Goal: Information Seeking & Learning: Learn about a topic

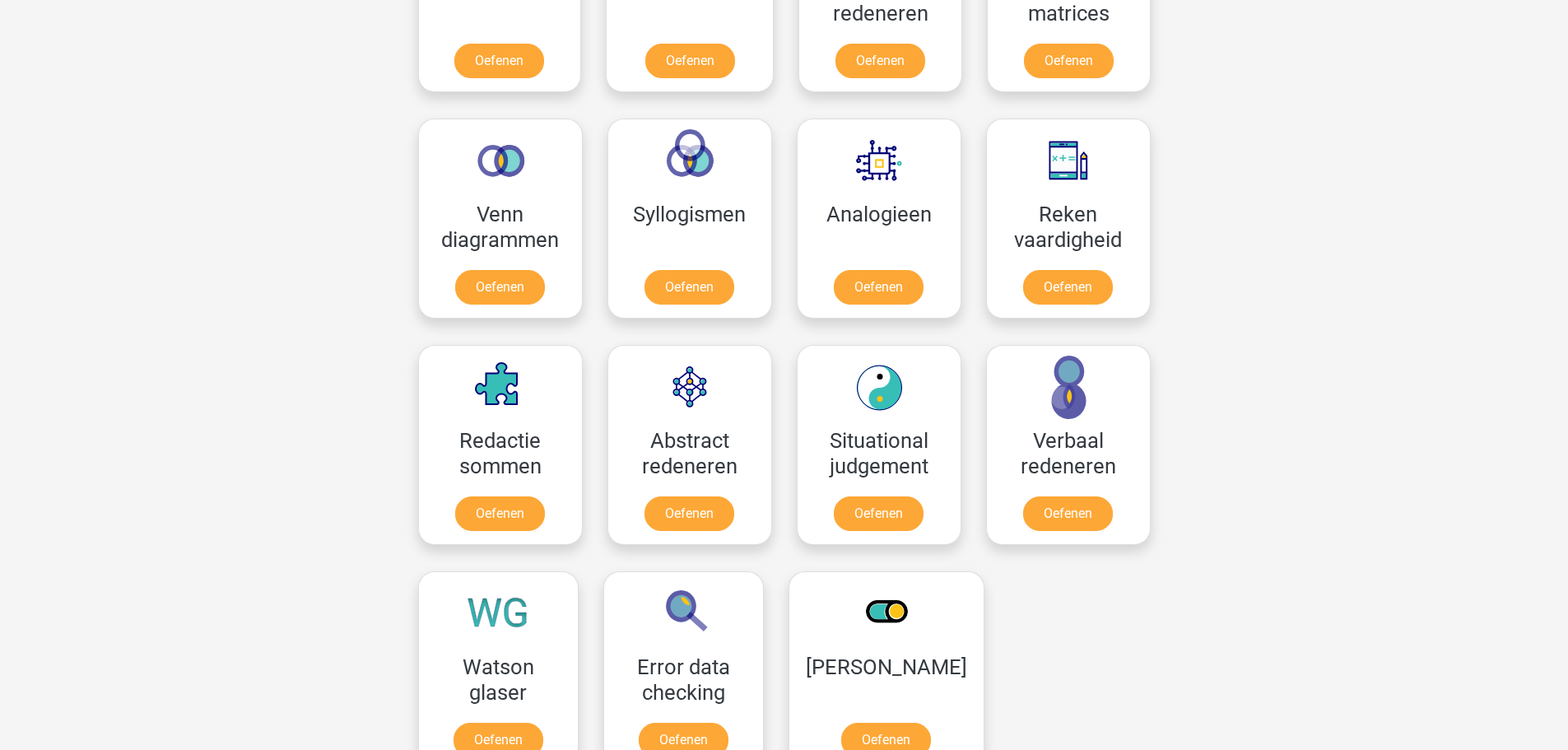
scroll to position [905, 0]
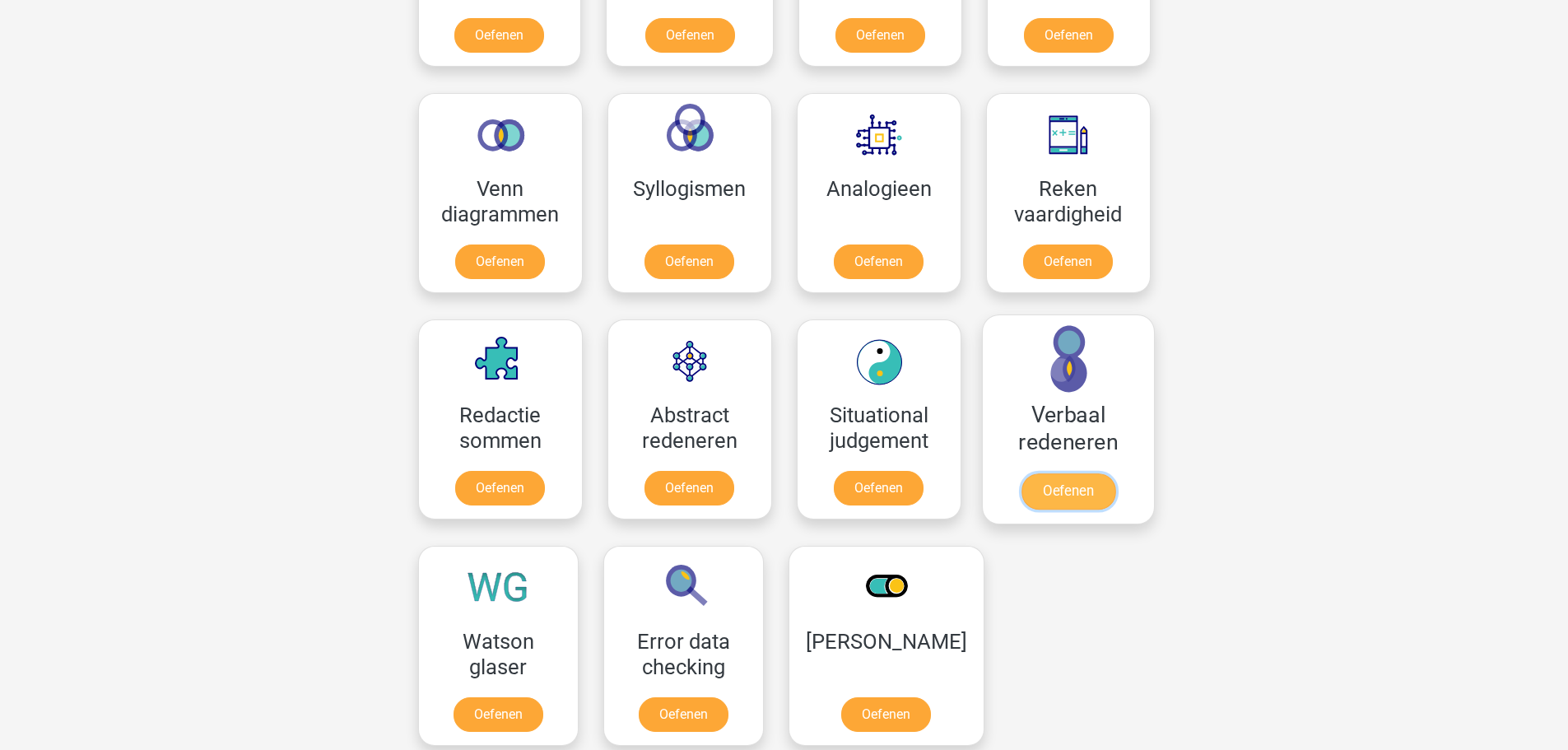
click at [1071, 489] on link "Oefenen" at bounding box center [1067, 491] width 93 height 36
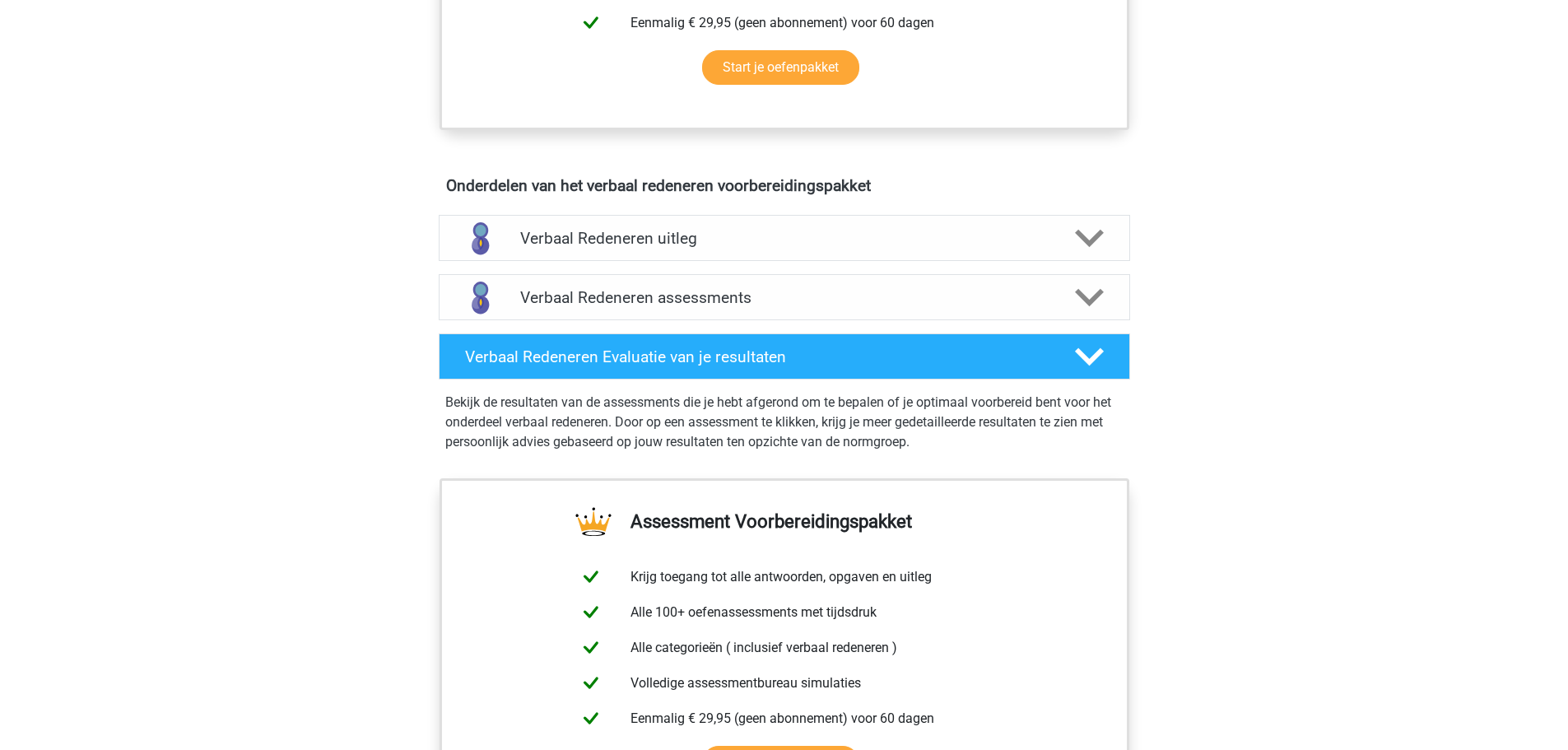
scroll to position [823, 0]
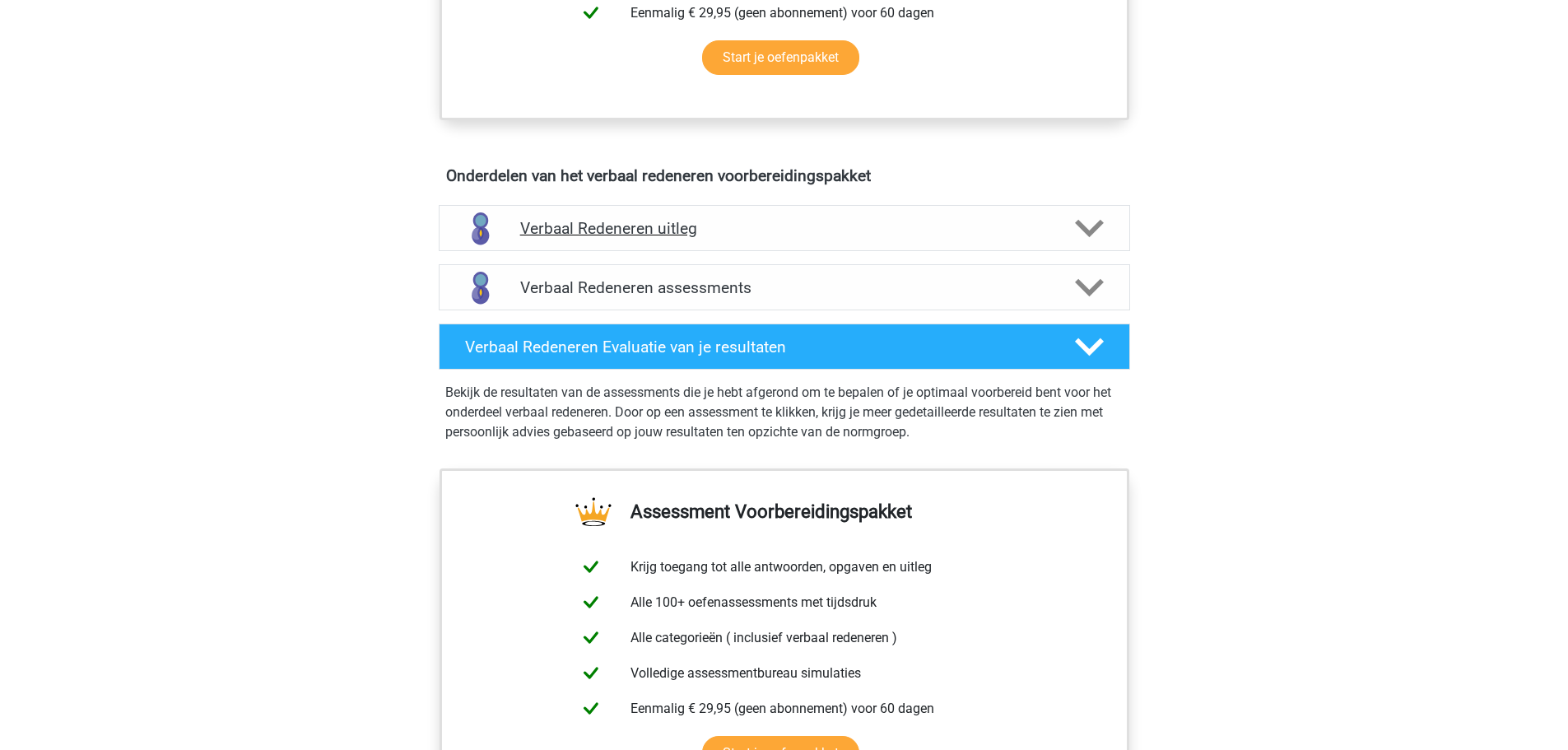
click at [795, 234] on h4 "Verbaal Redeneren uitleg" at bounding box center [784, 227] width 529 height 19
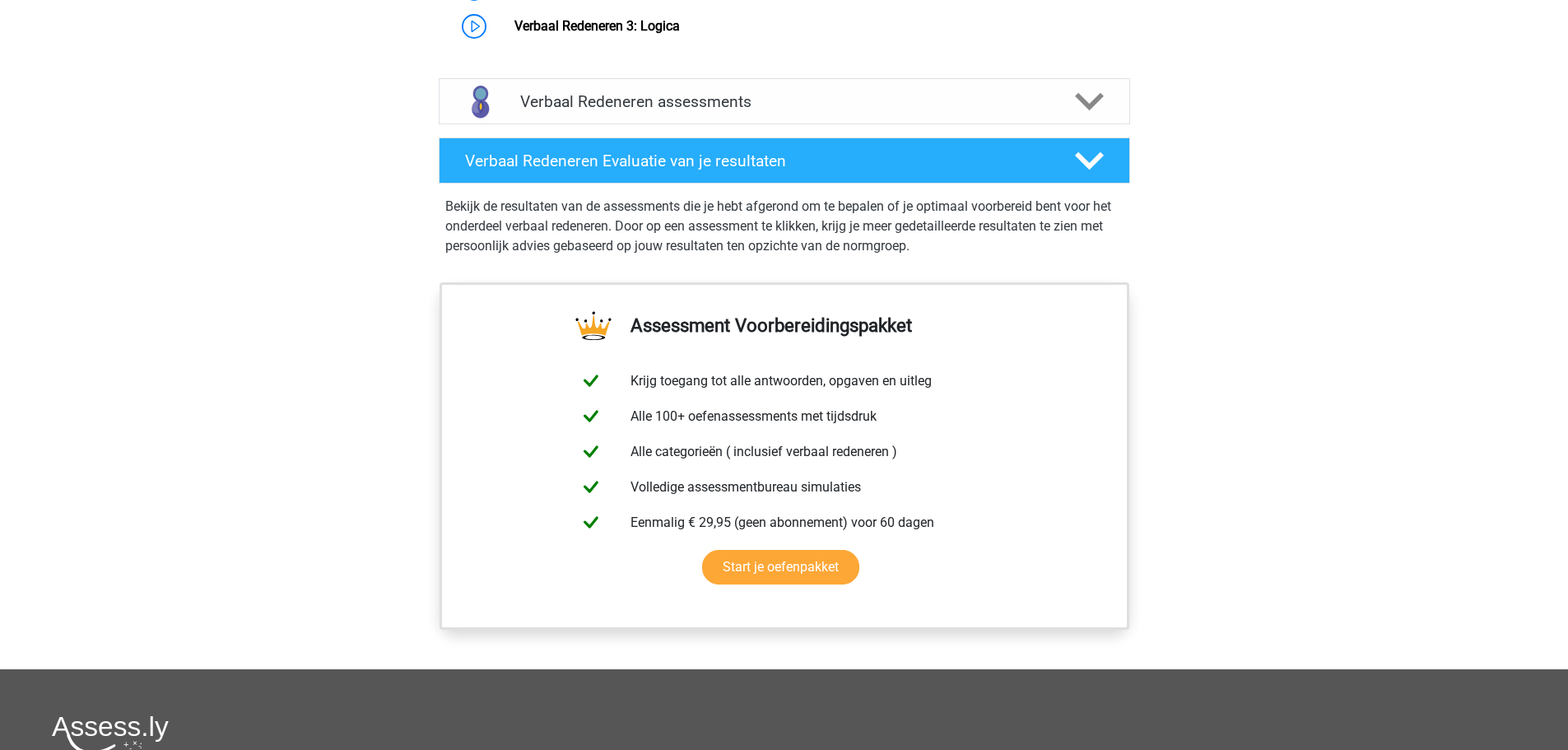
scroll to position [1563, 0]
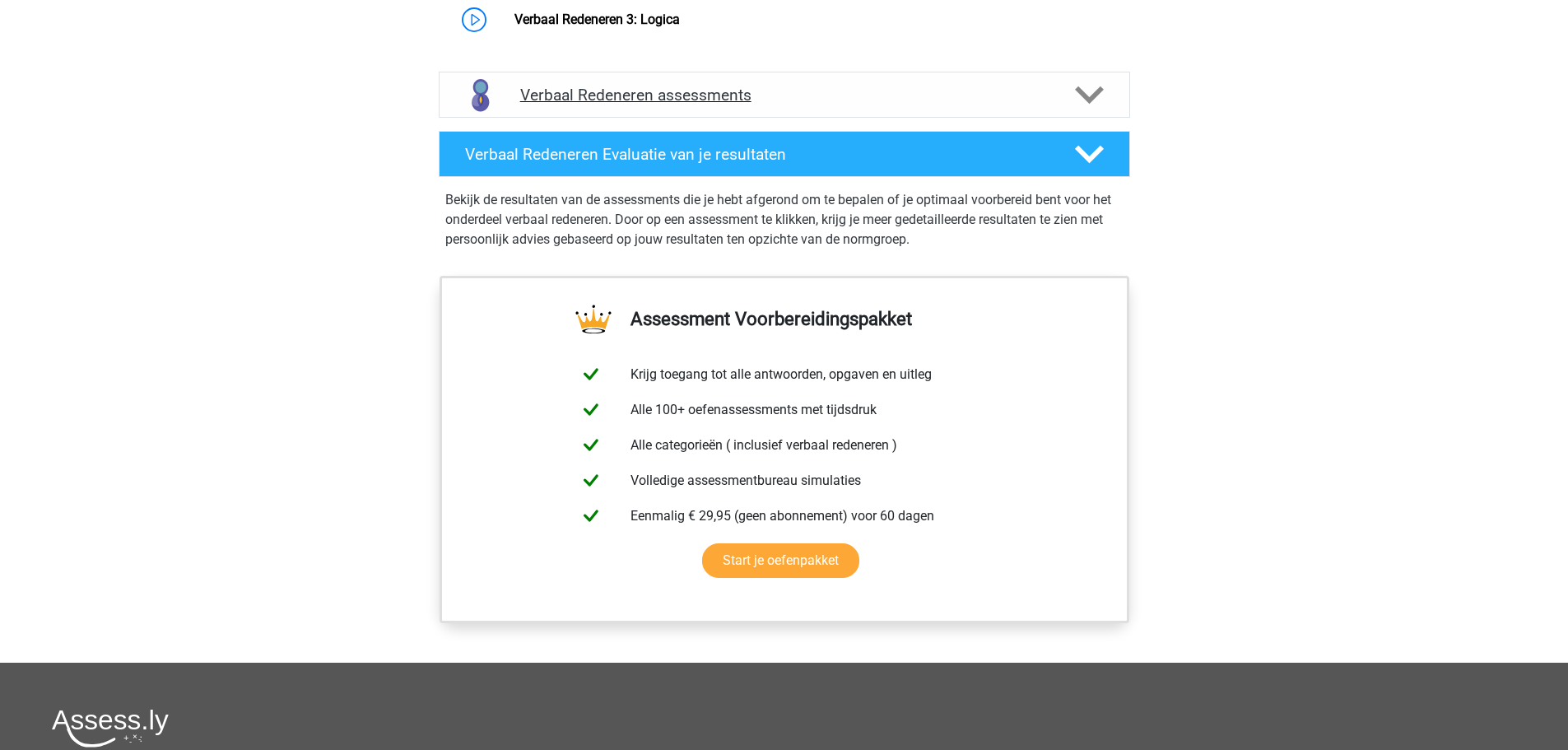
click at [717, 95] on h4 "Verbaal Redeneren assessments" at bounding box center [784, 94] width 529 height 19
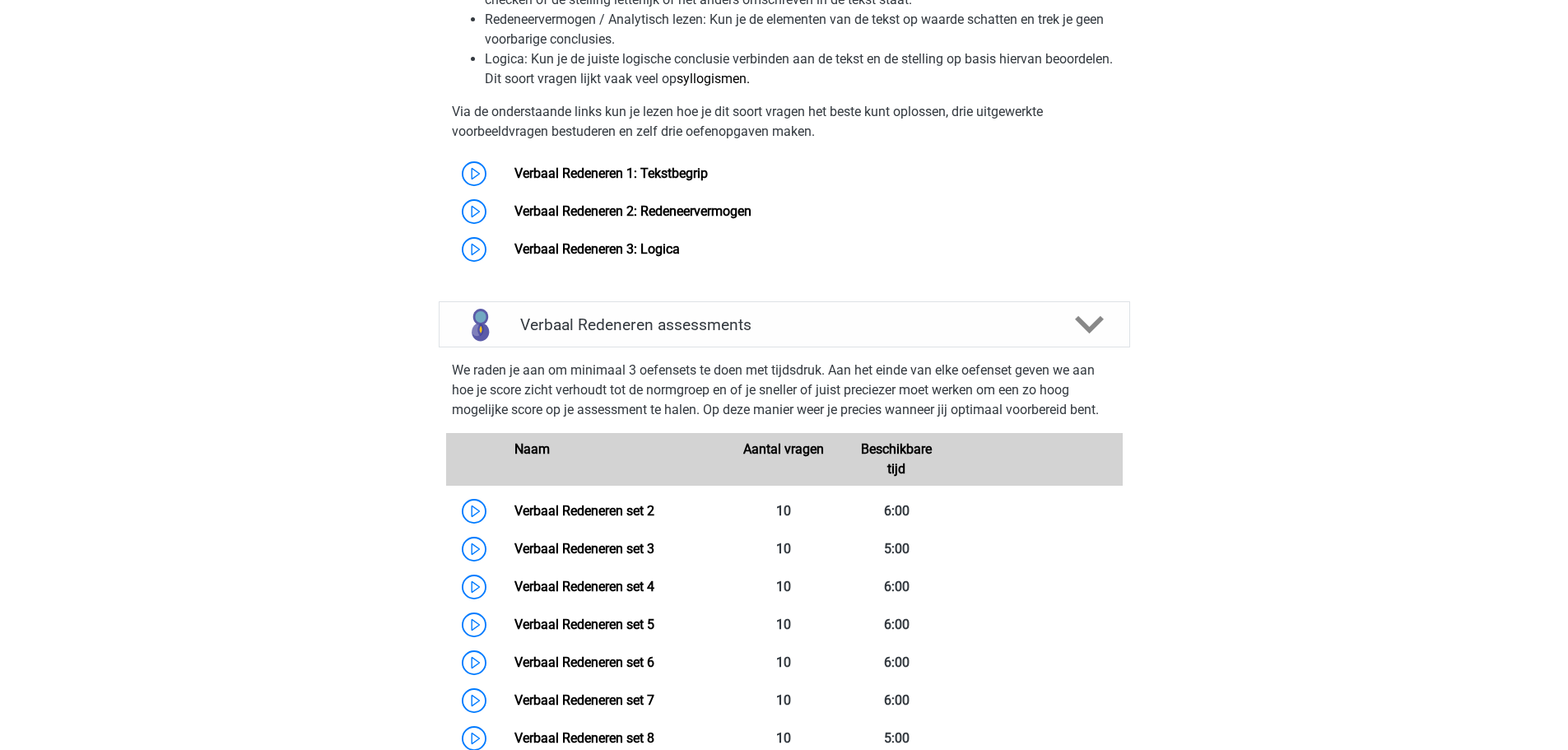
scroll to position [1317, 0]
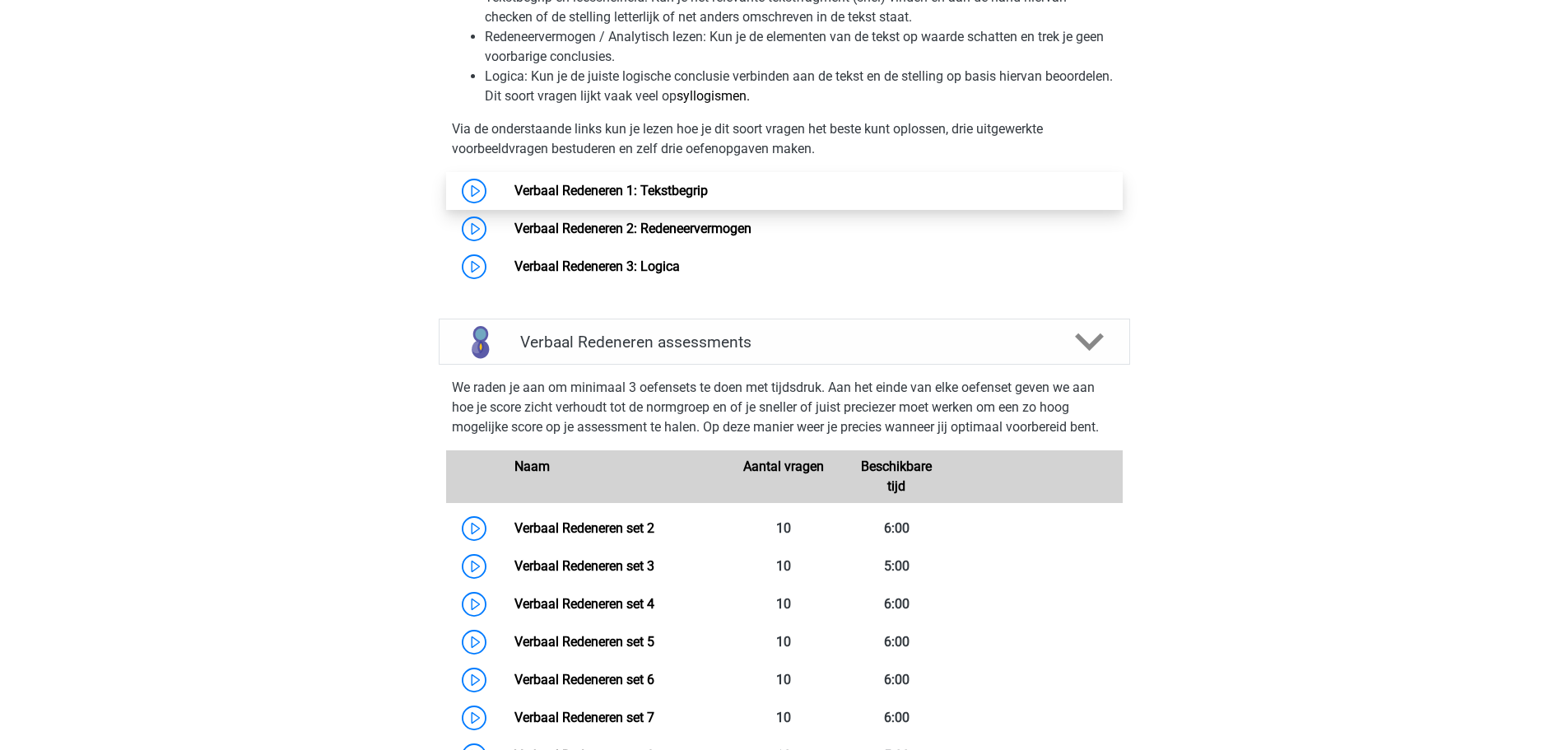
click at [604, 192] on link "Verbaal Redeneren 1: Tekstbegrip" at bounding box center [611, 190] width 193 height 16
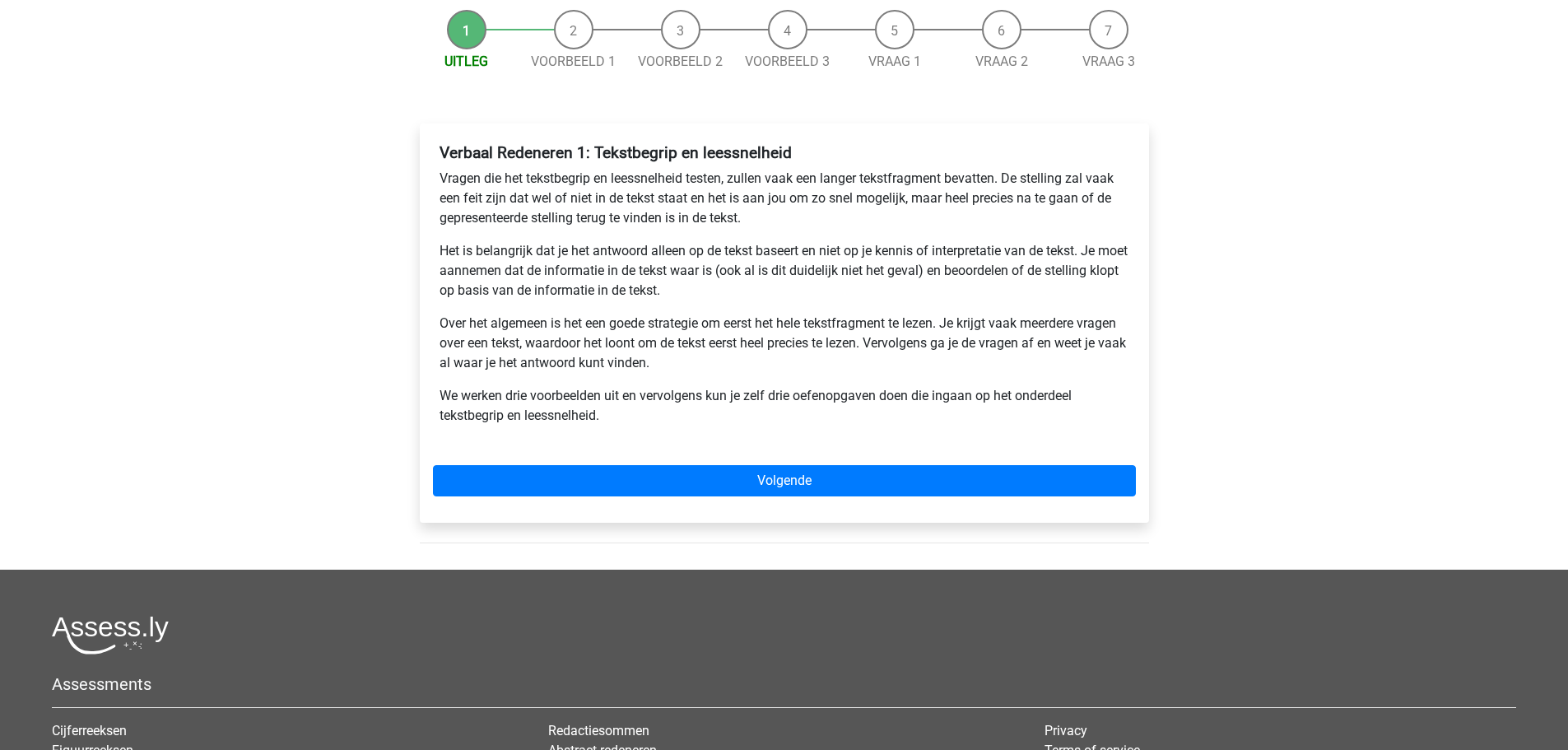
scroll to position [165, 0]
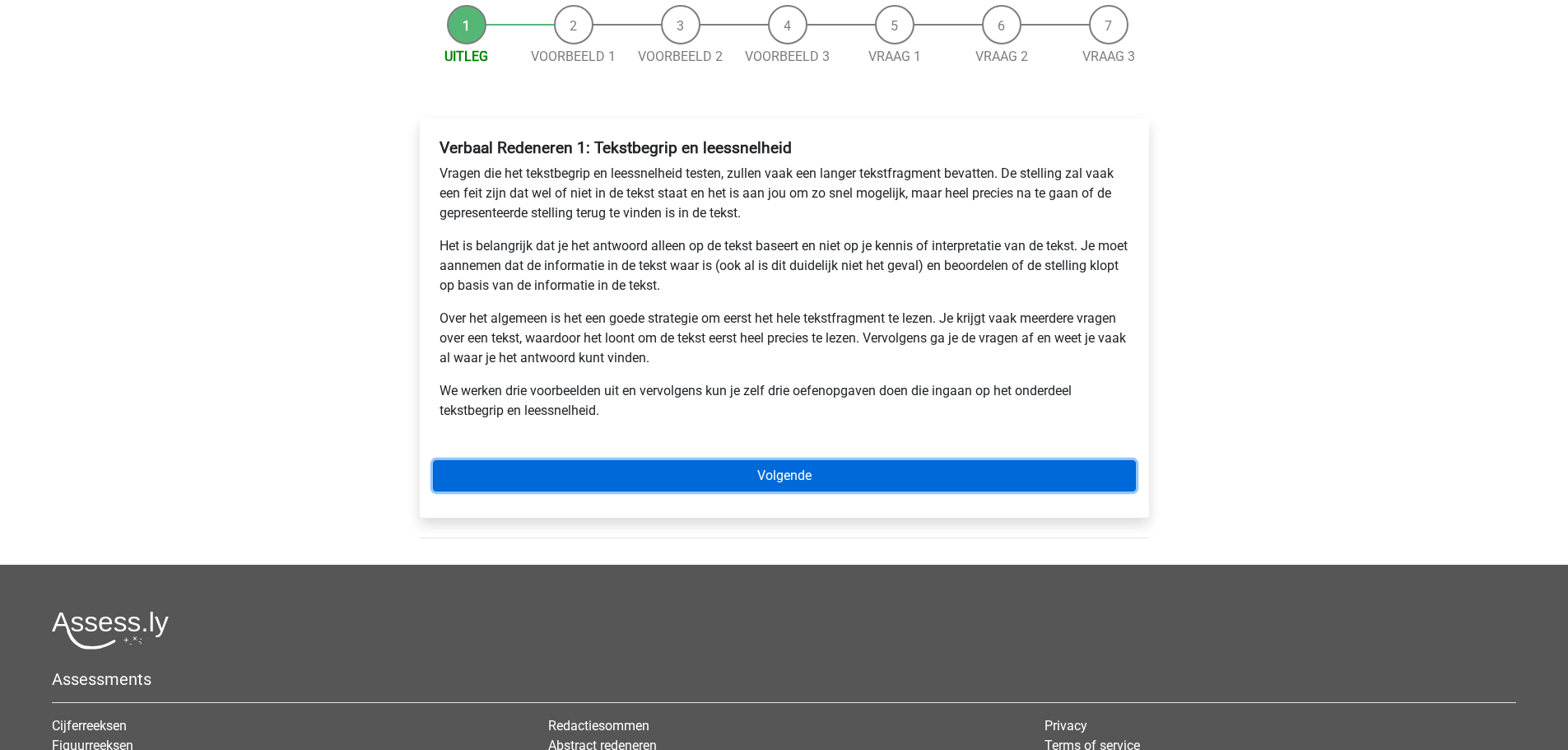
click at [773, 474] on link "Volgende" at bounding box center [784, 475] width 703 height 31
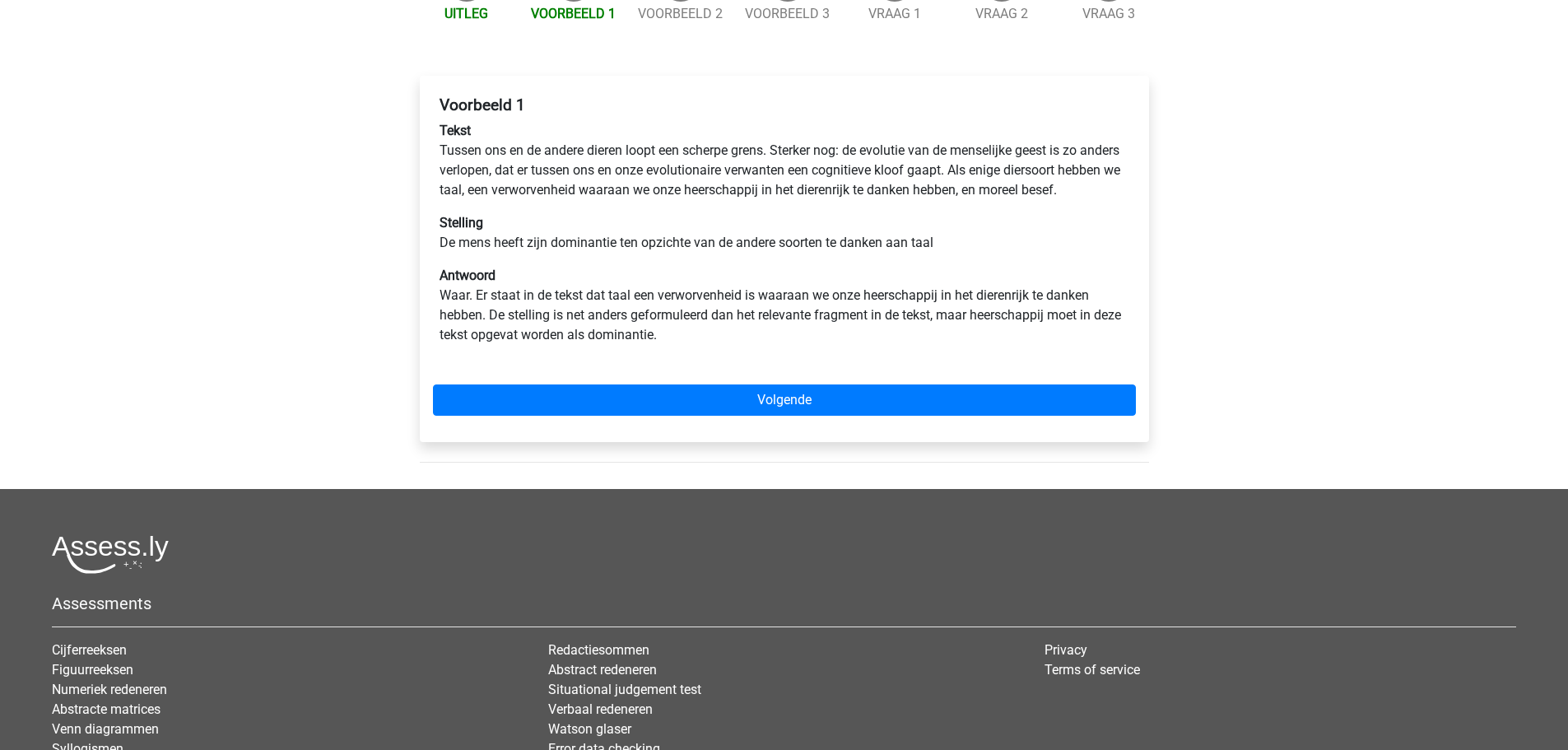
scroll to position [247, 0]
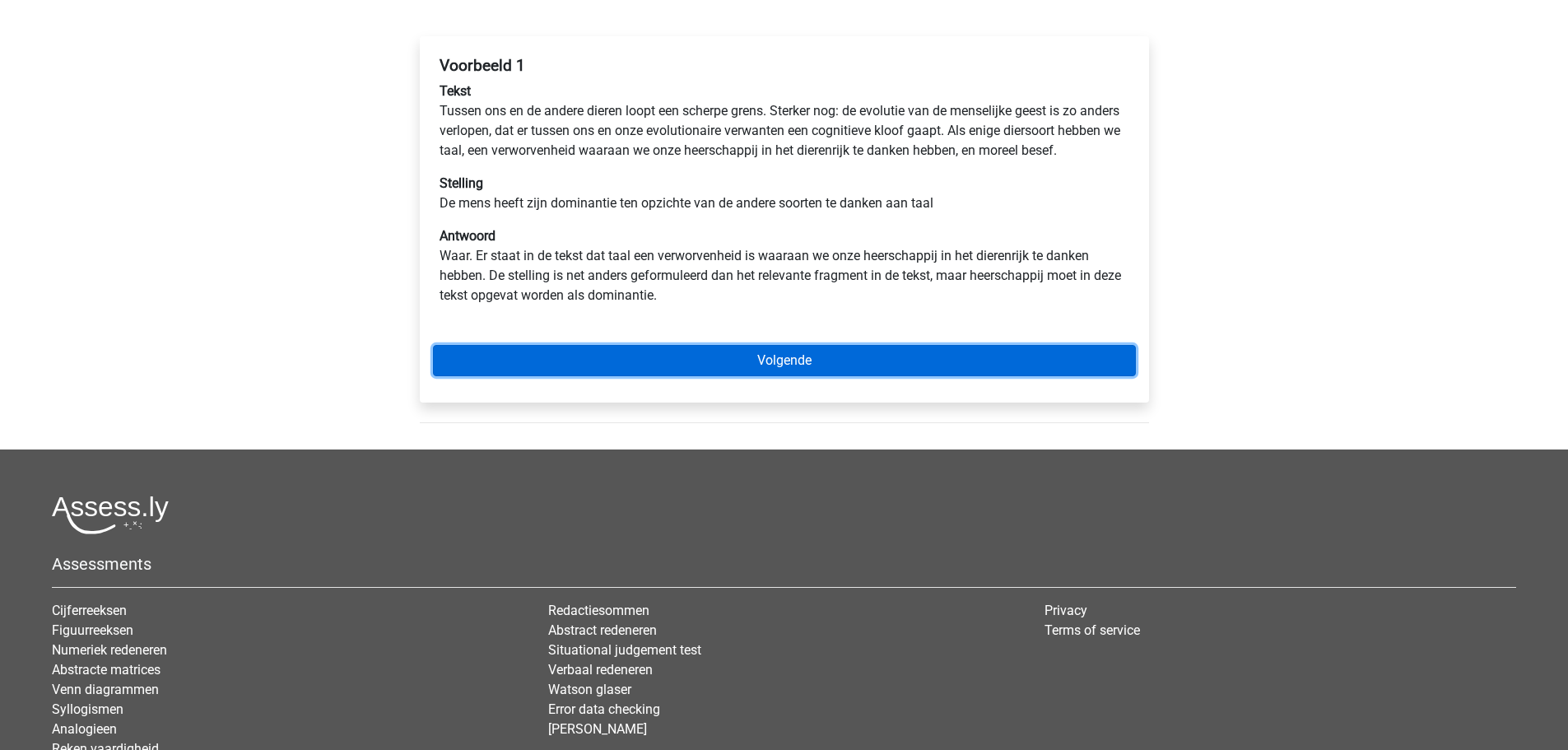
click at [777, 376] on link "Volgende" at bounding box center [784, 360] width 703 height 31
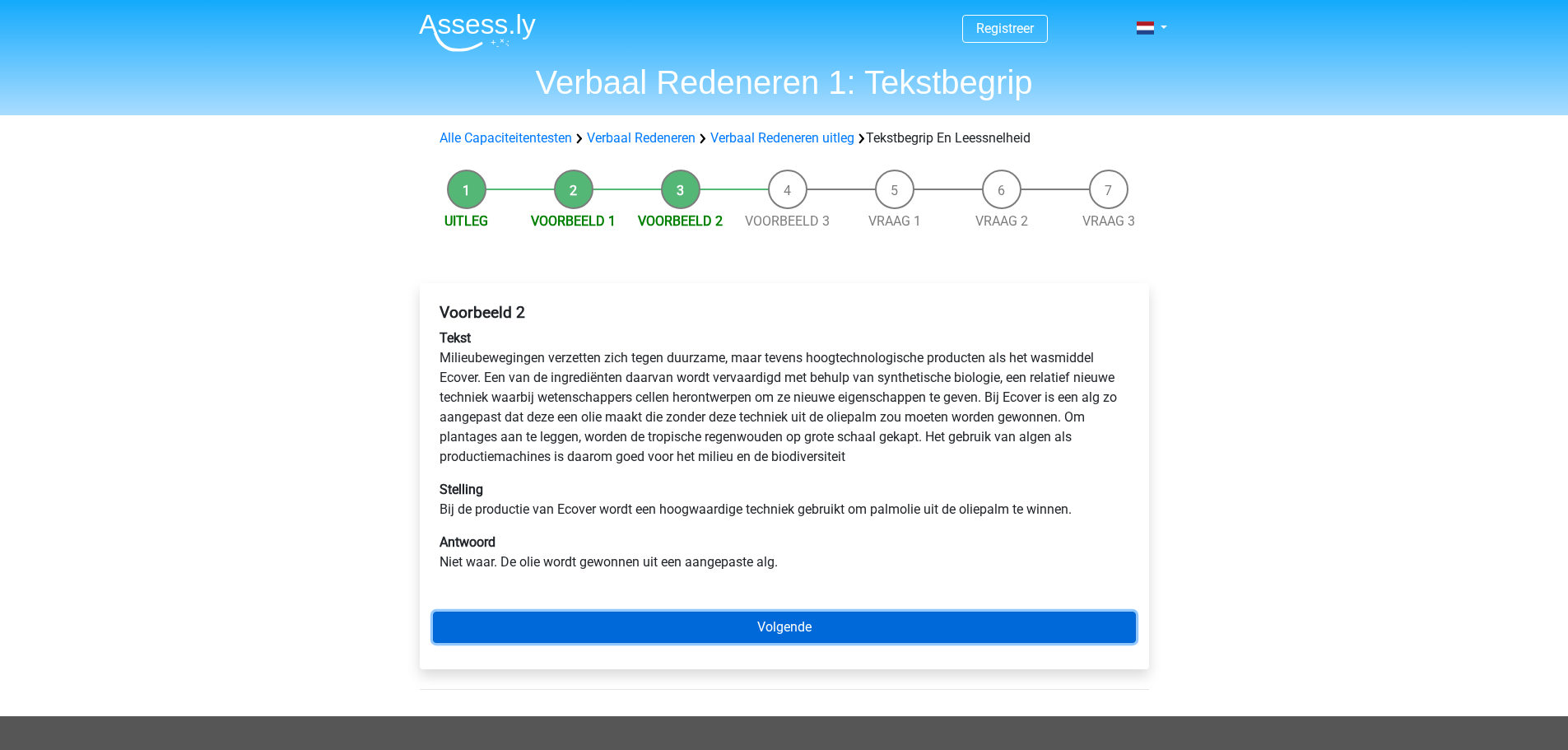
click at [785, 628] on link "Volgende" at bounding box center [784, 627] width 703 height 31
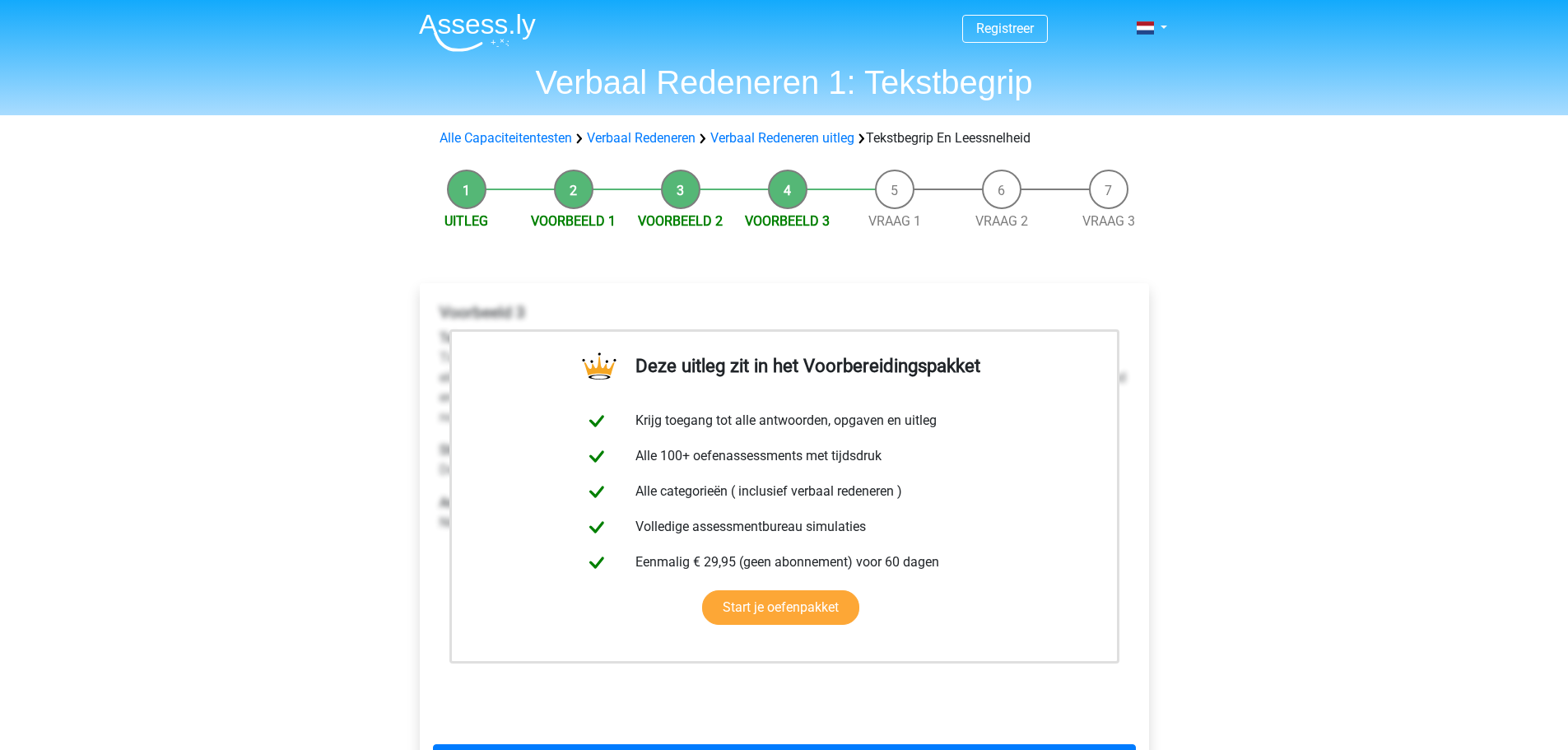
click at [294, 286] on div "Registreer Nederlands English" at bounding box center [784, 642] width 1568 height 1283
click at [810, 603] on link "Start je oefenpakket" at bounding box center [781, 607] width 157 height 34
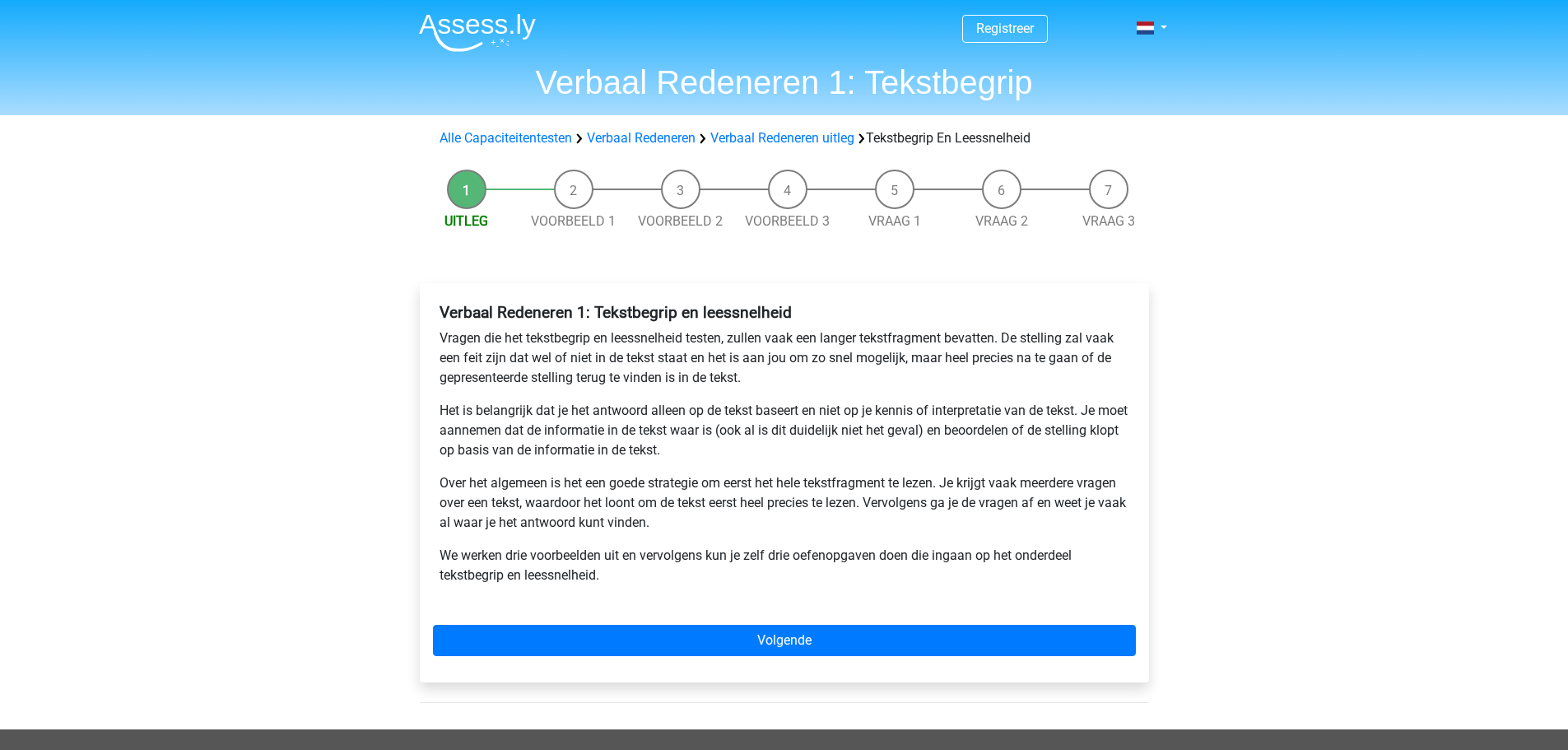
scroll to position [165, 0]
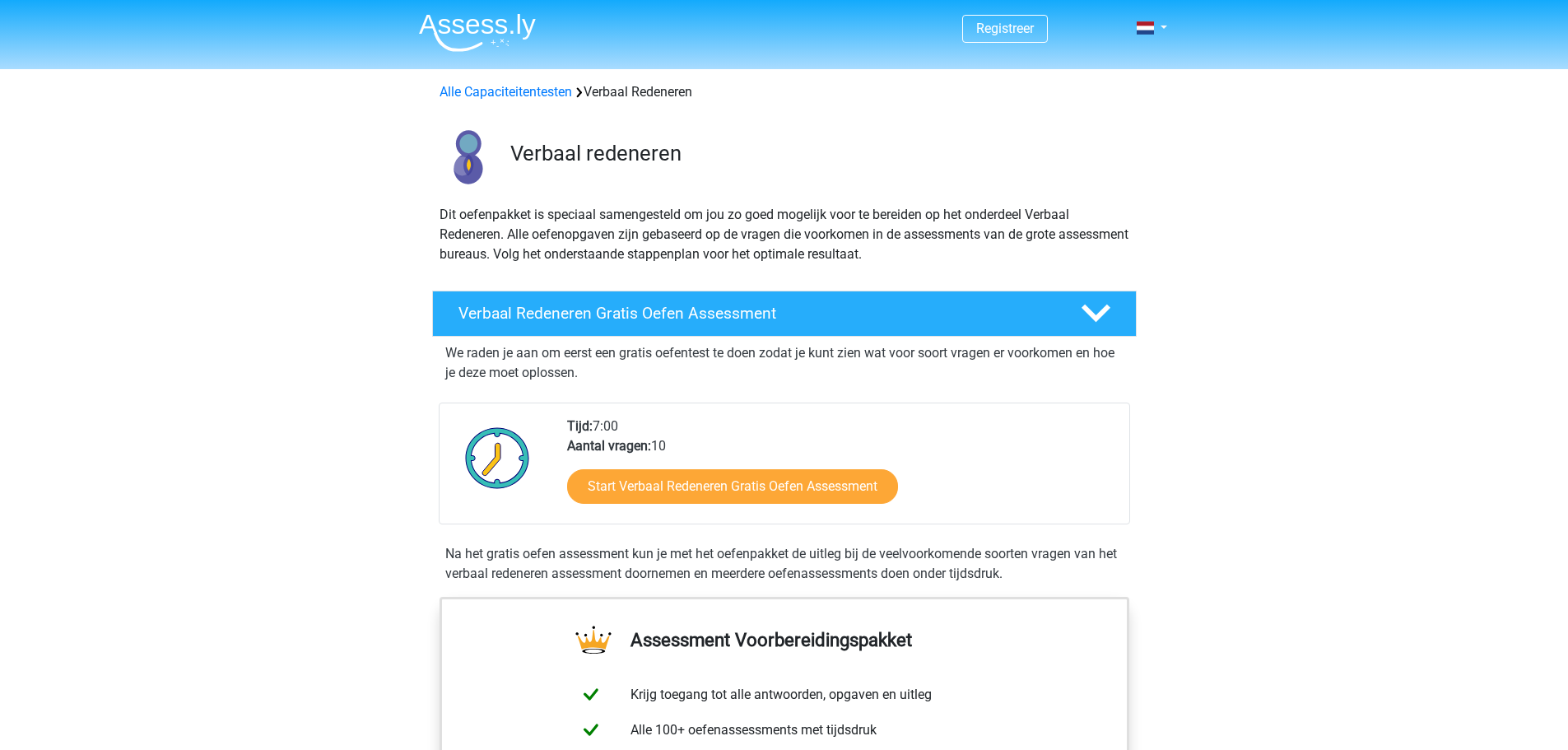
scroll to position [1317, 0]
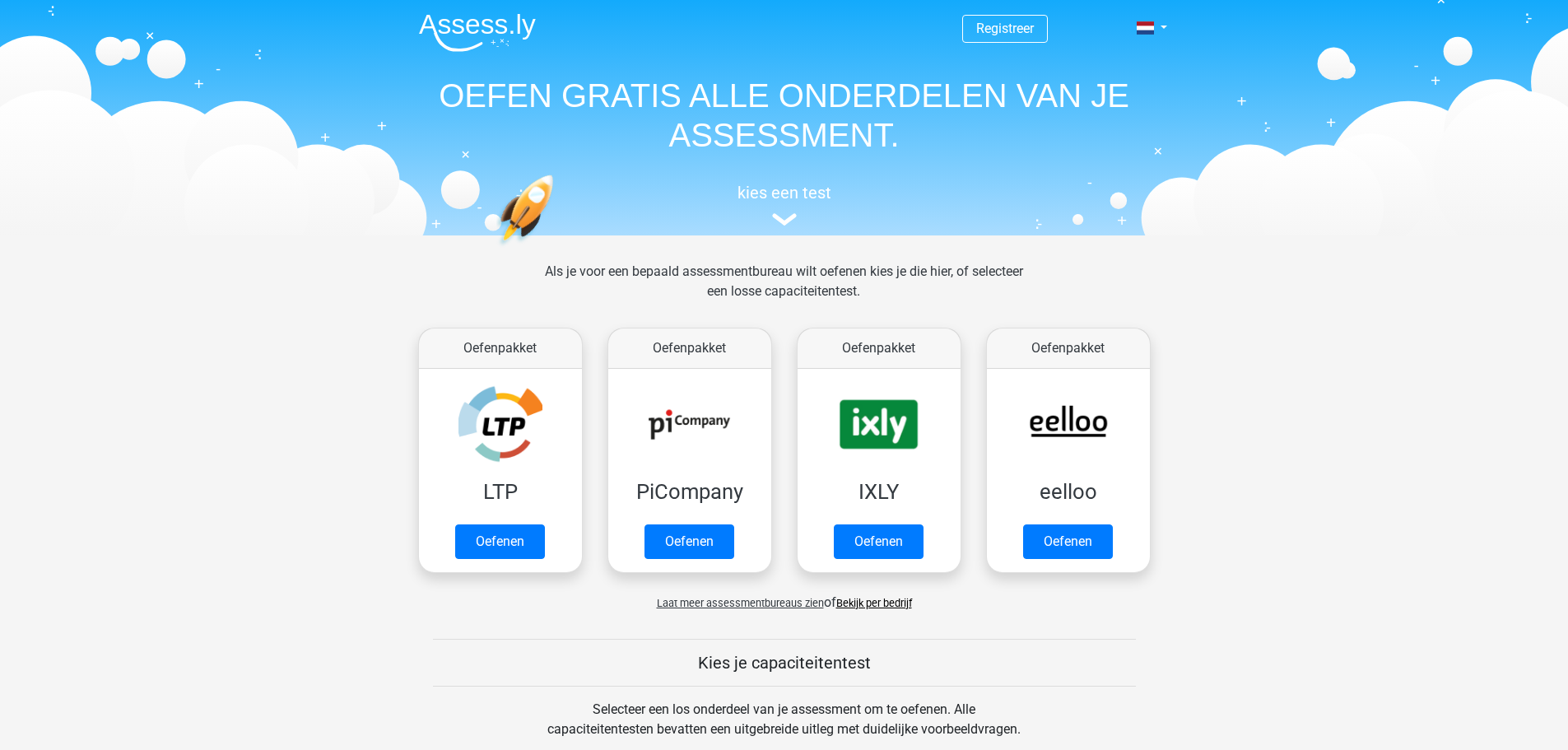
scroll to position [905, 0]
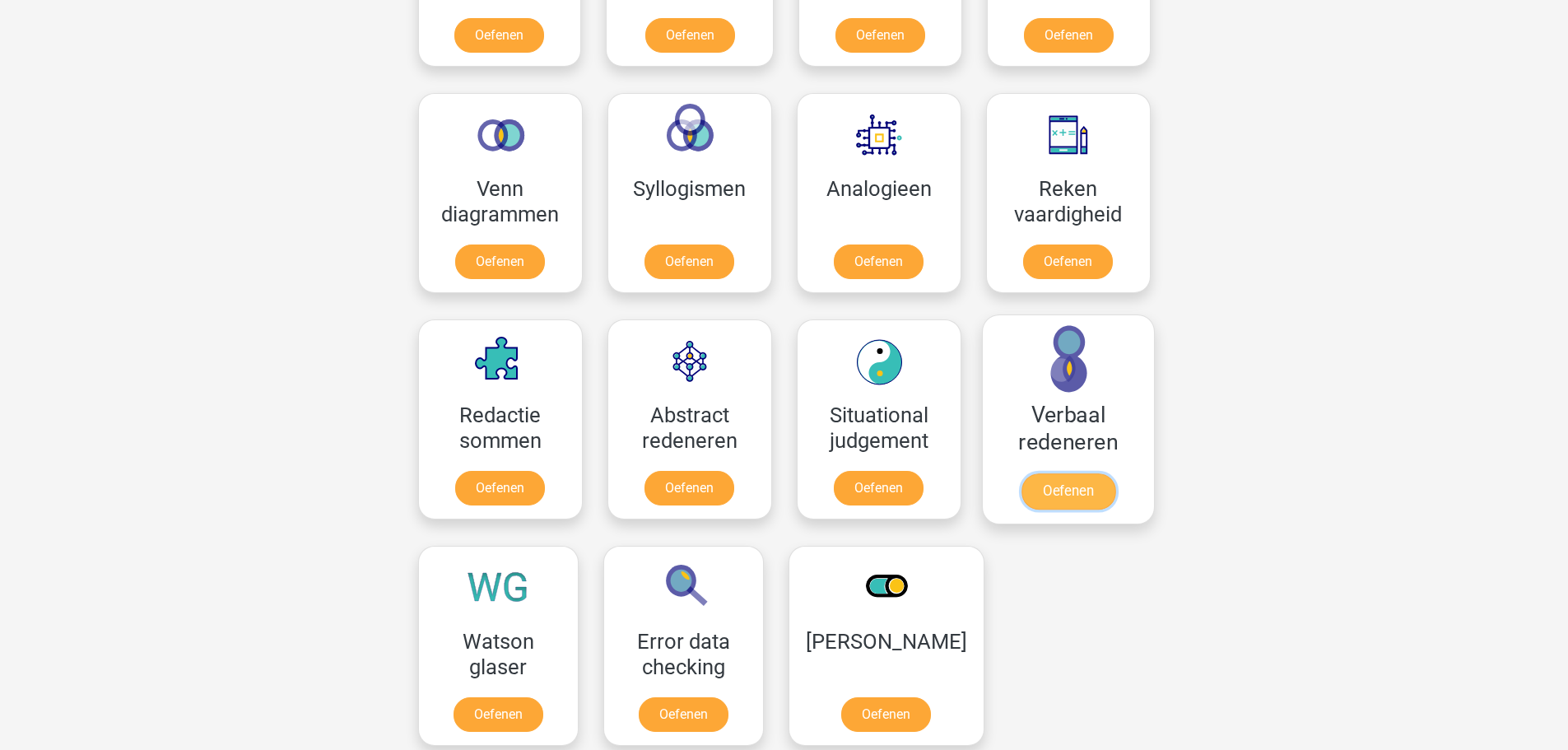
click at [1078, 473] on link "Oefenen" at bounding box center [1067, 491] width 93 height 36
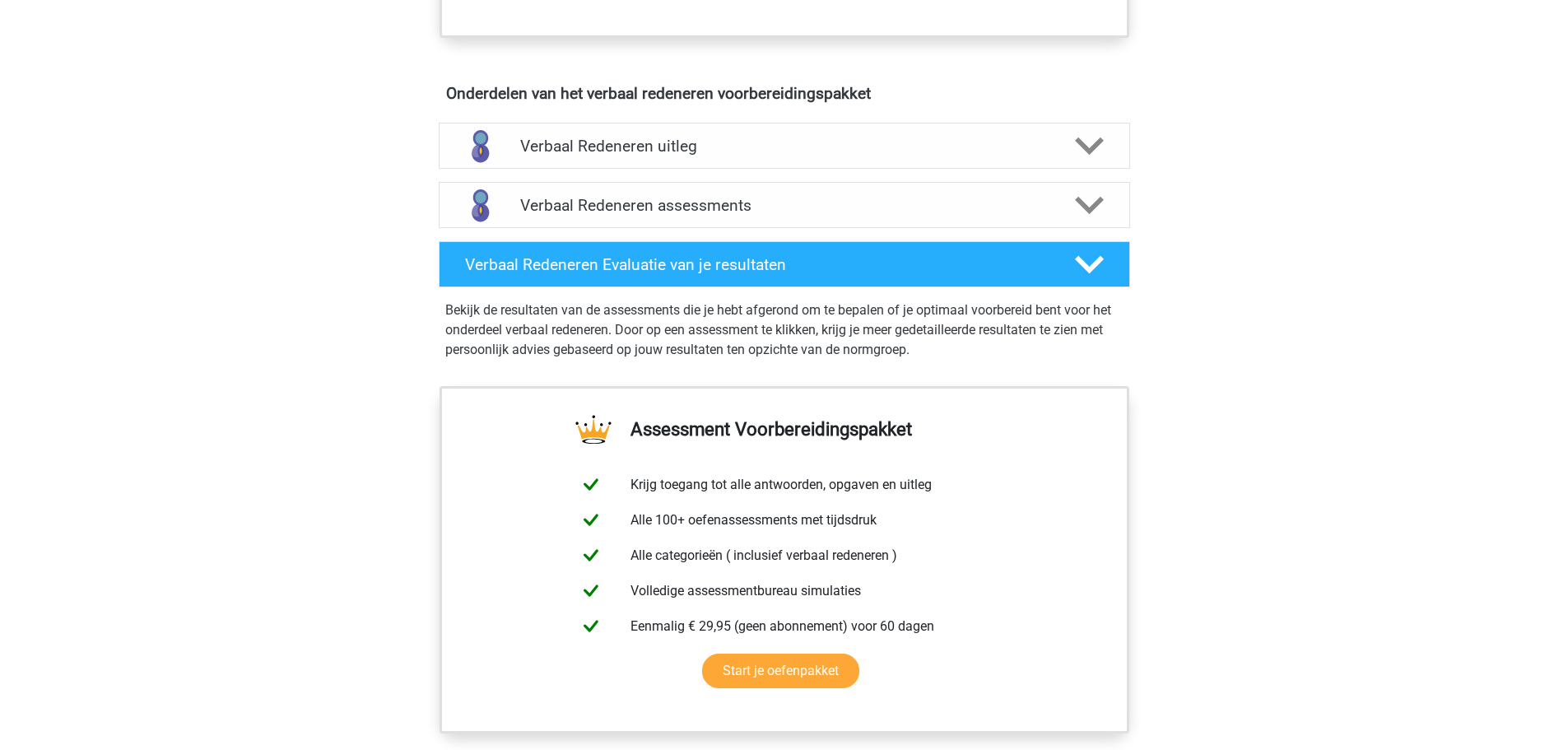
scroll to position [823, 0]
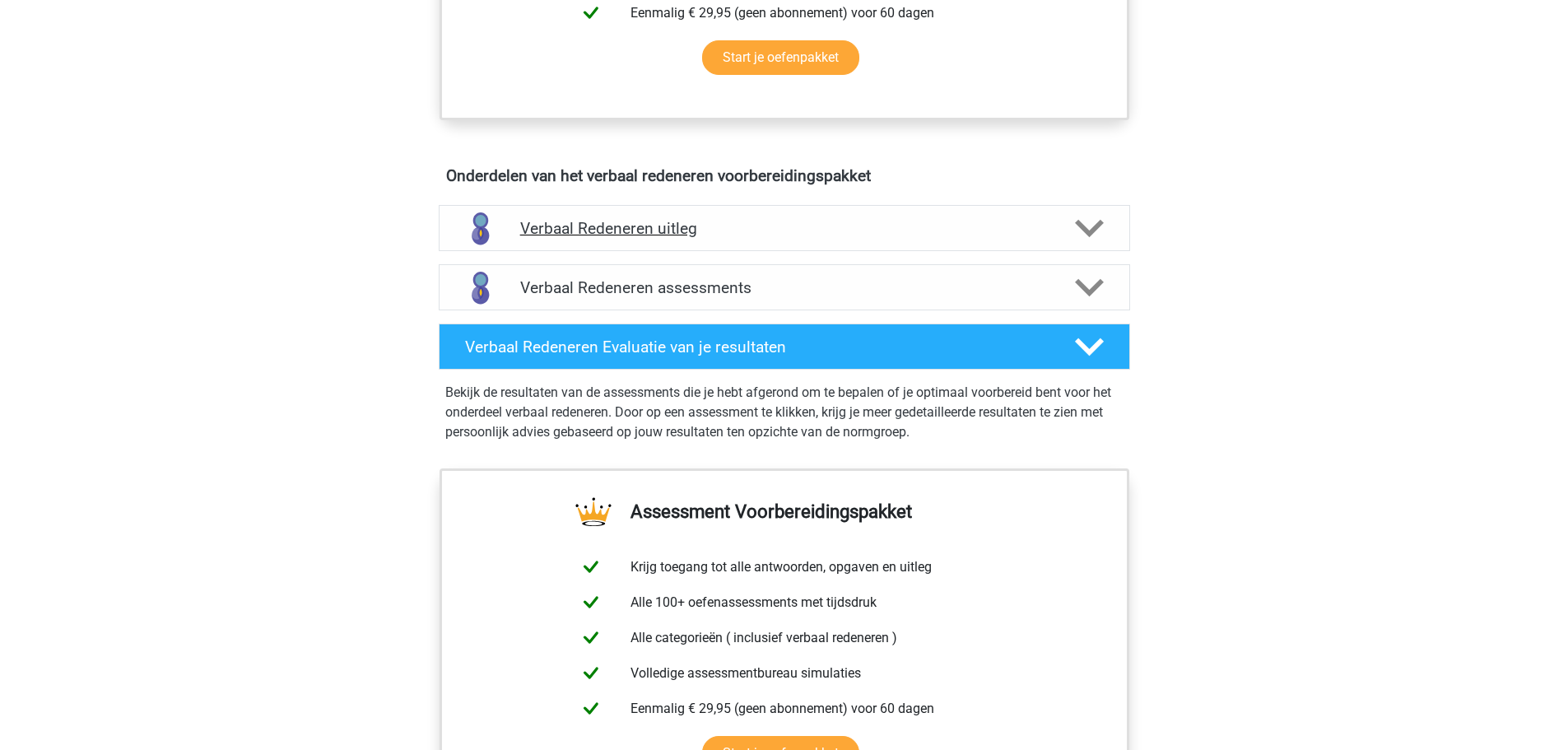
click at [720, 225] on h4 "Verbaal Redeneren uitleg" at bounding box center [784, 227] width 529 height 19
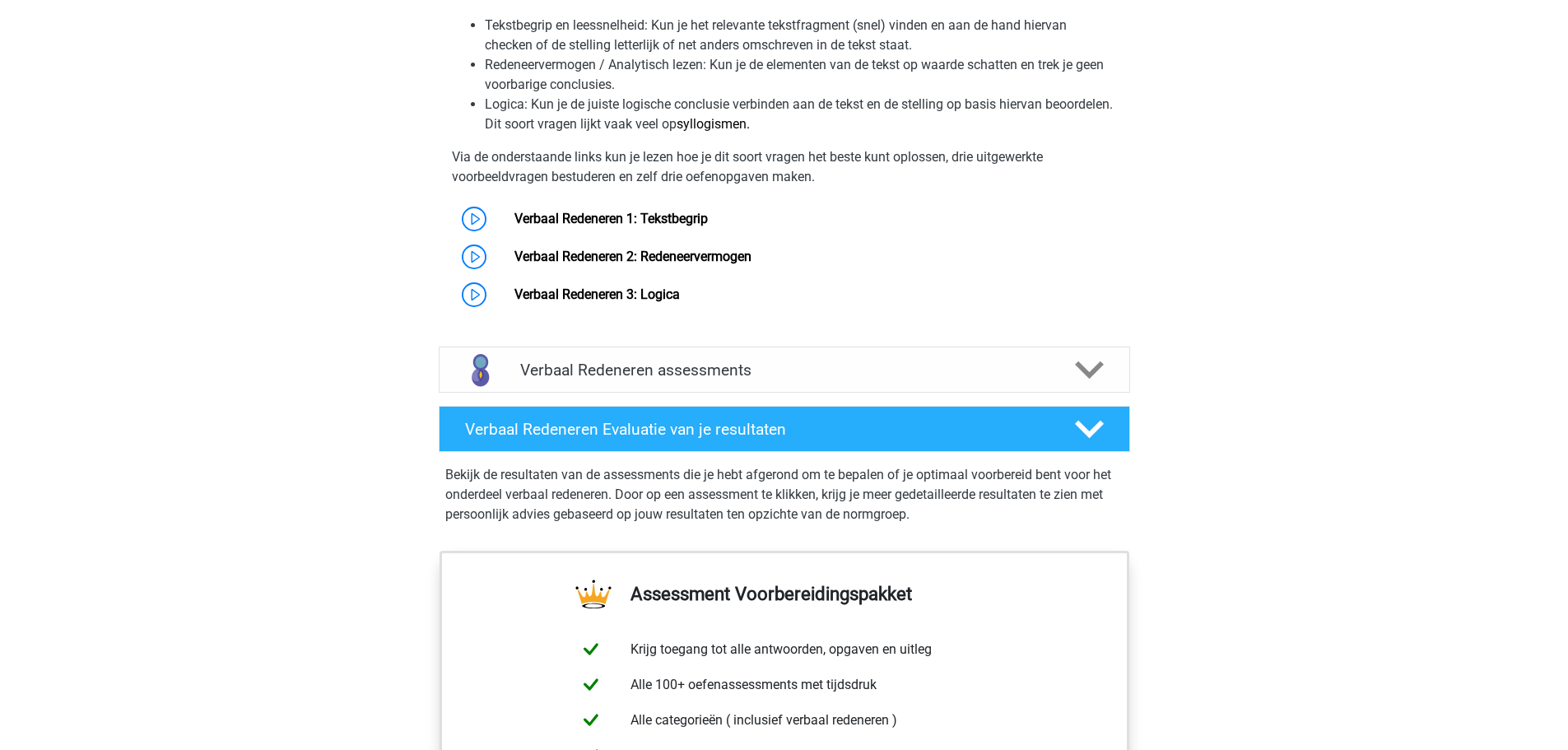
scroll to position [1400, 0]
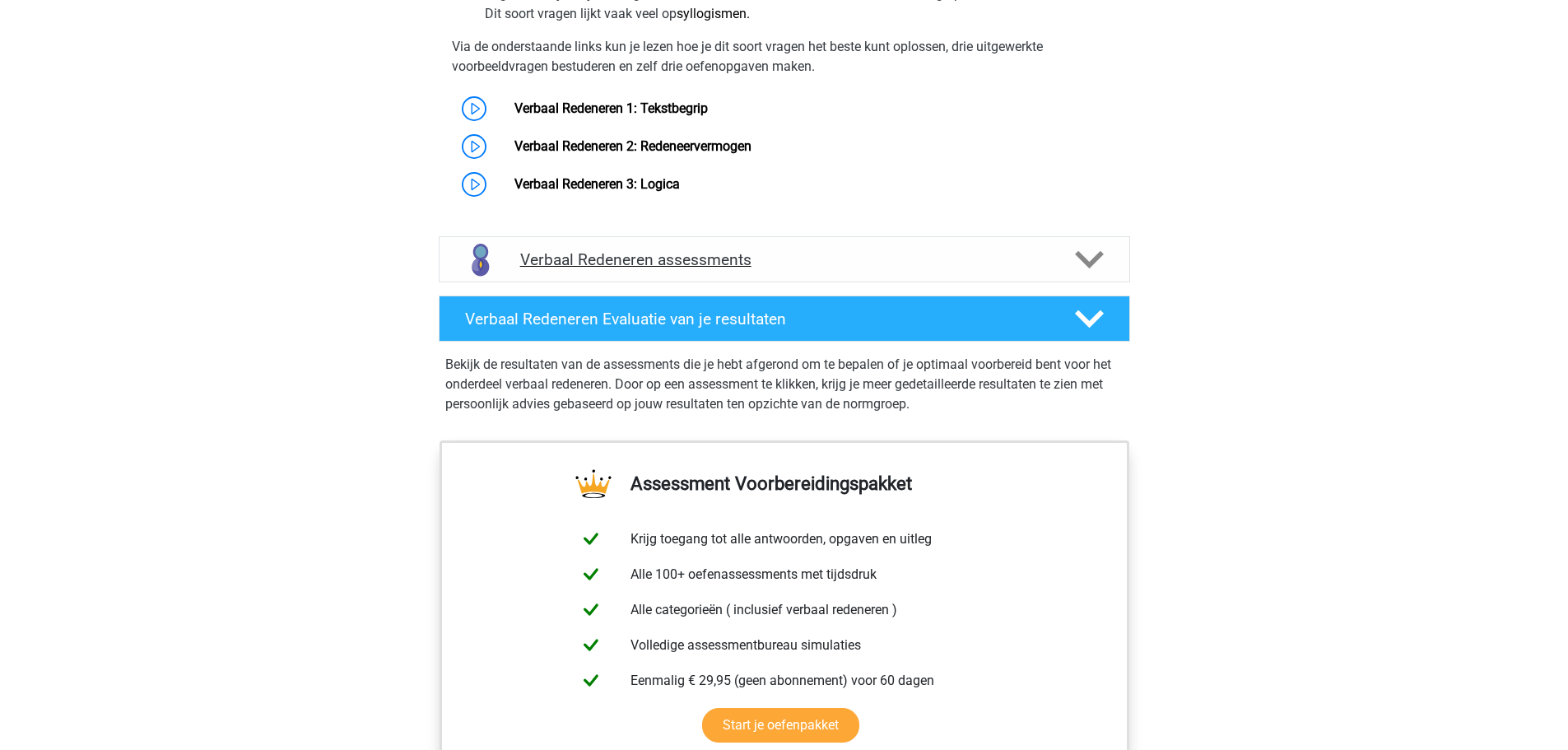
click at [701, 259] on h4 "Verbaal Redeneren assessments" at bounding box center [784, 259] width 529 height 19
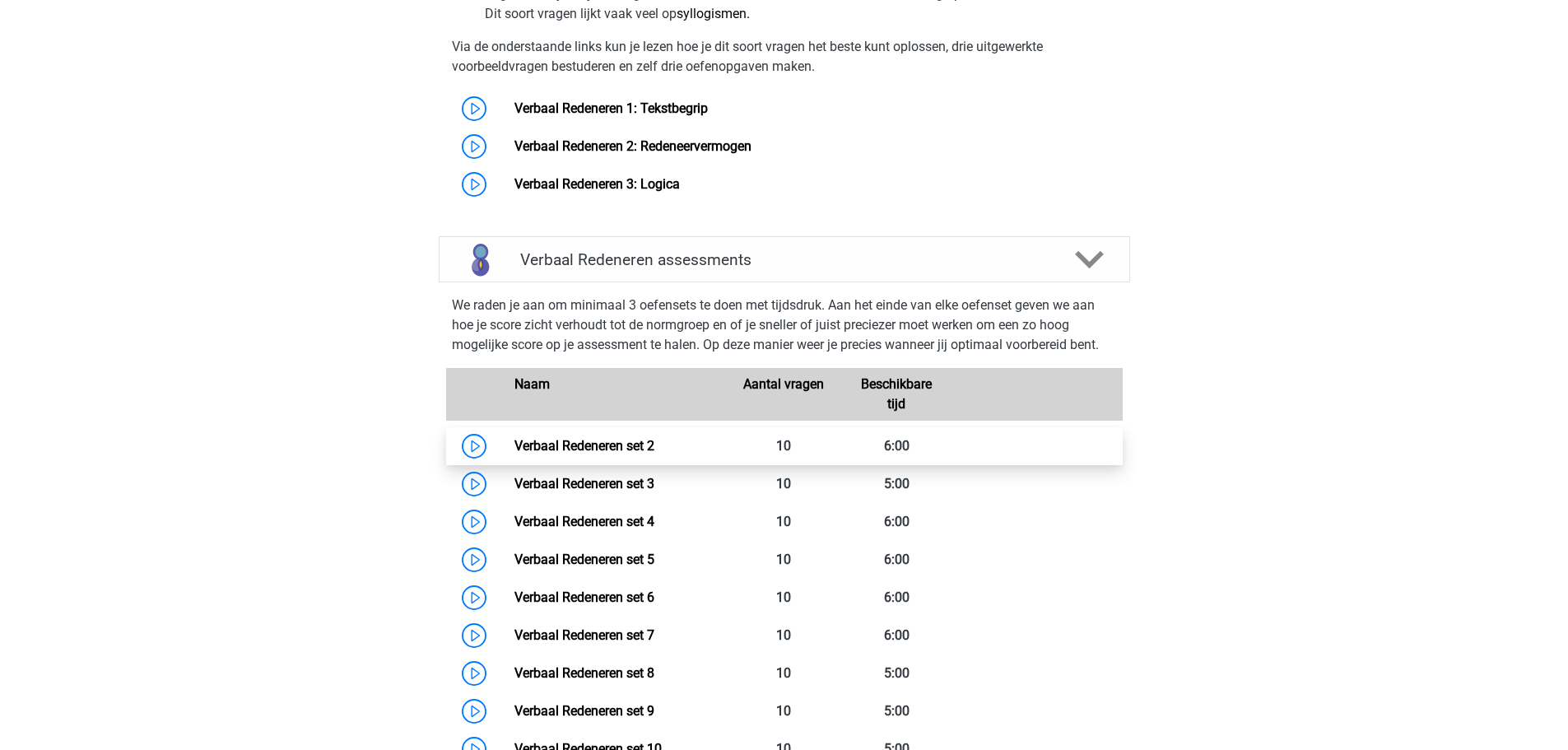
click at [593, 442] on link "Verbaal Redeneren set 2" at bounding box center [584, 446] width 140 height 16
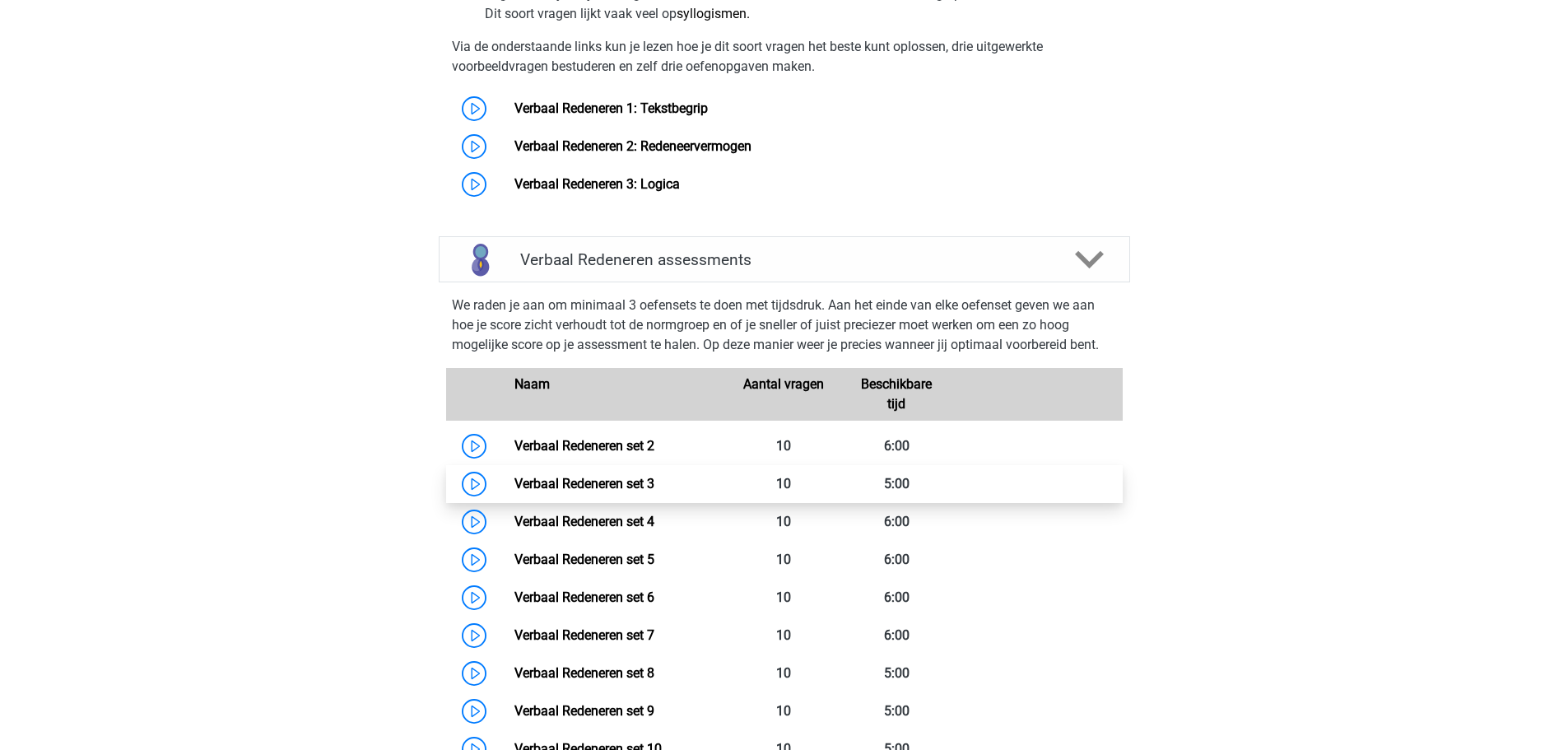
click at [651, 481] on link "Verbaal Redeneren set 3" at bounding box center [584, 484] width 140 height 16
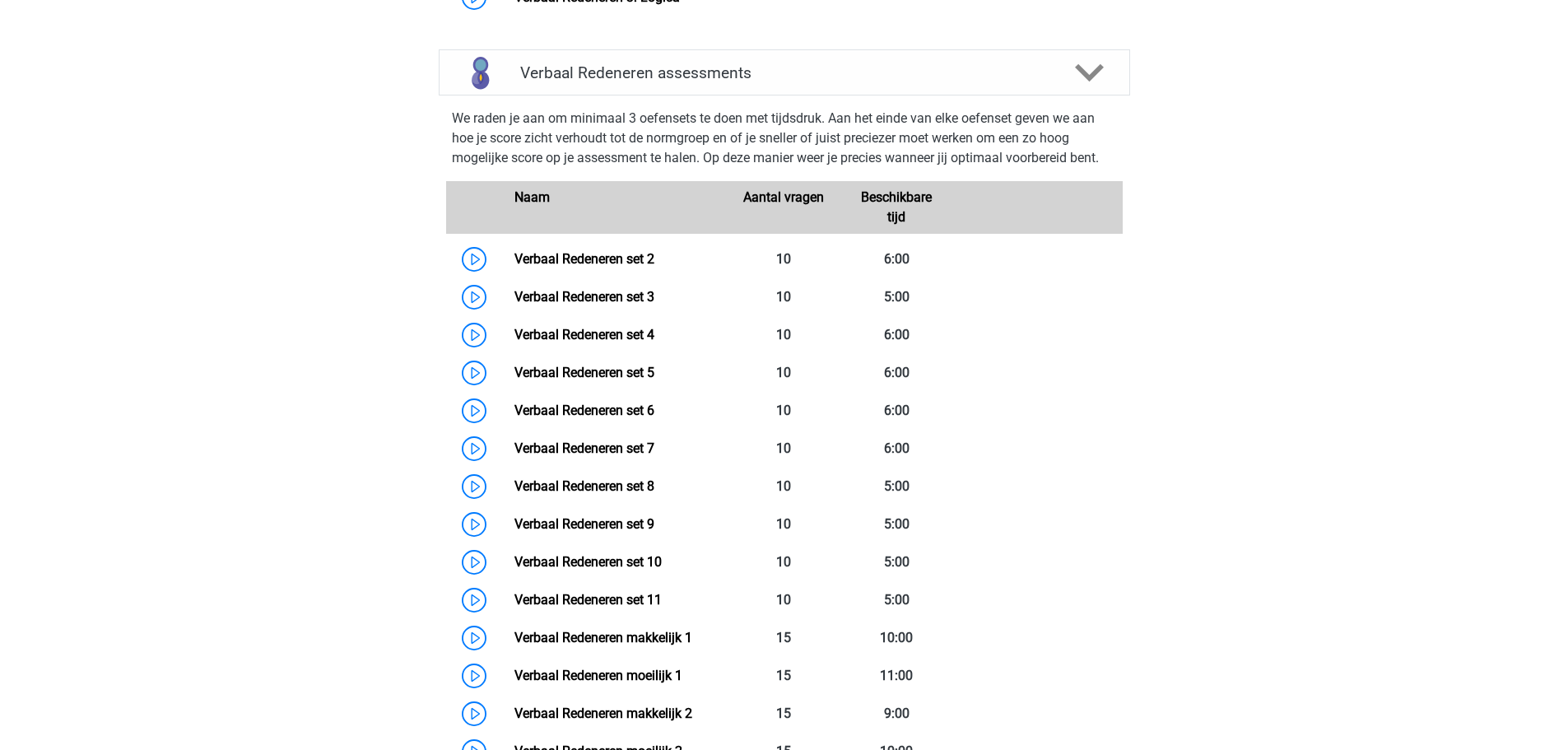
scroll to position [1646, 0]
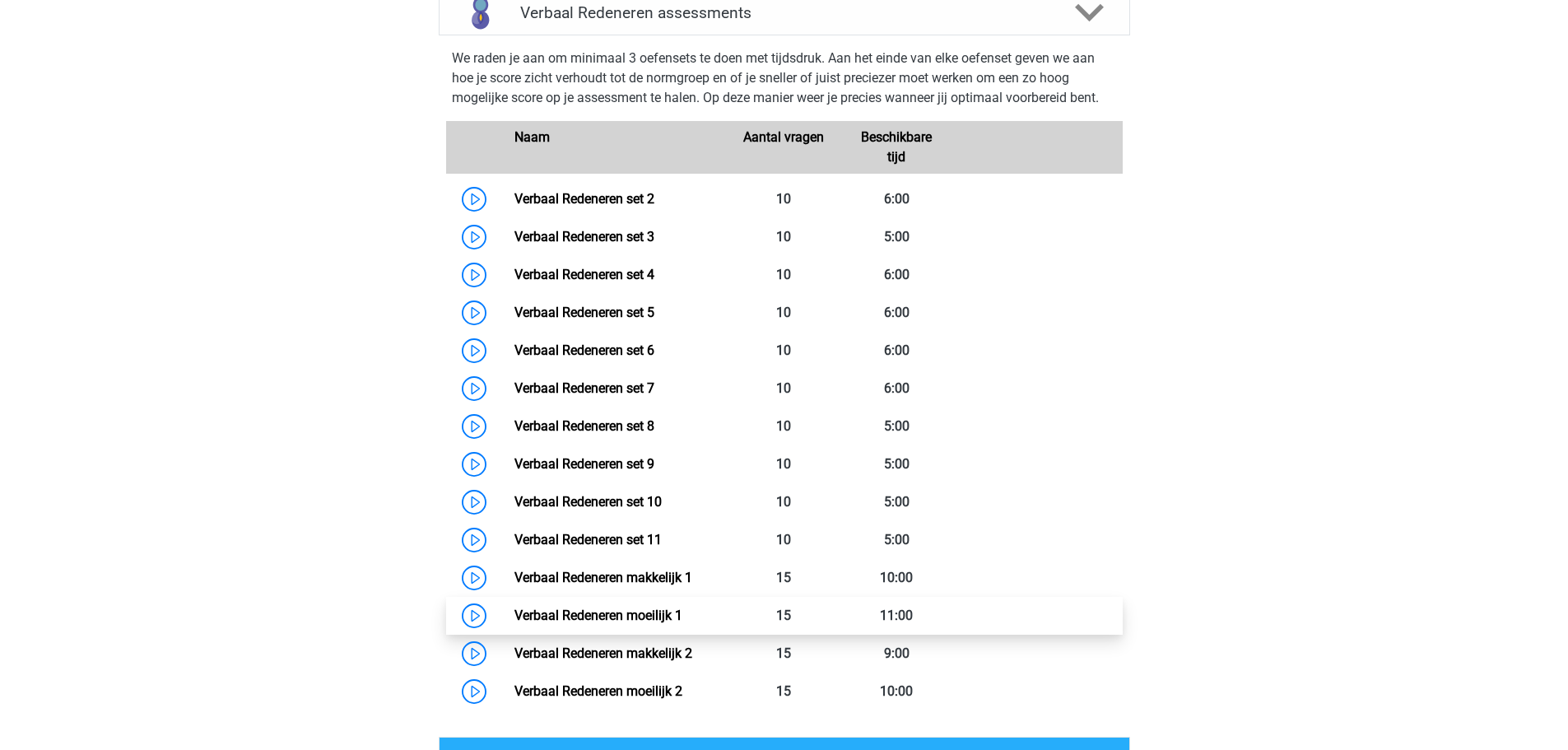
click at [607, 616] on link "Verbaal Redeneren moeilijk 1" at bounding box center [598, 615] width 168 height 16
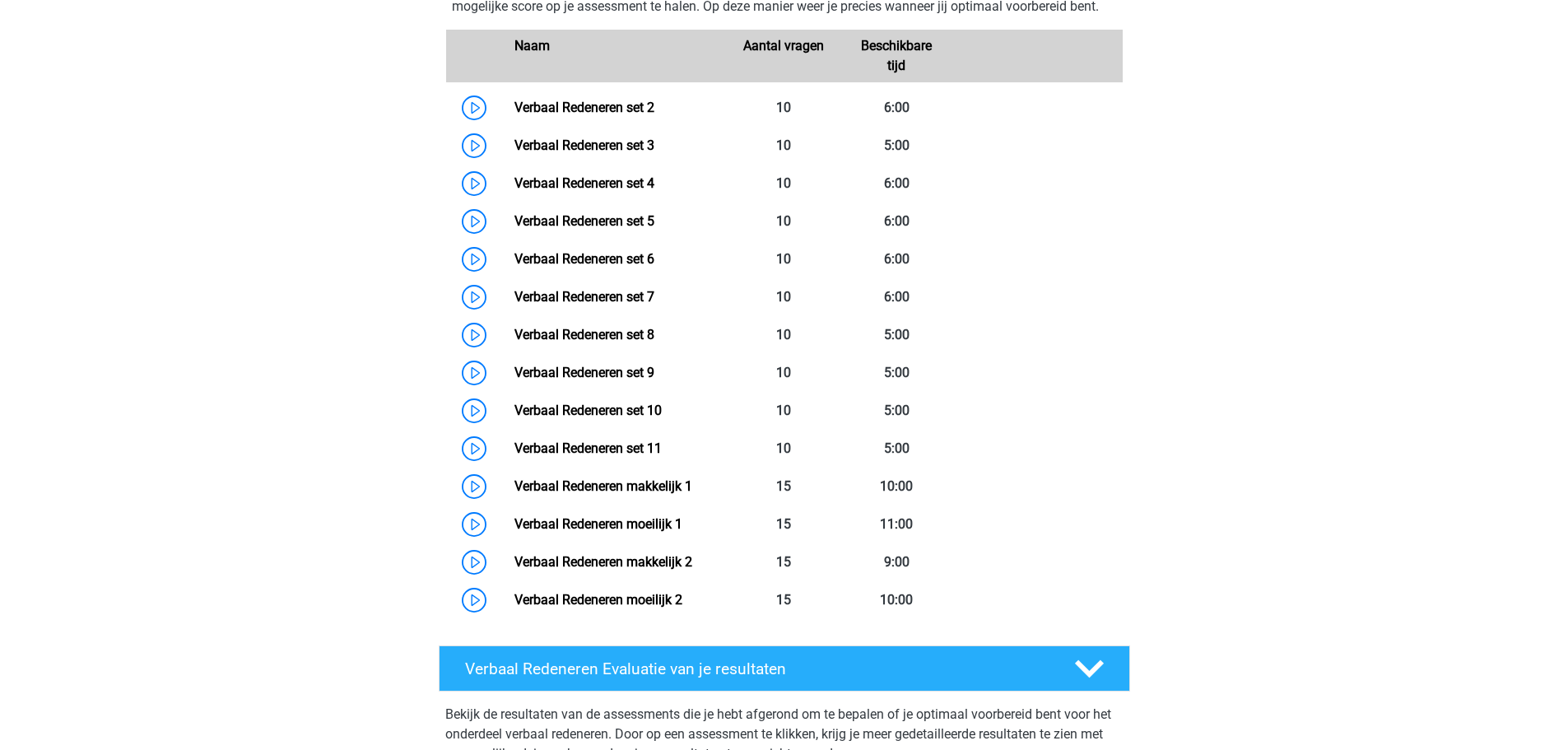
scroll to position [1728, 0]
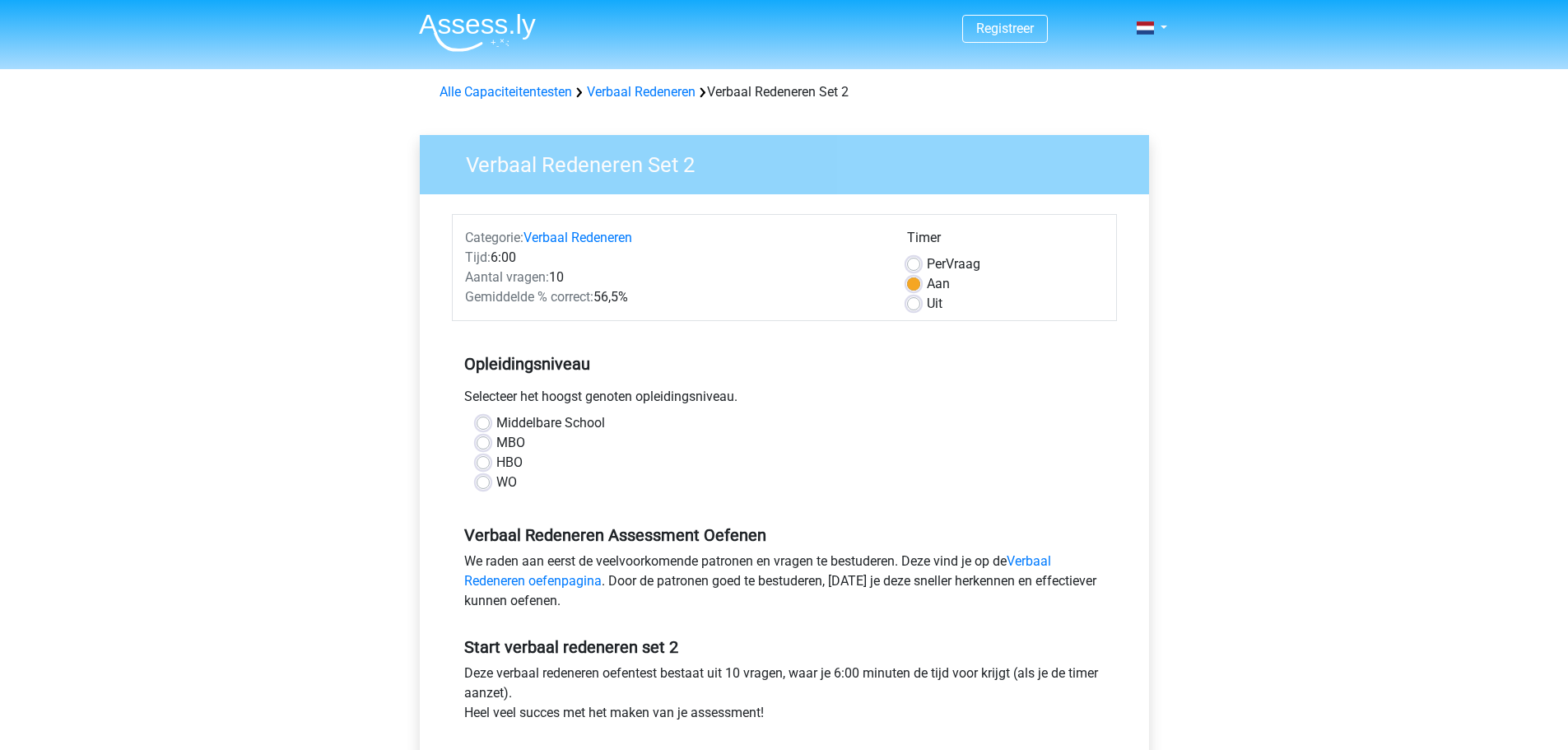
click at [496, 442] on label "MBO" at bounding box center [510, 442] width 29 height 19
click at [483, 442] on input "MBO" at bounding box center [483, 441] width 13 height 17
radio input "true"
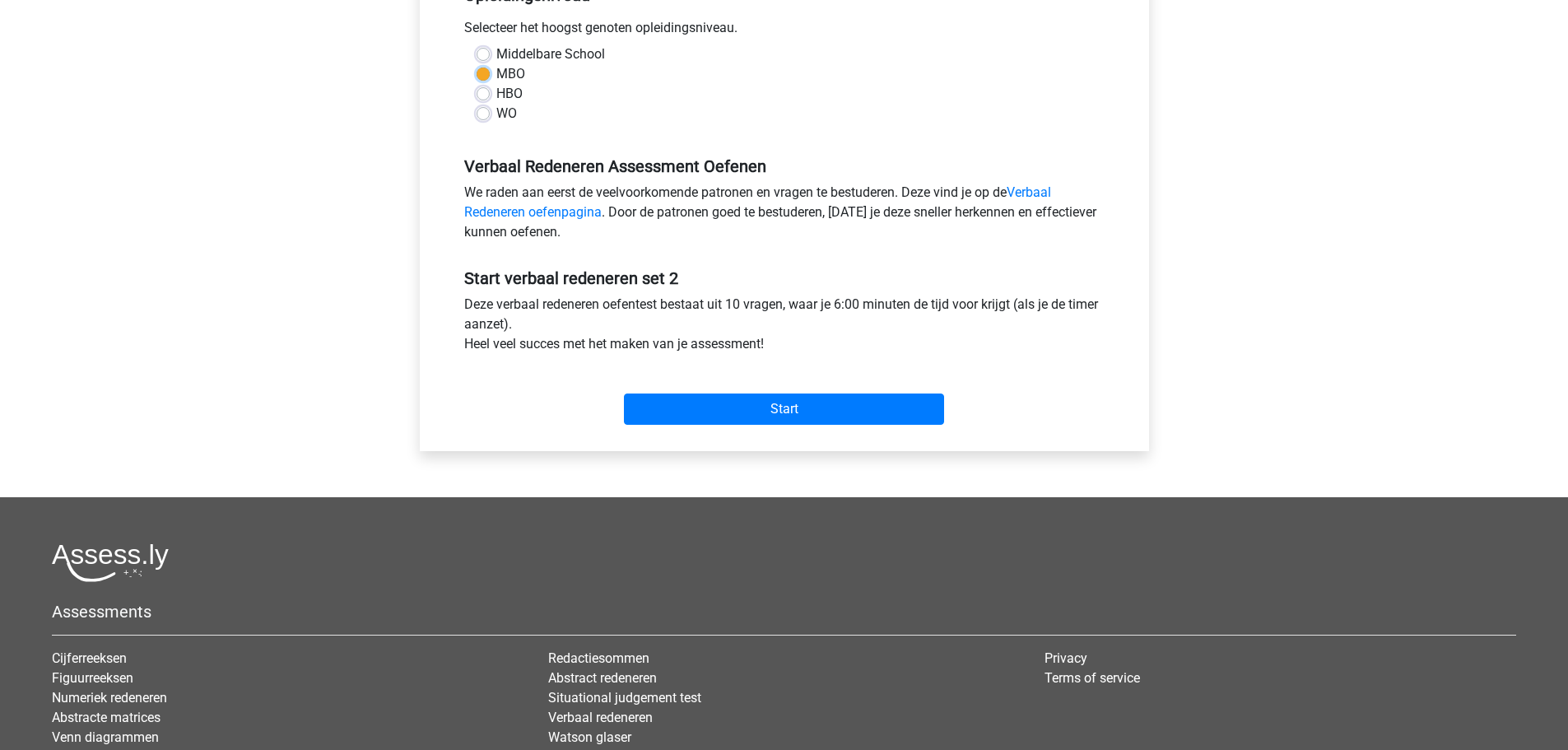
scroll to position [494, 0]
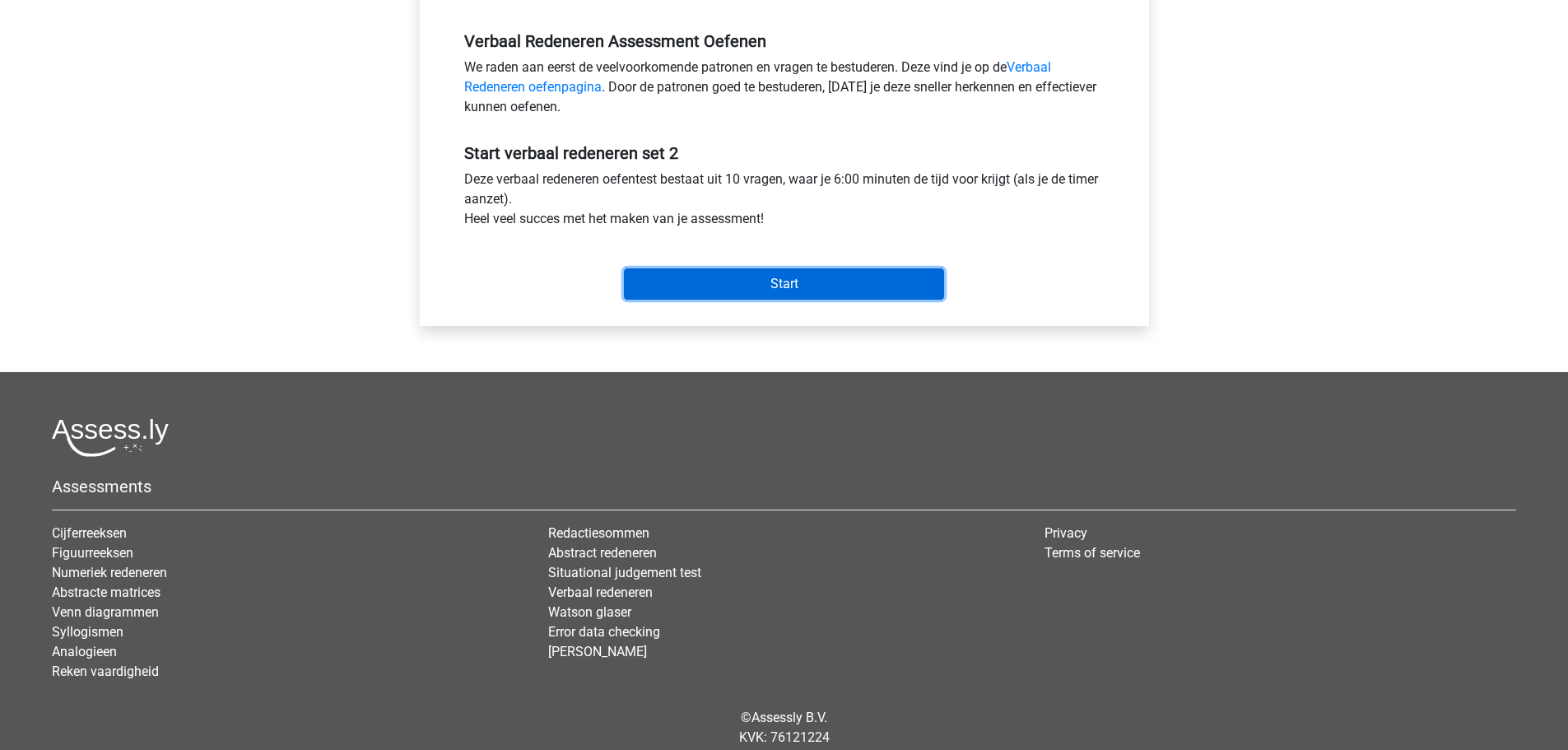
click at [778, 281] on input "Start" at bounding box center [784, 283] width 320 height 31
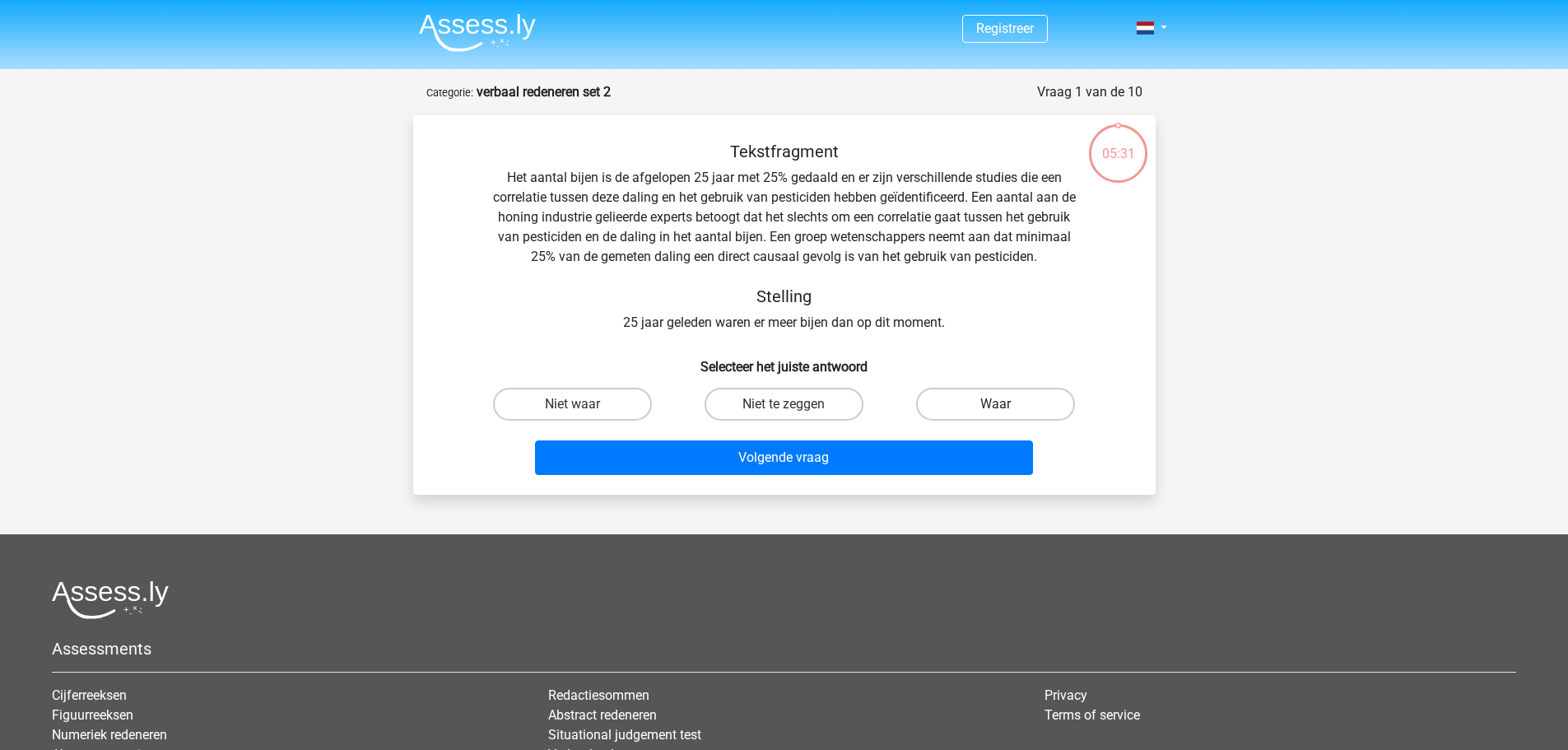
click at [1017, 406] on label "Waar" at bounding box center [995, 404] width 159 height 33
click at [1007, 406] on input "Waar" at bounding box center [1001, 410] width 11 height 11
radio input "true"
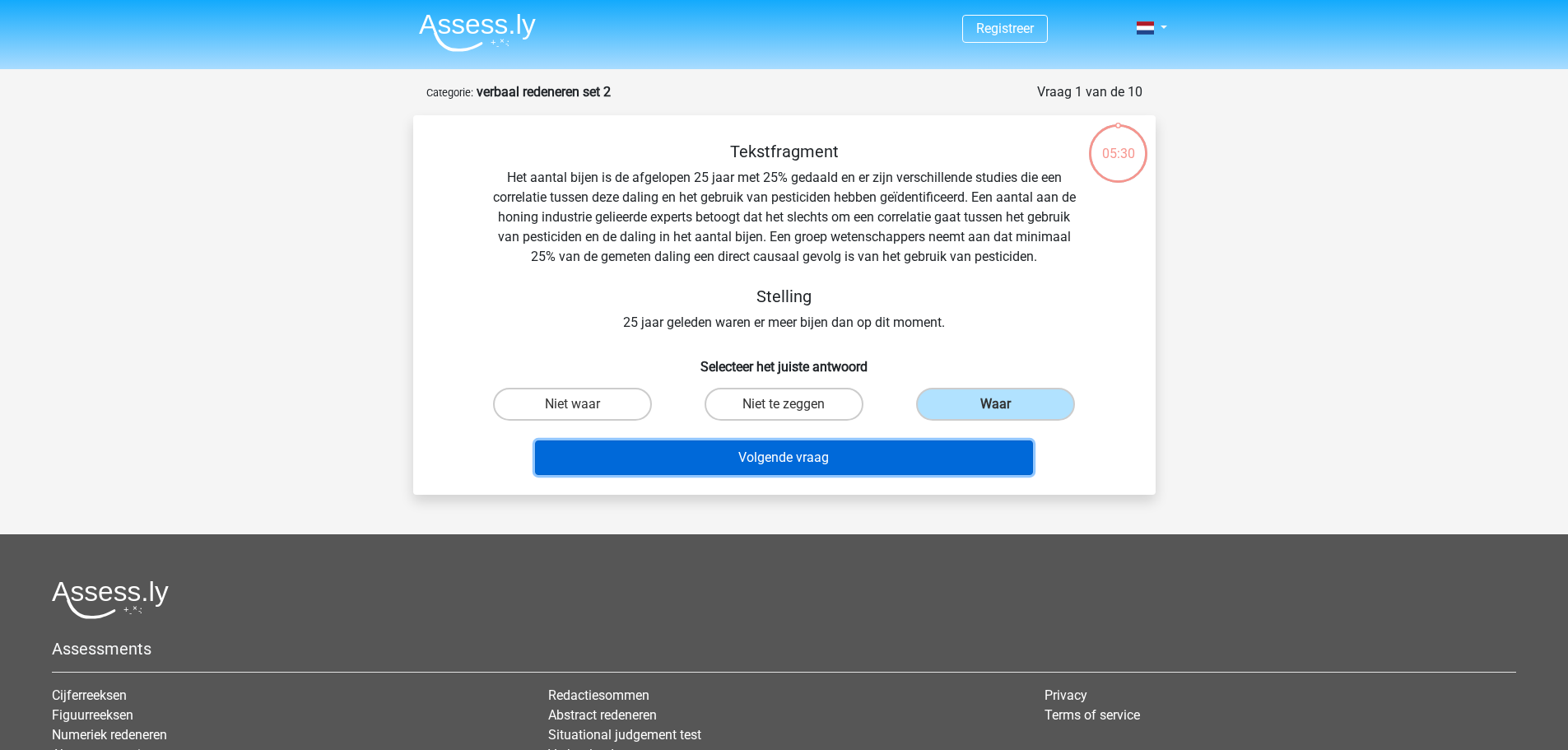
click at [860, 461] on button "Volgende vraag" at bounding box center [784, 457] width 498 height 34
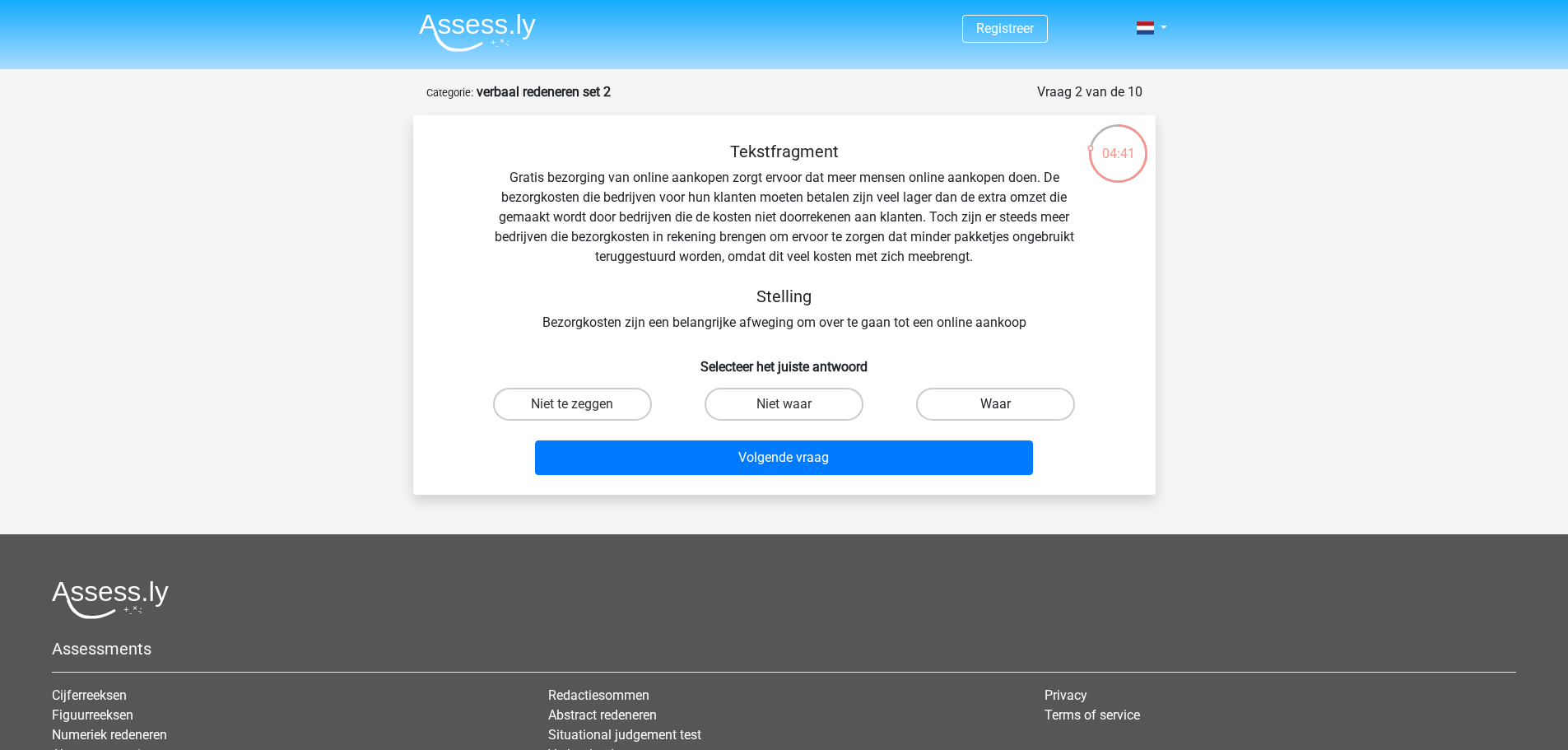
click at [991, 402] on label "Waar" at bounding box center [995, 404] width 159 height 33
click at [996, 405] on input "Waar" at bounding box center [1001, 410] width 11 height 11
radio input "true"
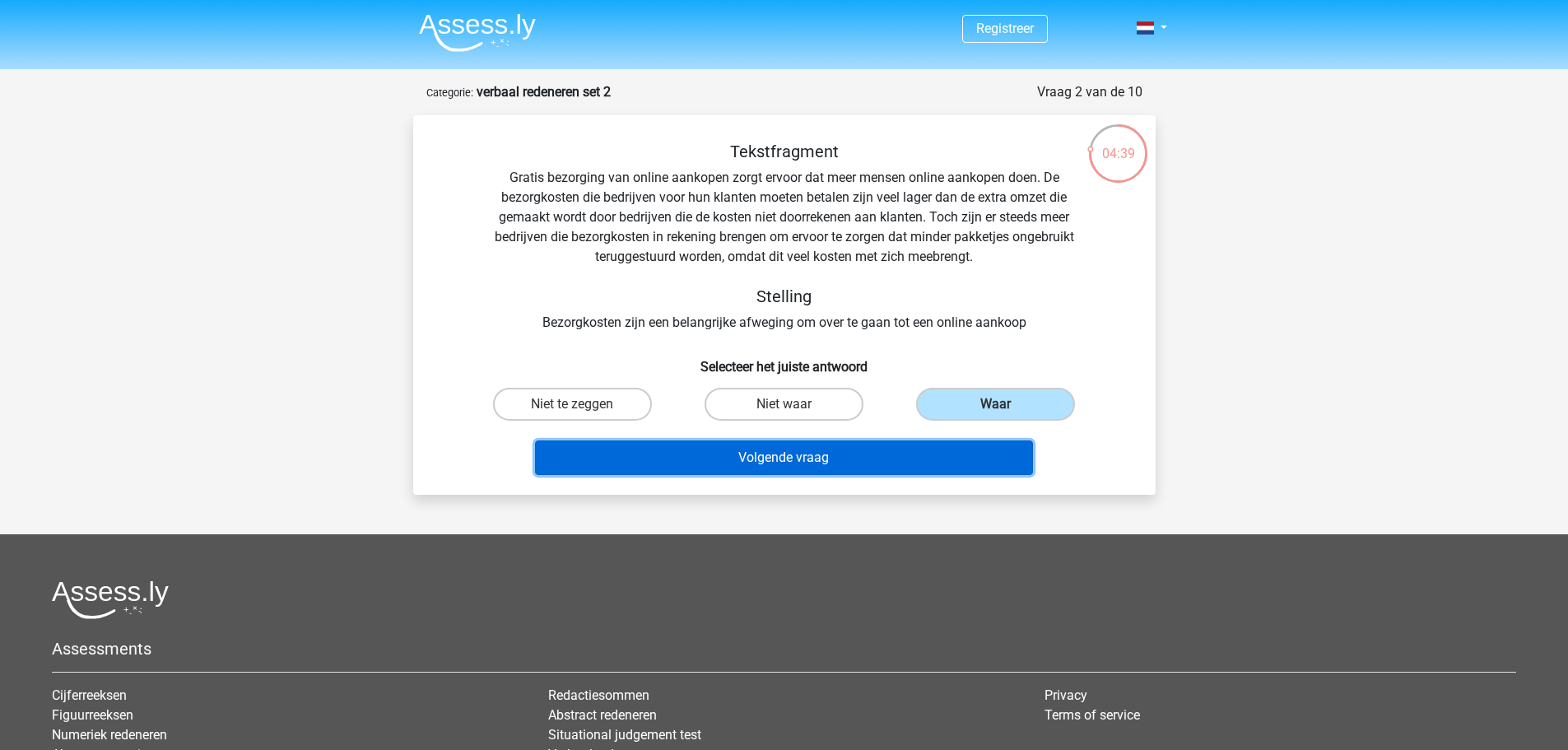
click at [817, 453] on button "Volgende vraag" at bounding box center [784, 457] width 498 height 34
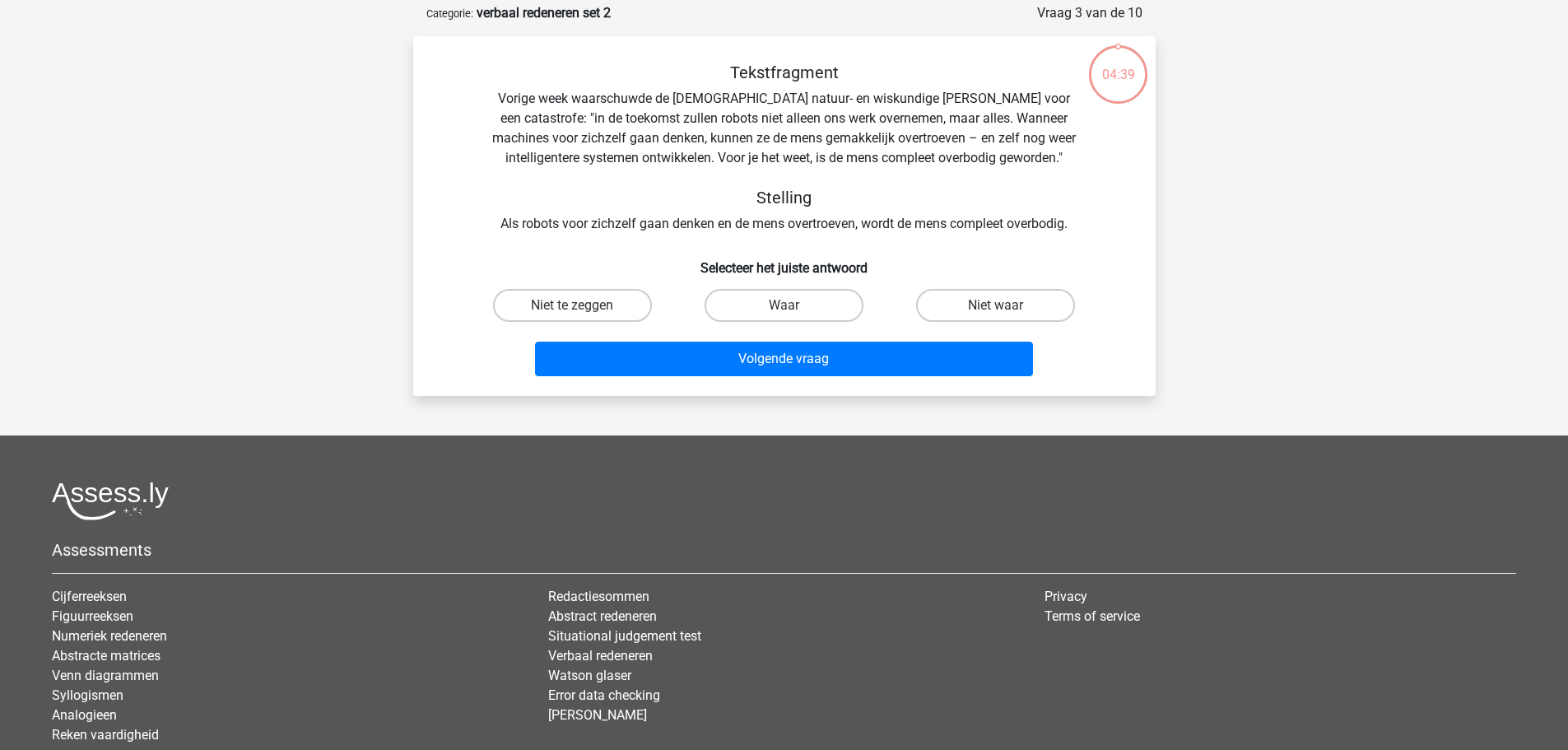
scroll to position [82, 0]
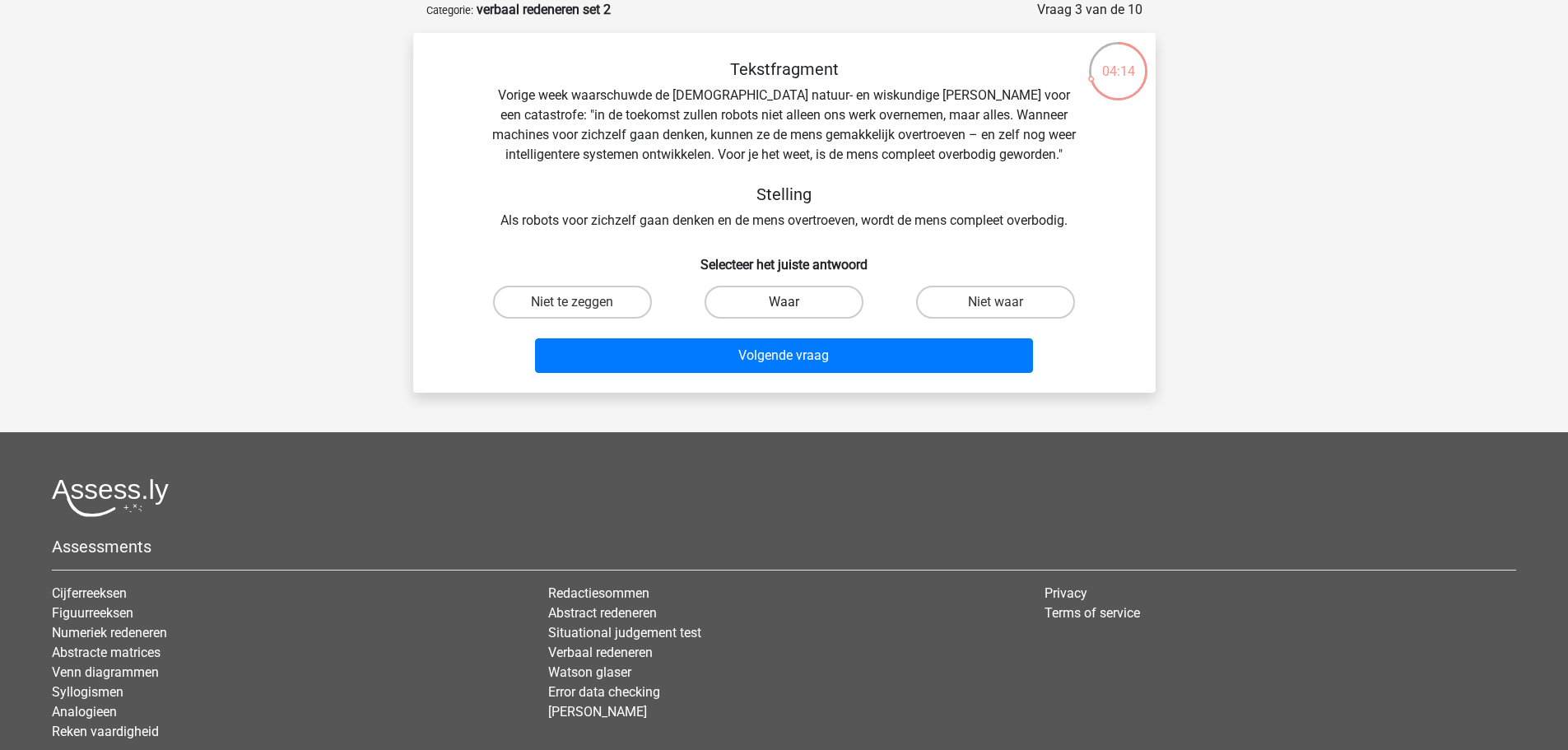
click at [777, 304] on label "Waar" at bounding box center [784, 301] width 159 height 33
click at [784, 304] on input "Waar" at bounding box center [789, 308] width 11 height 11
radio input "true"
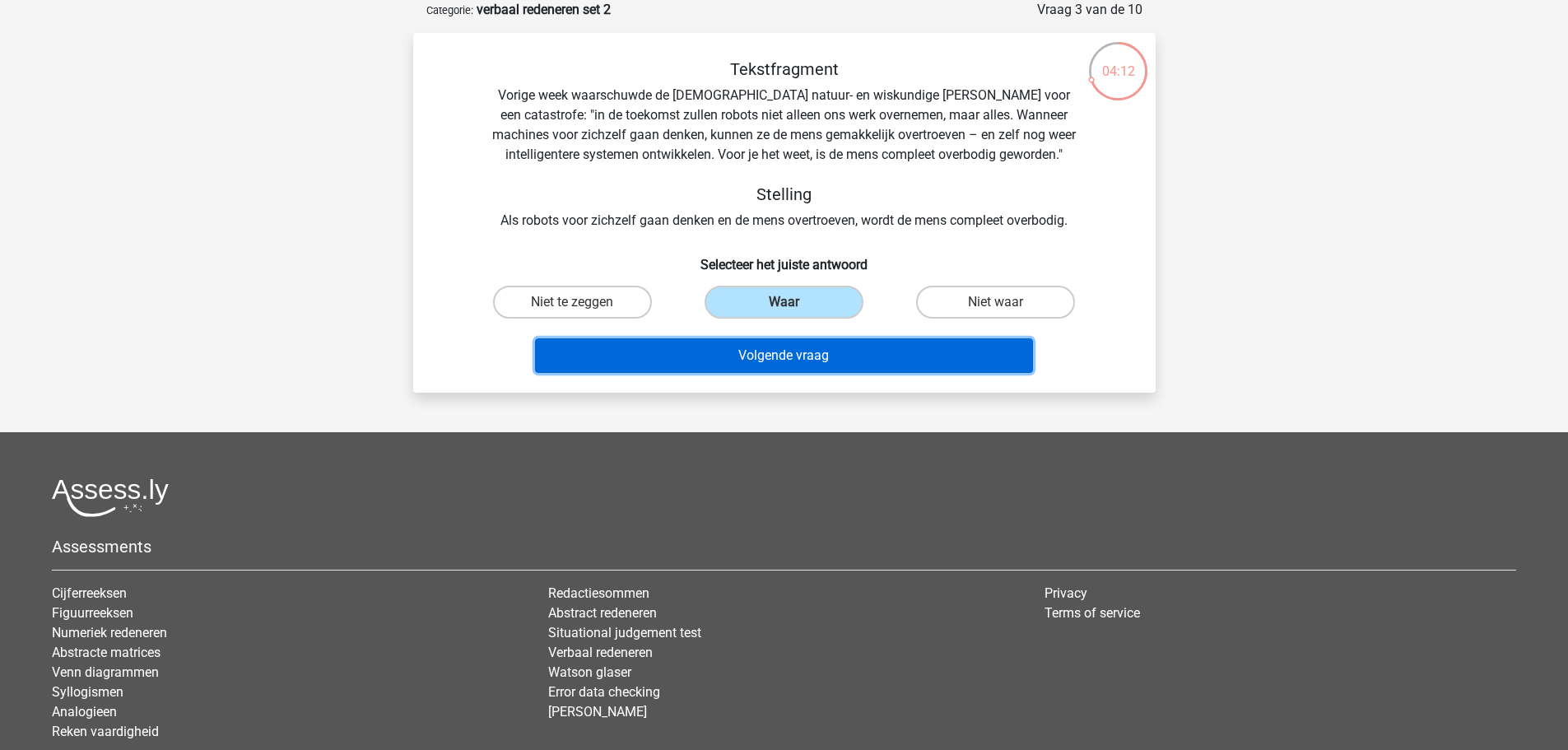
click at [794, 353] on button "Volgende vraag" at bounding box center [784, 355] width 498 height 34
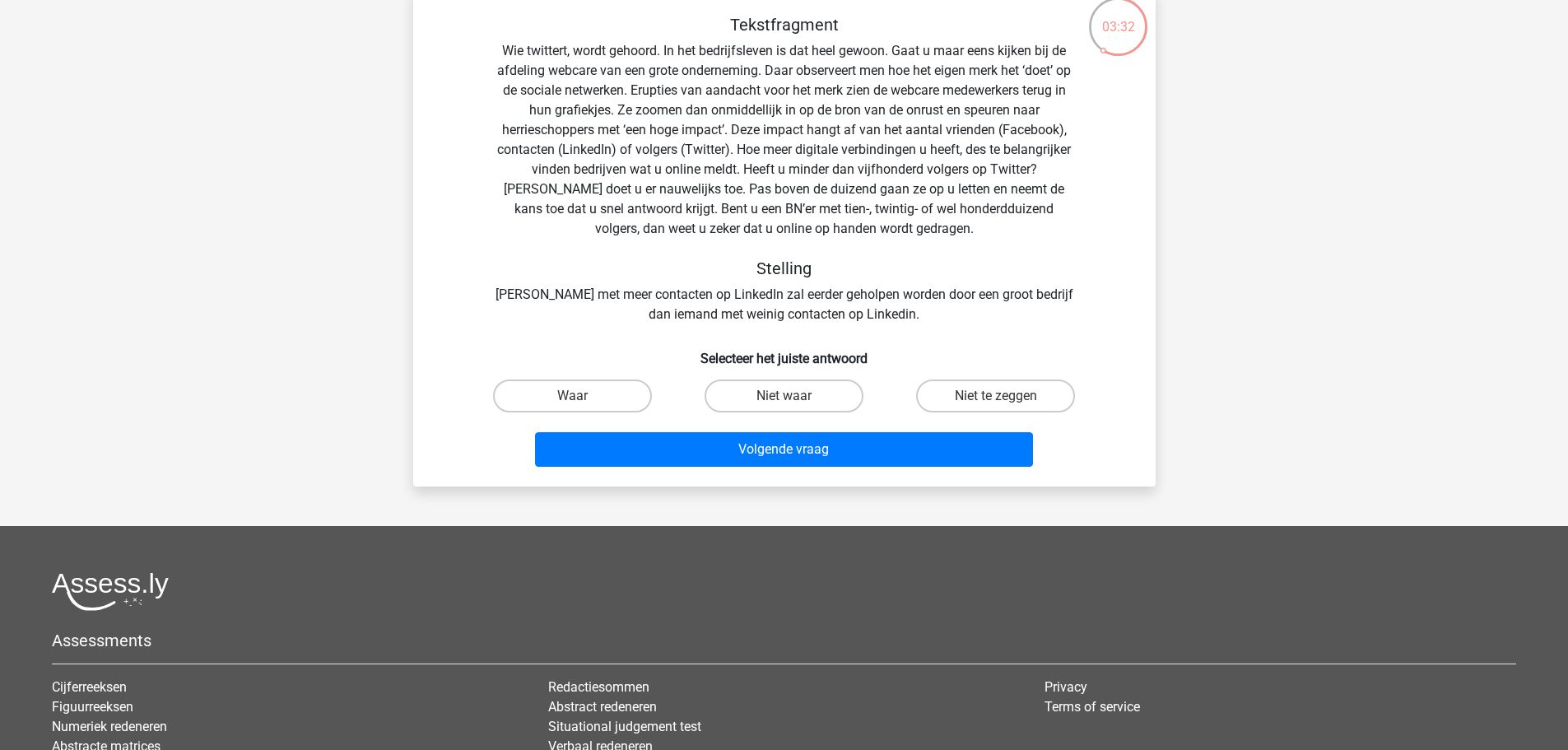
scroll to position [165, 0]
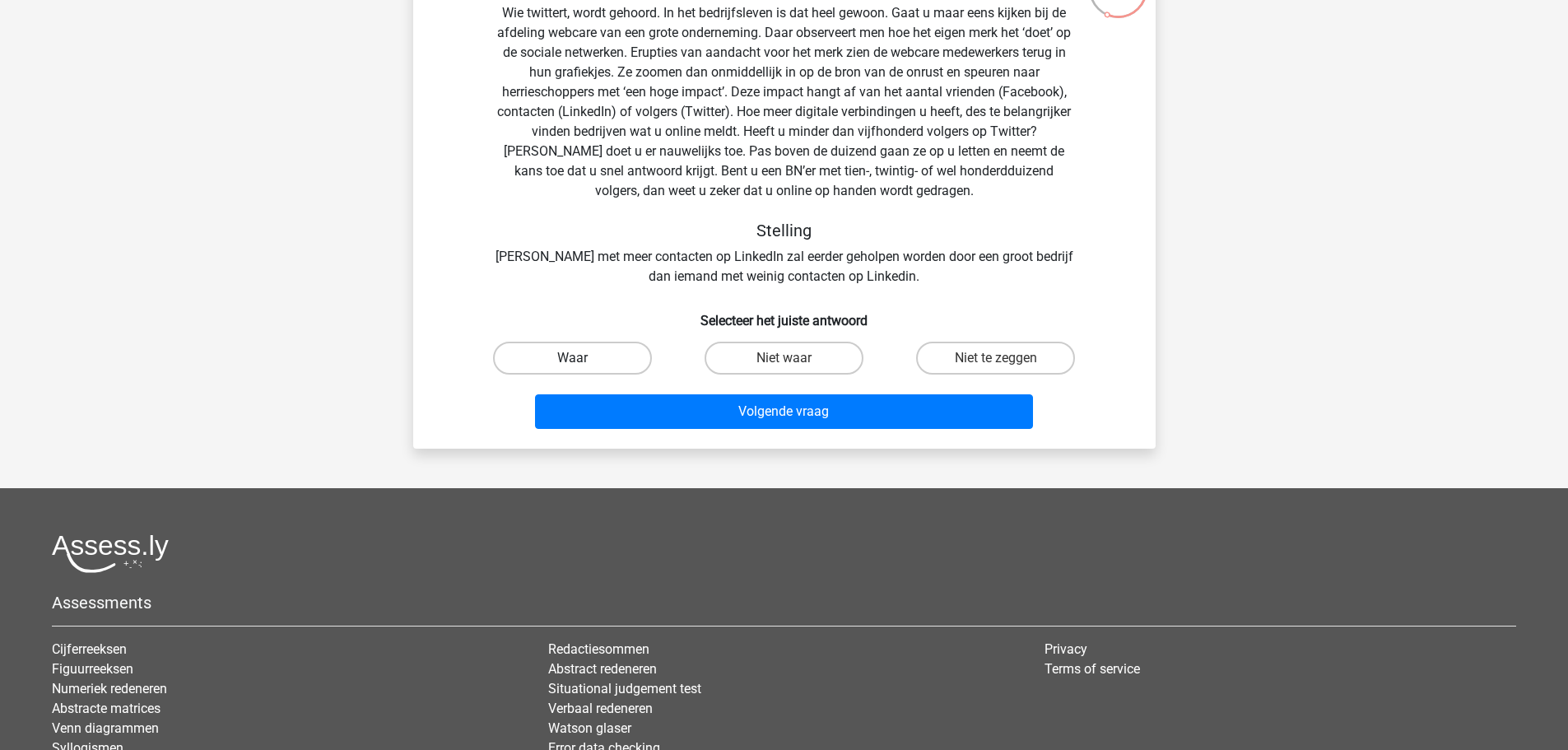
click at [599, 358] on label "Waar" at bounding box center [572, 358] width 159 height 33
click at [583, 358] on input "Waar" at bounding box center [577, 363] width 11 height 11
radio input "true"
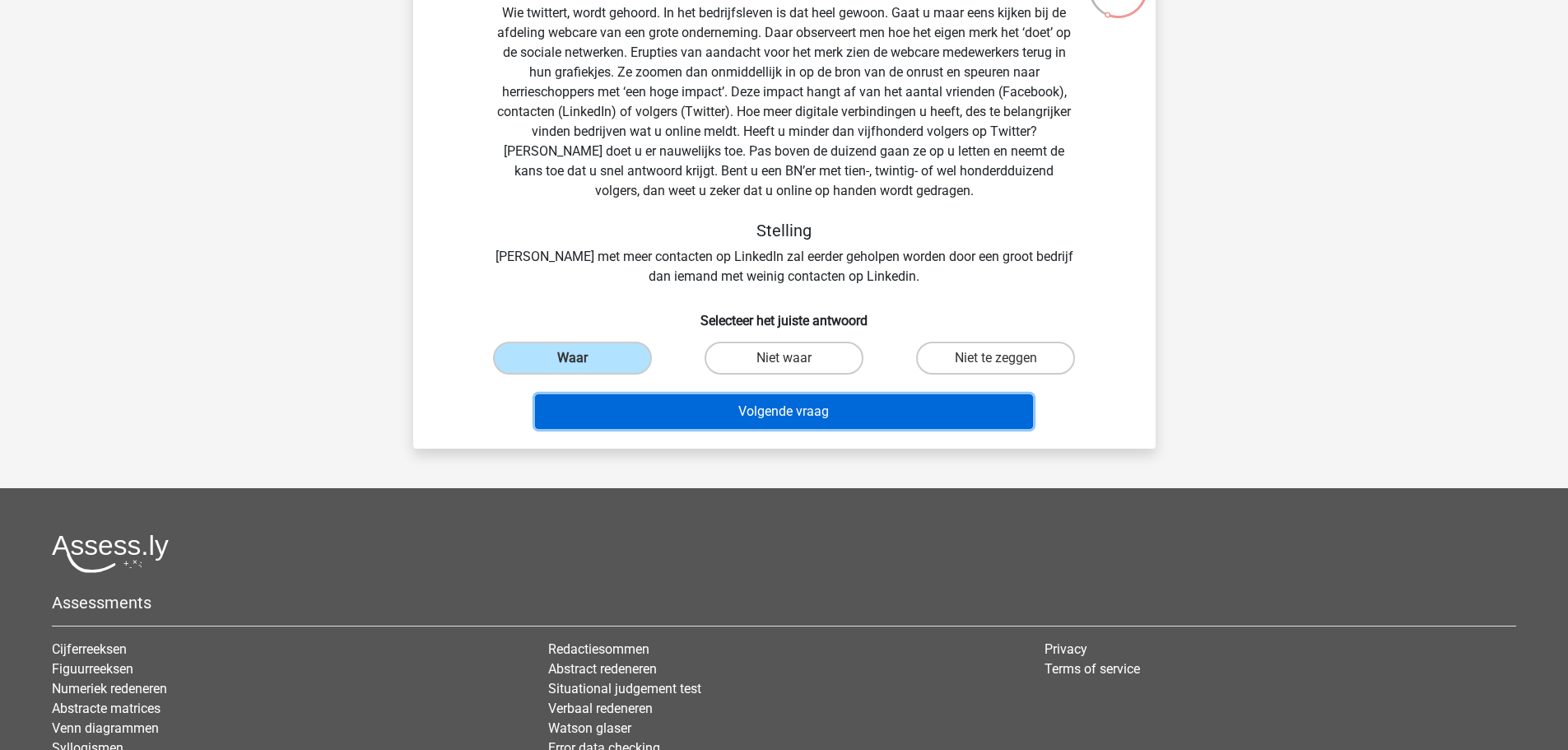
click at [817, 406] on button "Volgende vraag" at bounding box center [784, 411] width 498 height 34
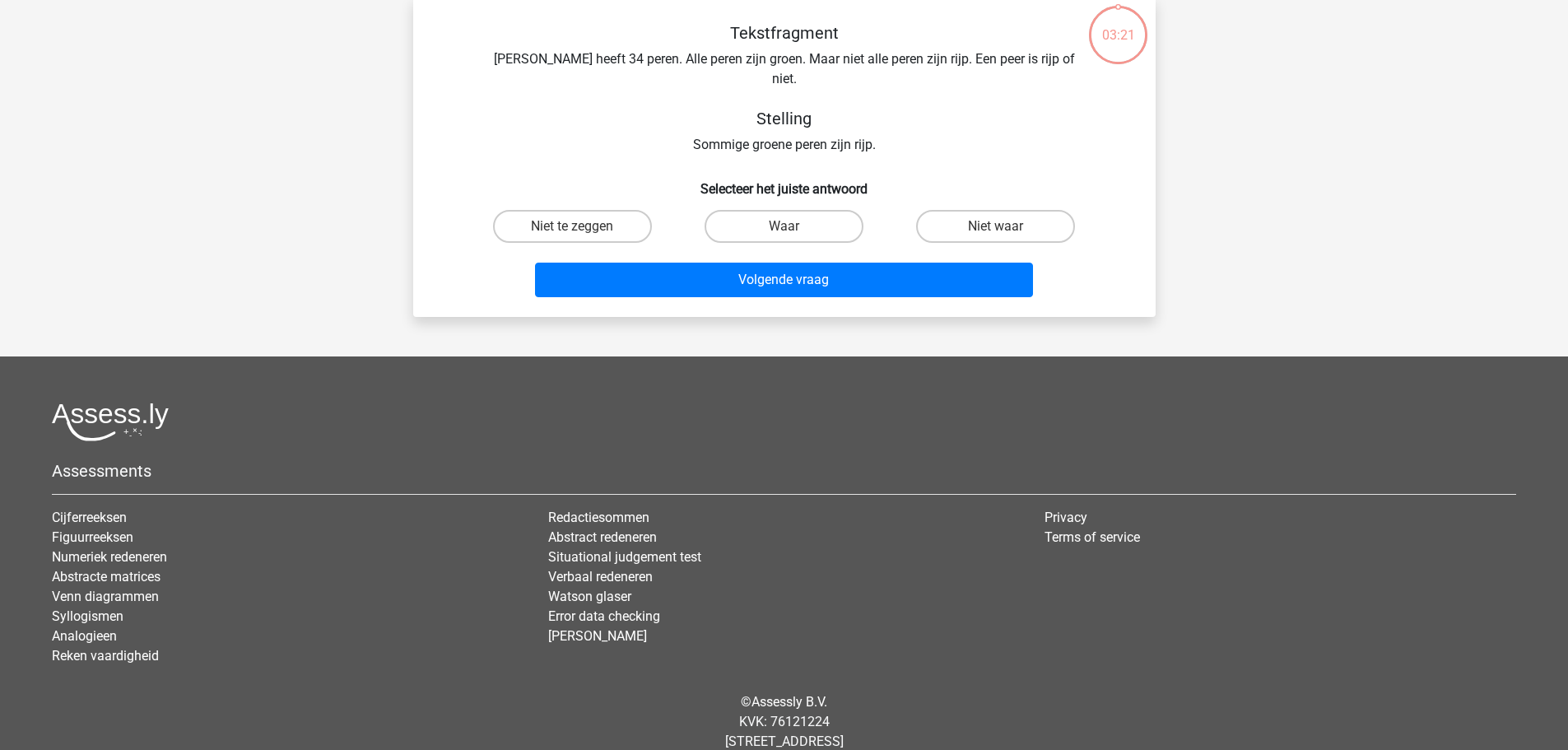
scroll to position [82, 0]
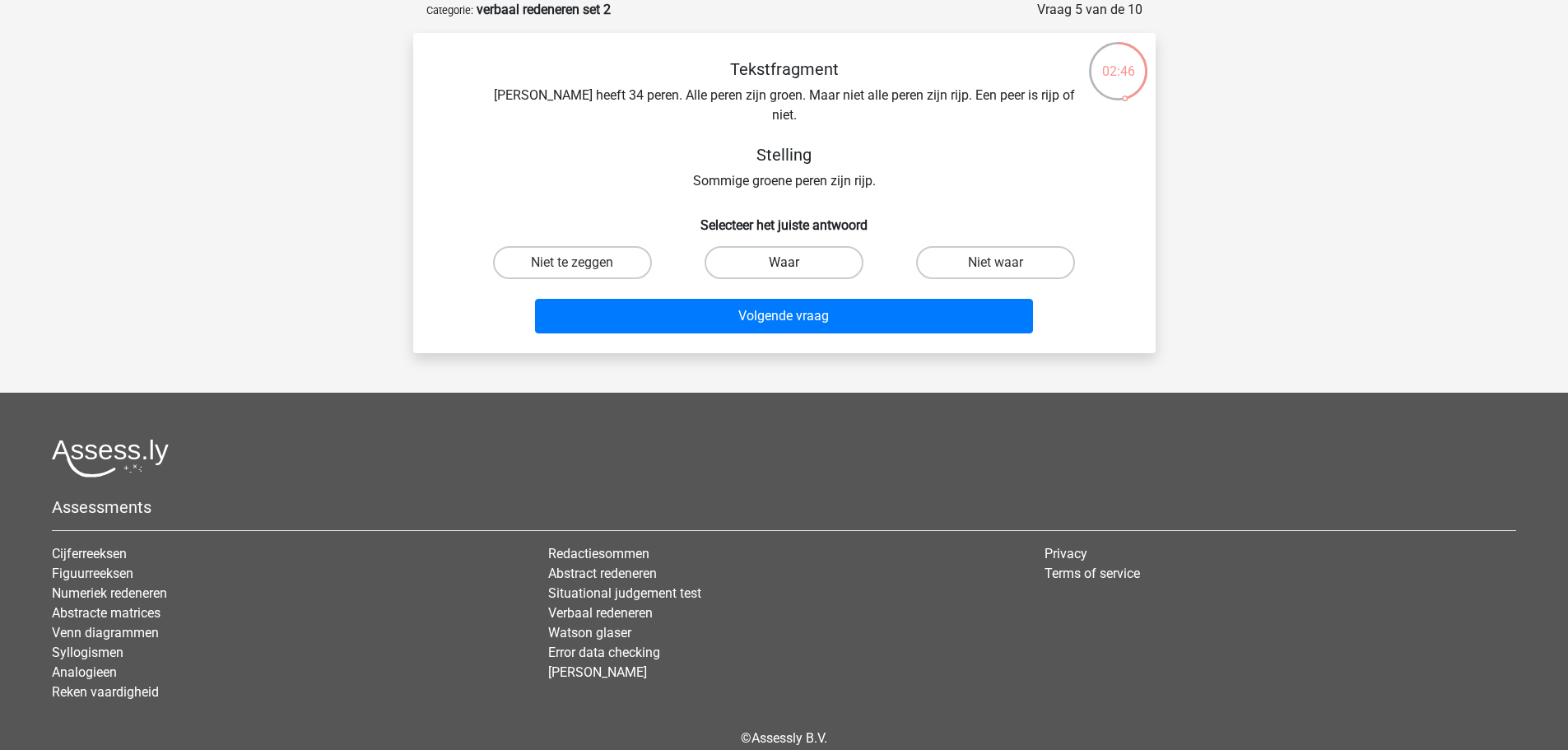
click at [781, 246] on label "Waar" at bounding box center [784, 262] width 159 height 33
click at [784, 263] on input "Waar" at bounding box center [789, 268] width 11 height 11
radio input "true"
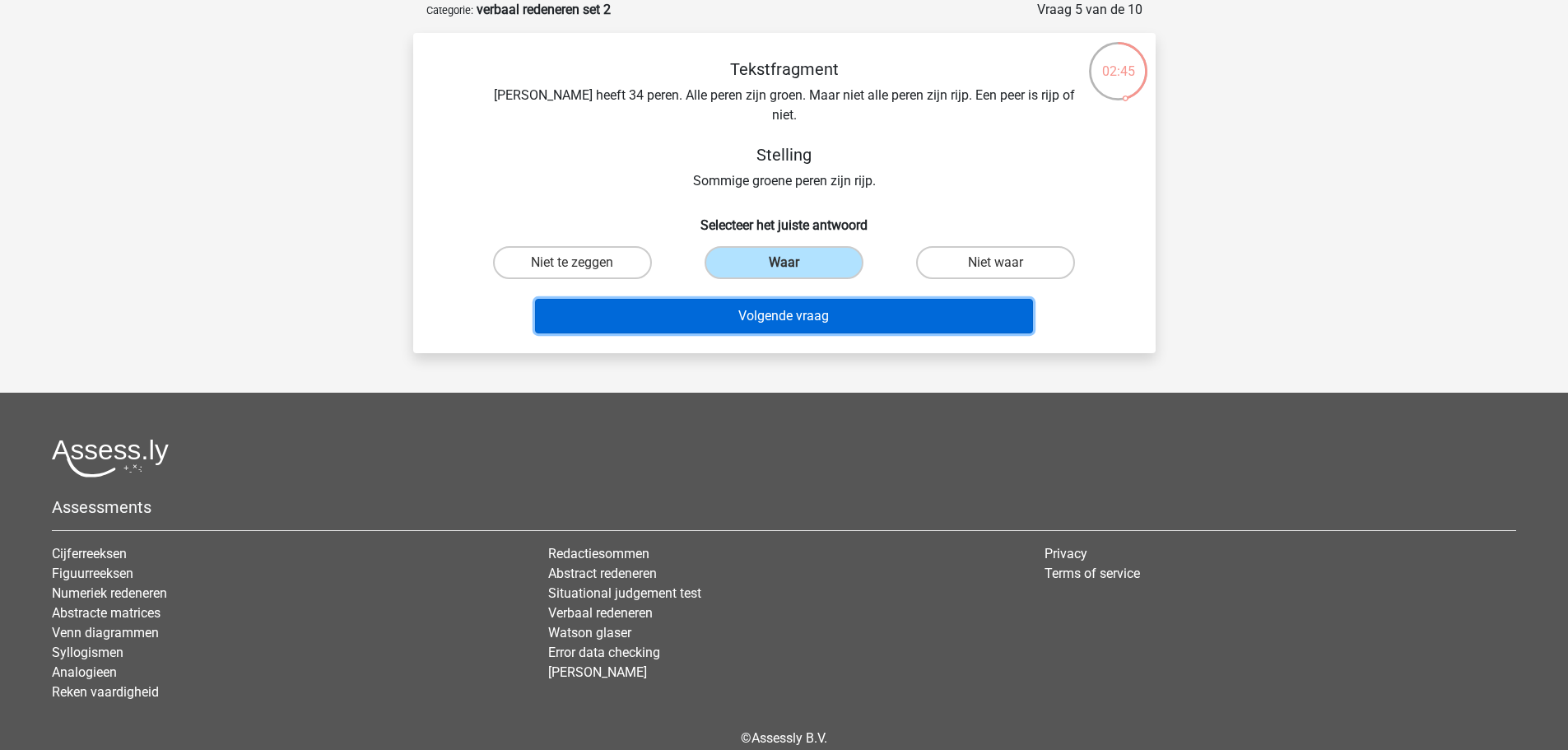
click at [792, 299] on button "Volgende vraag" at bounding box center [784, 316] width 498 height 34
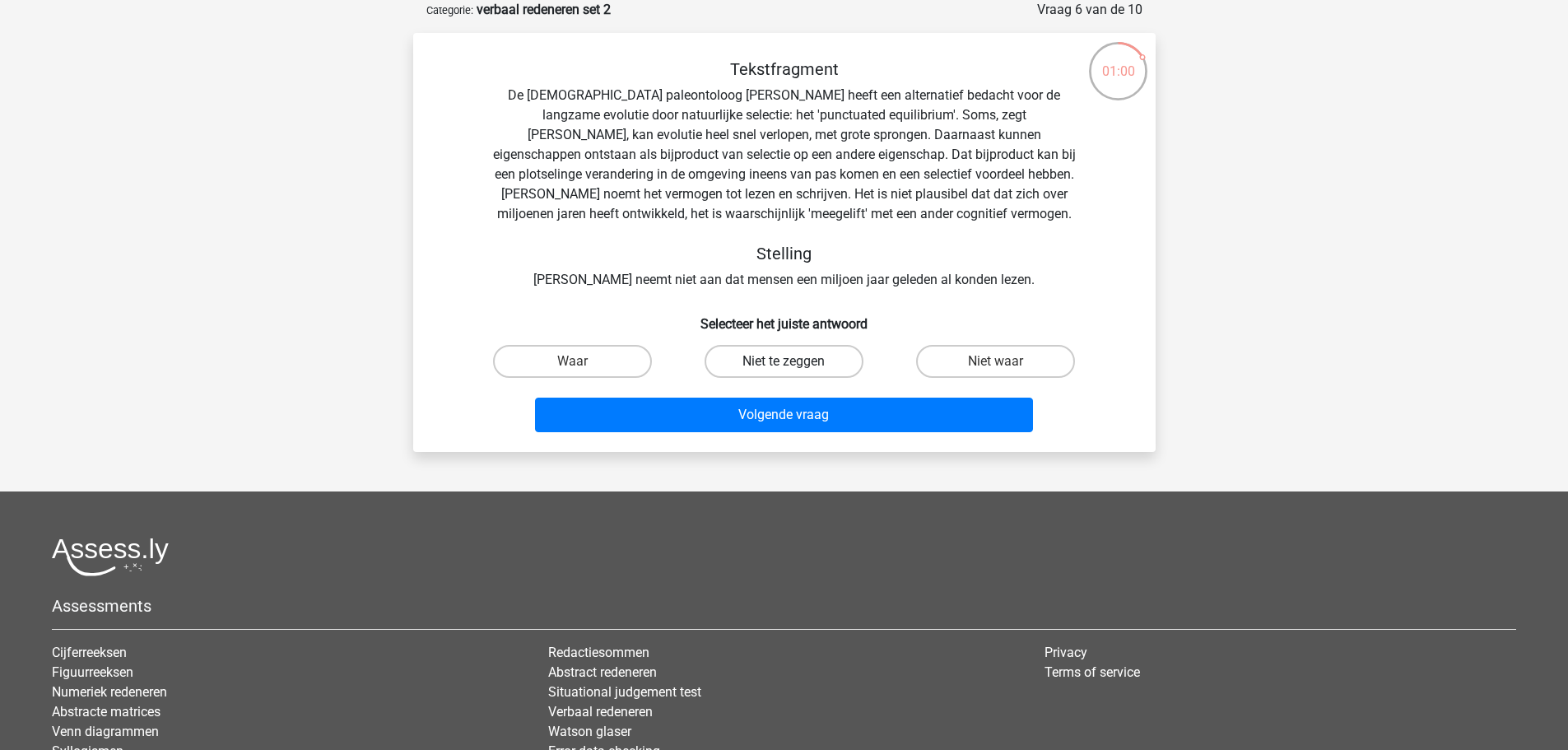
click at [812, 360] on label "Niet te zeggen" at bounding box center [784, 360] width 159 height 33
click at [794, 361] on input "Niet te zeggen" at bounding box center [789, 367] width 11 height 11
radio input "true"
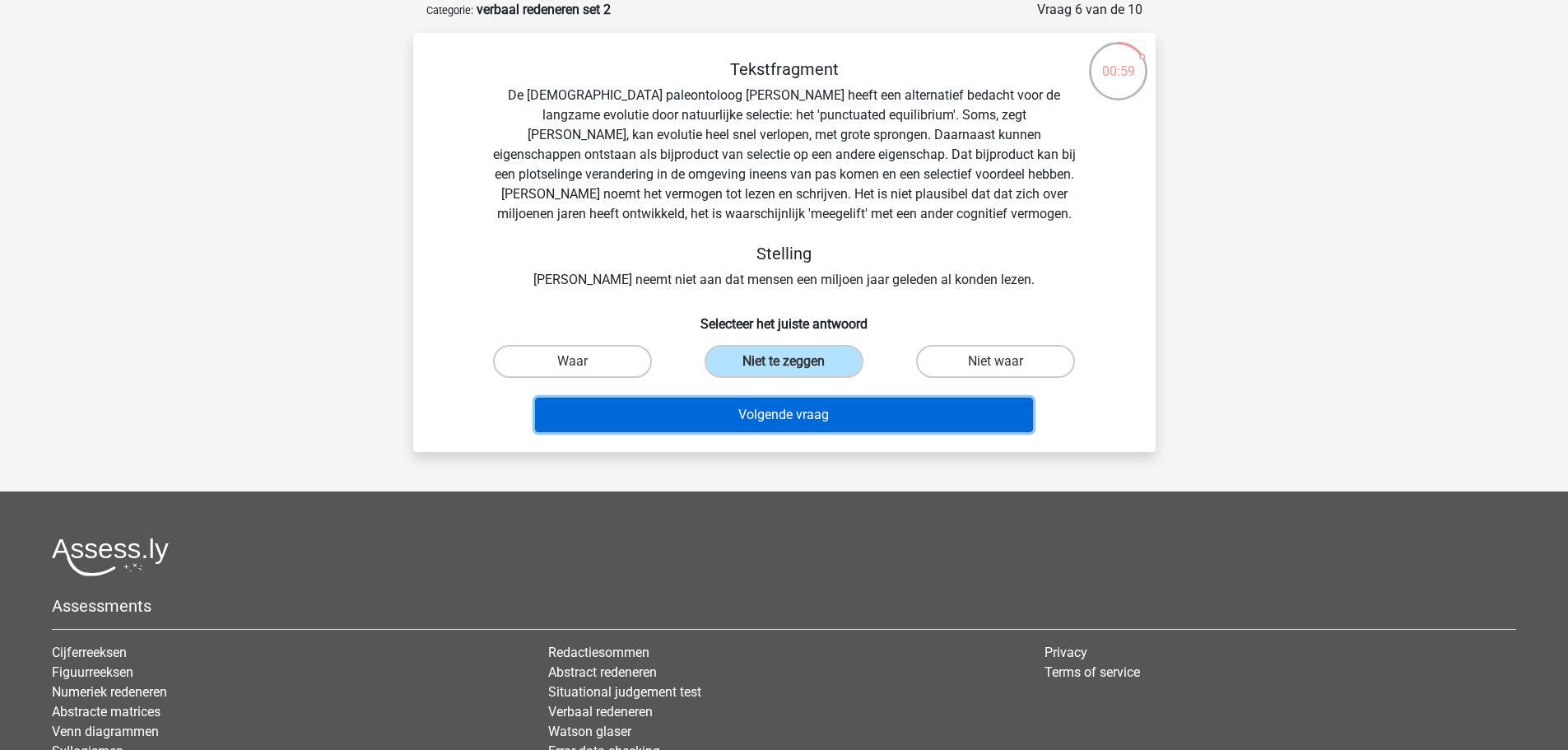
click at [799, 410] on button "Volgende vraag" at bounding box center [784, 414] width 498 height 34
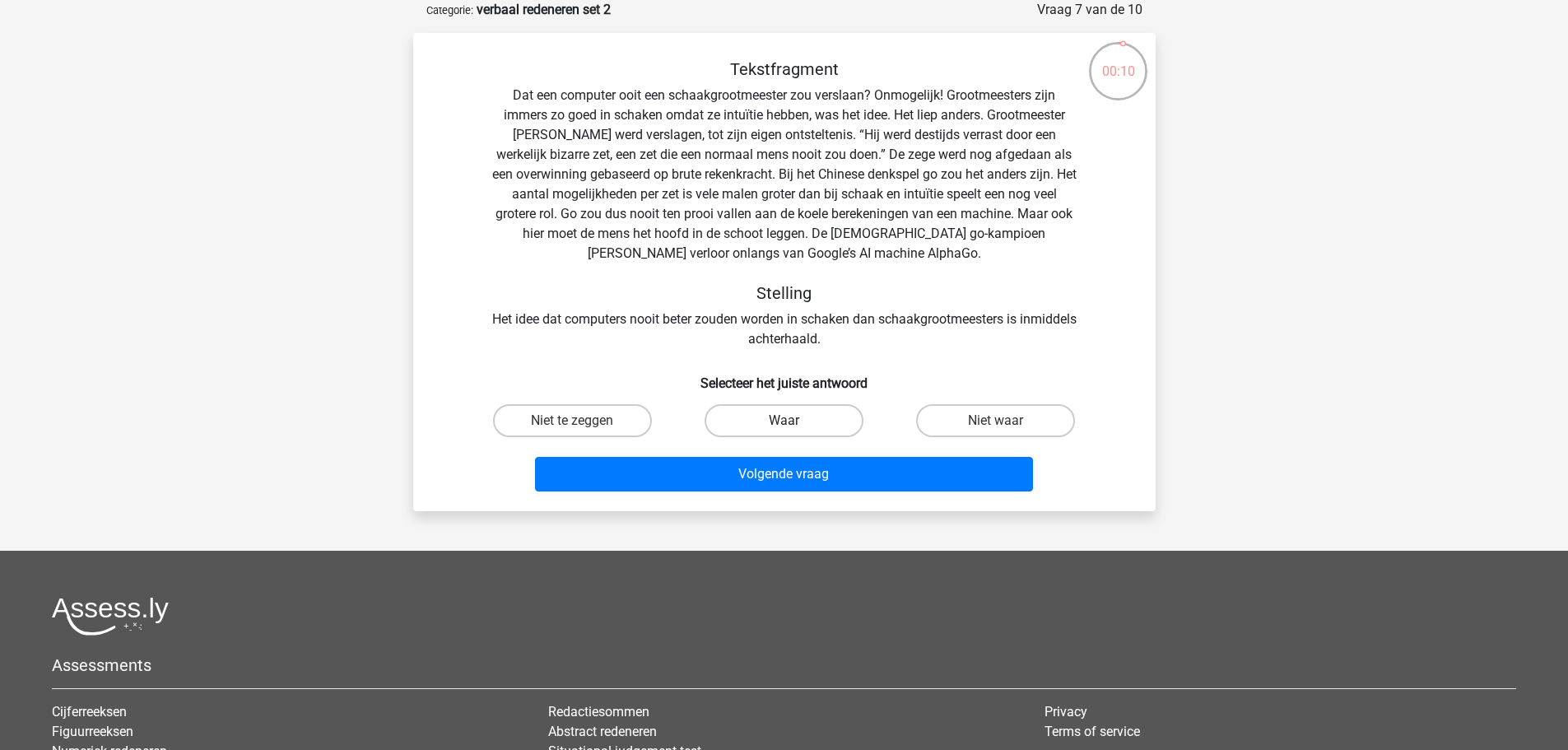
click at [788, 419] on label "Waar" at bounding box center [784, 420] width 159 height 33
click at [788, 420] on input "Waar" at bounding box center [789, 426] width 11 height 11
radio input "true"
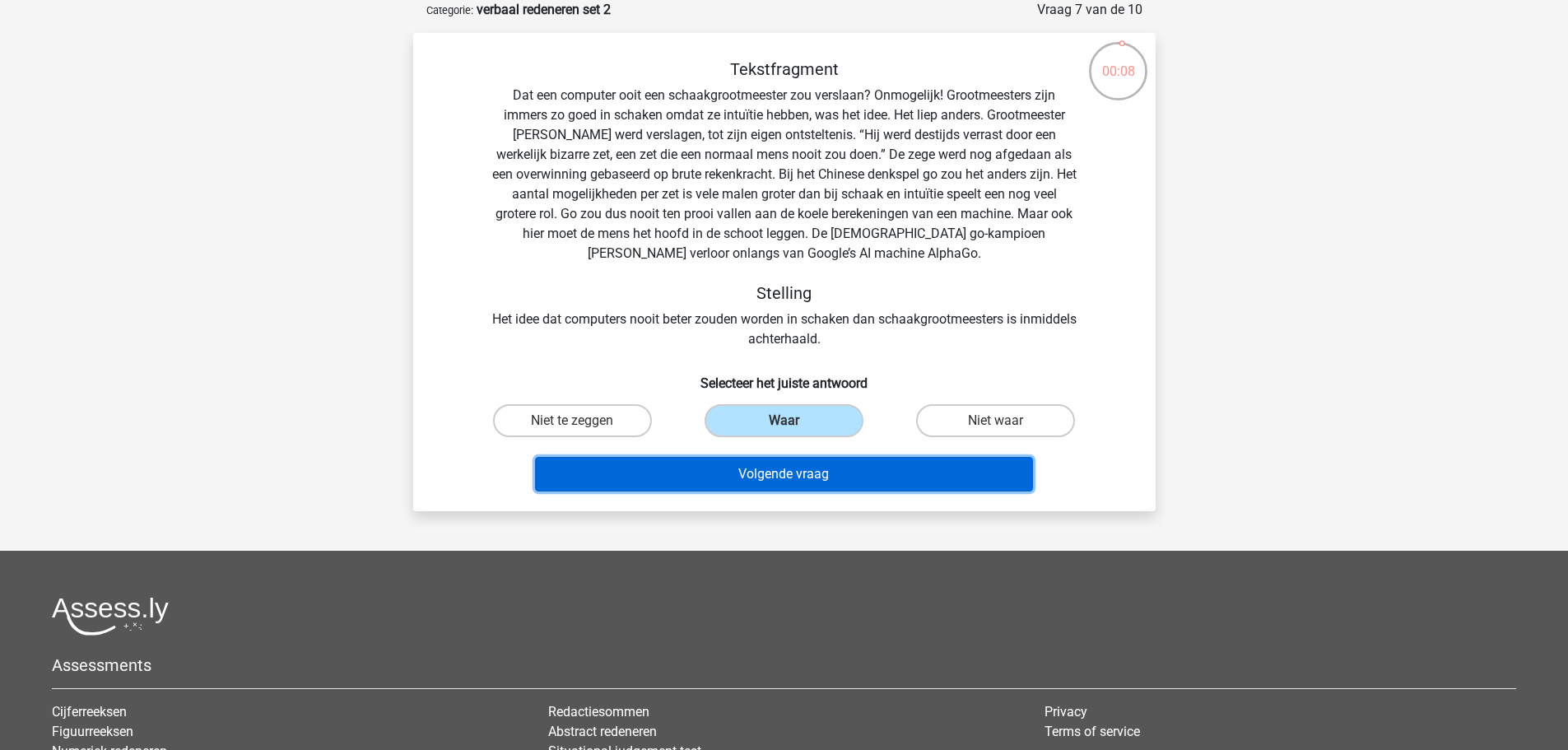
click at [795, 477] on button "Volgende vraag" at bounding box center [784, 473] width 498 height 34
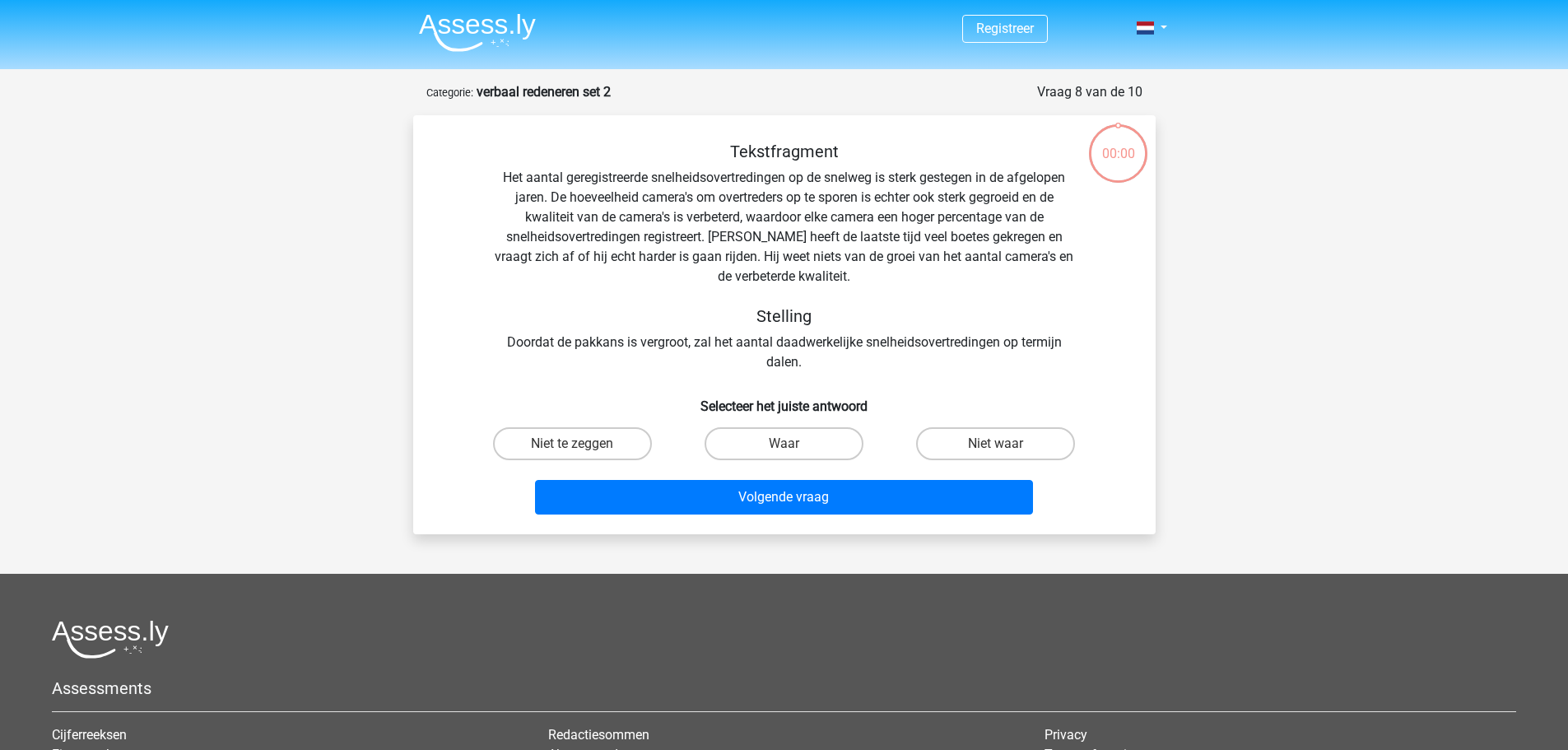
scroll to position [82, 0]
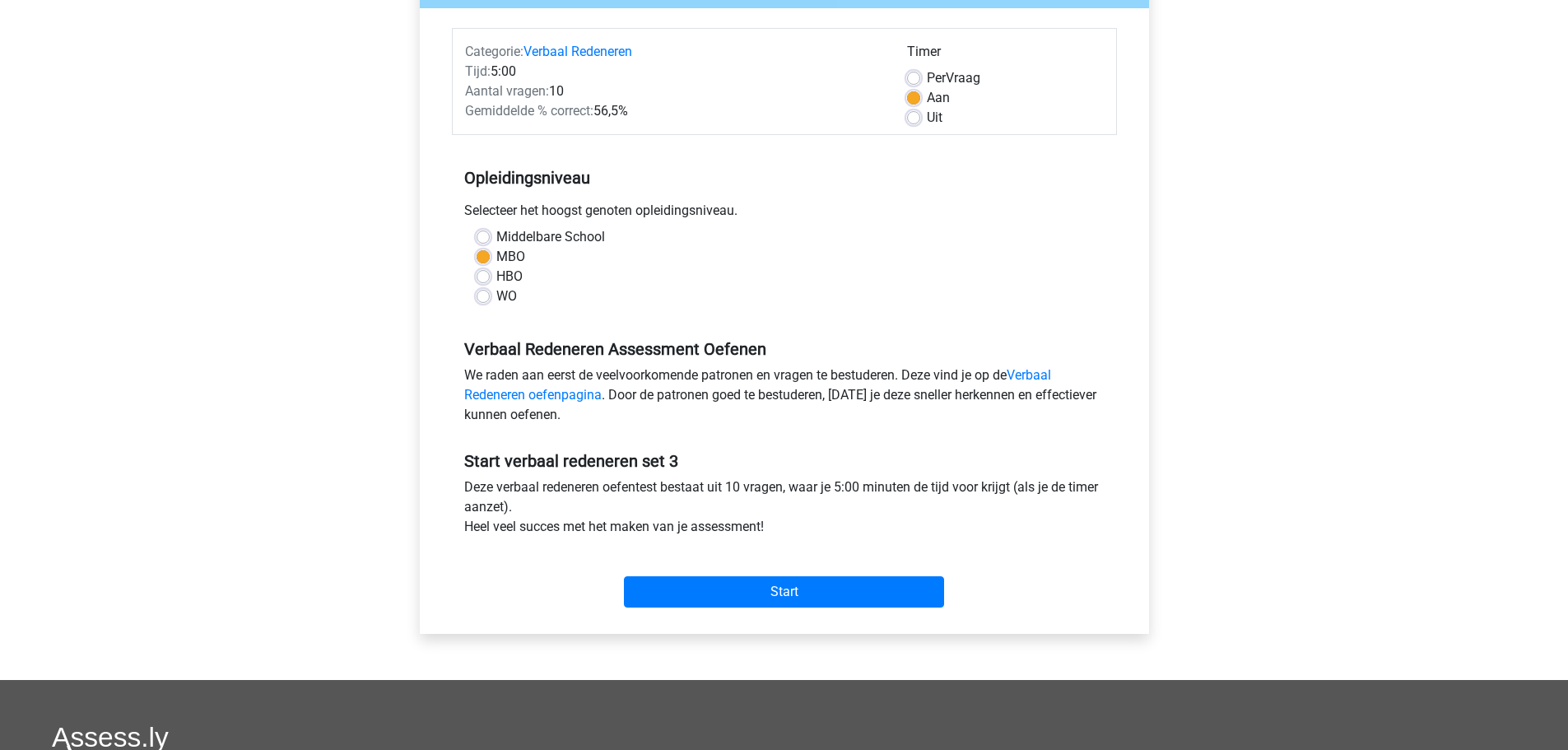
scroll to position [330, 0]
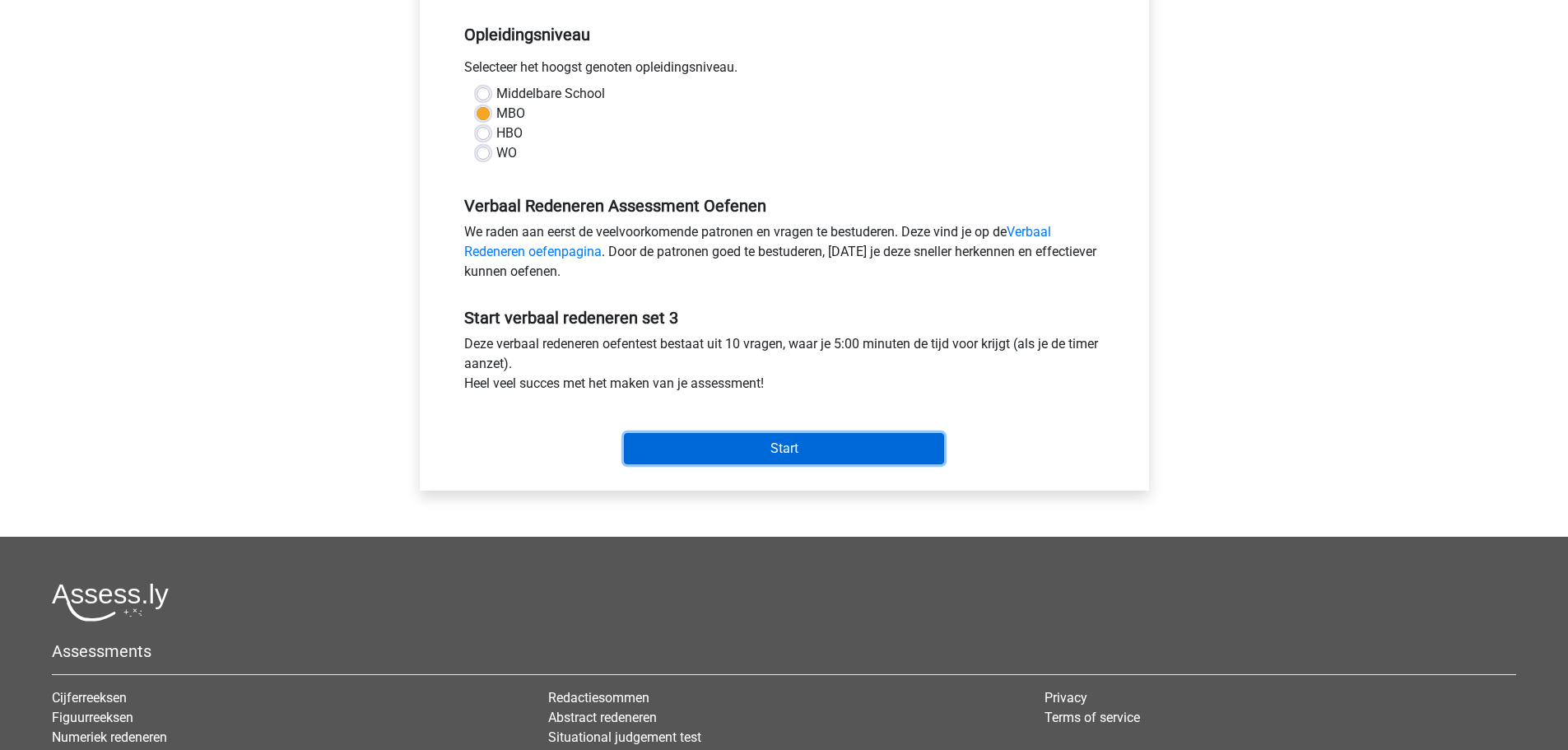
click at [779, 444] on input "Start" at bounding box center [784, 448] width 320 height 31
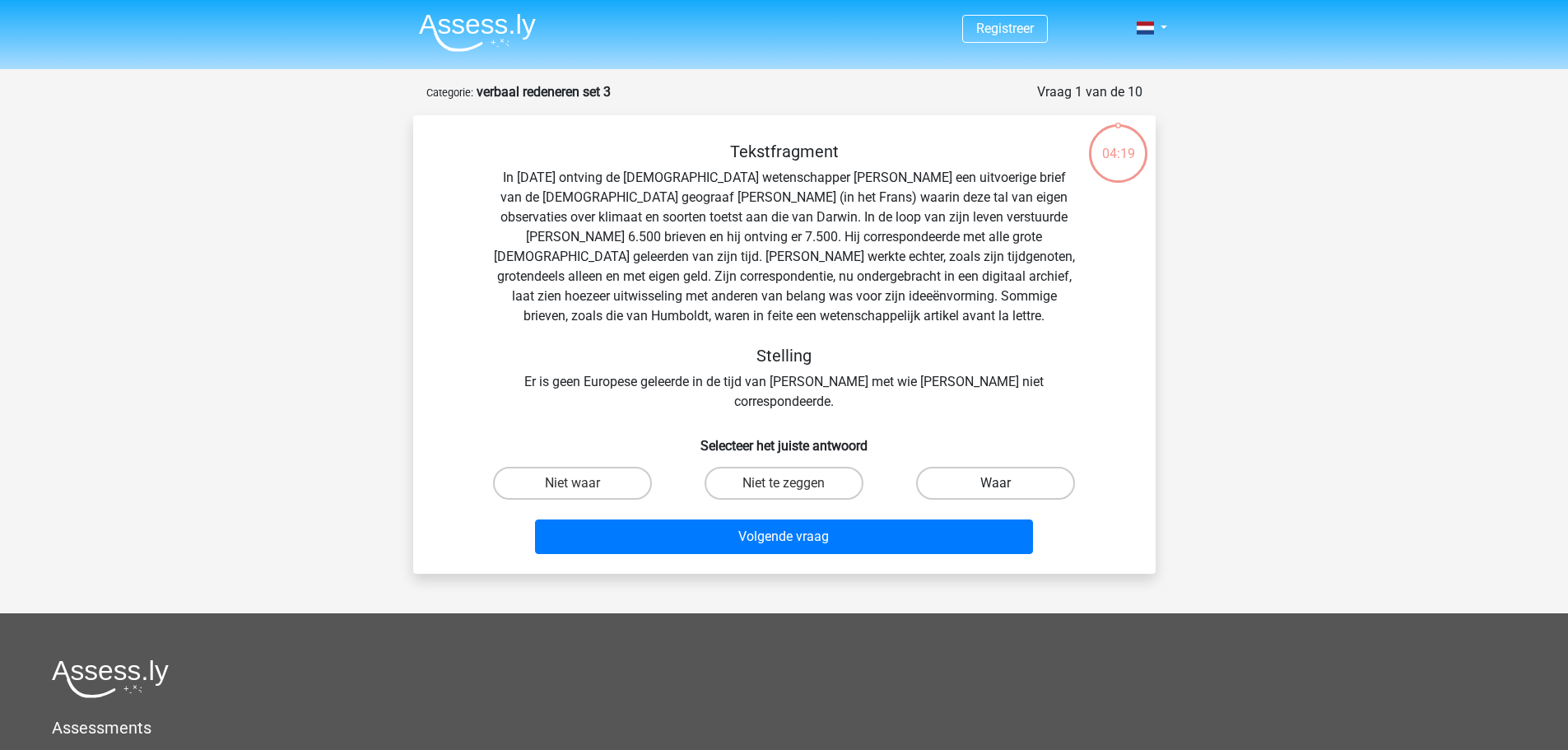
click at [966, 470] on label "Waar" at bounding box center [995, 482] width 159 height 33
click at [996, 483] on input "Waar" at bounding box center [1001, 488] width 11 height 11
radio input "true"
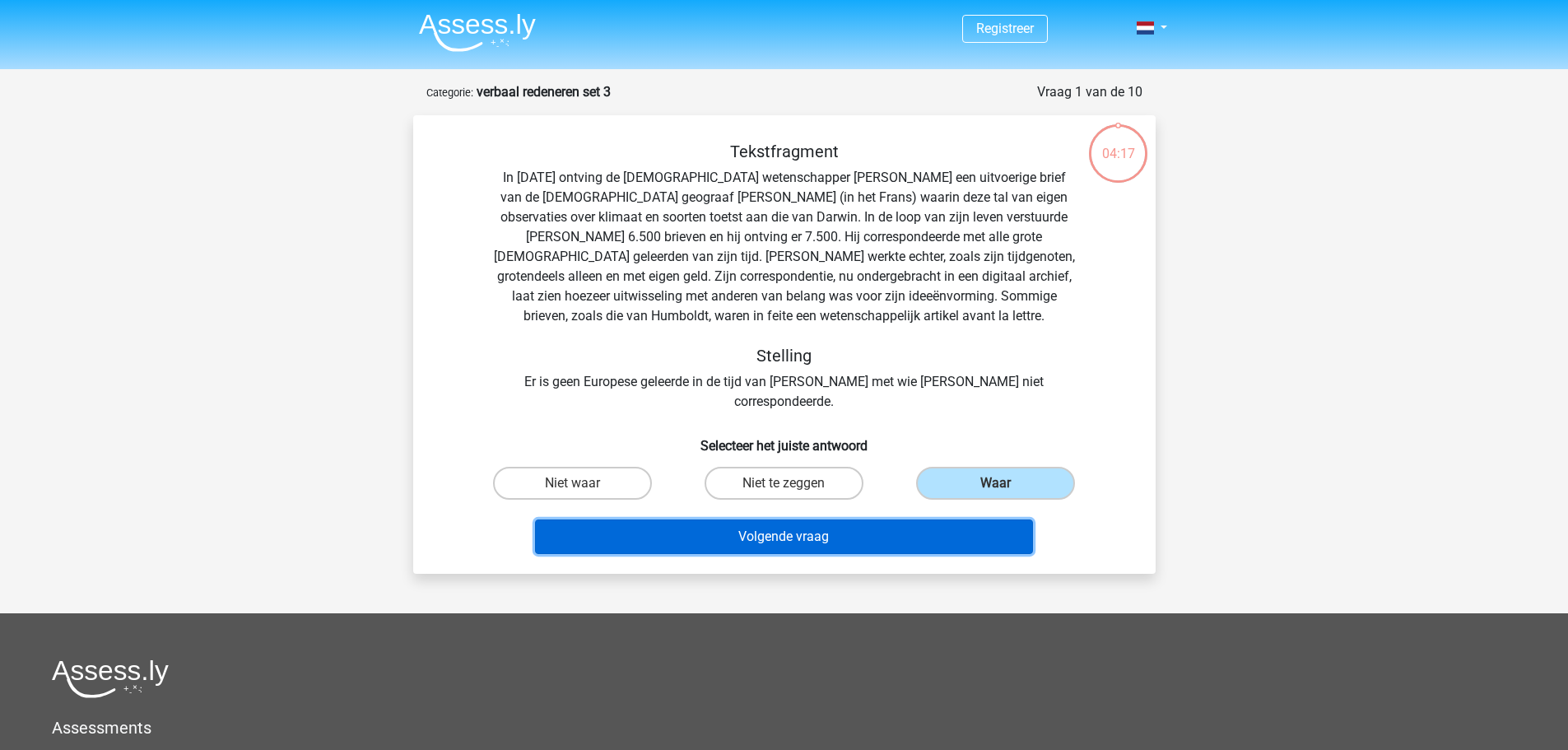
click at [836, 519] on button "Volgende vraag" at bounding box center [784, 536] width 498 height 34
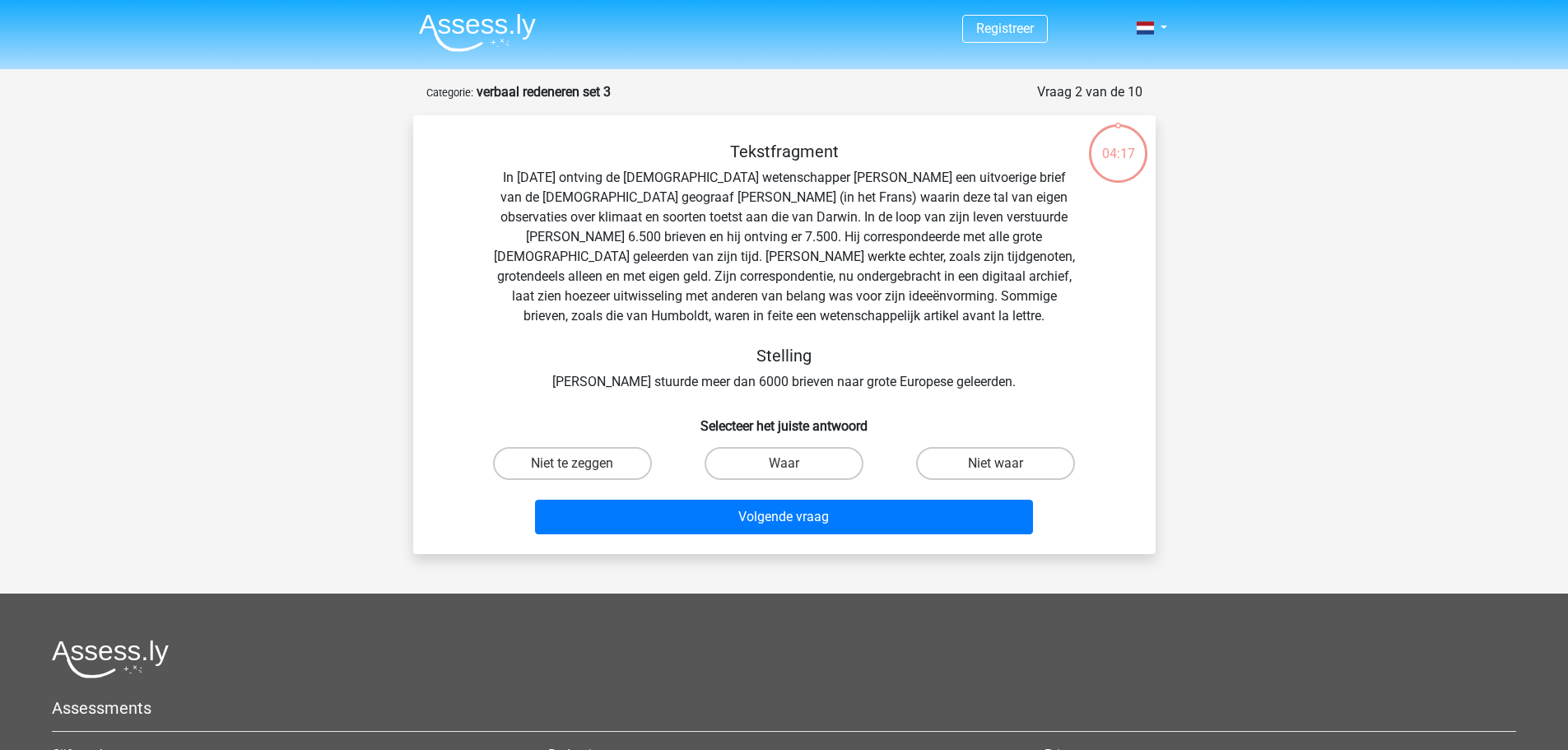
scroll to position [82, 0]
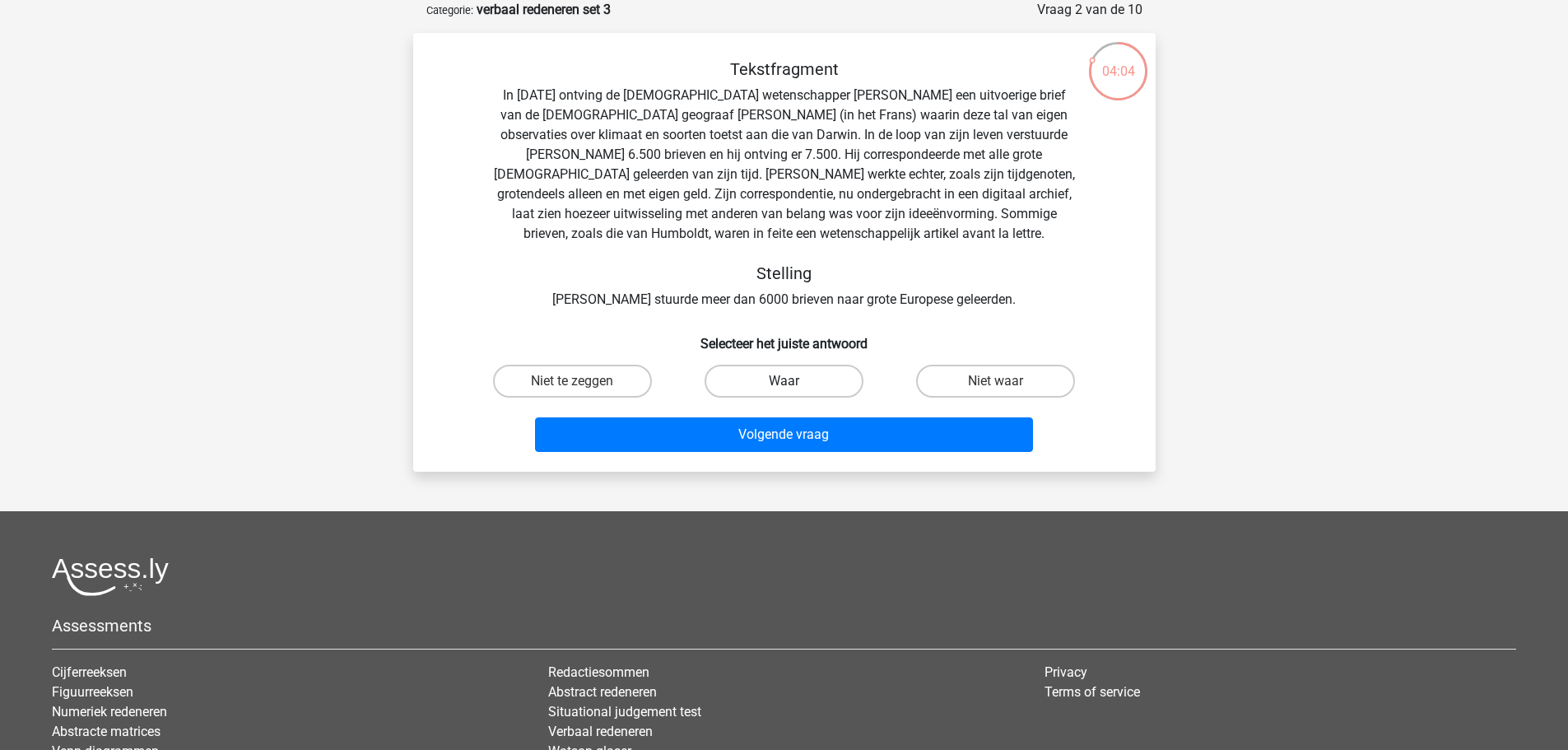
click at [791, 380] on label "Waar" at bounding box center [784, 381] width 159 height 33
click at [791, 381] on input "Waar" at bounding box center [789, 386] width 11 height 11
radio input "true"
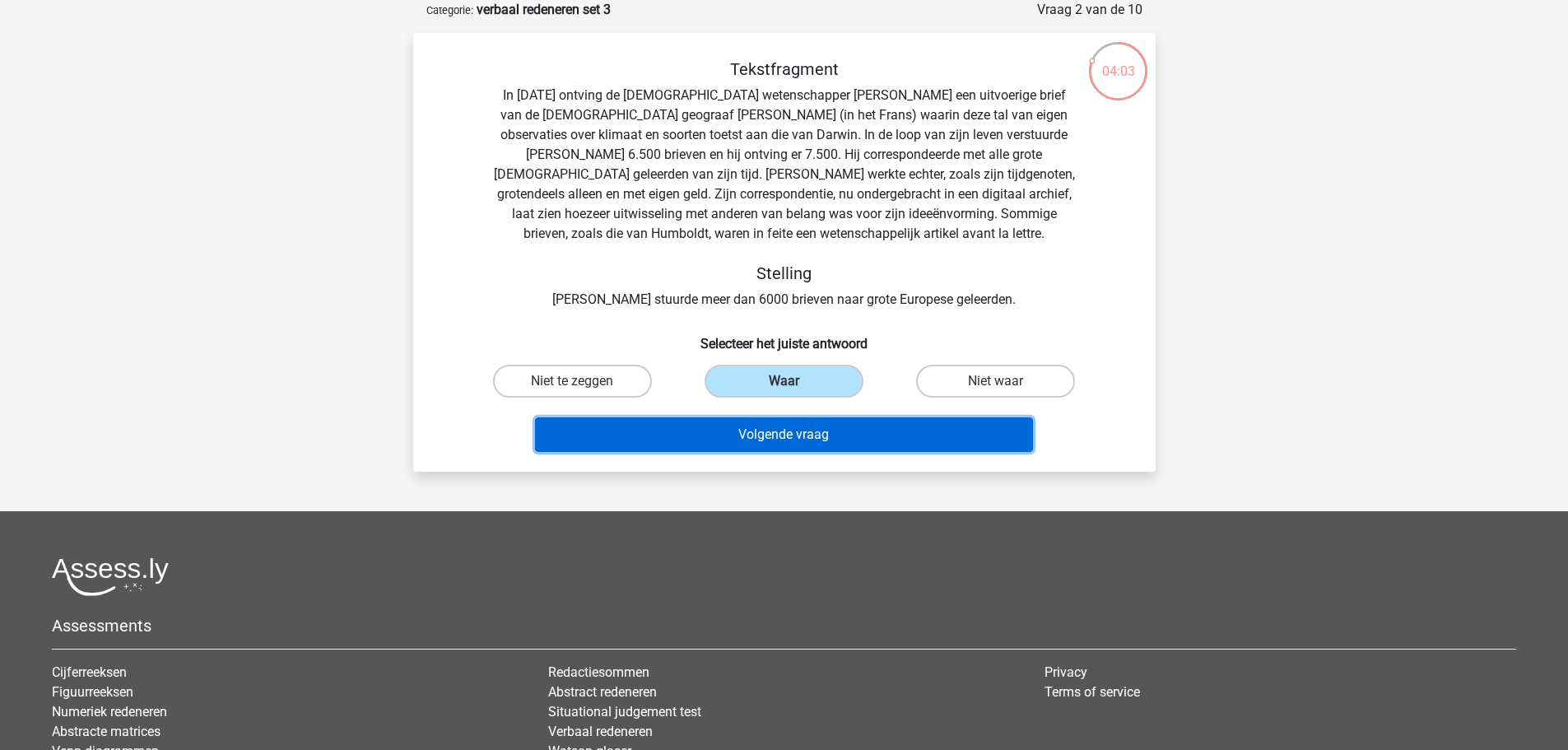
click at [798, 439] on button "Volgende vraag" at bounding box center [784, 434] width 498 height 34
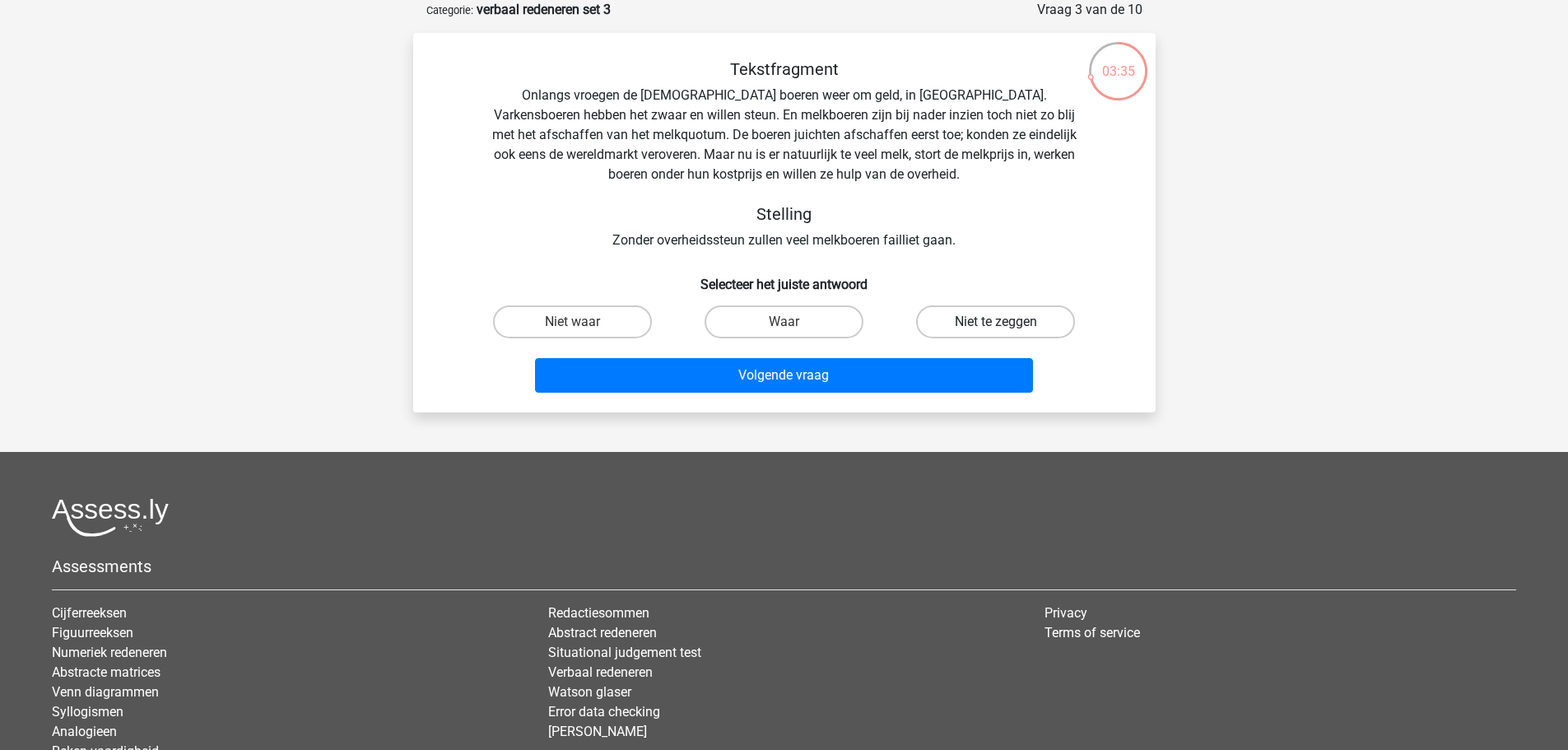
click at [985, 318] on label "Niet te zeggen" at bounding box center [995, 321] width 159 height 33
click at [996, 322] on input "Niet te zeggen" at bounding box center [1001, 327] width 11 height 11
radio input "true"
click at [782, 323] on label "Waar" at bounding box center [784, 321] width 159 height 33
click at [784, 323] on input "Waar" at bounding box center [789, 327] width 11 height 11
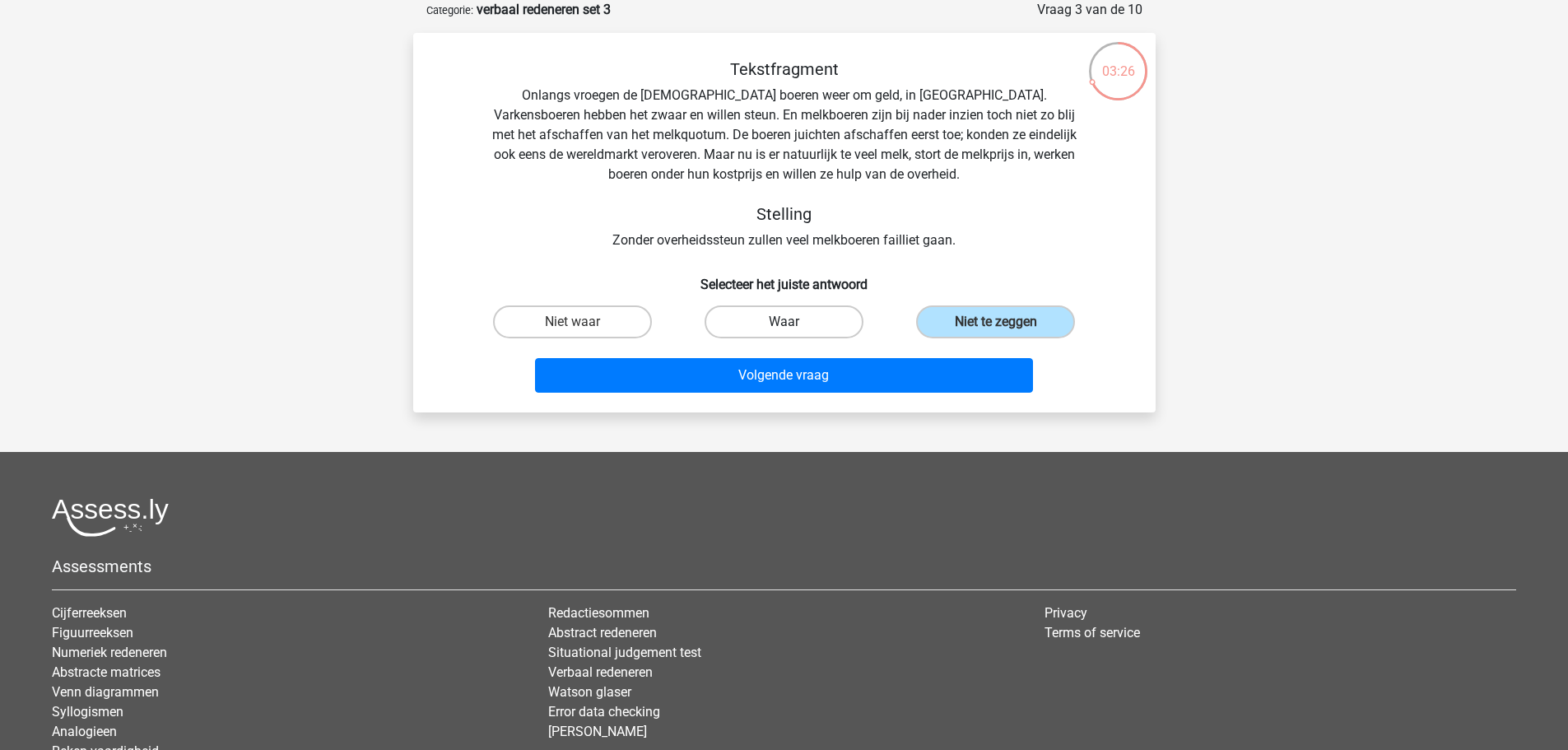
radio input "true"
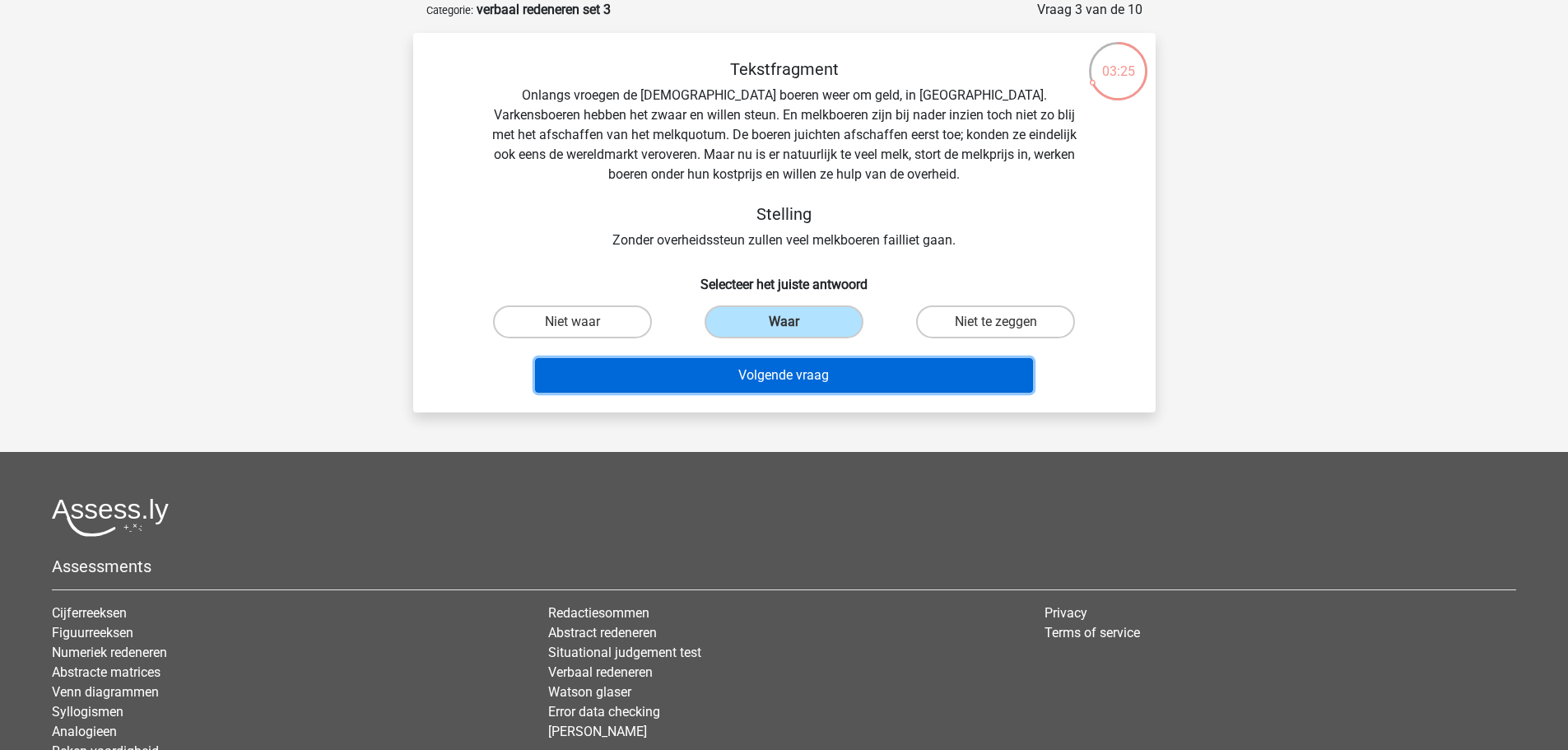
click at [773, 373] on button "Volgende vraag" at bounding box center [784, 375] width 498 height 34
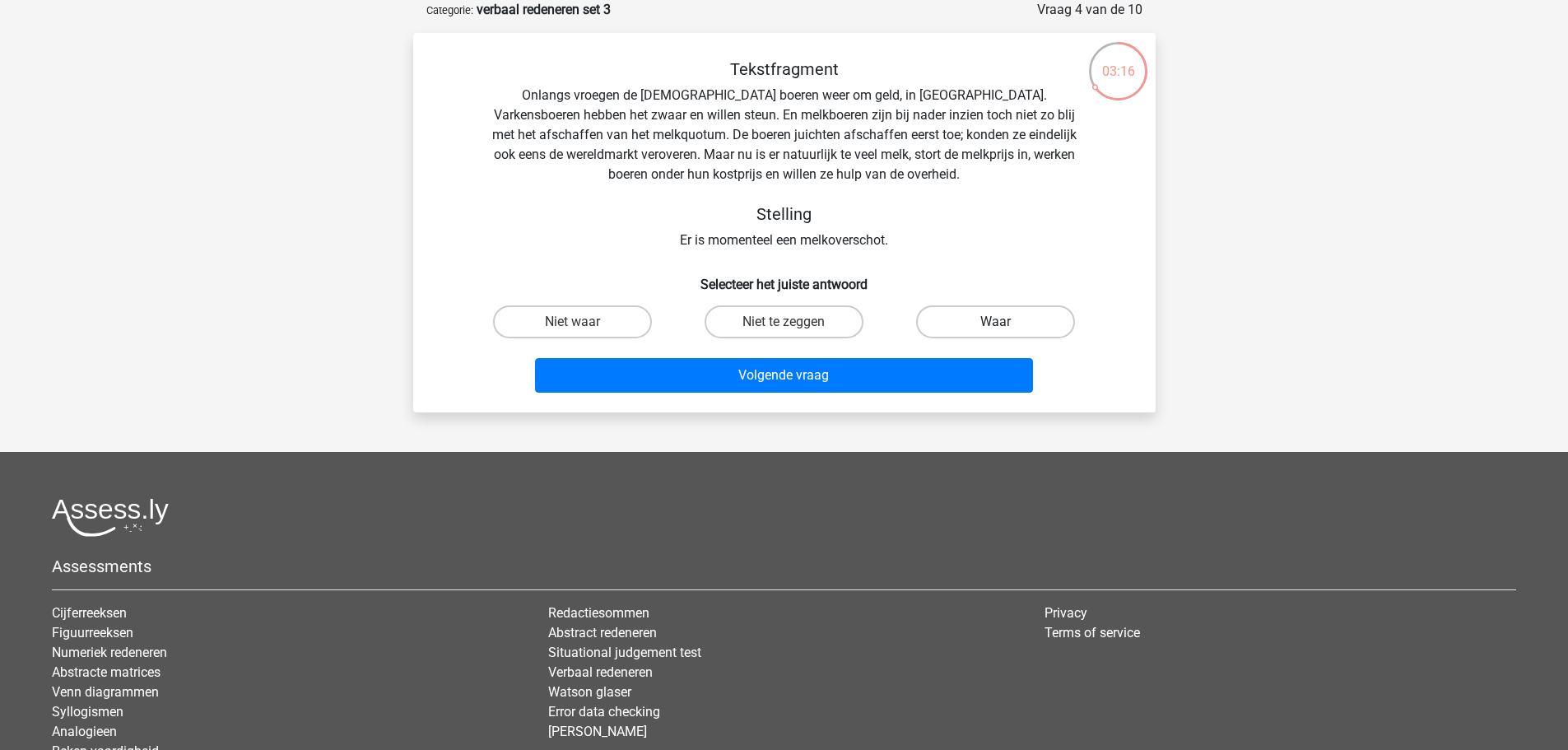
click at [992, 323] on label "Waar" at bounding box center [995, 321] width 159 height 33
click at [996, 323] on input "Waar" at bounding box center [1001, 327] width 11 height 11
radio input "true"
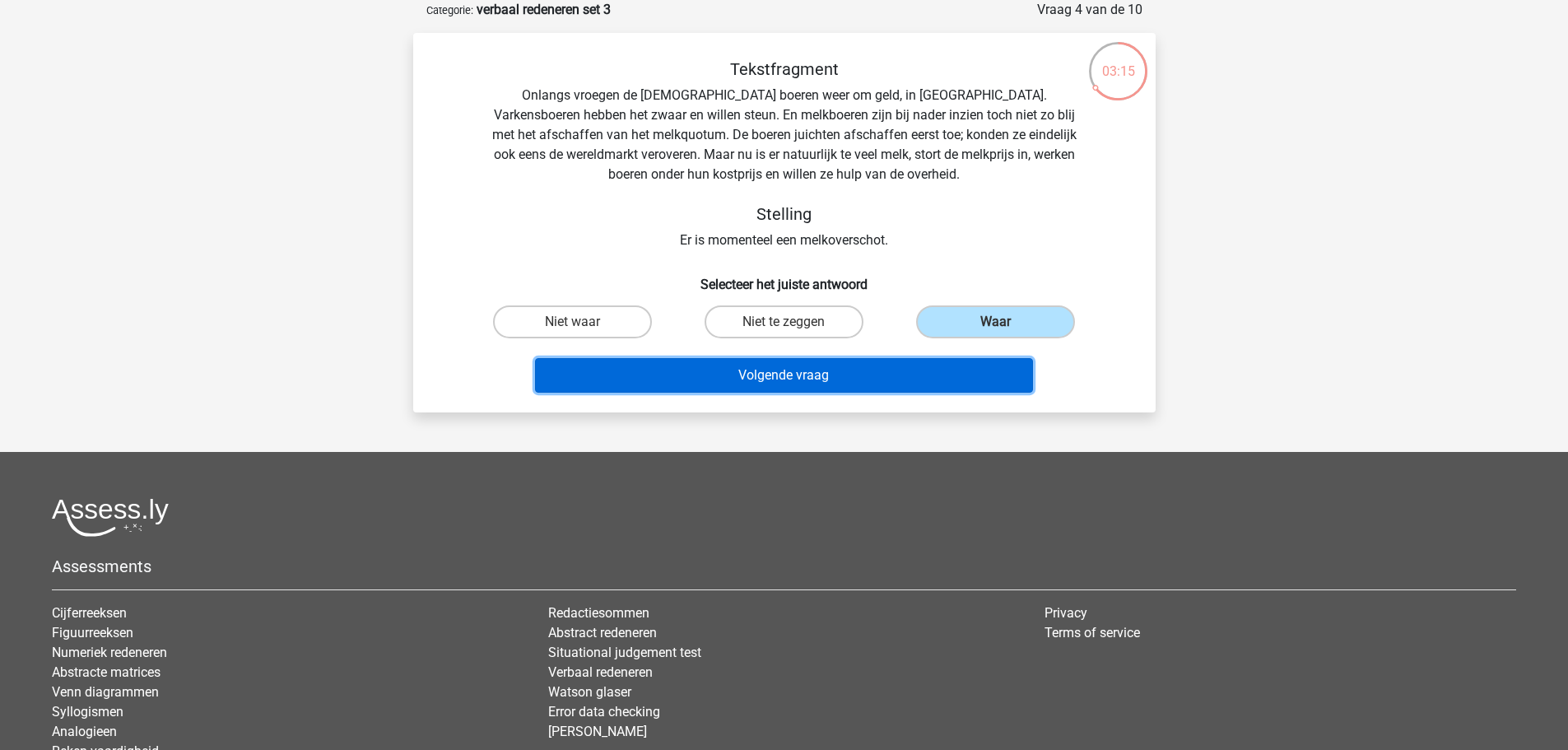
click at [802, 369] on button "Volgende vraag" at bounding box center [784, 375] width 498 height 34
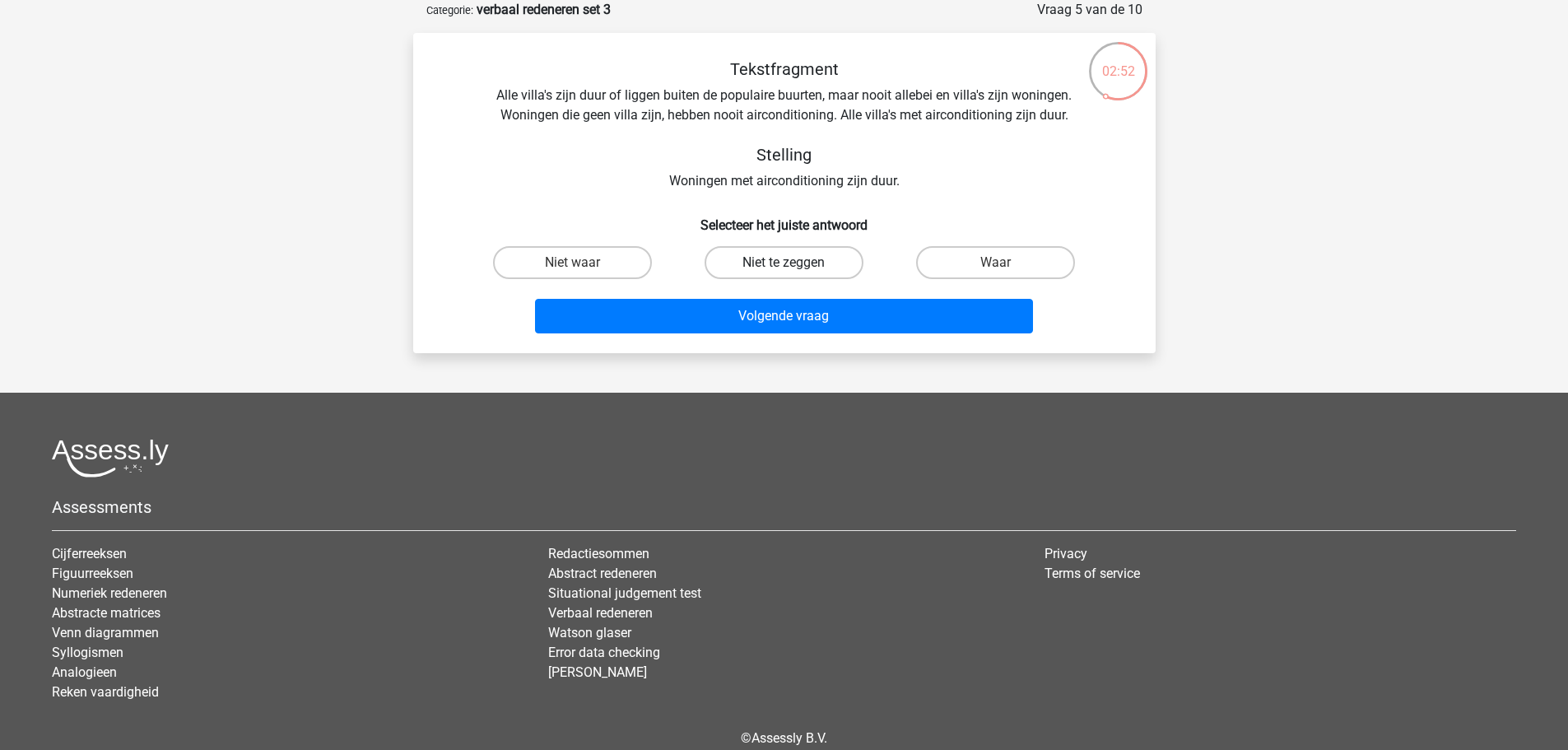
click at [817, 260] on label "Niet te zeggen" at bounding box center [784, 262] width 159 height 33
click at [794, 263] on input "Niet te zeggen" at bounding box center [789, 268] width 11 height 11
radio input "true"
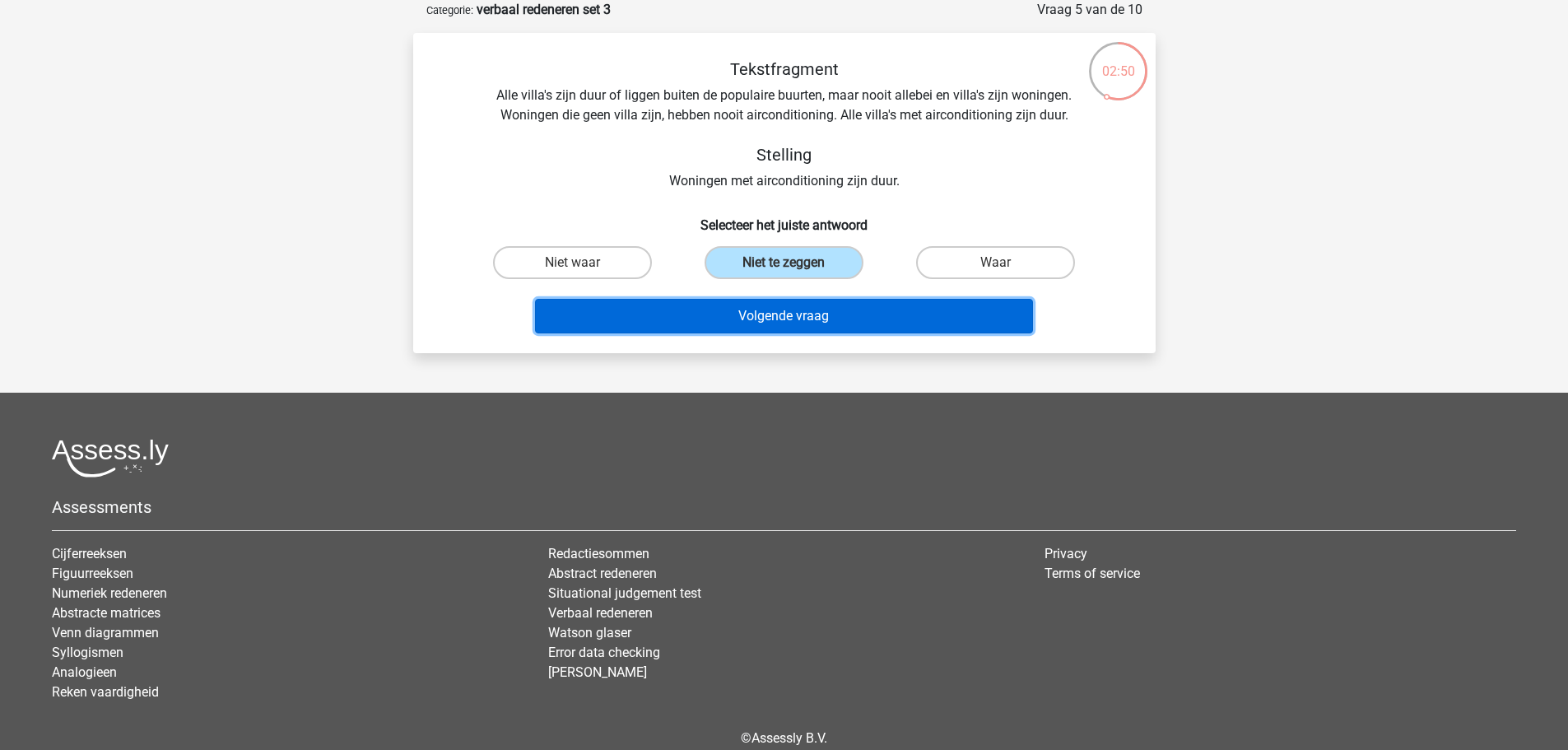
click at [804, 316] on button "Volgende vraag" at bounding box center [784, 316] width 498 height 34
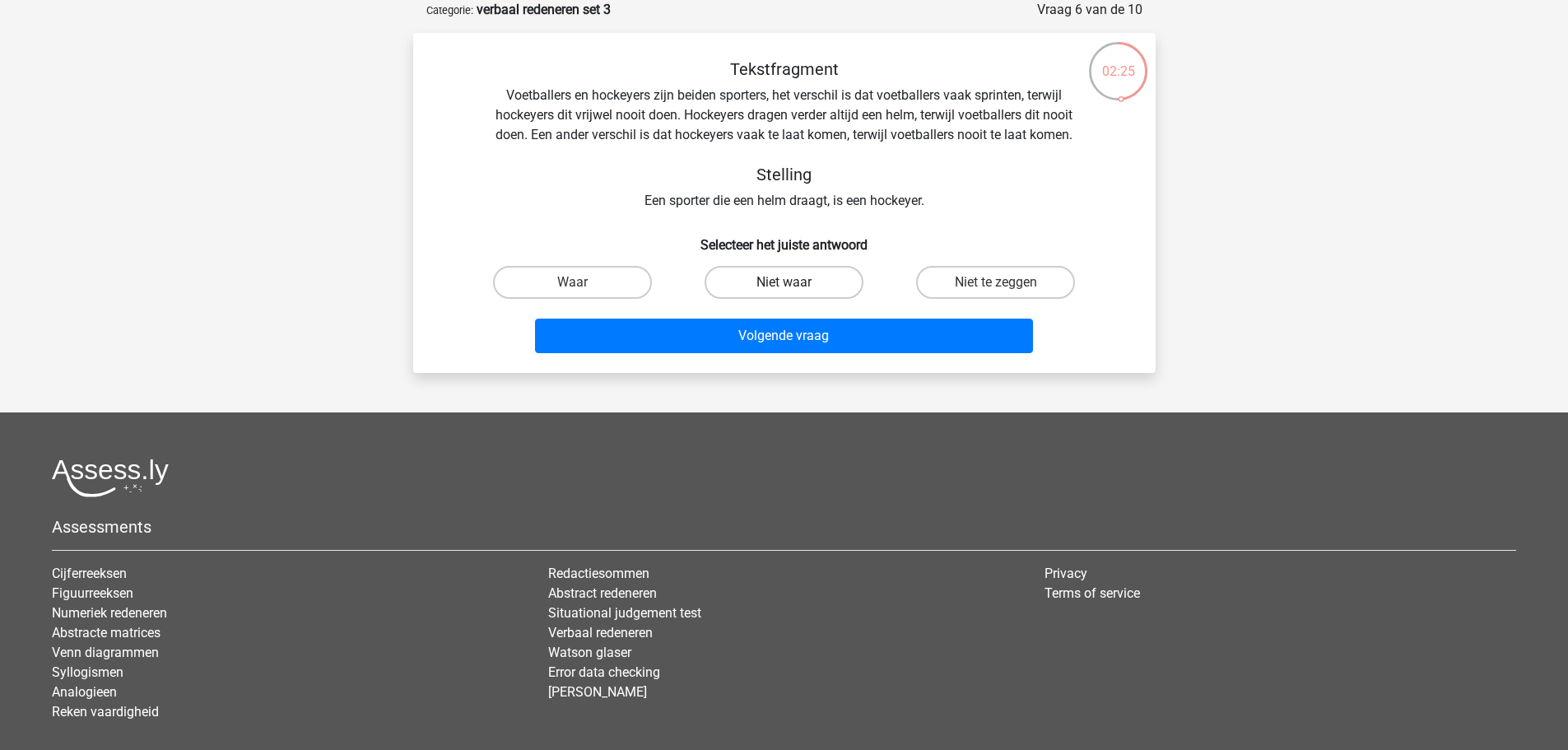
click at [777, 278] on label "Niet waar" at bounding box center [784, 282] width 159 height 33
click at [784, 282] on input "Niet waar" at bounding box center [789, 287] width 11 height 11
radio input "true"
click at [953, 280] on label "Niet te zeggen" at bounding box center [995, 282] width 159 height 33
click at [996, 282] on input "Niet te zeggen" at bounding box center [1001, 287] width 11 height 11
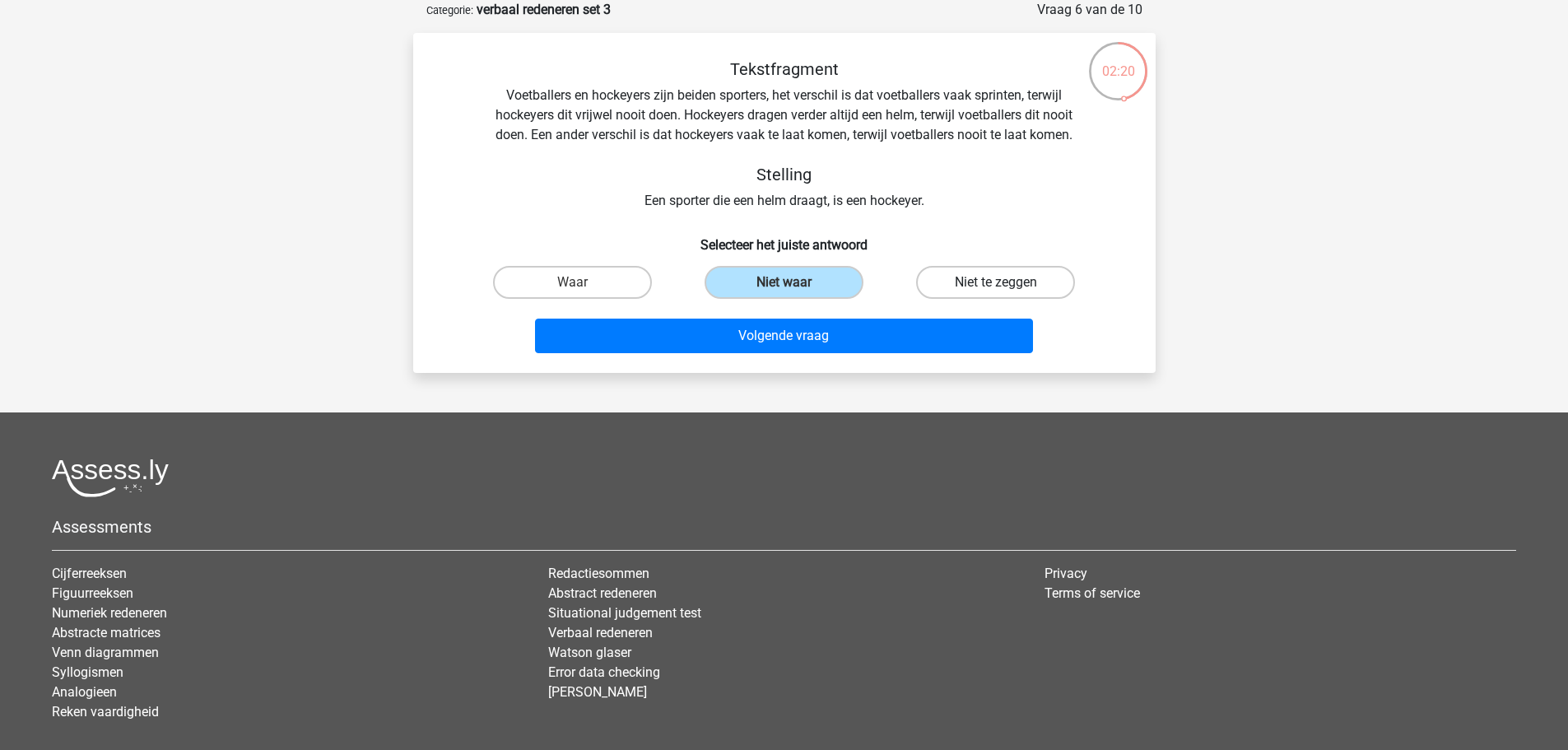
radio input "true"
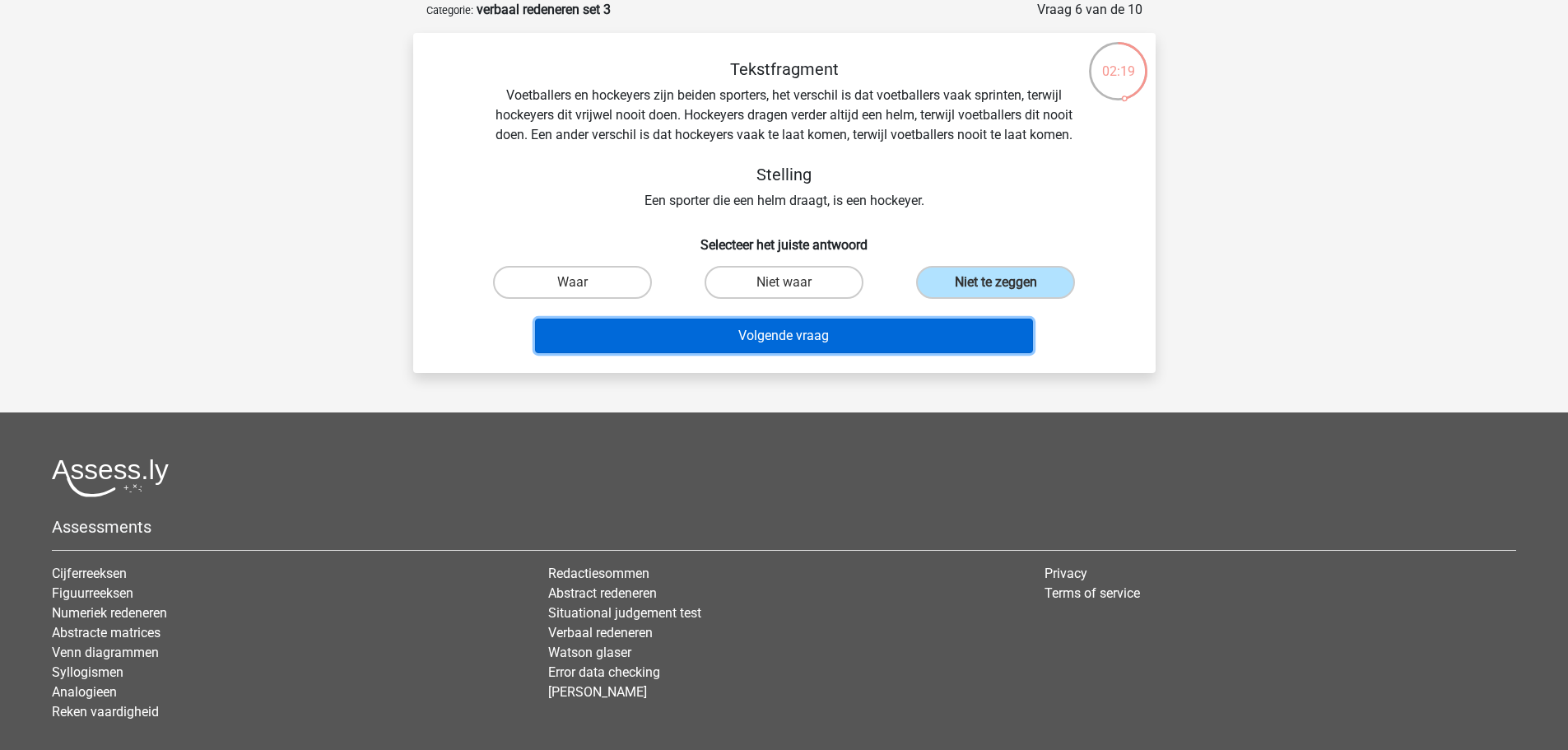
click at [799, 334] on button "Volgende vraag" at bounding box center [784, 335] width 498 height 34
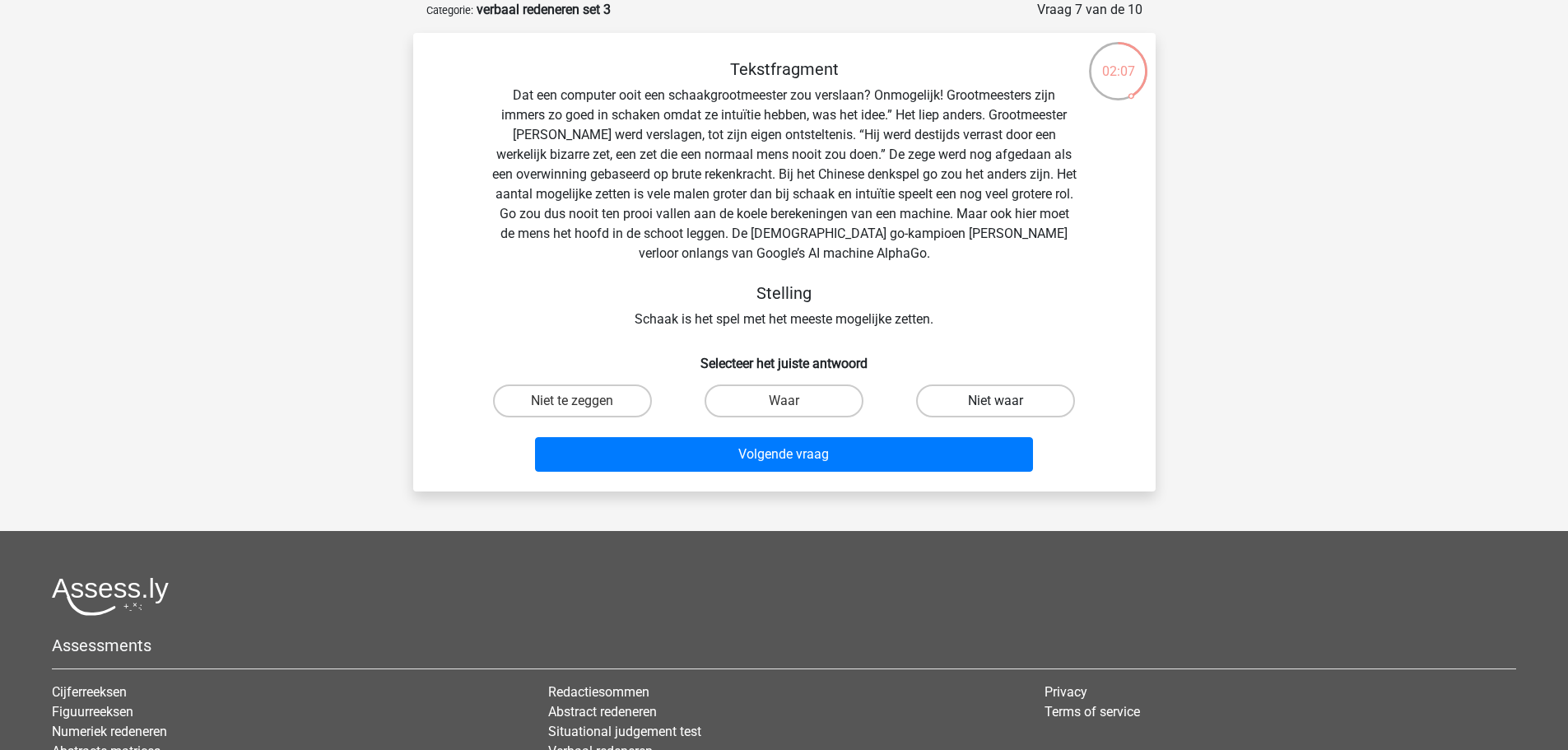
click at [995, 398] on label "Niet waar" at bounding box center [995, 400] width 159 height 33
click at [996, 401] on input "Niet waar" at bounding box center [1001, 406] width 11 height 11
radio input "true"
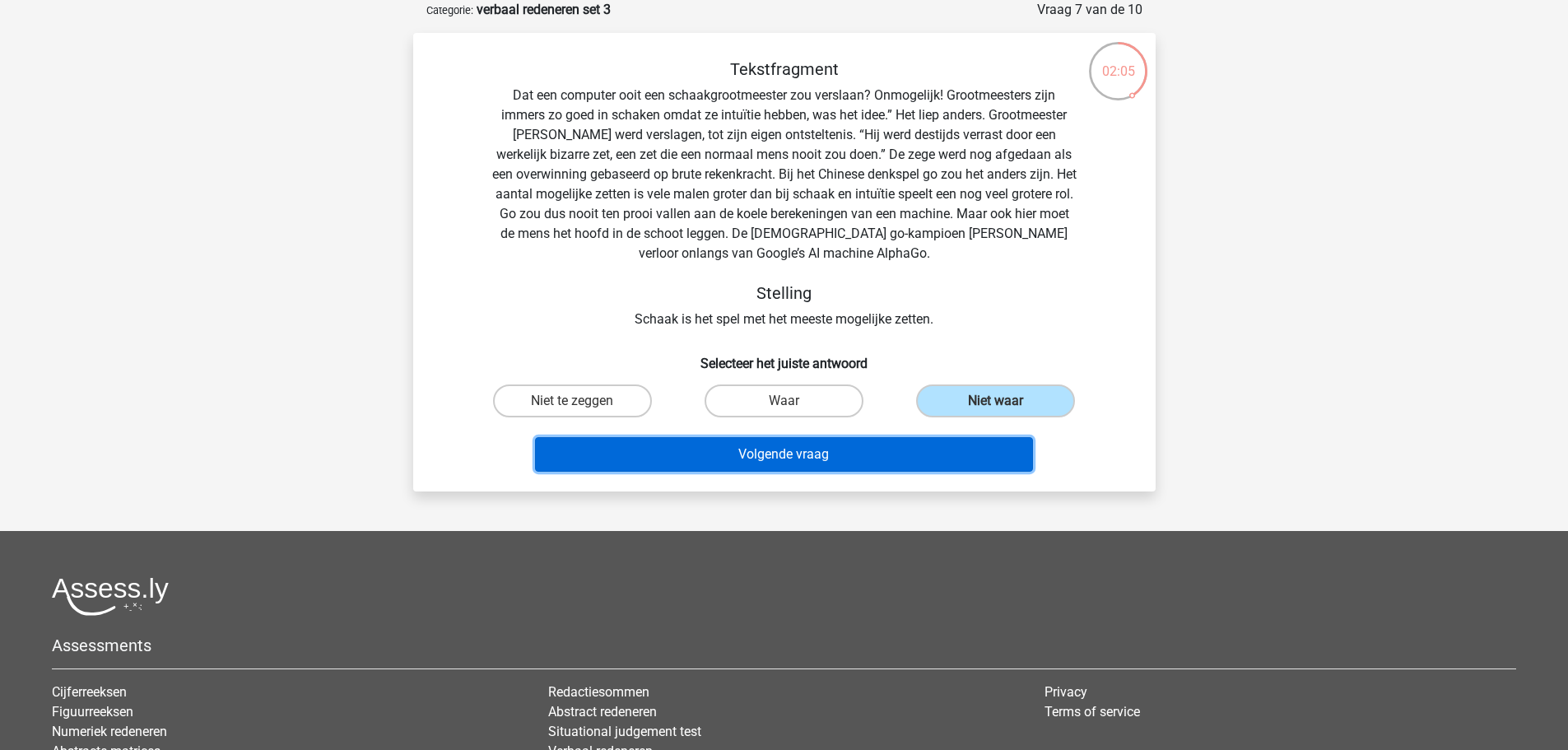
click at [814, 455] on button "Volgende vraag" at bounding box center [784, 454] width 498 height 34
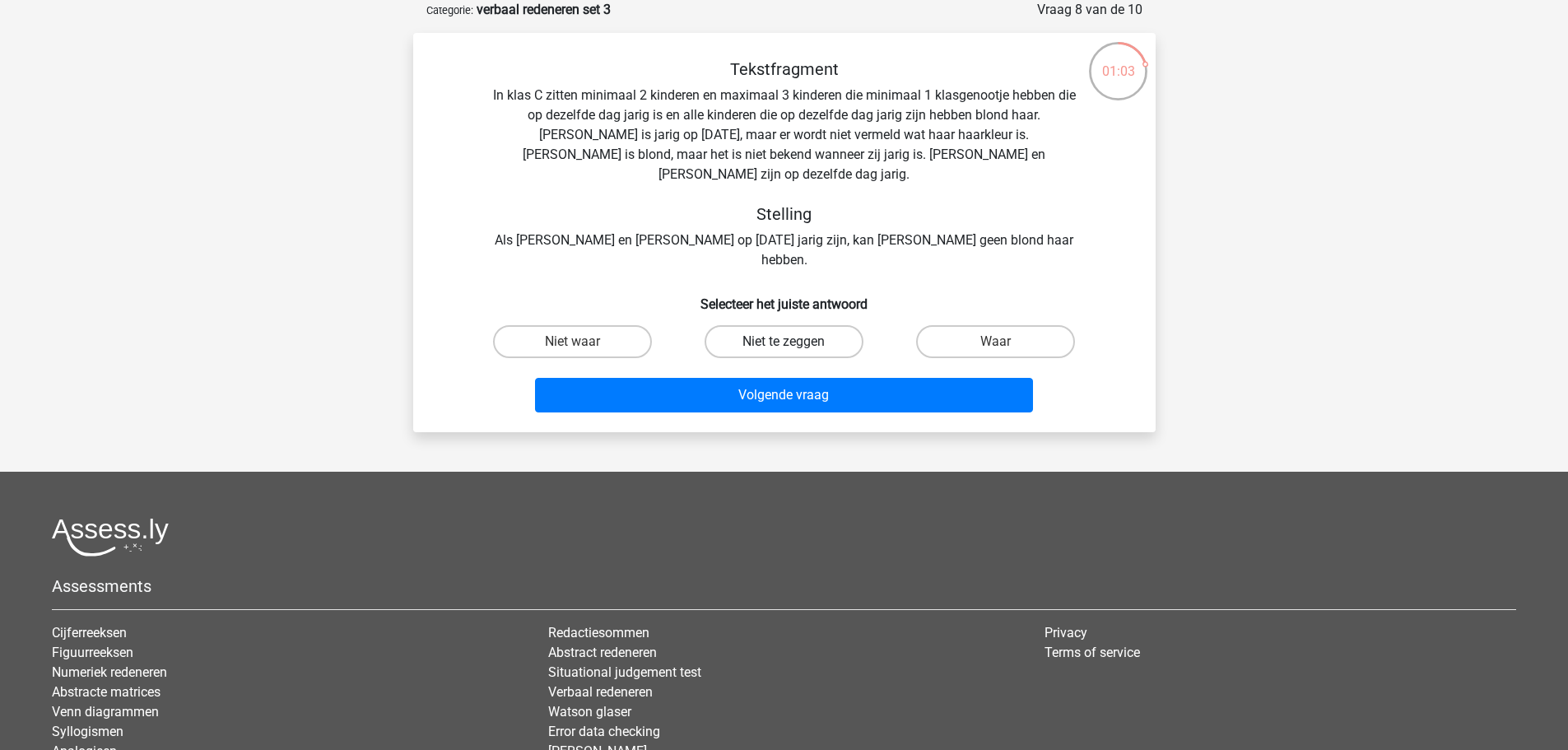
click at [791, 325] on label "Niet te zeggen" at bounding box center [784, 341] width 159 height 33
click at [791, 342] on input "Niet te zeggen" at bounding box center [789, 347] width 11 height 11
radio input "true"
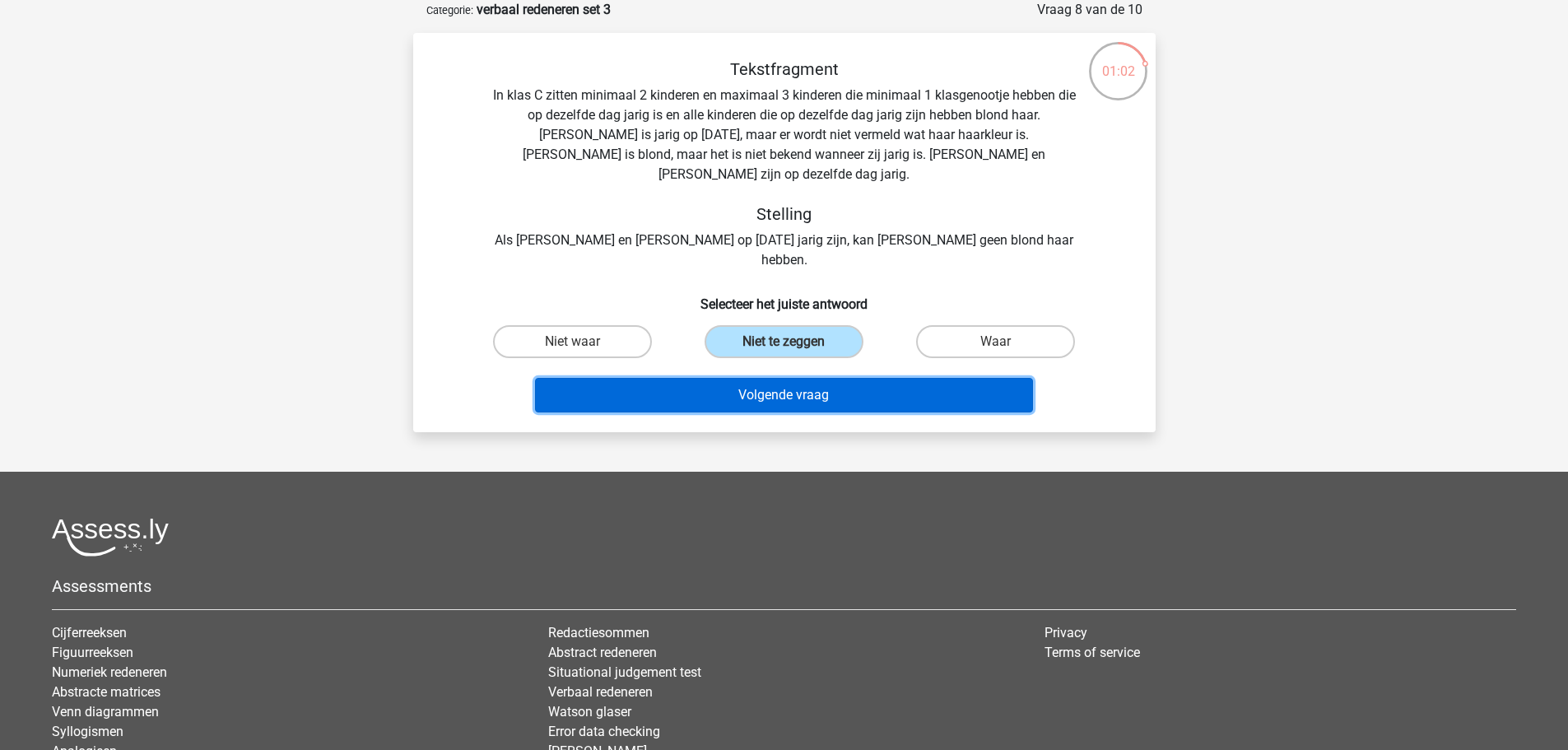
click at [809, 378] on button "Volgende vraag" at bounding box center [784, 395] width 498 height 34
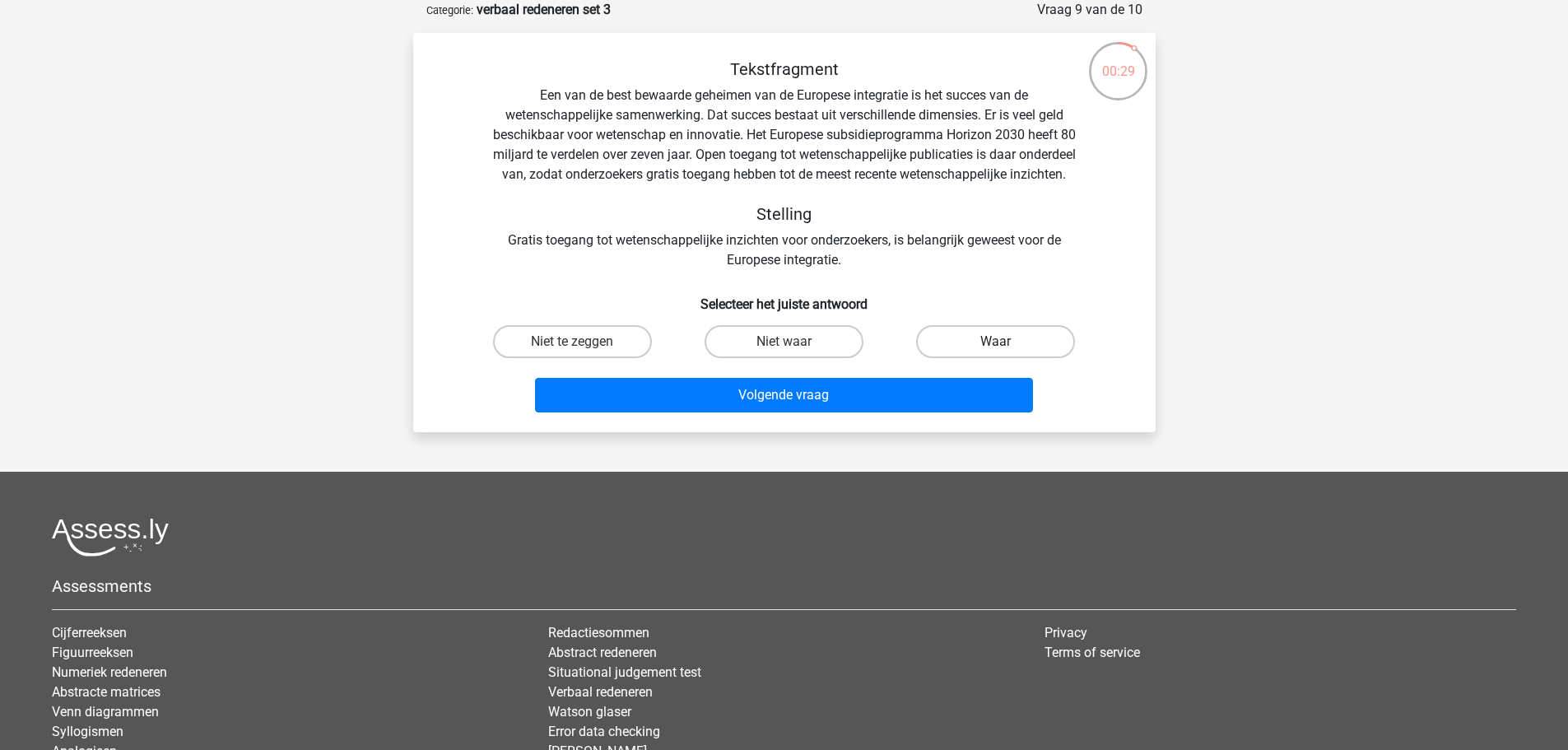
click at [955, 358] on label "Waar" at bounding box center [995, 341] width 159 height 33
click at [996, 353] on input "Waar" at bounding box center [1001, 347] width 11 height 11
radio input "true"
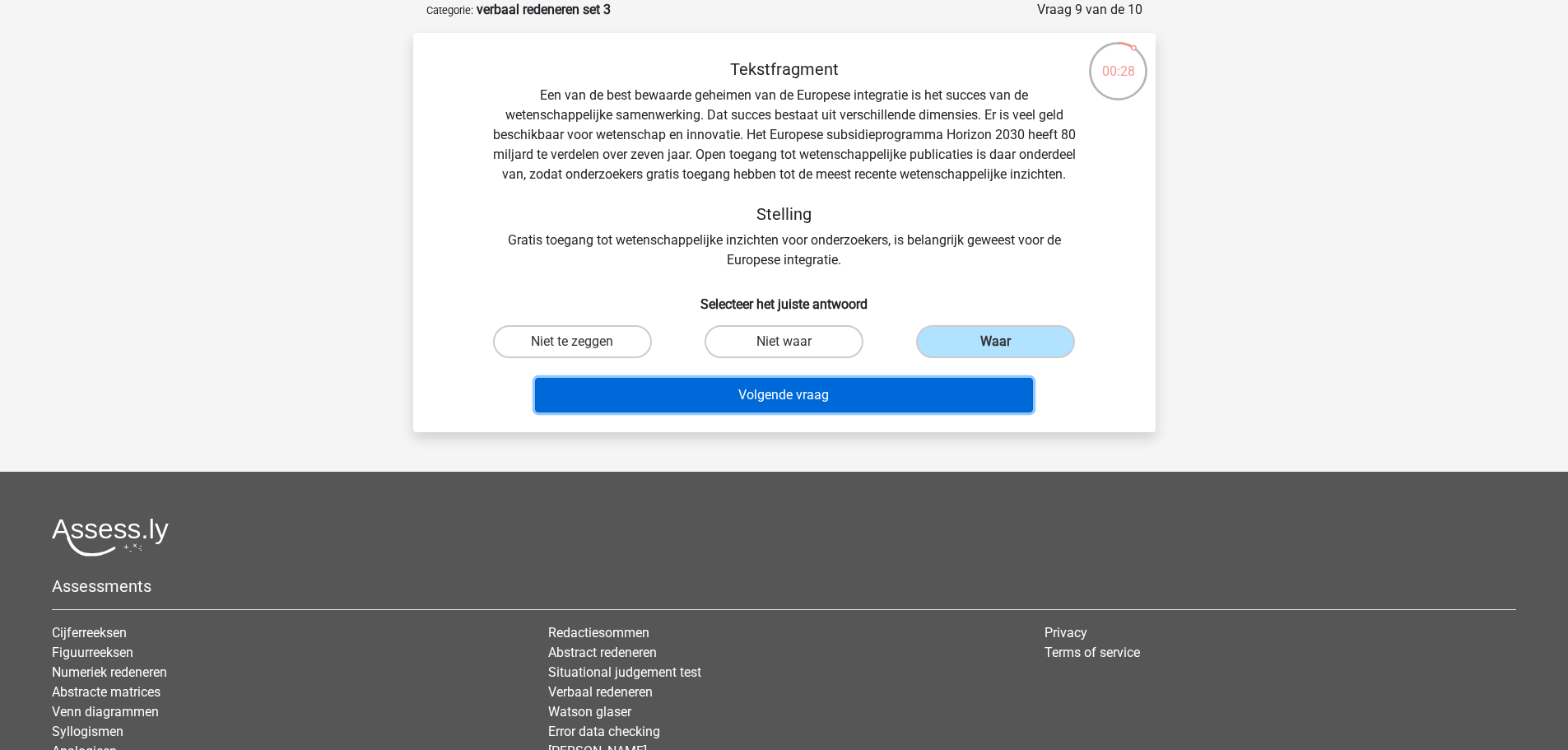
click at [869, 412] on button "Volgende vraag" at bounding box center [784, 395] width 498 height 34
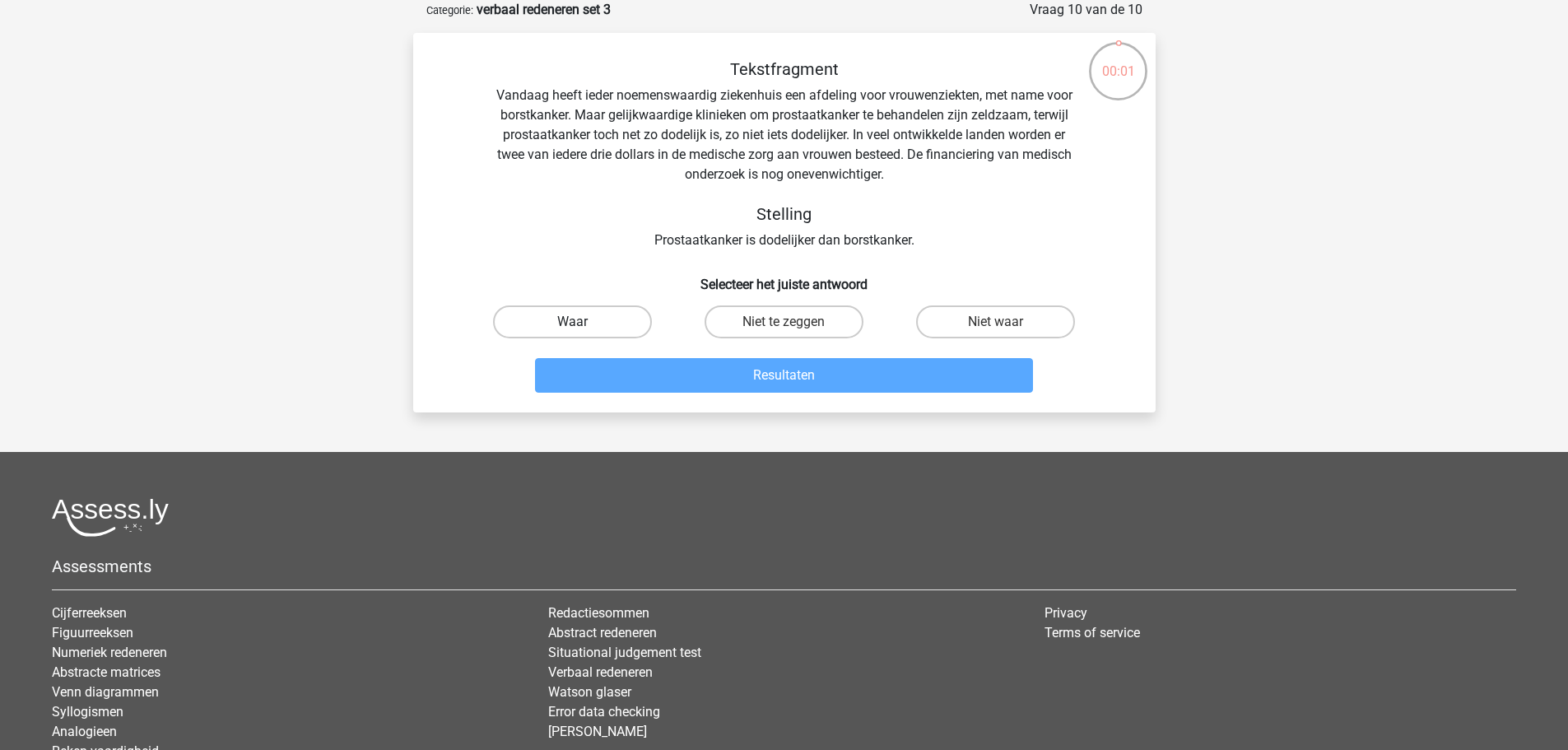
click at [613, 321] on label "Waar" at bounding box center [572, 321] width 159 height 33
click at [583, 322] on input "Waar" at bounding box center [577, 327] width 11 height 11
radio input "true"
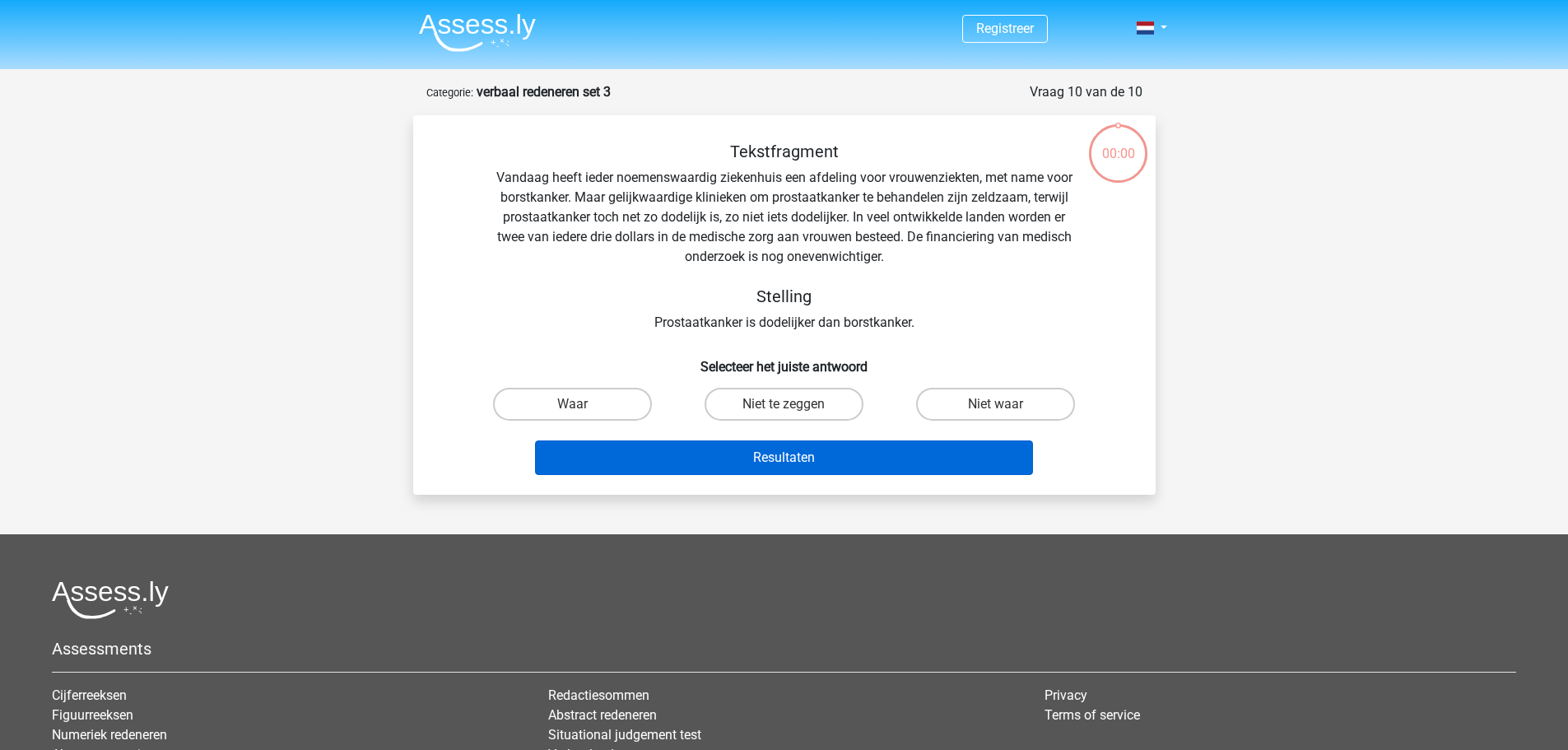
scroll to position [82, 0]
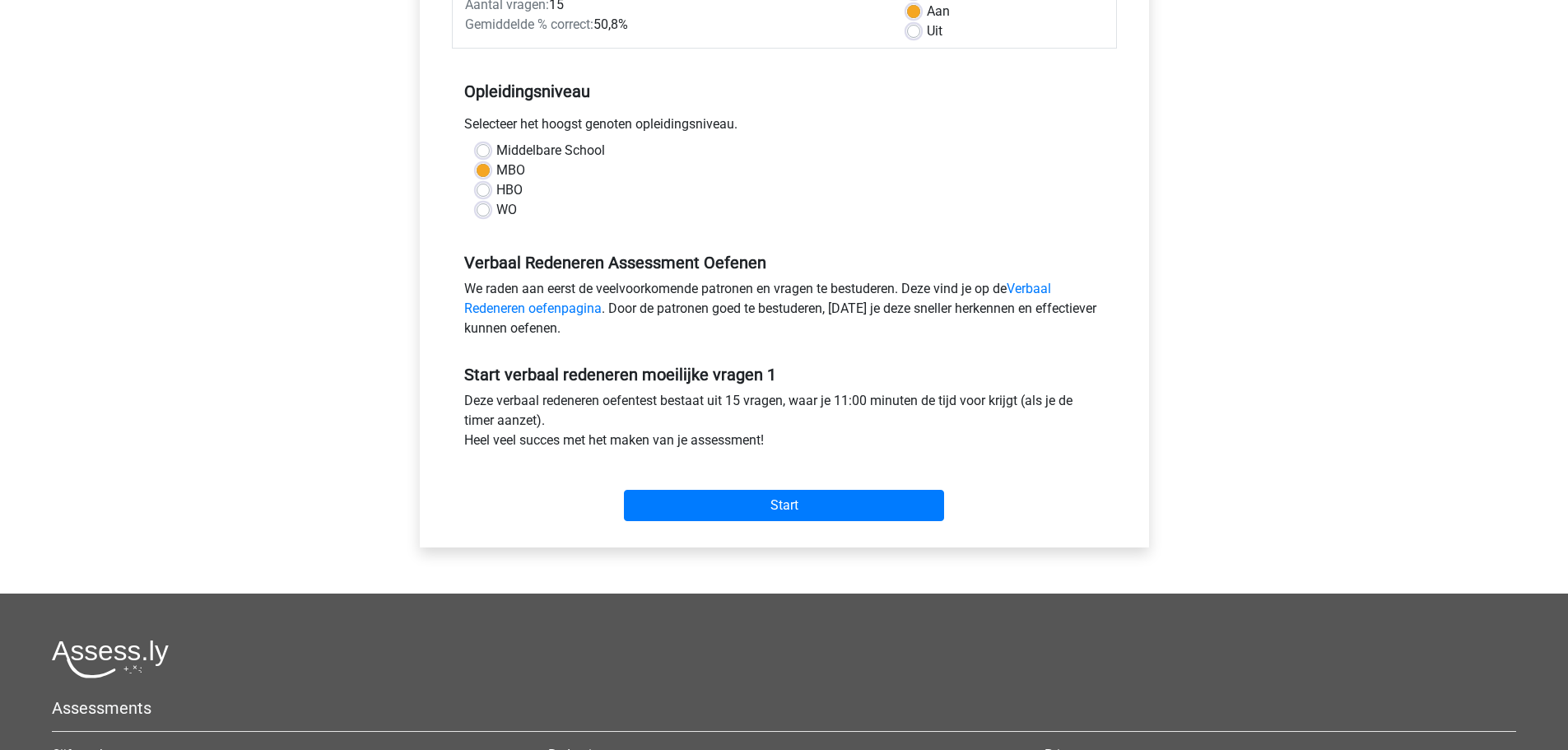
scroll to position [330, 0]
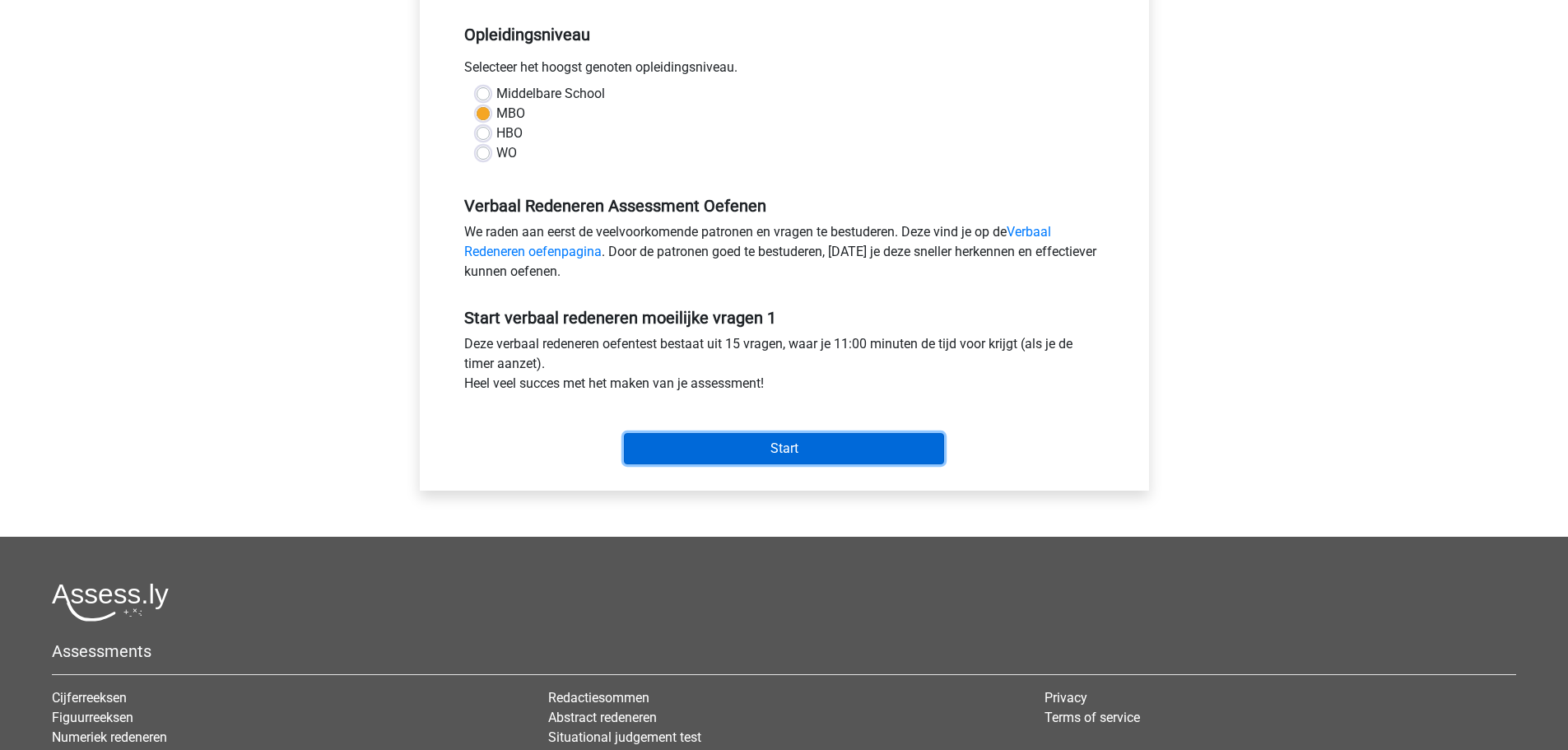
click at [797, 446] on input "Start" at bounding box center [784, 448] width 320 height 31
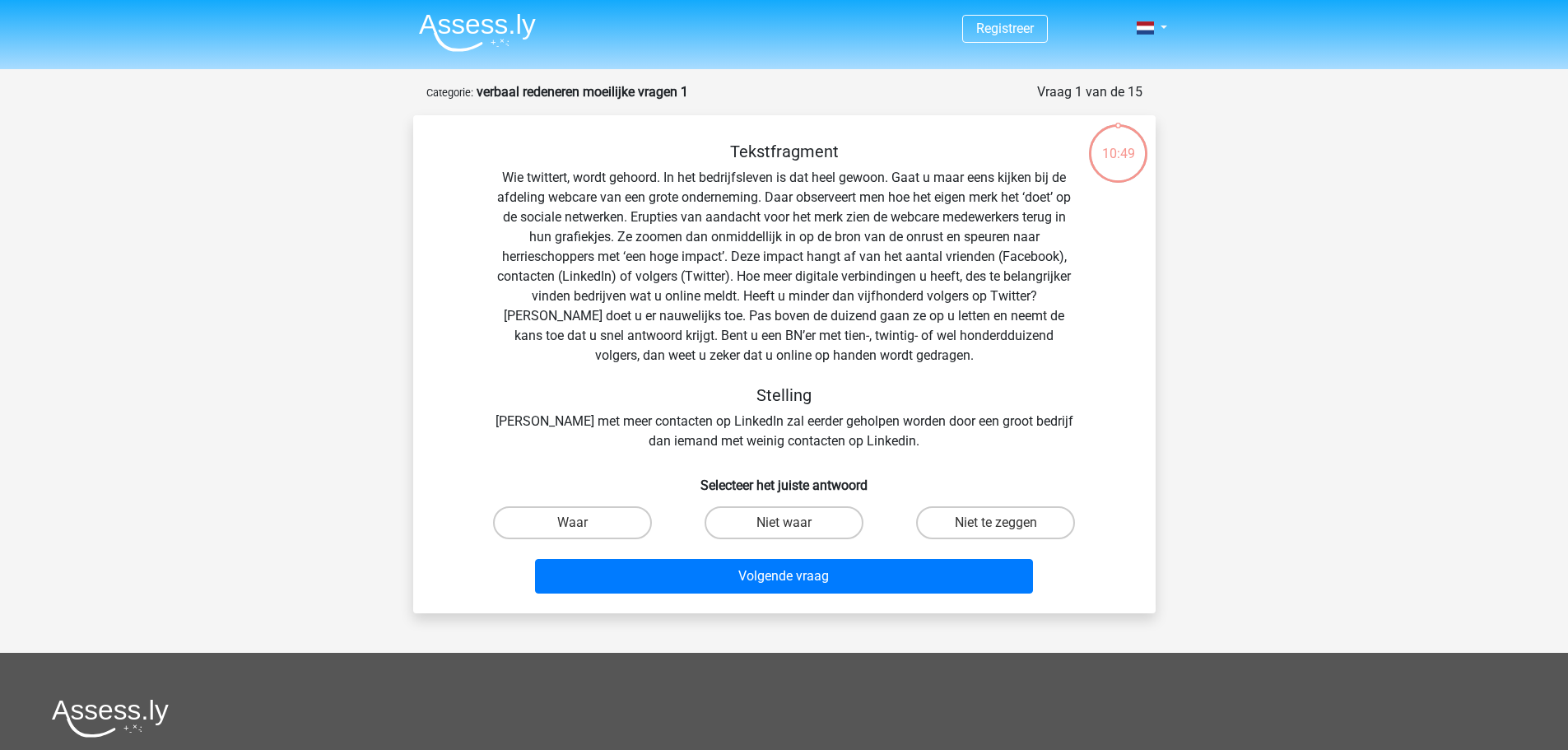
click at [576, 527] on input "Waar" at bounding box center [577, 528] width 11 height 11
radio input "true"
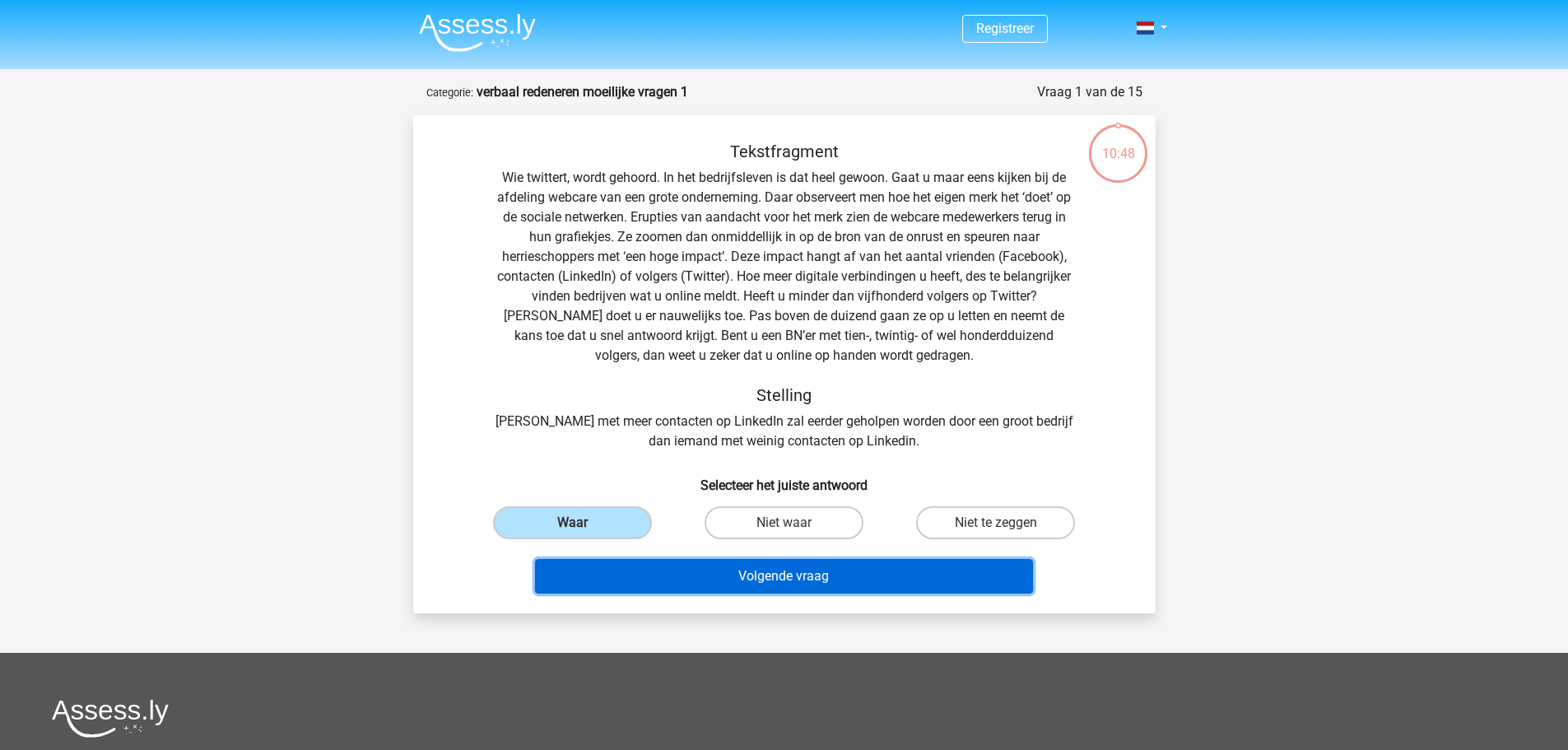
click at [770, 573] on button "Volgende vraag" at bounding box center [784, 575] width 498 height 34
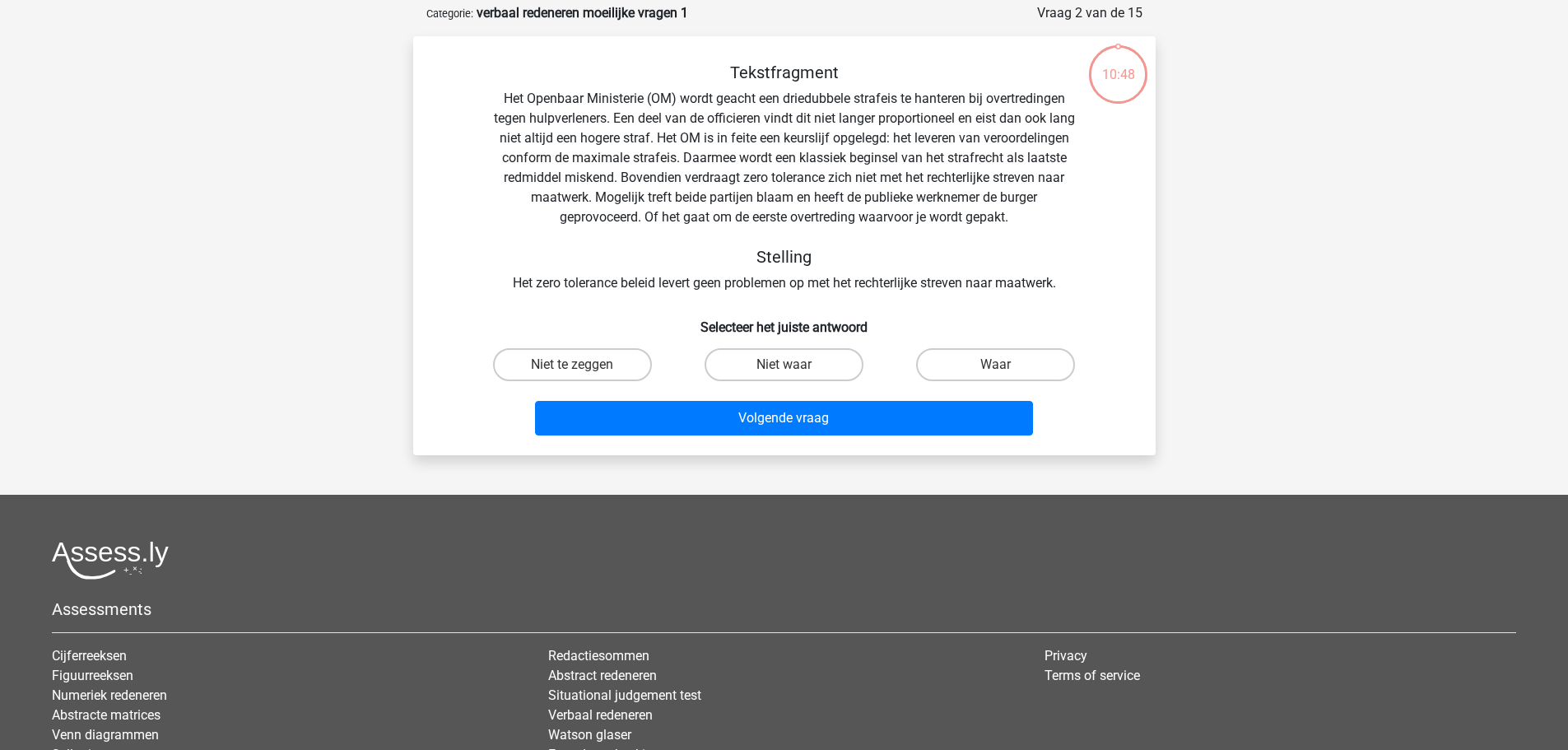
scroll to position [82, 0]
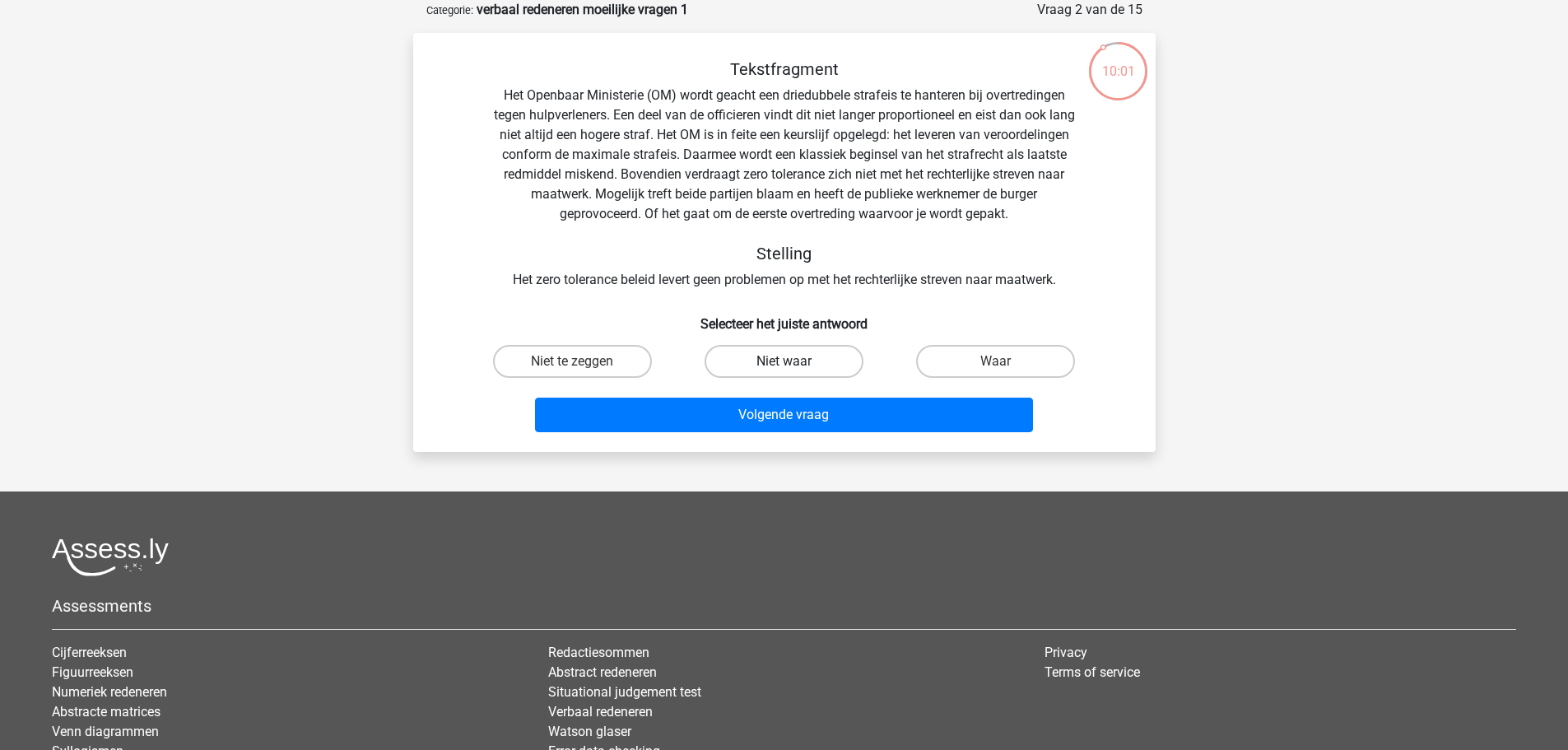
click at [774, 363] on label "Niet waar" at bounding box center [784, 360] width 159 height 33
click at [784, 363] on input "Niet waar" at bounding box center [789, 367] width 11 height 11
radio input "true"
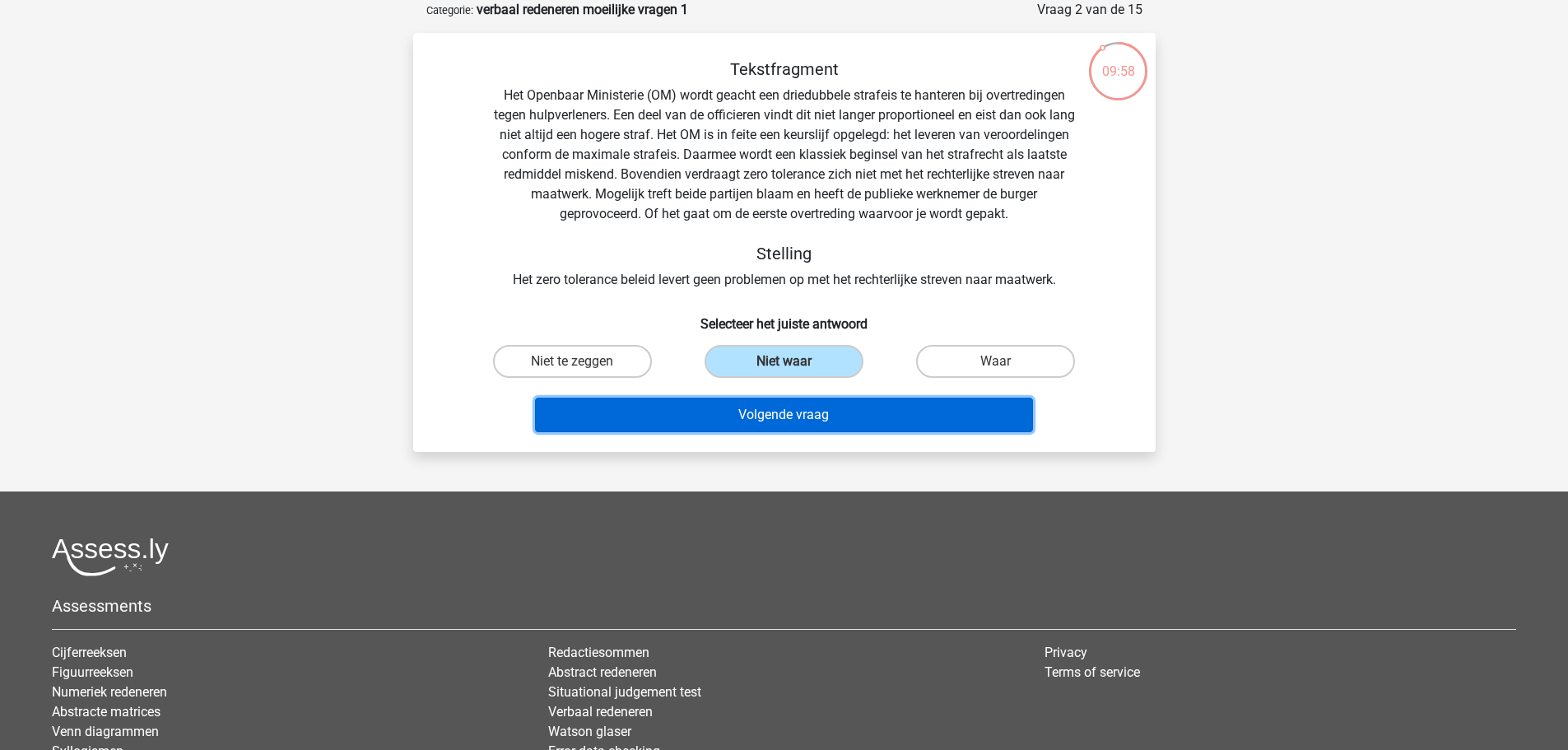
click at [778, 418] on button "Volgende vraag" at bounding box center [784, 414] width 498 height 34
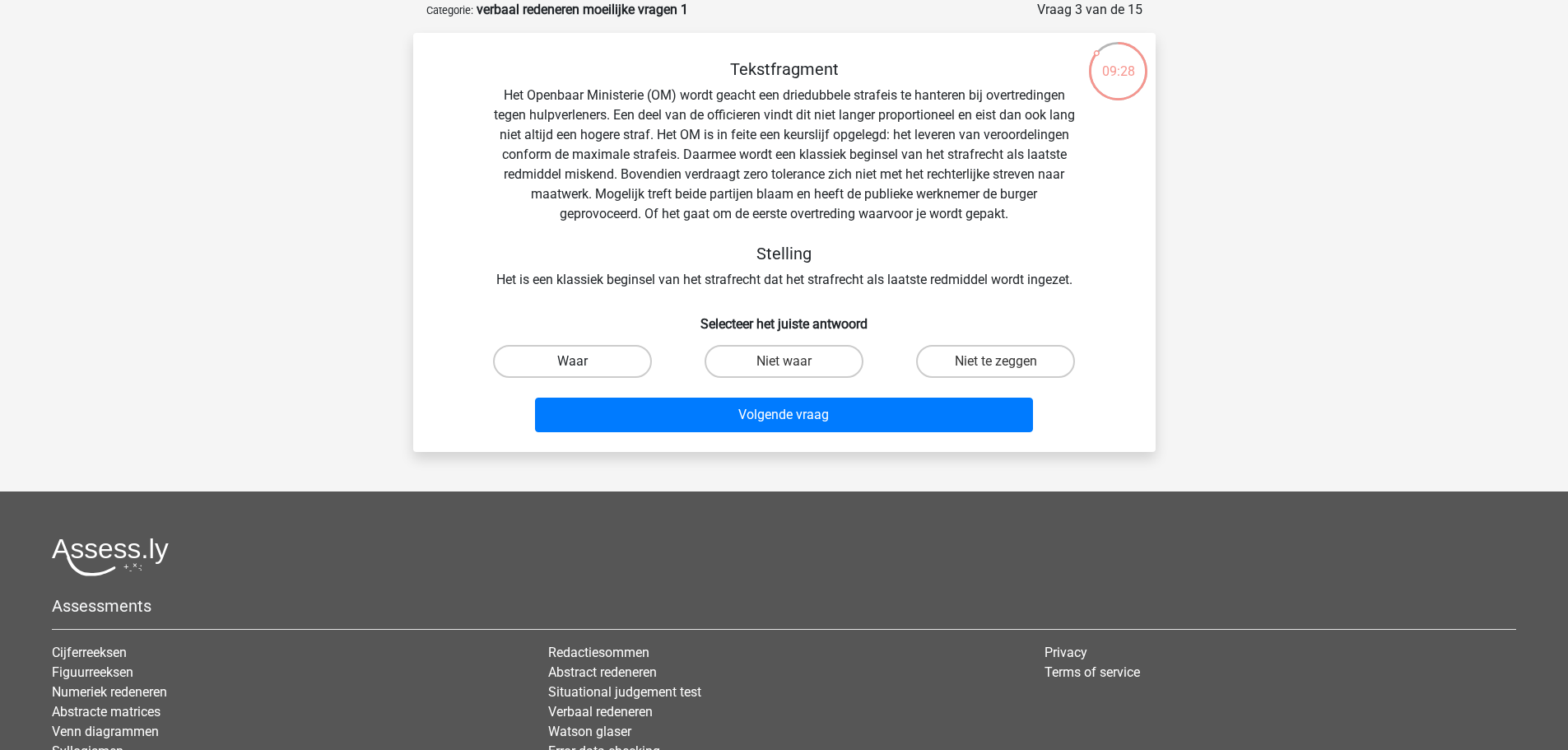
click at [598, 366] on label "Waar" at bounding box center [572, 360] width 159 height 33
click at [583, 366] on input "Waar" at bounding box center [577, 367] width 11 height 11
radio input "true"
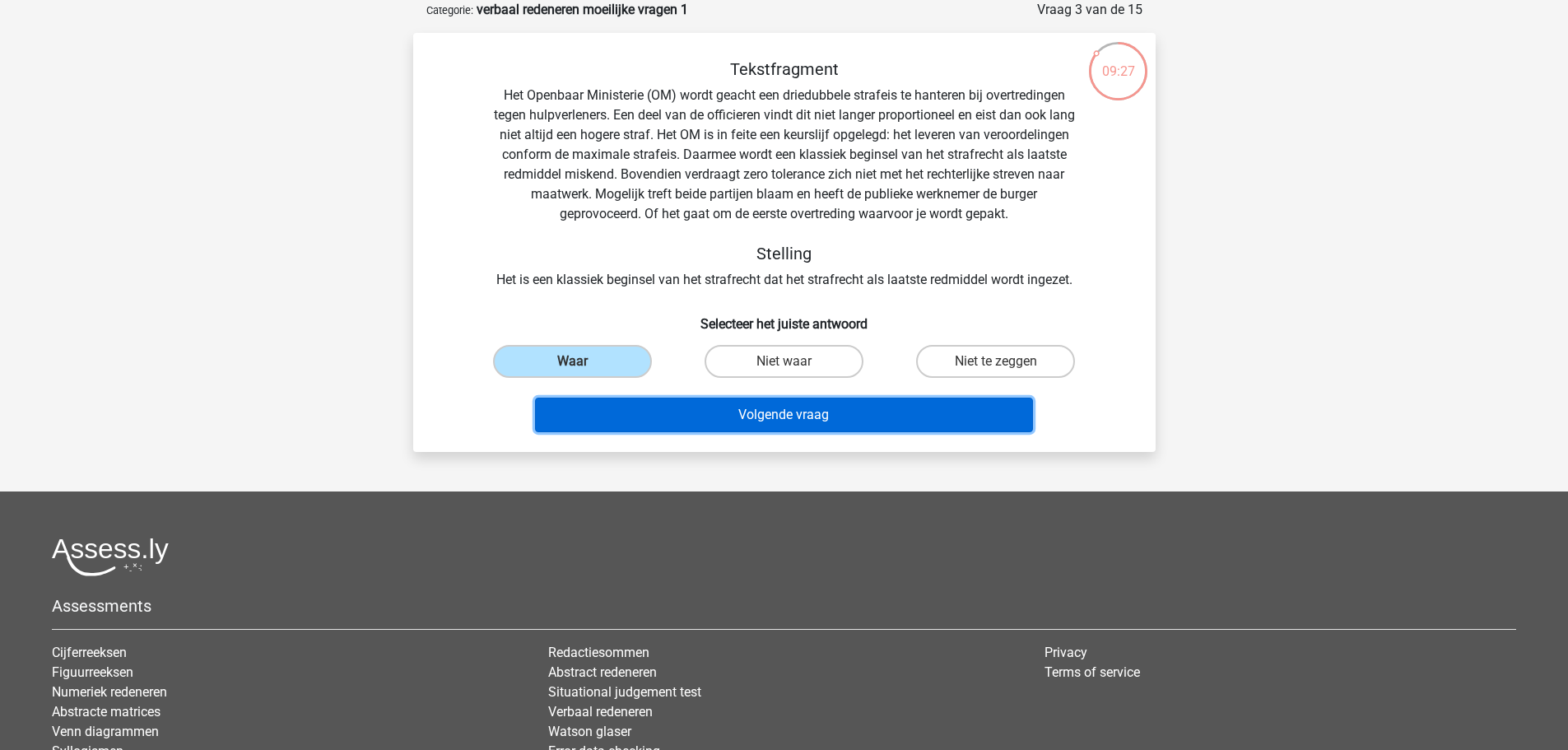
click at [788, 417] on button "Volgende vraag" at bounding box center [784, 414] width 498 height 34
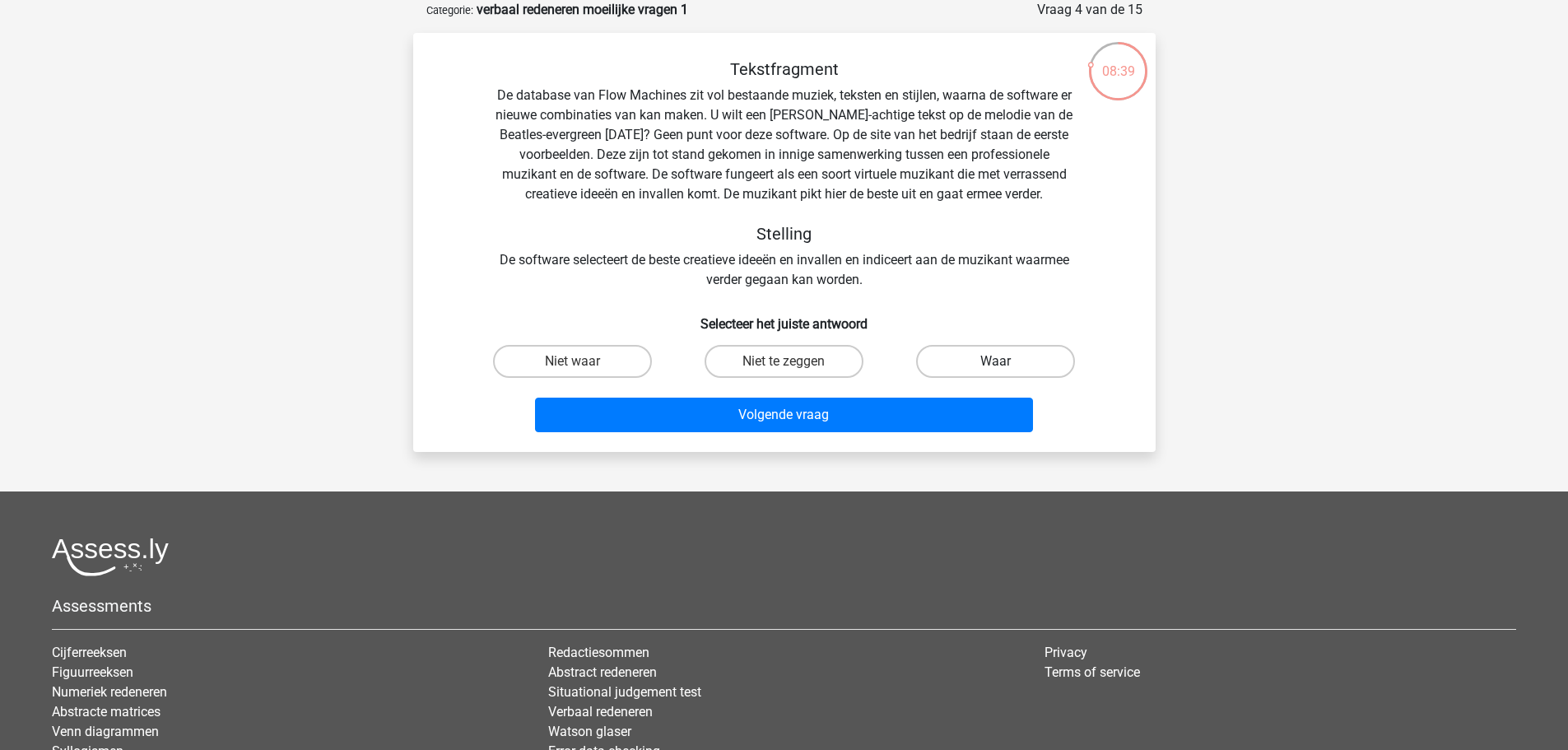
click at [949, 364] on label "Waar" at bounding box center [995, 360] width 159 height 33
click at [996, 364] on input "Waar" at bounding box center [1001, 367] width 11 height 11
radio input "true"
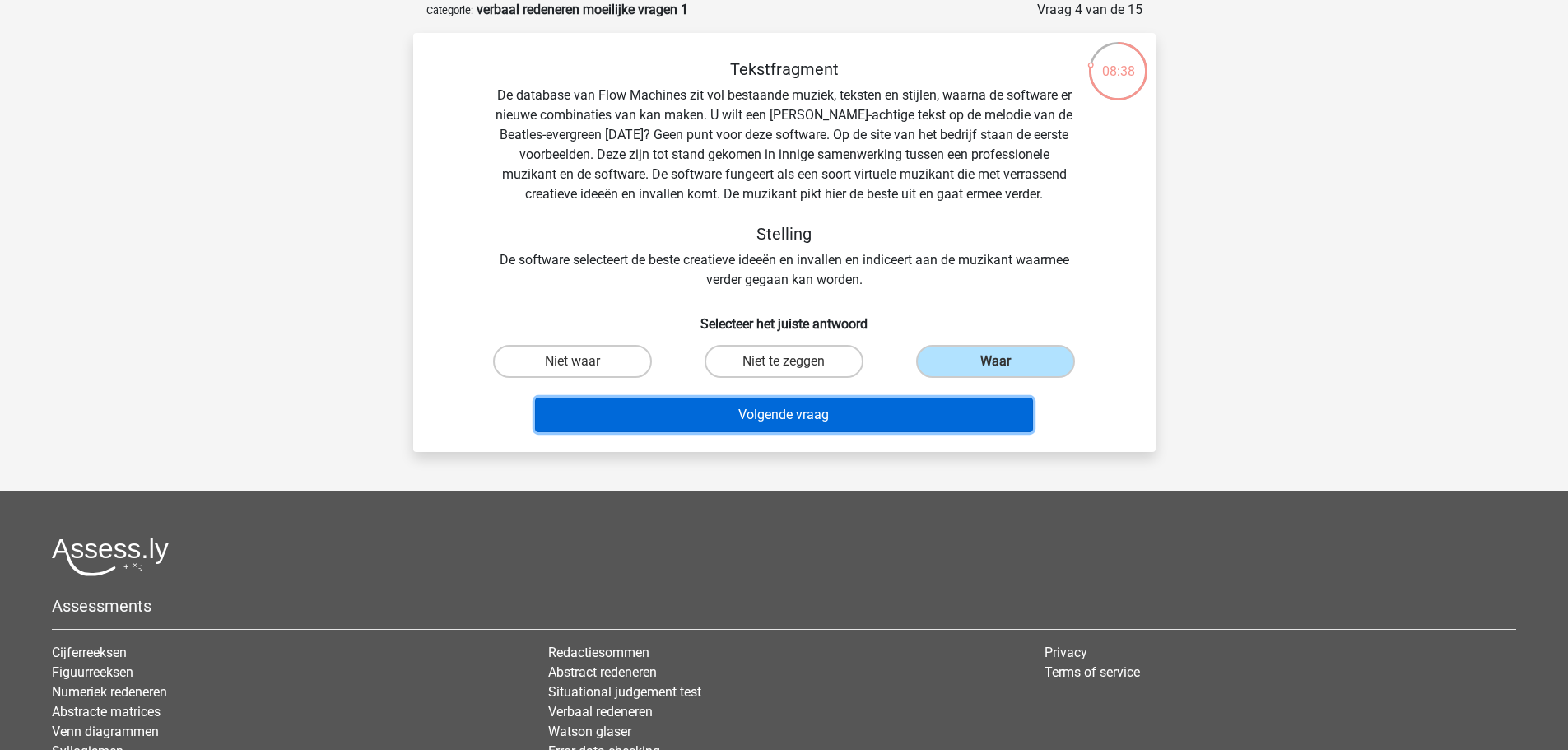
click at [847, 419] on button "Volgende vraag" at bounding box center [784, 414] width 498 height 34
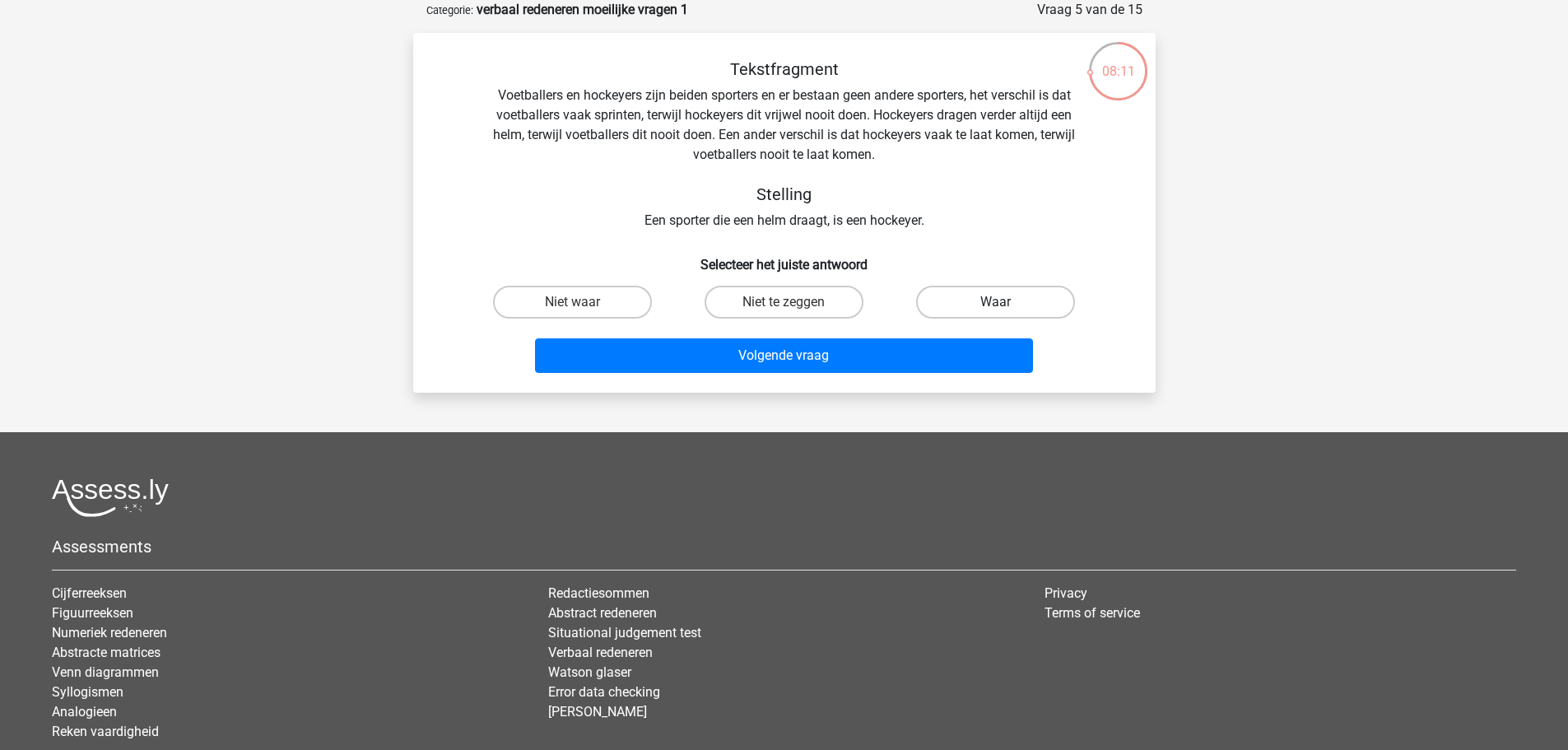
click at [993, 301] on label "Waar" at bounding box center [995, 301] width 159 height 33
click at [996, 302] on input "Waar" at bounding box center [1001, 308] width 11 height 11
radio input "true"
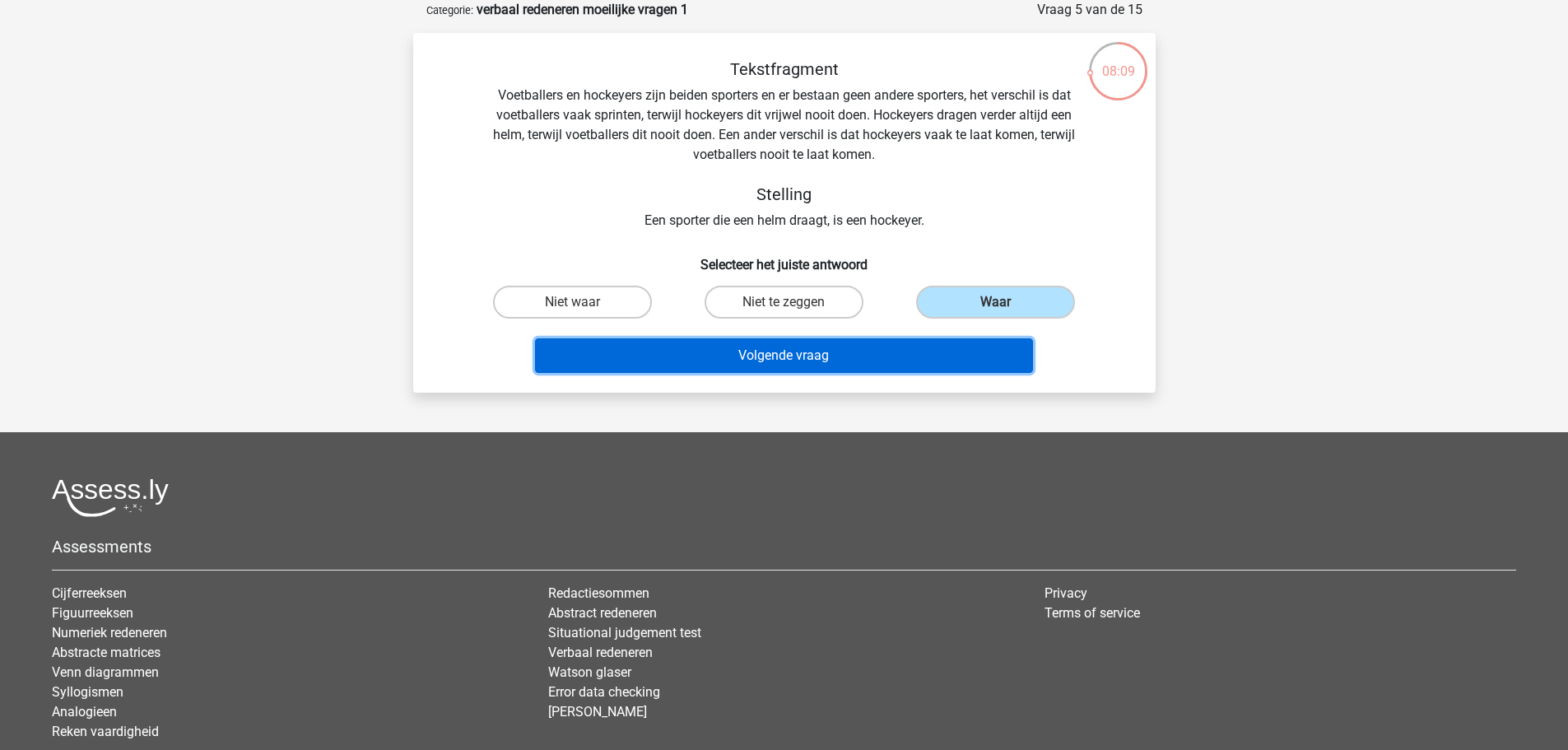
click at [853, 355] on button "Volgende vraag" at bounding box center [784, 355] width 498 height 34
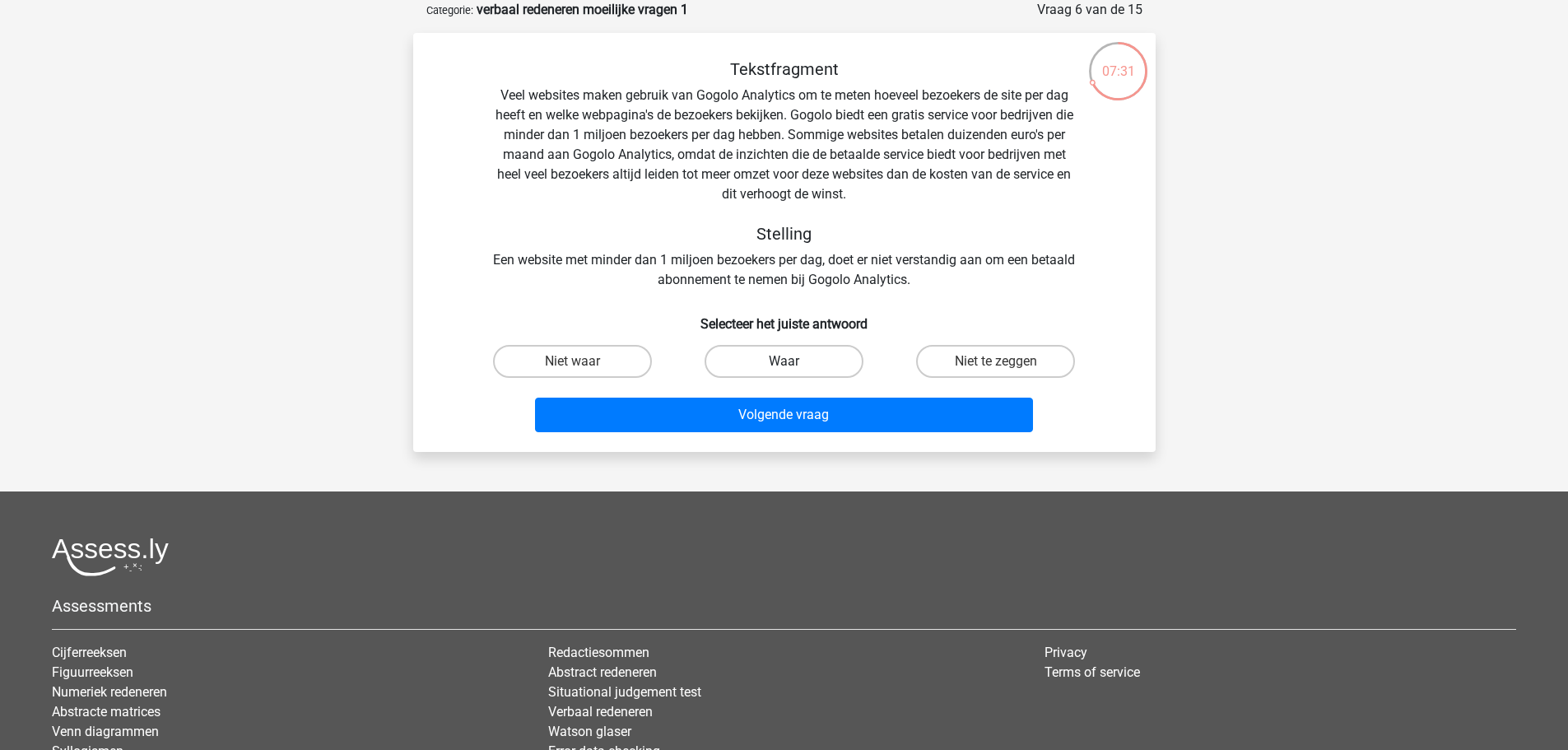
click at [778, 366] on label "Waar" at bounding box center [784, 360] width 159 height 33
click at [784, 366] on input "Waar" at bounding box center [789, 367] width 11 height 11
radio input "true"
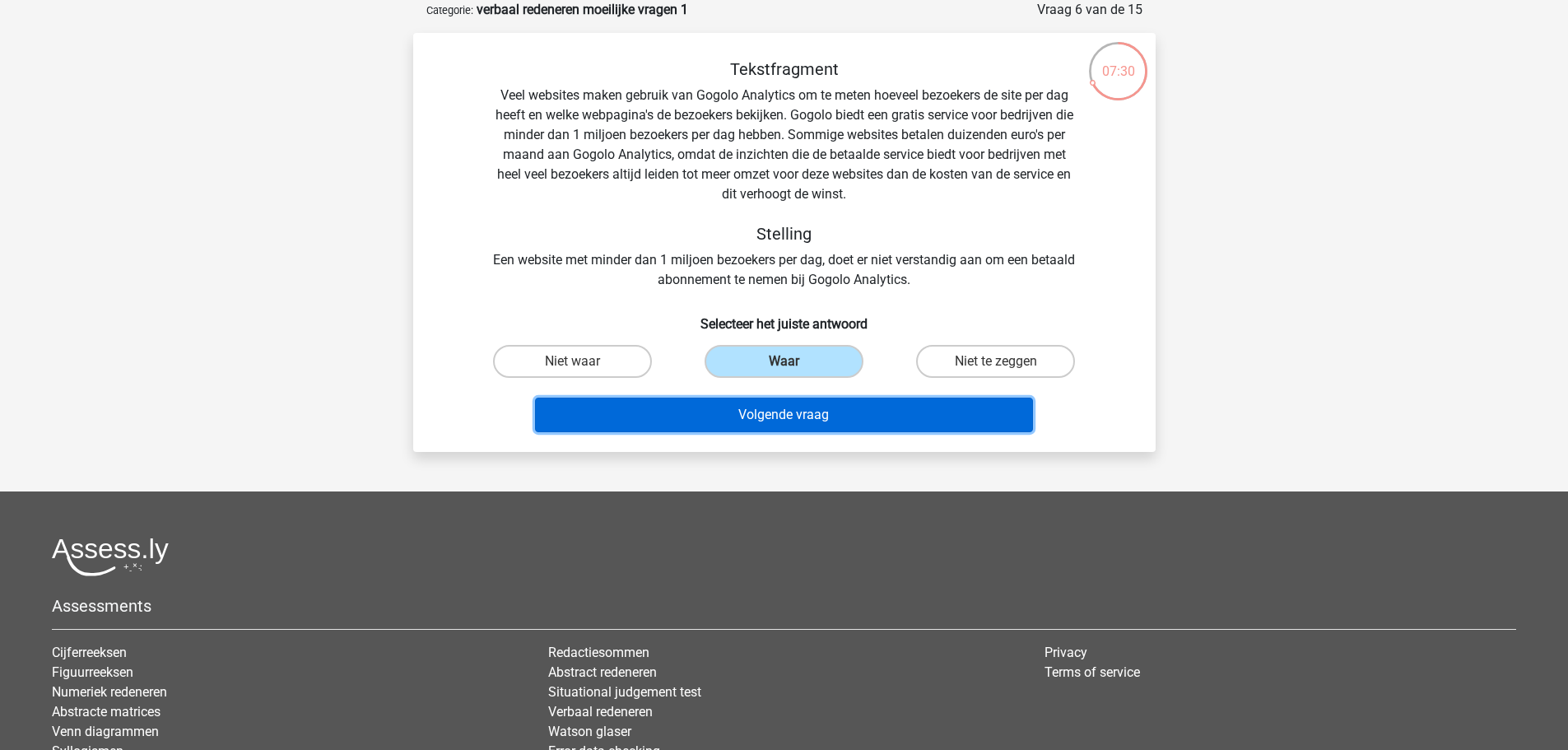
click at [795, 412] on button "Volgende vraag" at bounding box center [784, 414] width 498 height 34
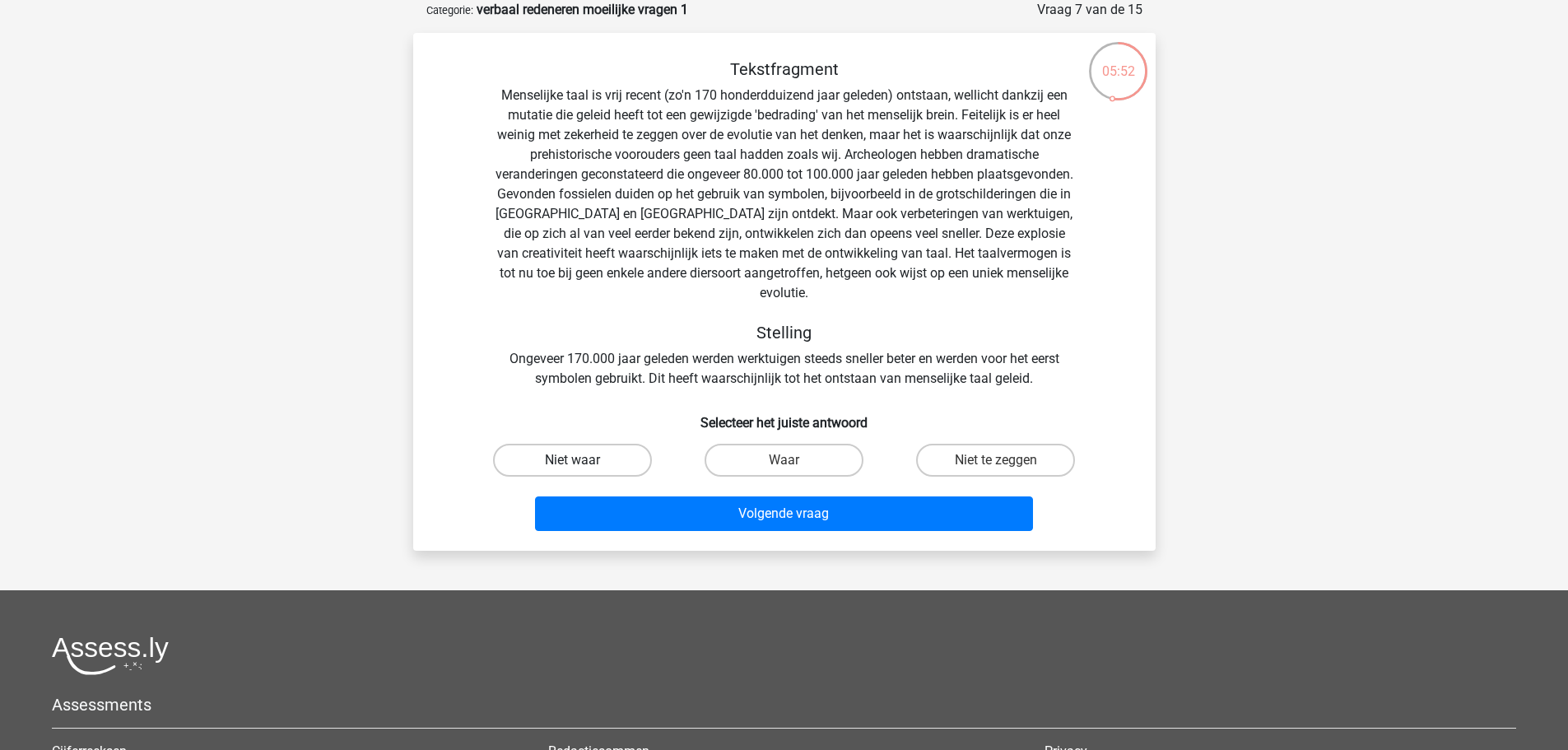
click at [613, 443] on label "Niet waar" at bounding box center [572, 459] width 159 height 33
click at [583, 460] on input "Niet waar" at bounding box center [577, 465] width 11 height 11
radio input "true"
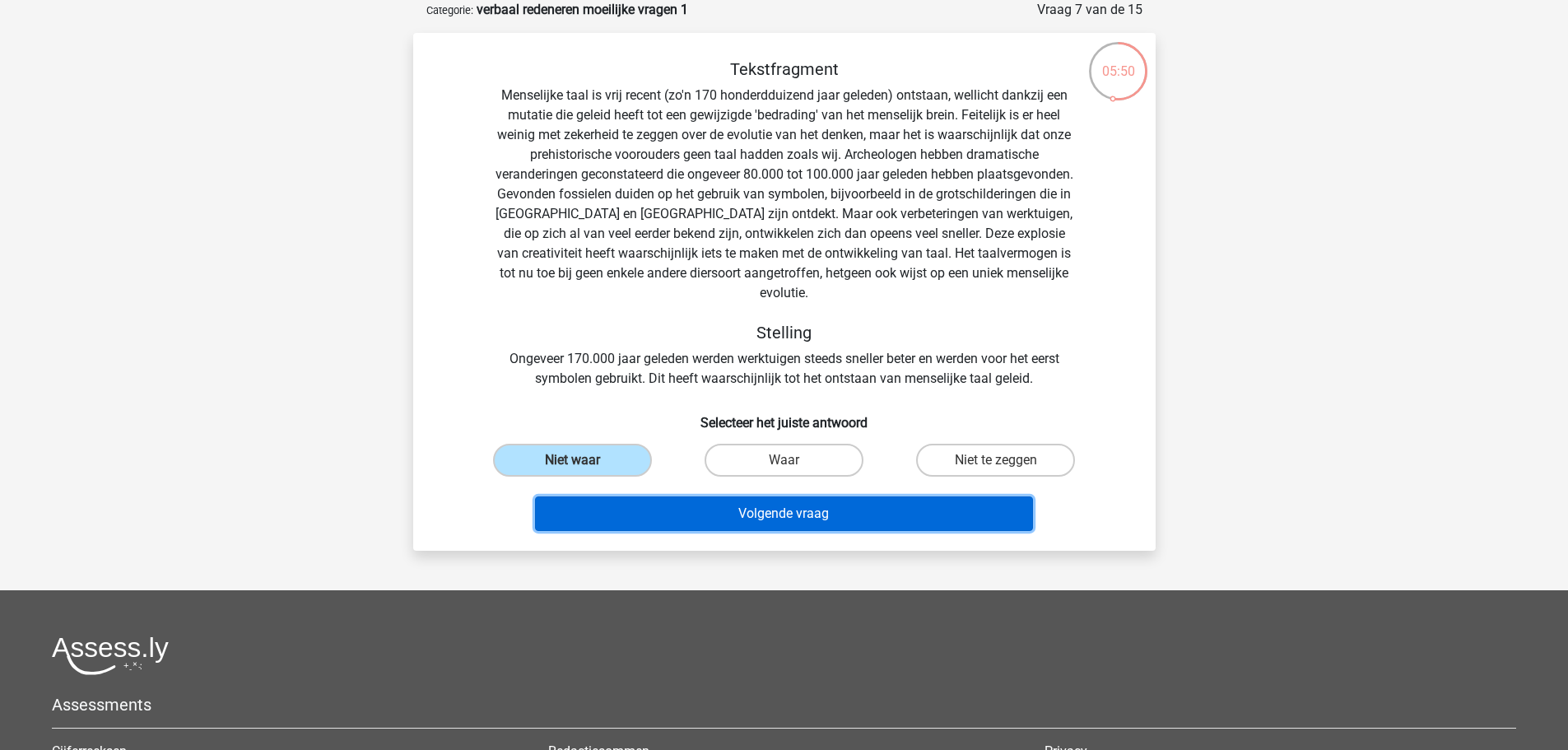
click at [729, 496] on button "Volgende vraag" at bounding box center [784, 513] width 498 height 34
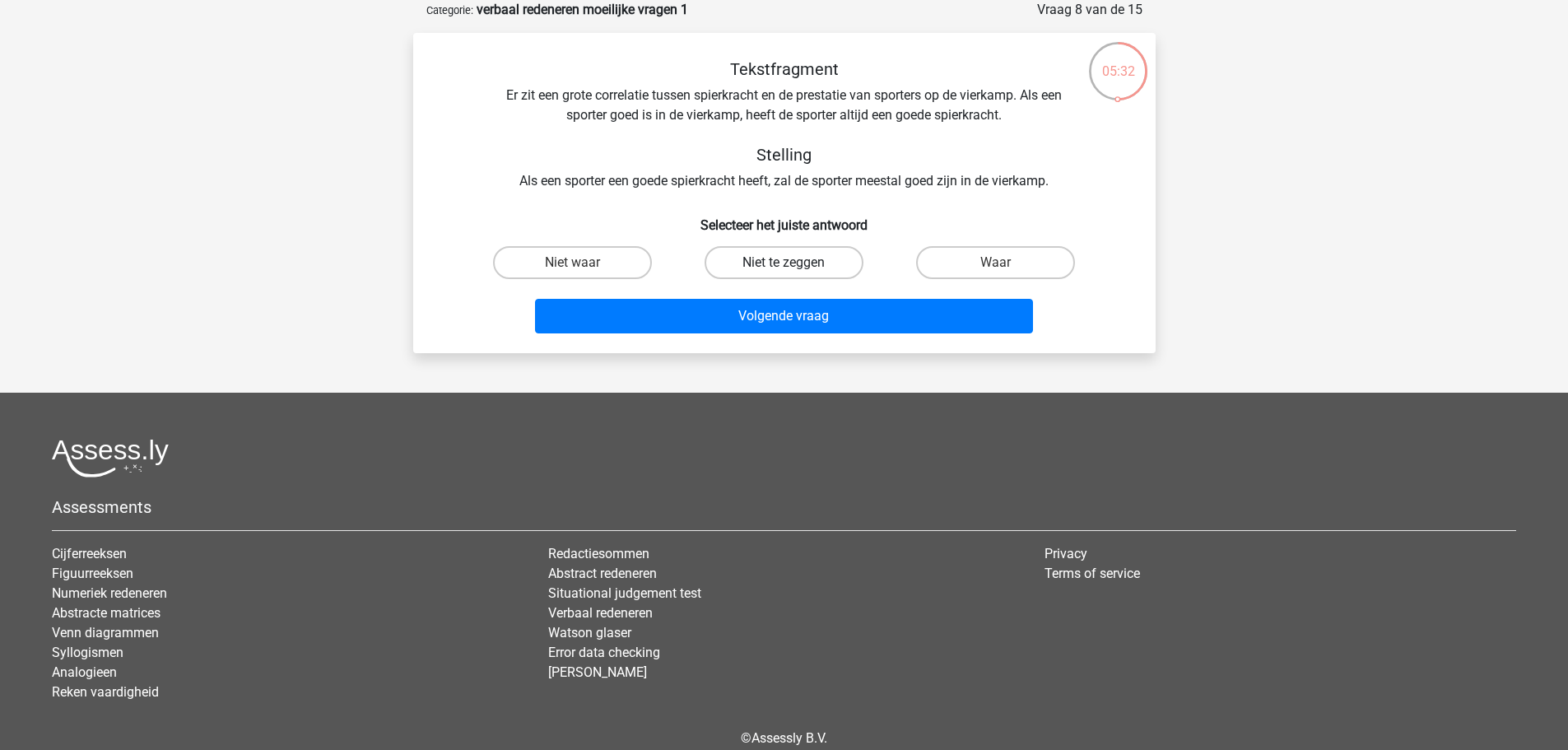
click at [804, 264] on label "Niet te zeggen" at bounding box center [784, 262] width 159 height 33
click at [794, 264] on input "Niet te zeggen" at bounding box center [789, 268] width 11 height 11
radio input "true"
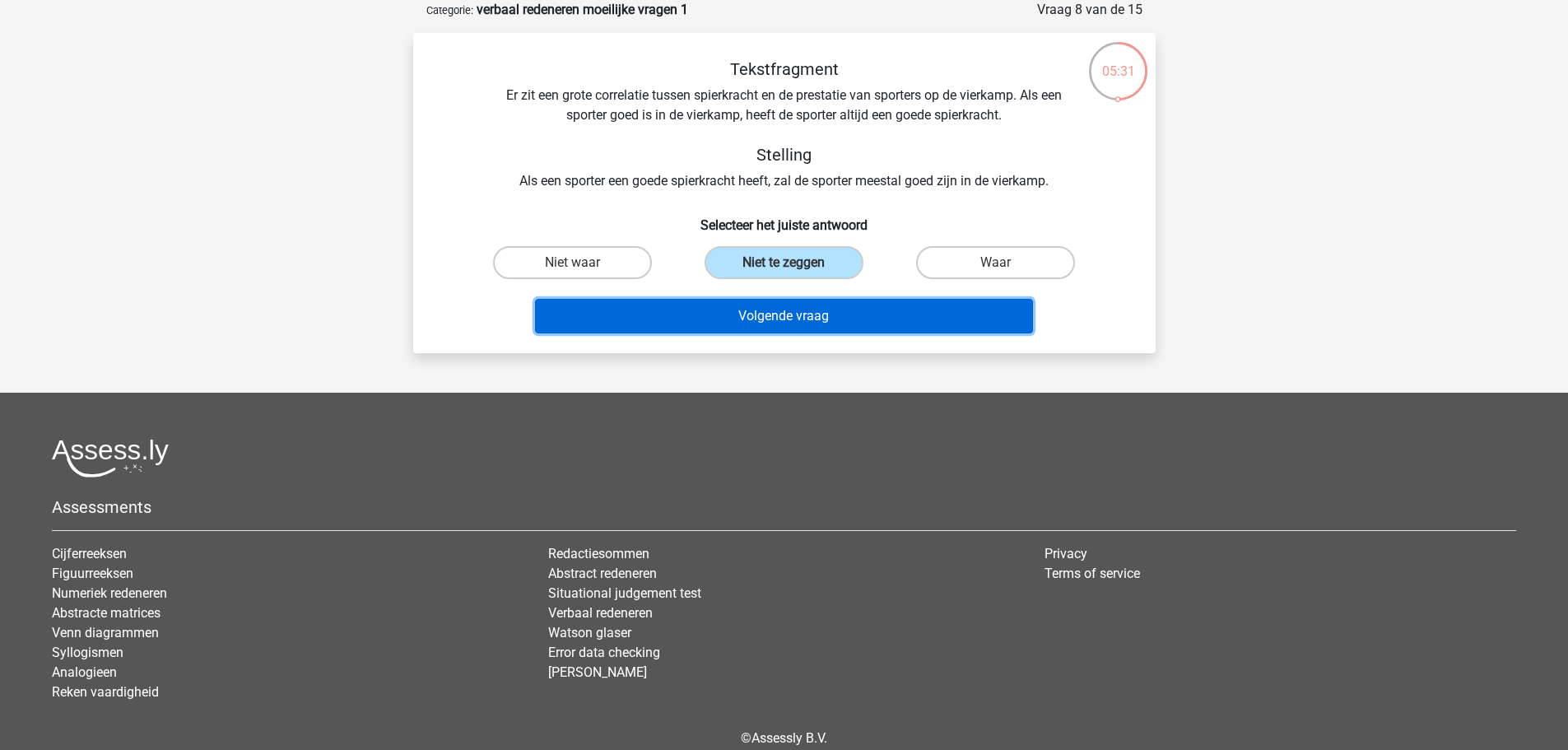
click at [799, 312] on button "Volgende vraag" at bounding box center [784, 316] width 498 height 34
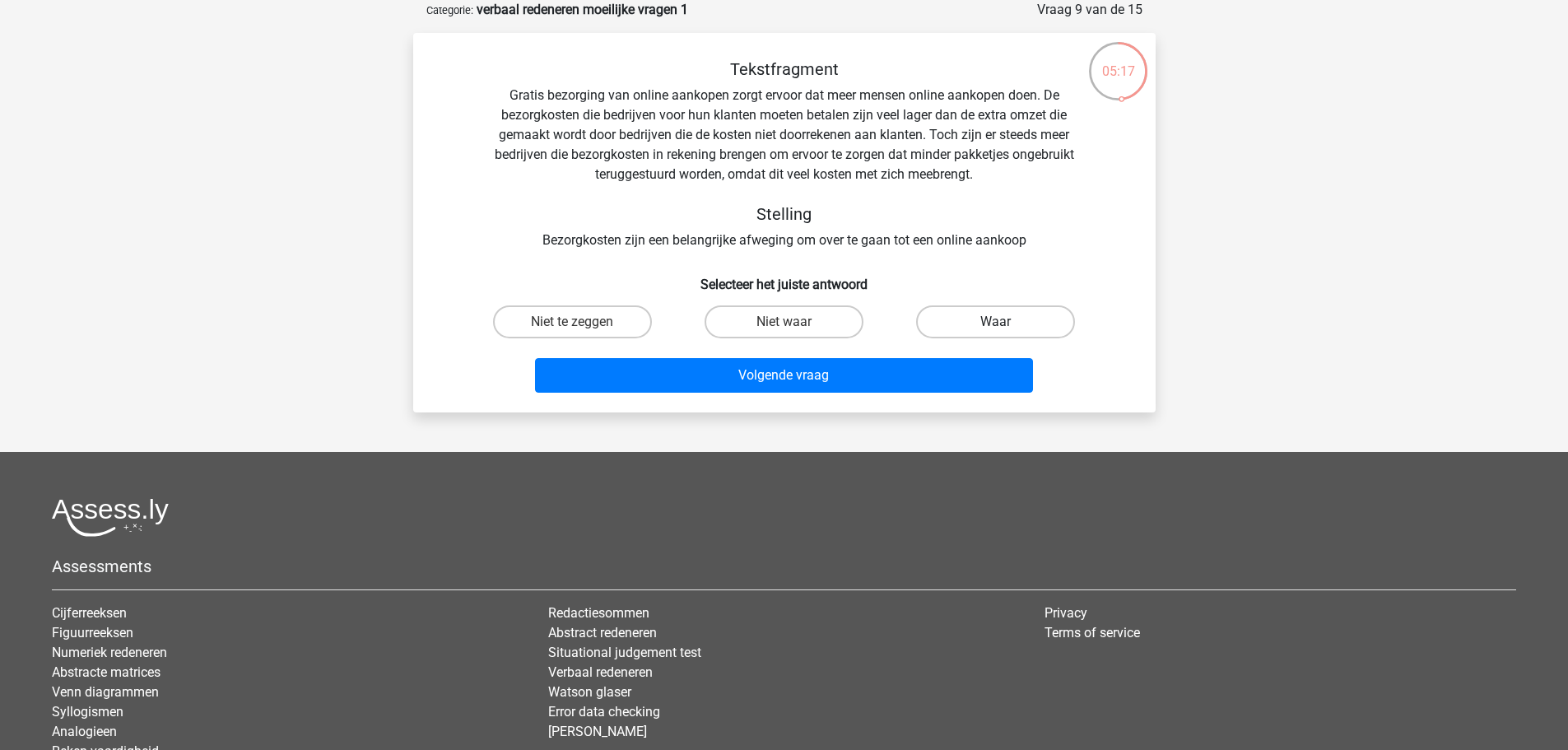
click at [985, 316] on label "Waar" at bounding box center [995, 321] width 159 height 33
click at [996, 322] on input "Waar" at bounding box center [1001, 327] width 11 height 11
radio input "true"
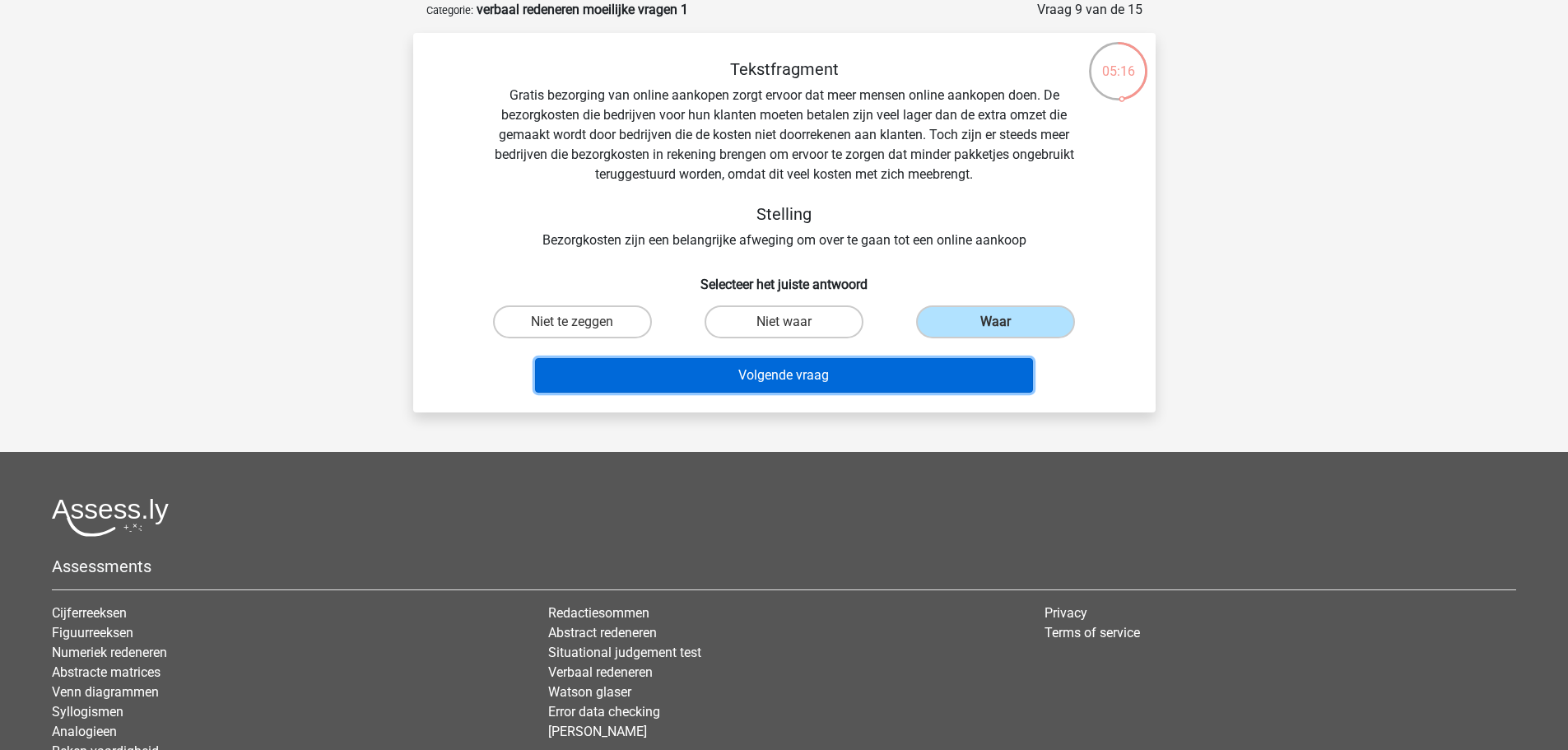
click at [797, 380] on button "Volgende vraag" at bounding box center [784, 375] width 498 height 34
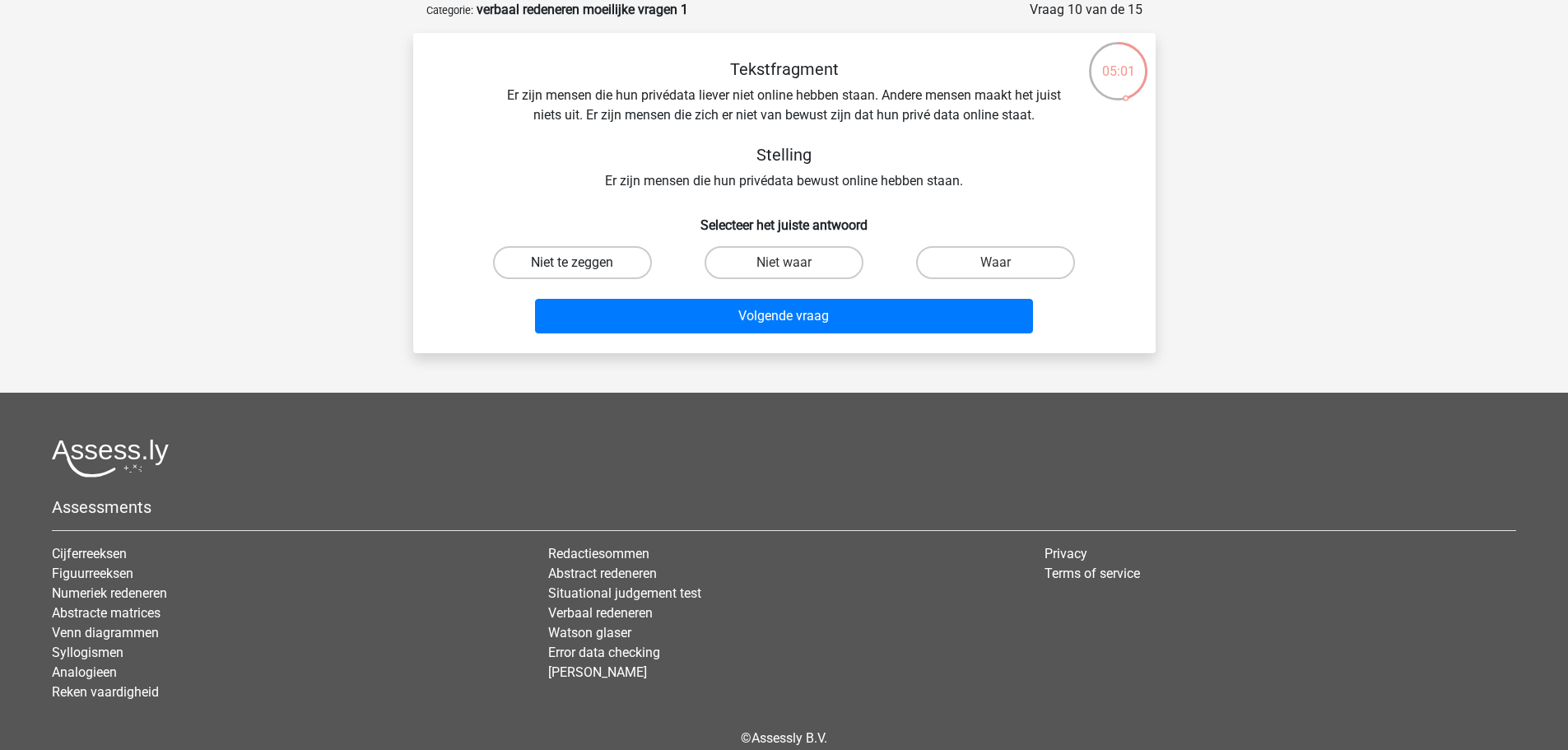
click at [586, 264] on label "Niet te zeggen" at bounding box center [572, 262] width 159 height 33
click at [583, 264] on input "Niet te zeggen" at bounding box center [577, 268] width 11 height 11
radio input "true"
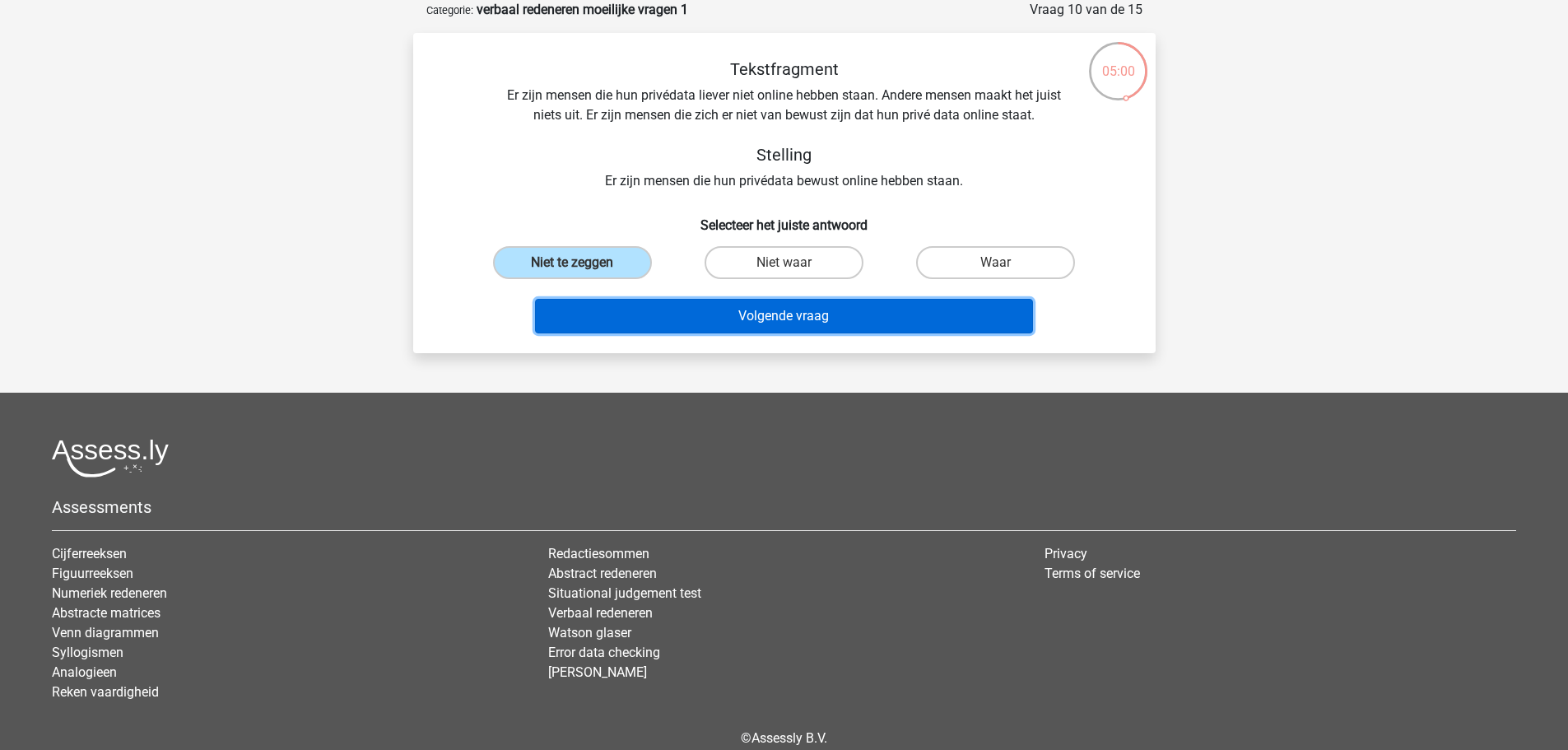
click at [776, 317] on button "Volgende vraag" at bounding box center [784, 316] width 498 height 34
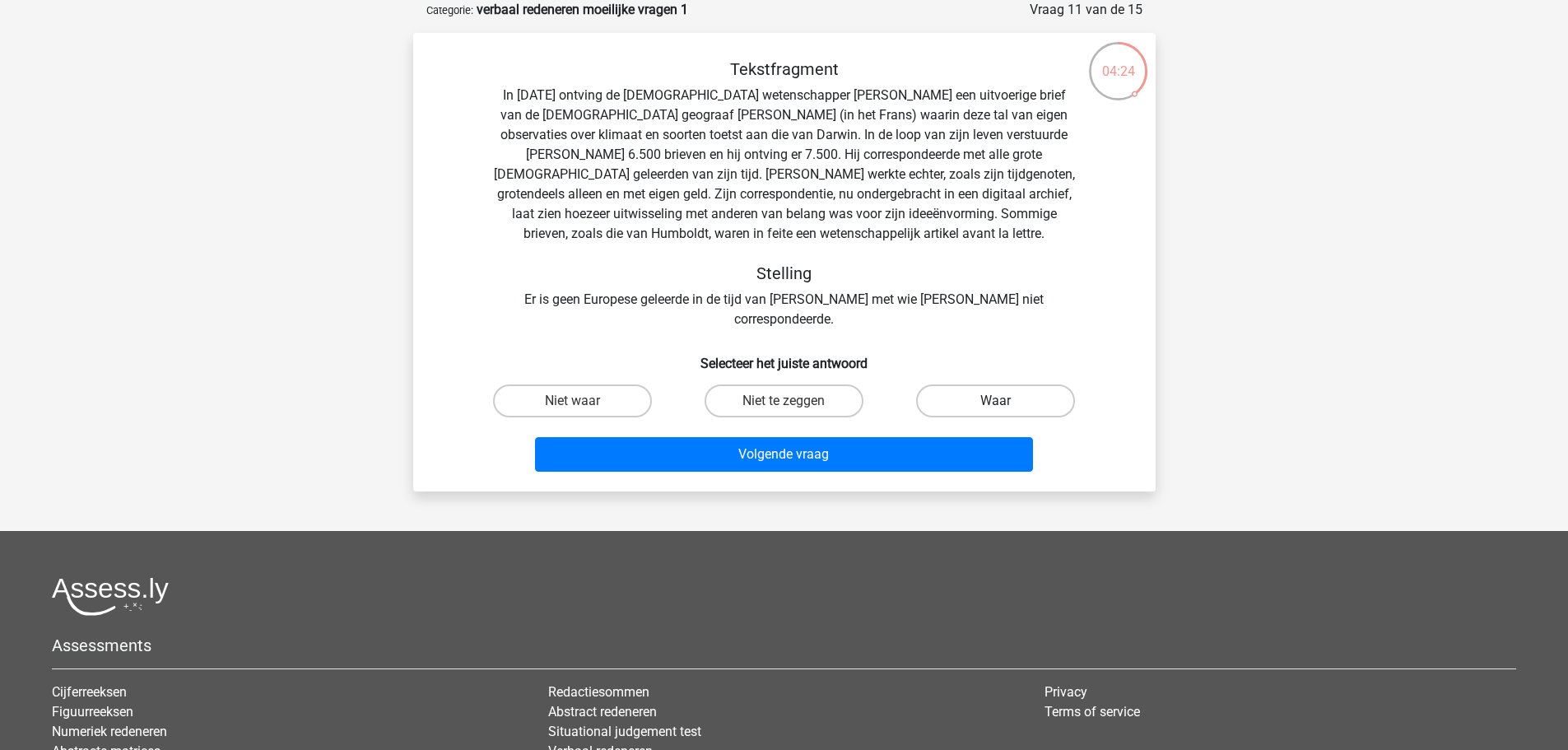
click at [992, 384] on label "Waar" at bounding box center [995, 400] width 159 height 33
click at [996, 401] on input "Waar" at bounding box center [1001, 406] width 11 height 11
radio input "true"
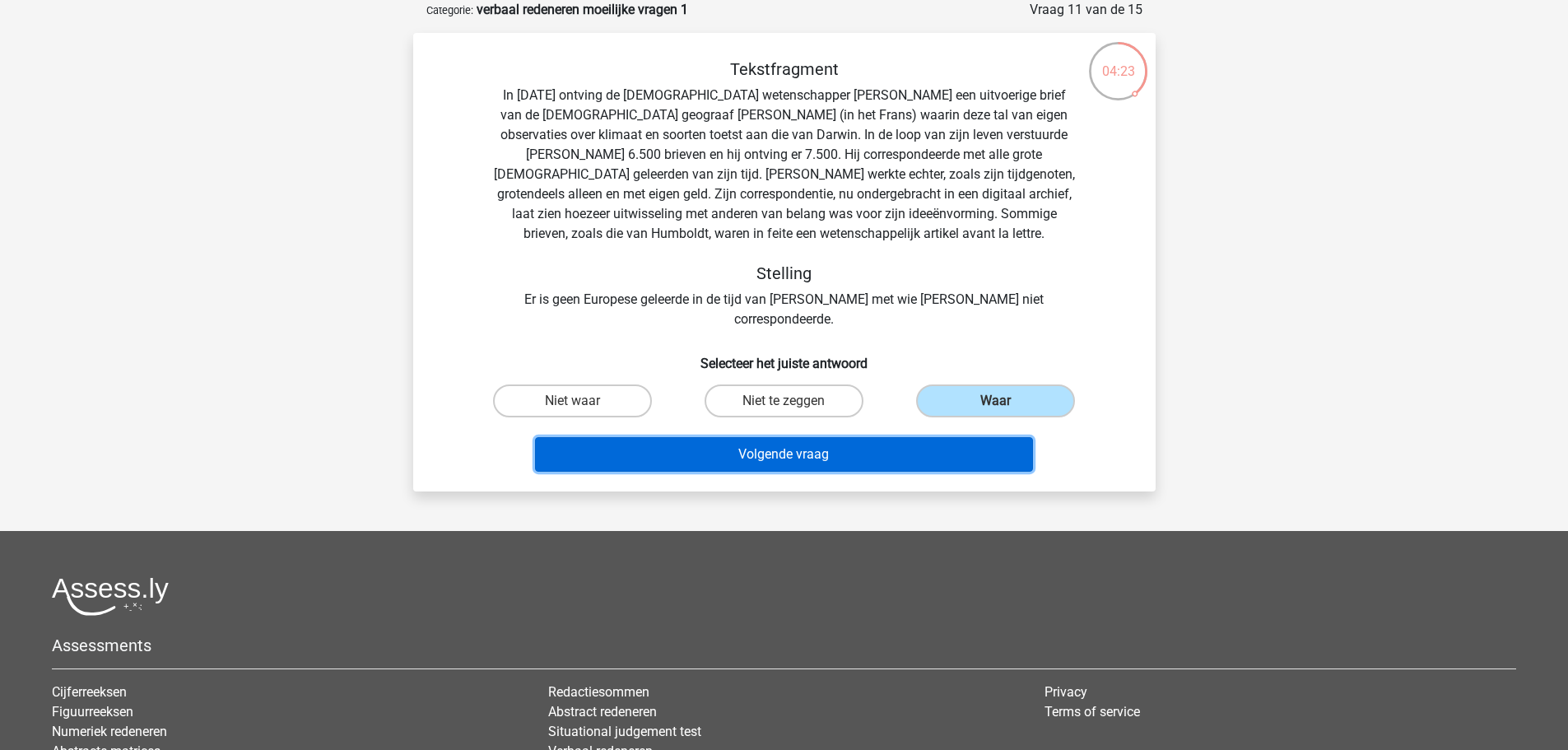
click at [908, 442] on button "Volgende vraag" at bounding box center [784, 454] width 498 height 34
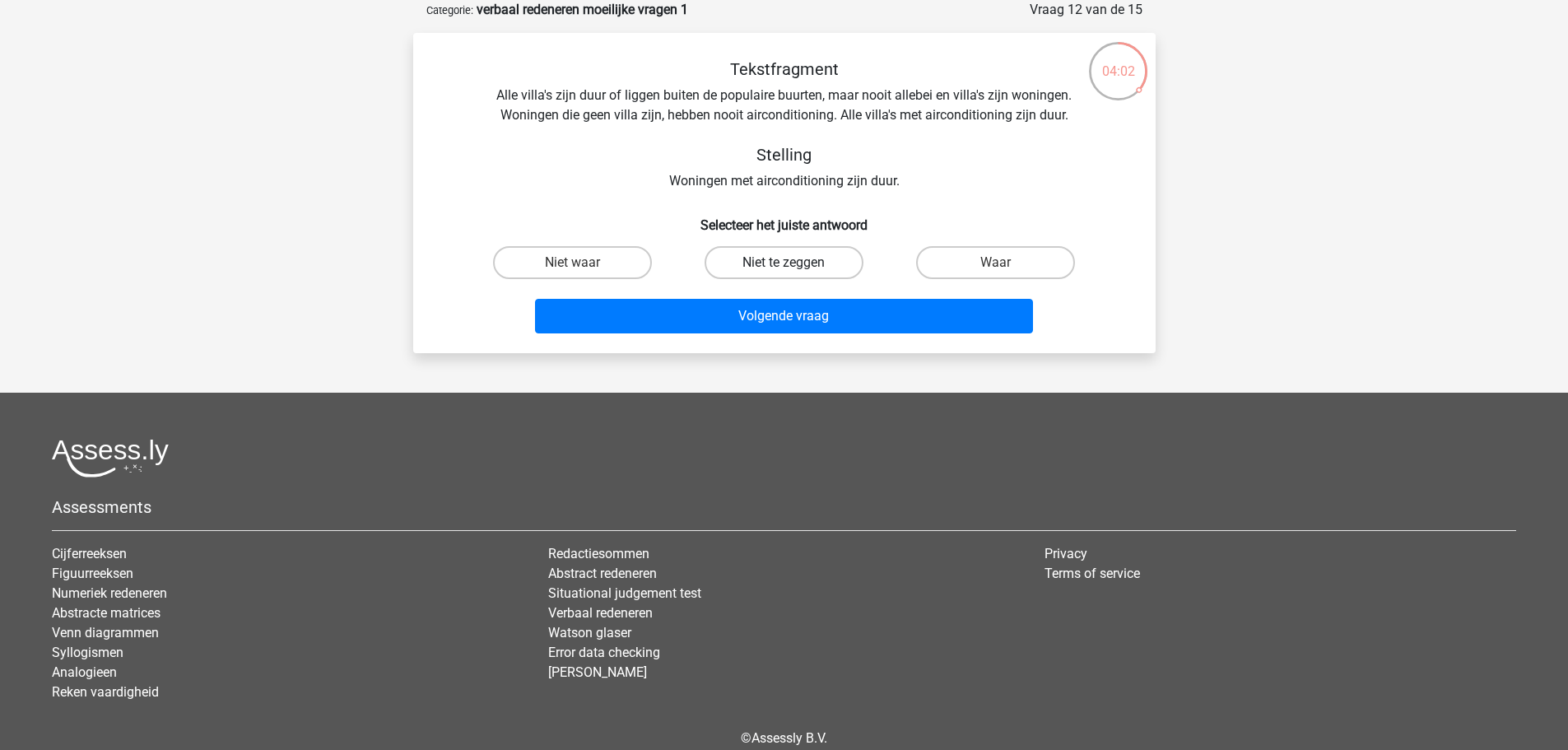
click at [770, 264] on label "Niet te zeggen" at bounding box center [784, 262] width 159 height 33
click at [784, 264] on input "Niet te zeggen" at bounding box center [789, 268] width 11 height 11
radio input "true"
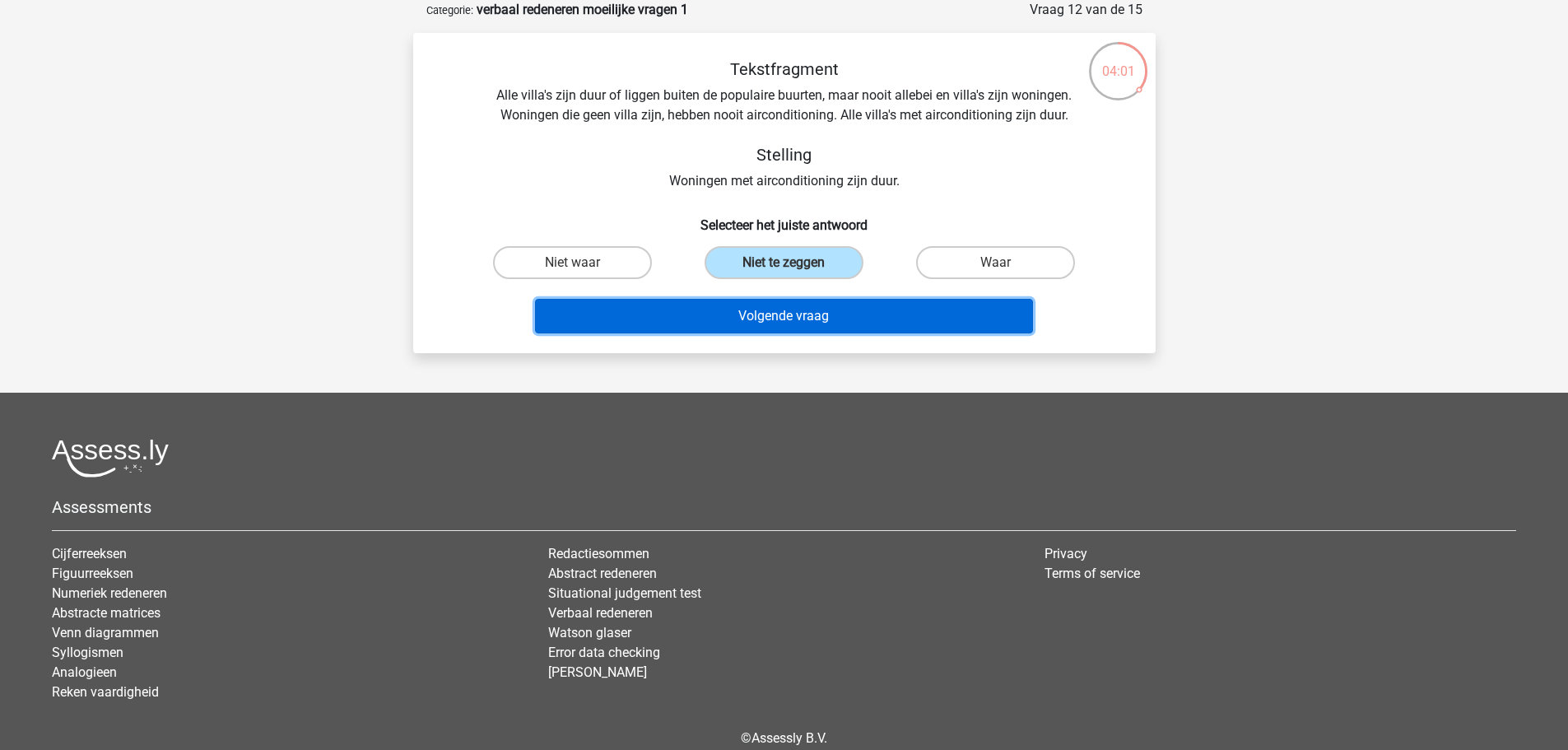
click at [784, 316] on button "Volgende vraag" at bounding box center [784, 316] width 498 height 34
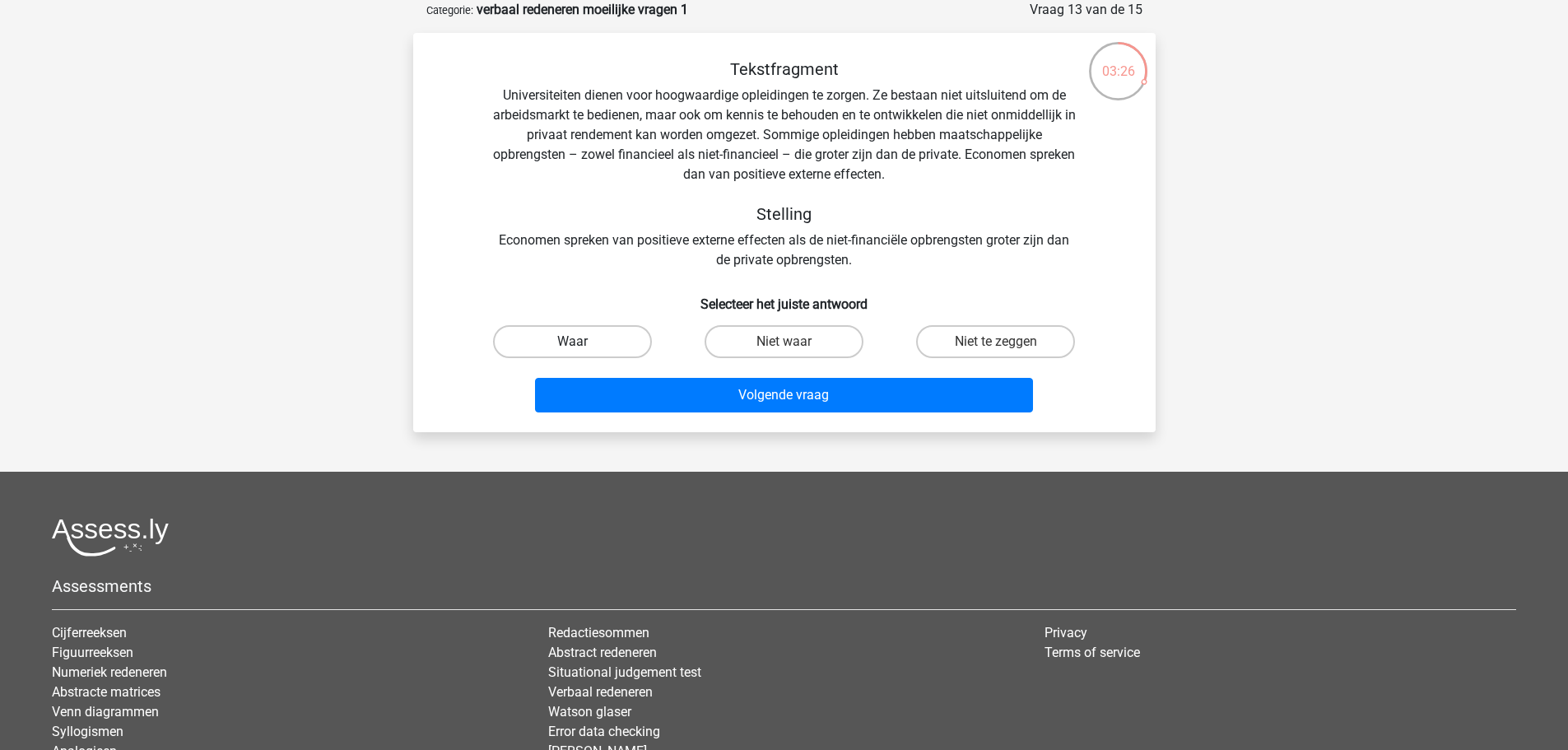
click at [618, 342] on label "Waar" at bounding box center [572, 341] width 159 height 33
click at [583, 342] on input "Waar" at bounding box center [577, 347] width 11 height 11
radio input "true"
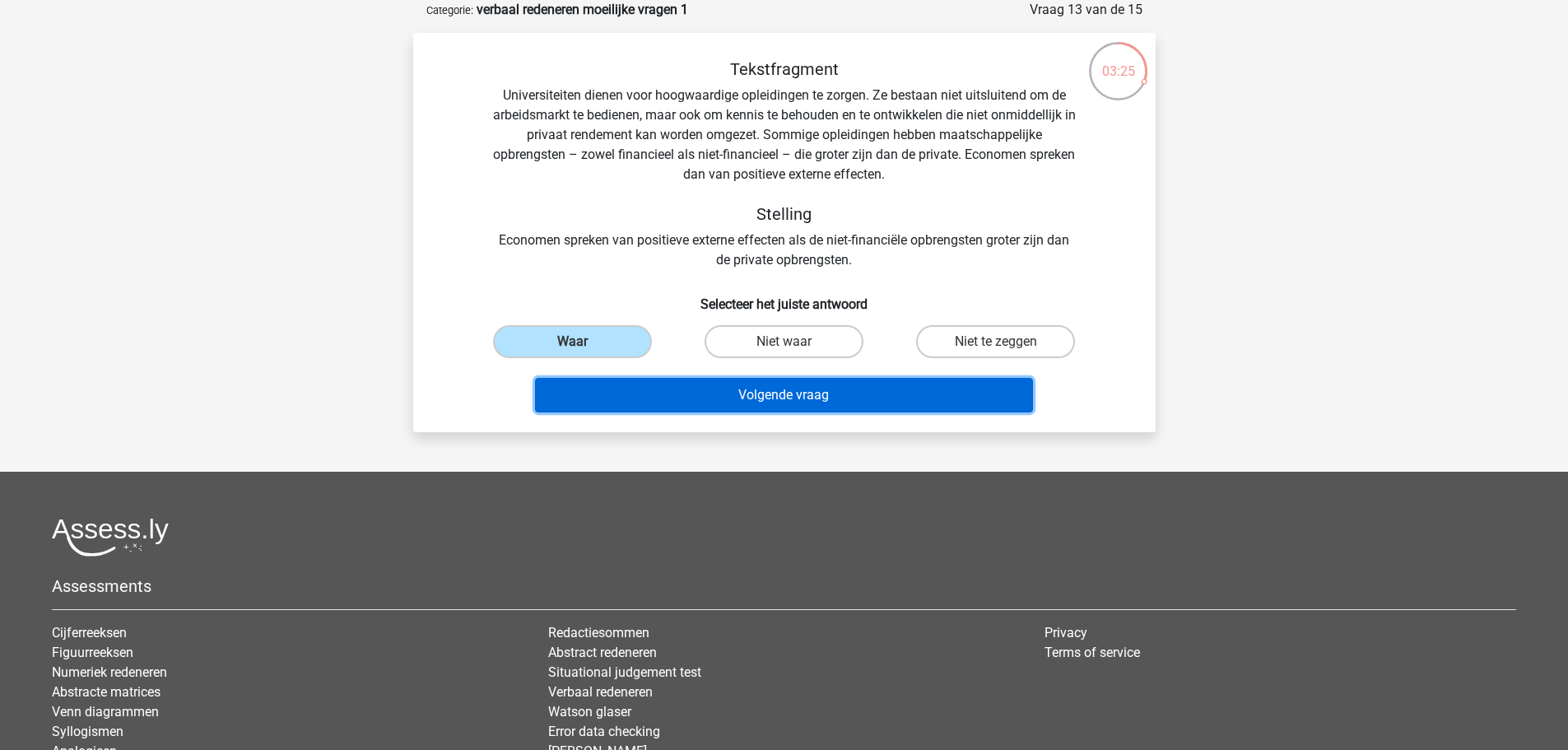
click at [769, 390] on button "Volgende vraag" at bounding box center [784, 395] width 498 height 34
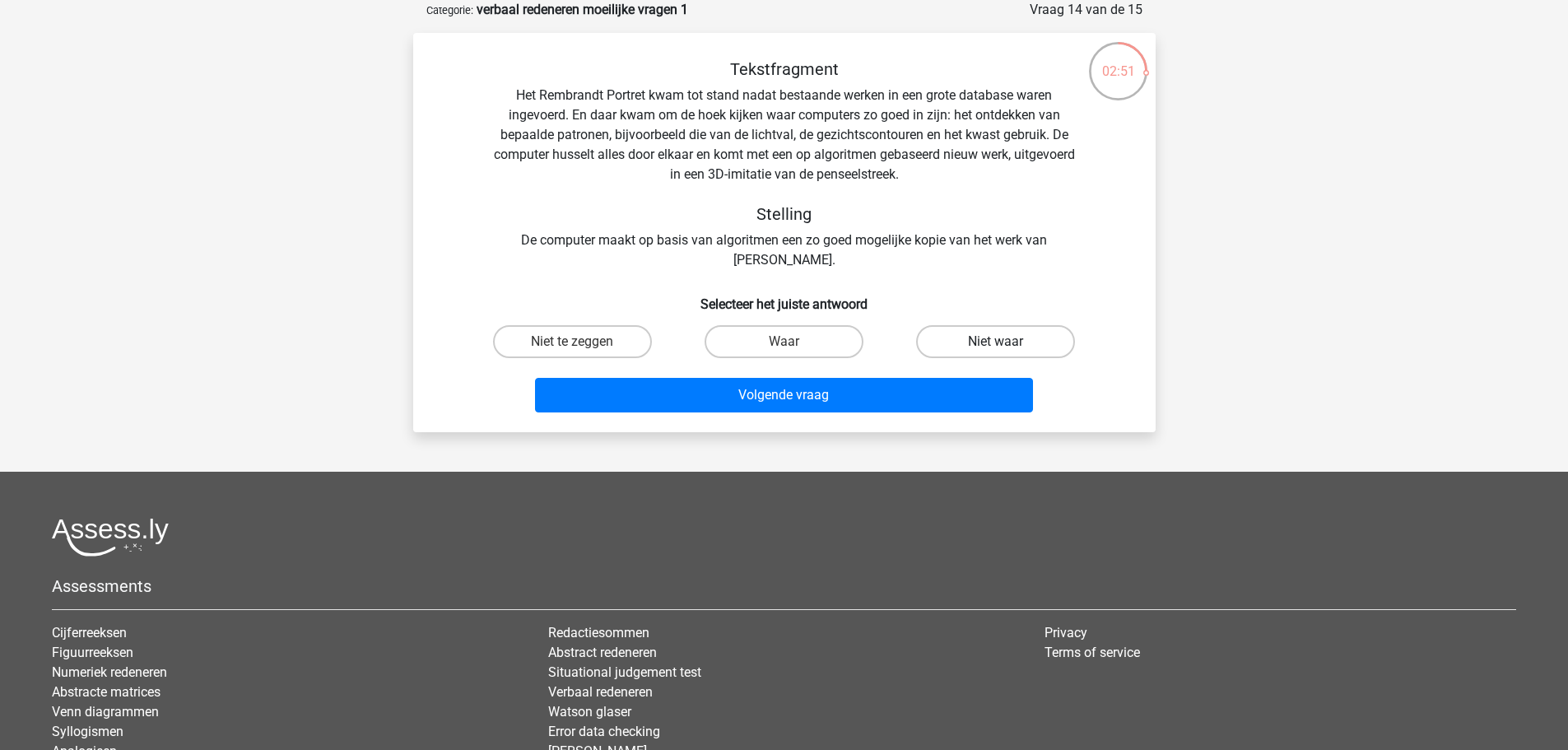
click at [1001, 341] on label "Niet waar" at bounding box center [995, 341] width 159 height 33
click at [1001, 342] on input "Niet waar" at bounding box center [1001, 347] width 11 height 11
radio input "true"
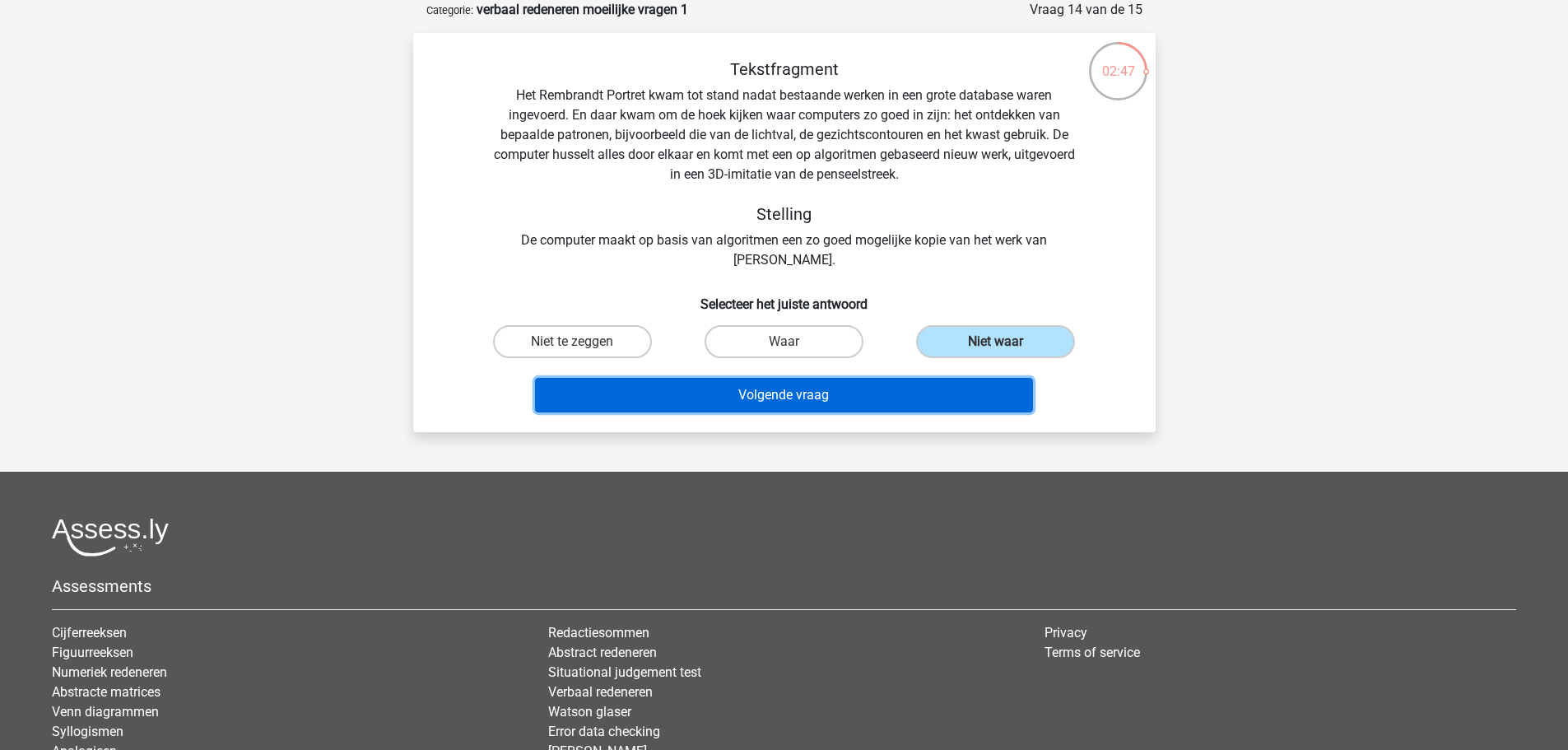
click at [770, 395] on button "Volgende vraag" at bounding box center [784, 395] width 498 height 34
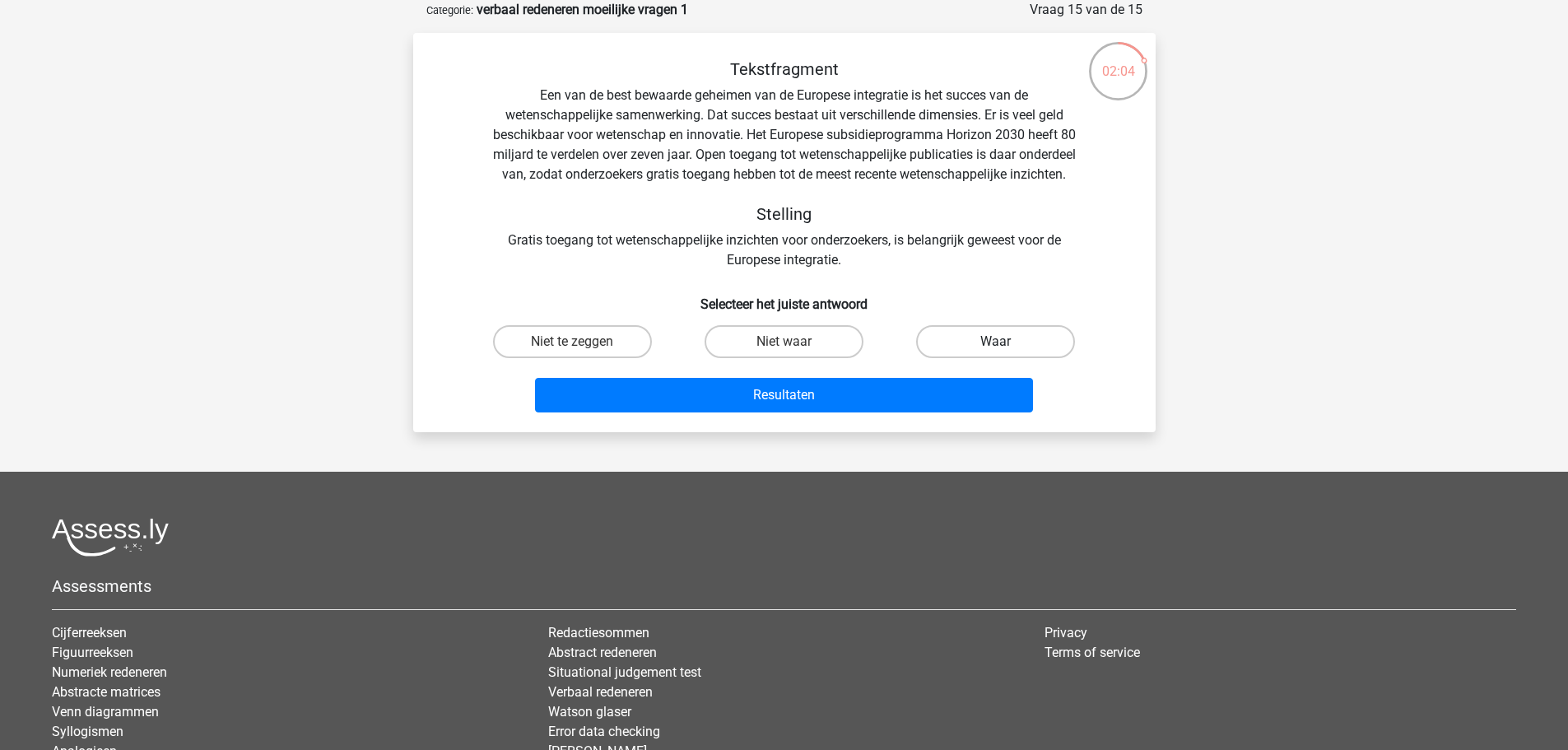
click at [985, 358] on label "Waar" at bounding box center [995, 341] width 159 height 33
click at [996, 353] on input "Waar" at bounding box center [1001, 347] width 11 height 11
radio input "true"
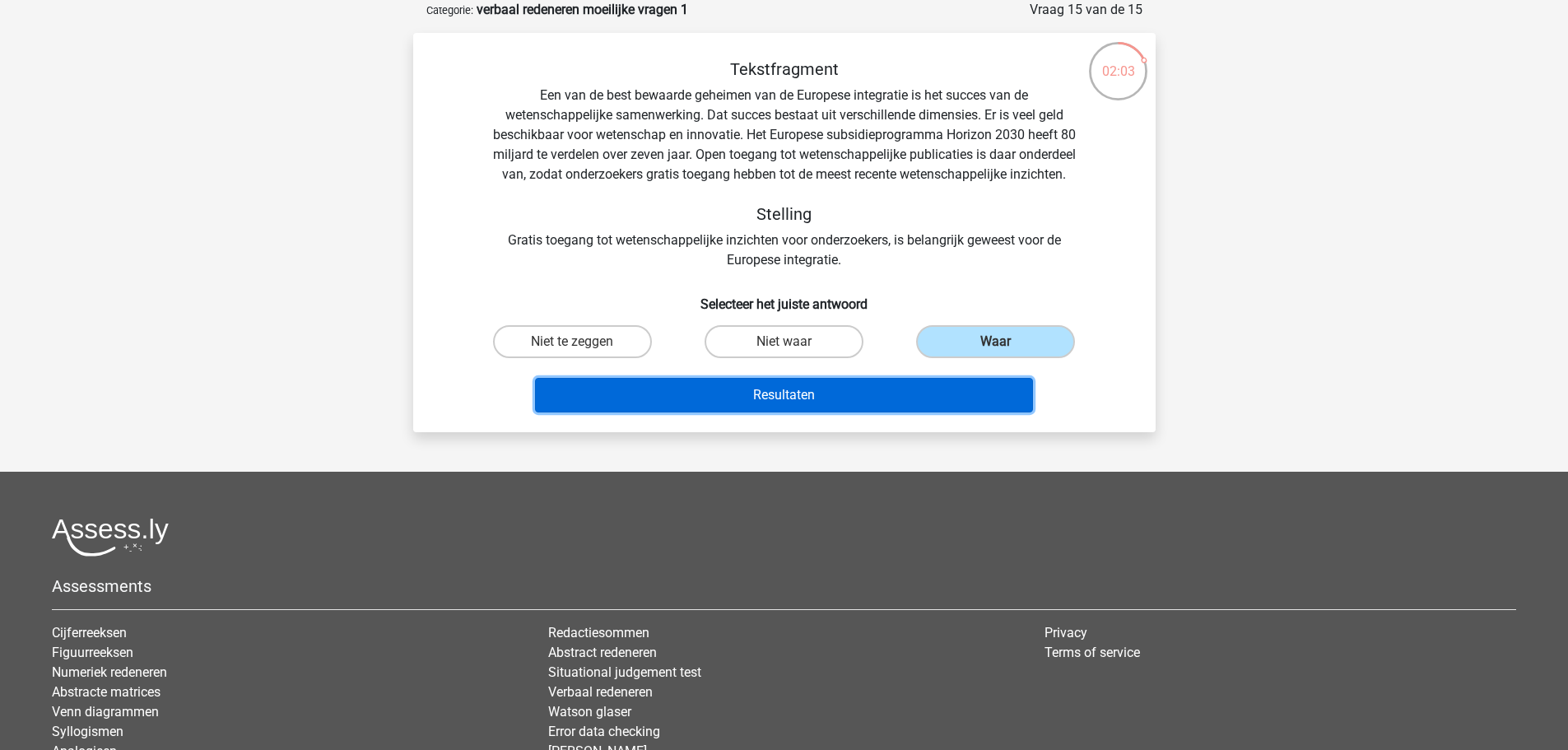
click at [804, 412] on button "Resultaten" at bounding box center [784, 395] width 498 height 34
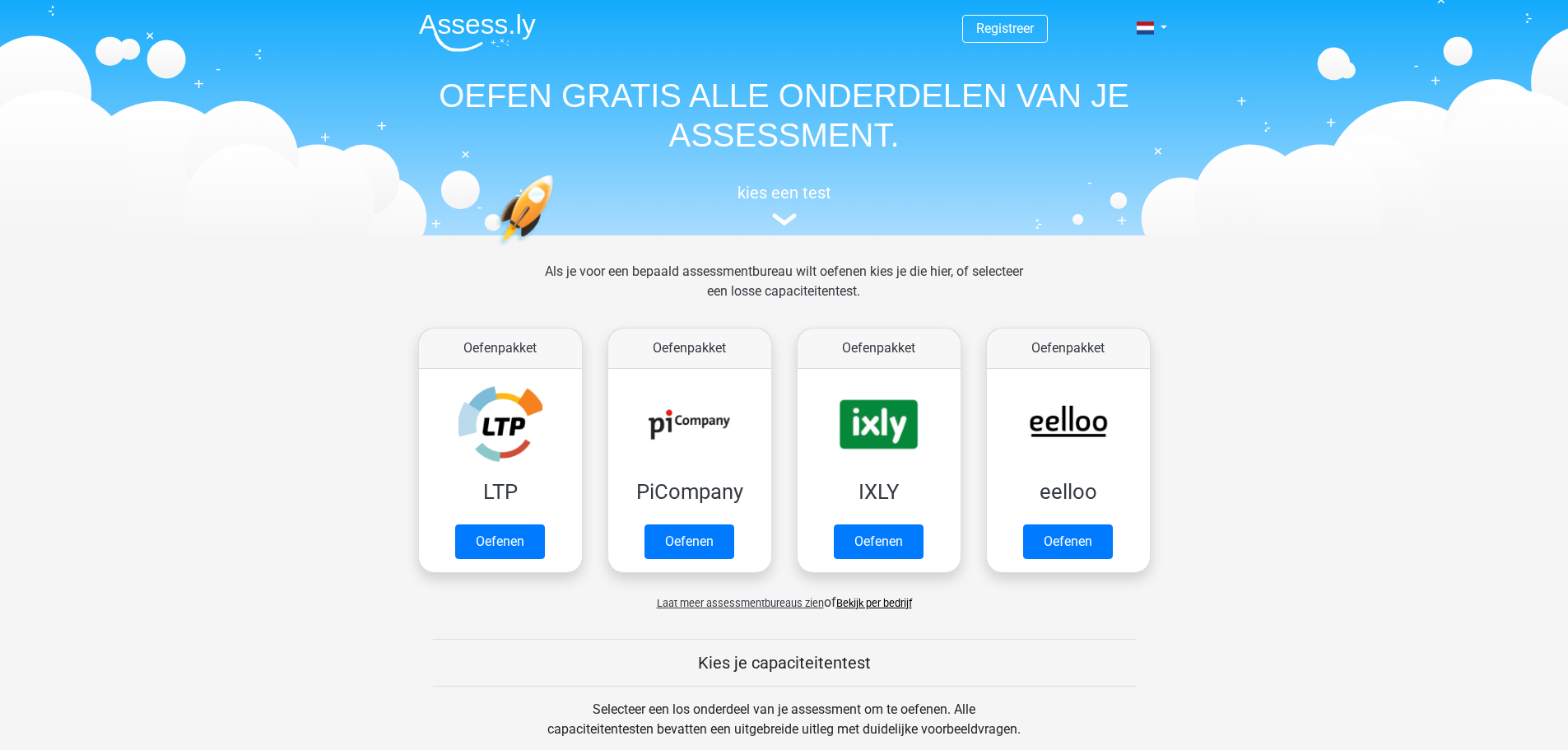
scroll to position [905, 0]
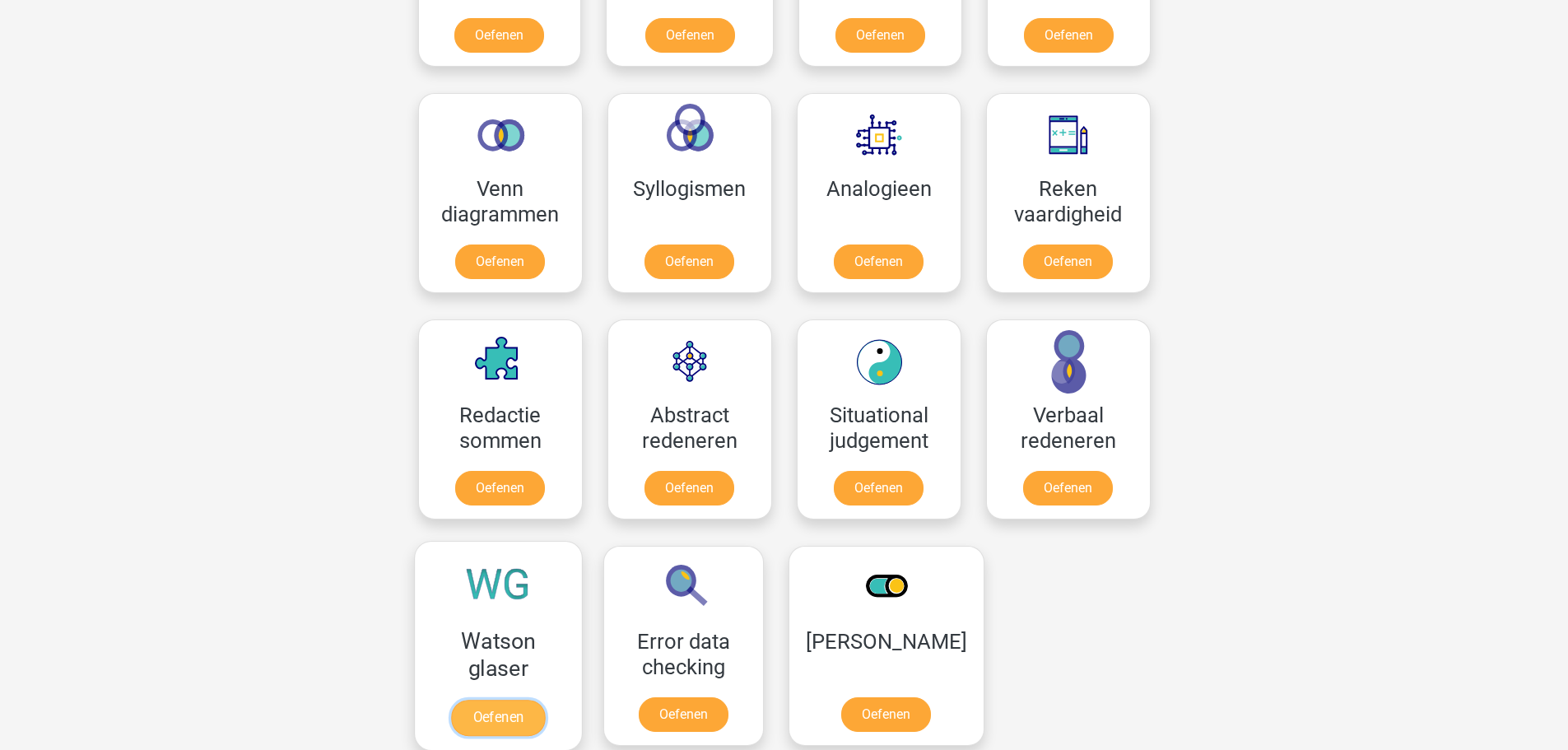
click at [507, 700] on link "Oefenen" at bounding box center [498, 717] width 93 height 36
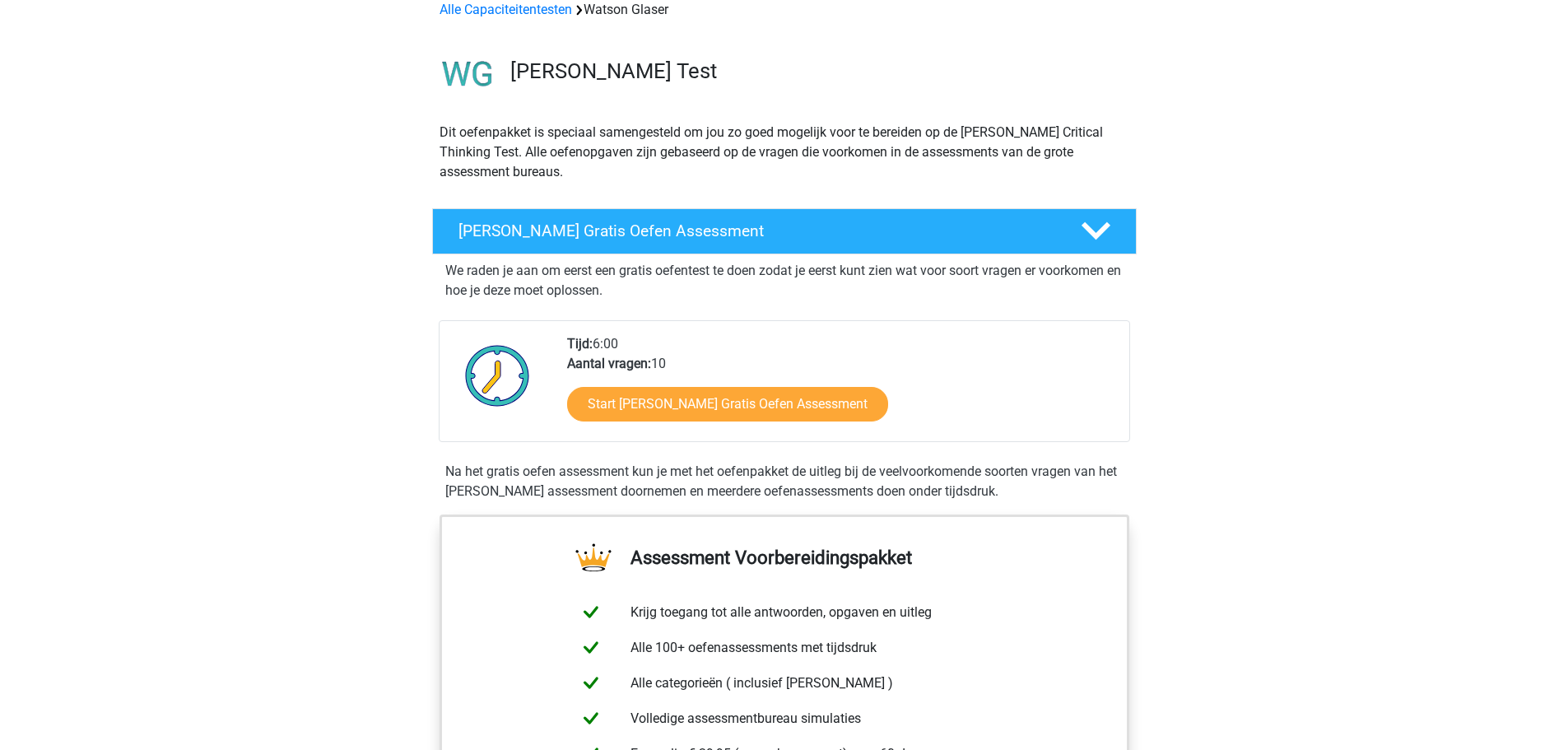
scroll to position [165, 0]
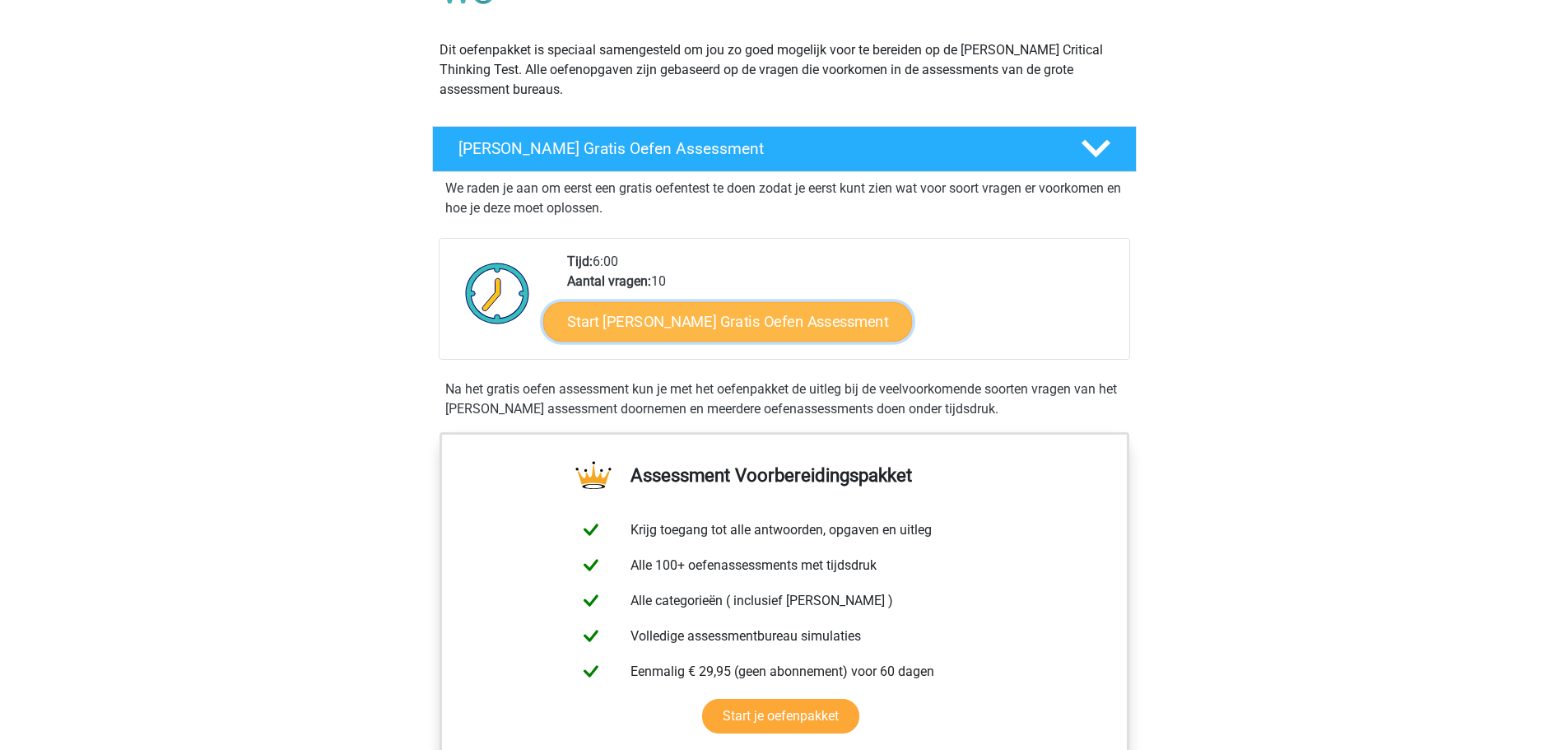
click at [723, 321] on link "Start [PERSON_NAME] Gratis Oefen Assessment" at bounding box center [727, 322] width 369 height 40
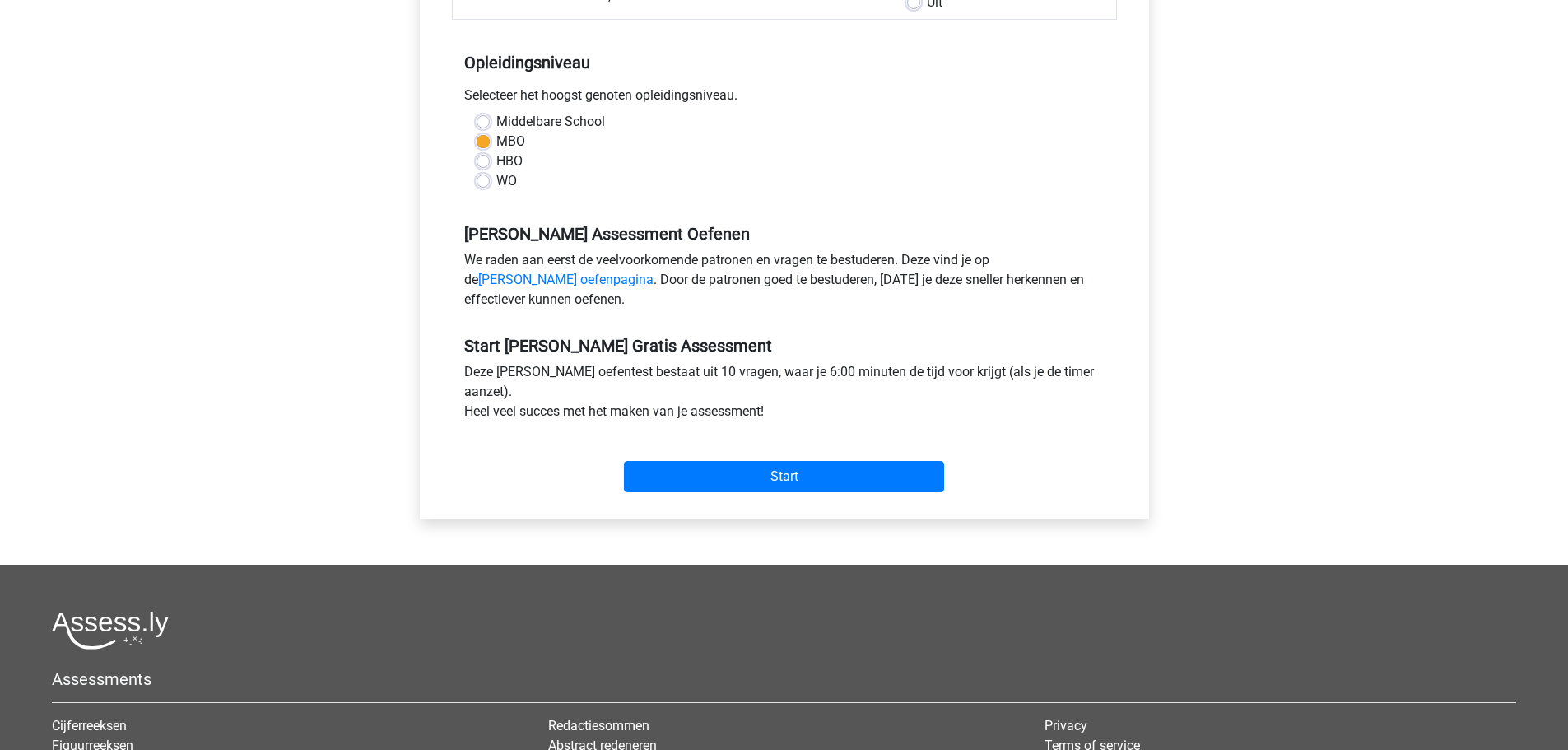
scroll to position [330, 0]
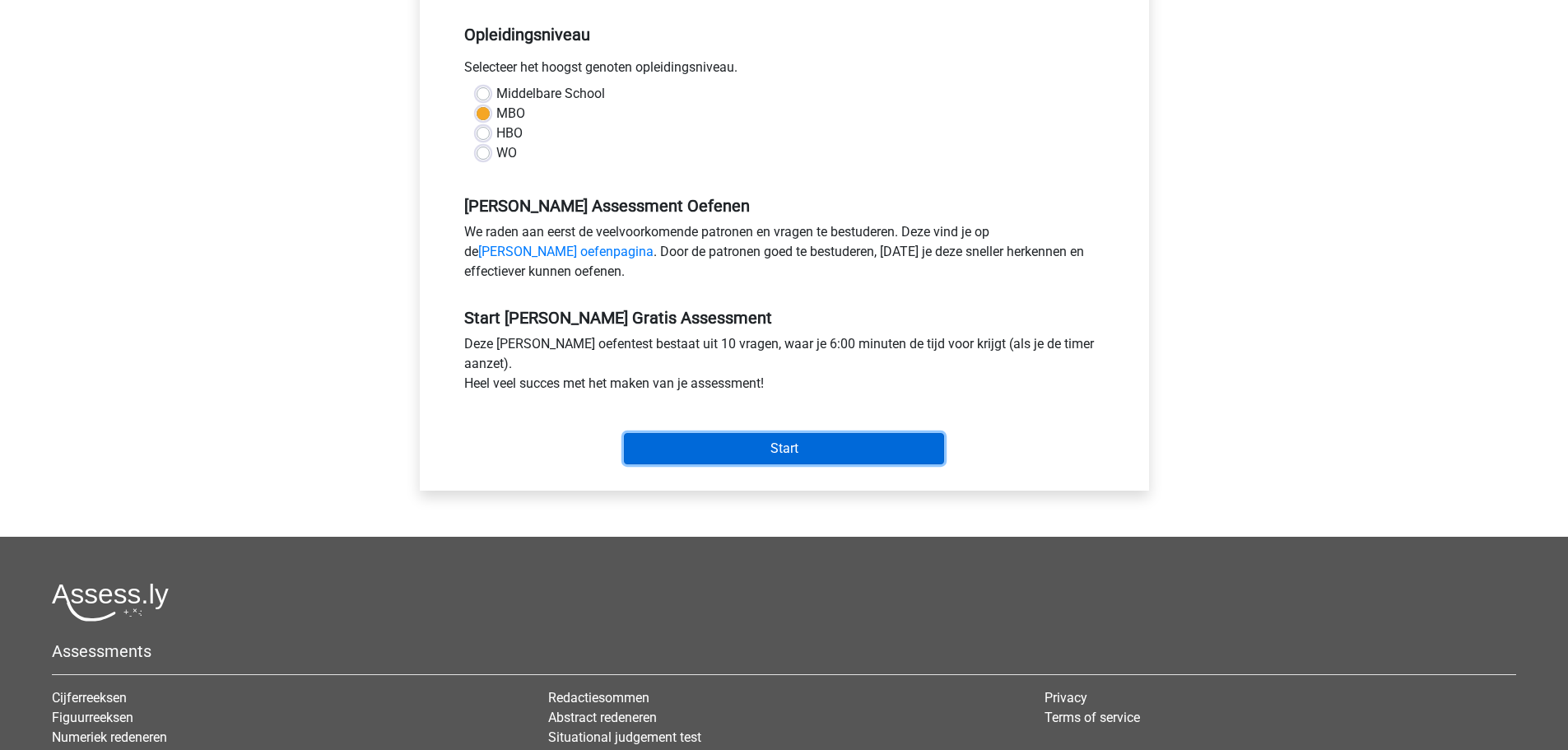
click at [865, 451] on input "Start" at bounding box center [784, 448] width 320 height 31
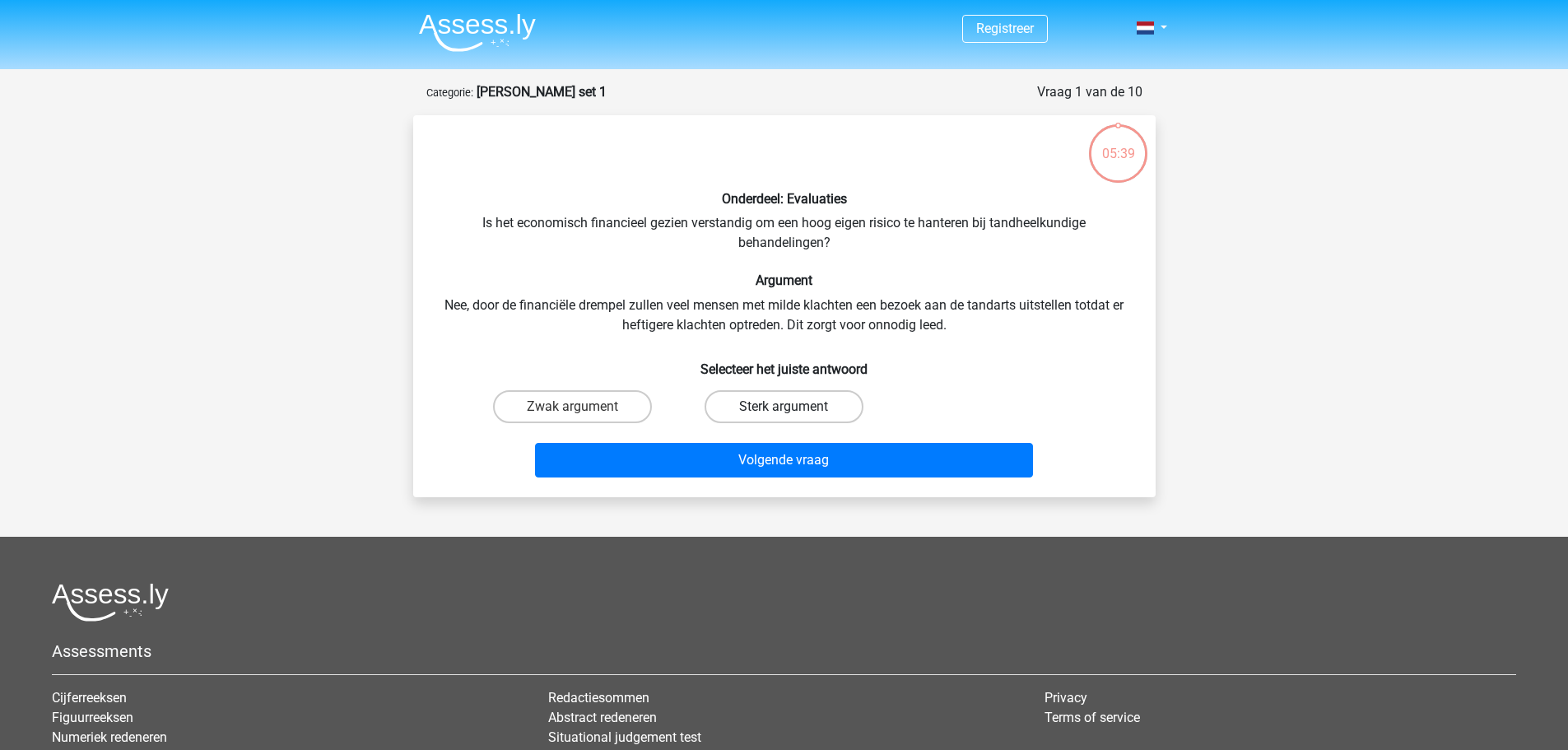
click at [795, 407] on label "Sterk argument" at bounding box center [784, 406] width 159 height 33
click at [794, 407] on input "Sterk argument" at bounding box center [789, 412] width 11 height 11
radio input "true"
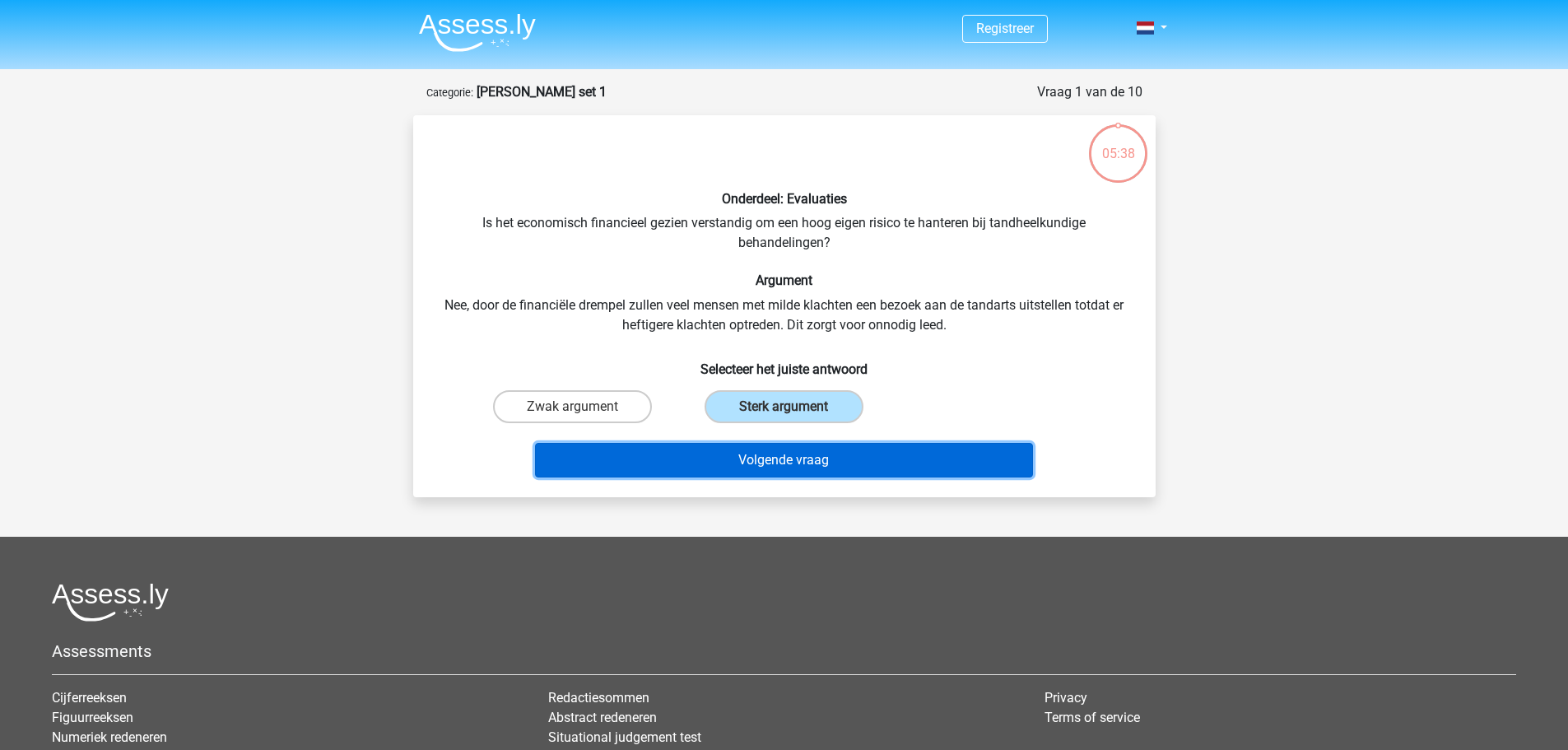
click at [790, 457] on button "Volgende vraag" at bounding box center [784, 459] width 498 height 34
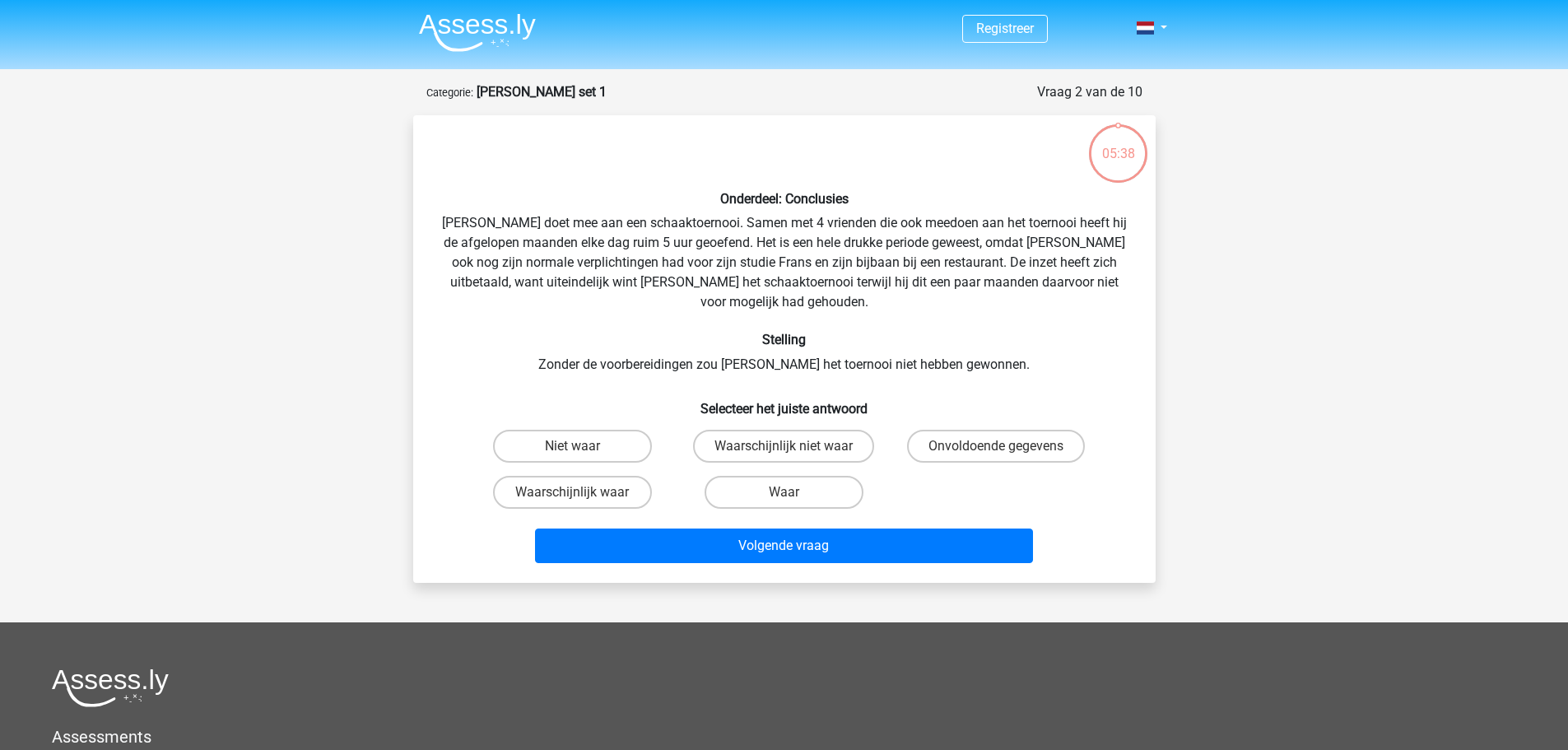
scroll to position [82, 0]
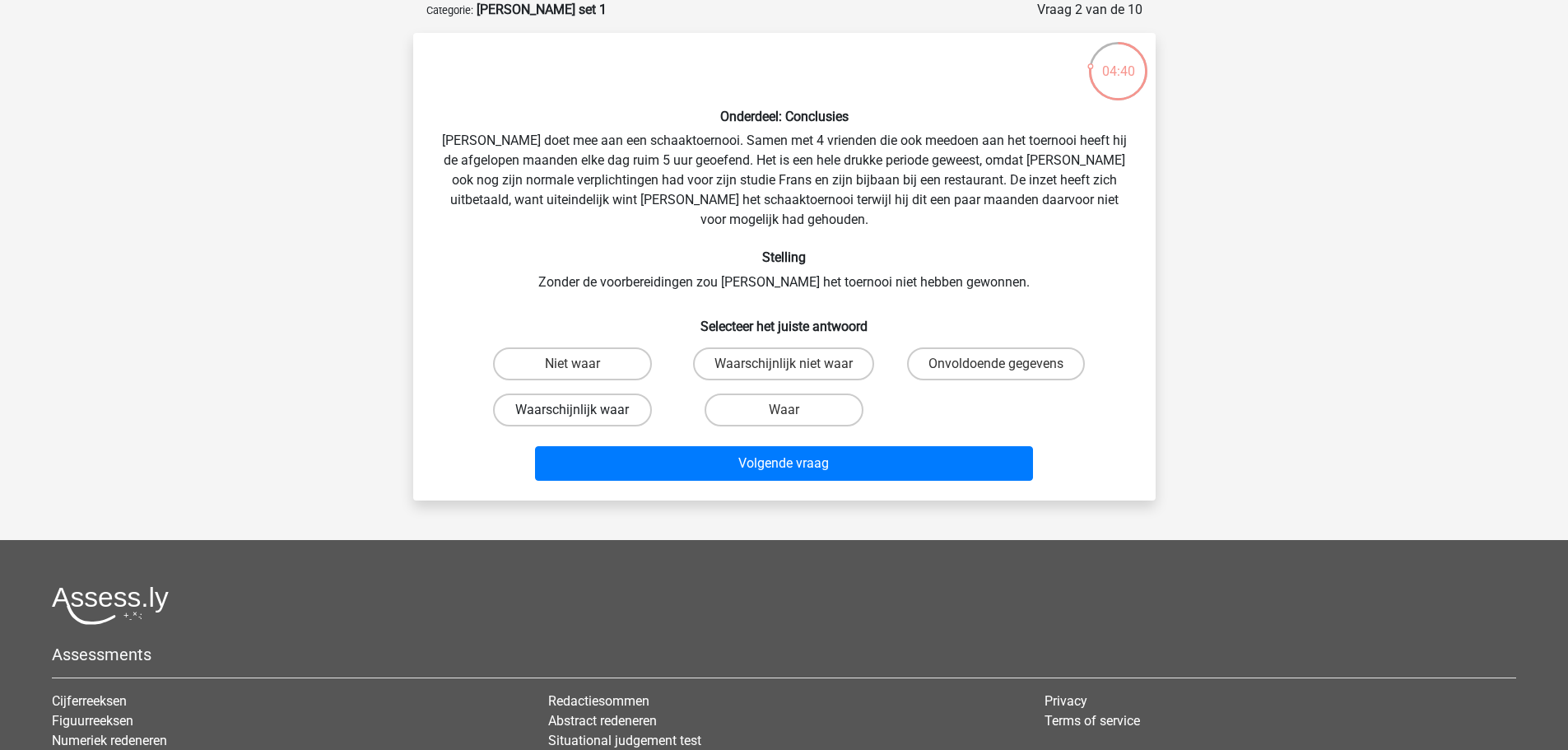
click at [588, 393] on label "Waarschijnlijk waar" at bounding box center [572, 409] width 159 height 33
click at [583, 410] on input "Waarschijnlijk waar" at bounding box center [577, 415] width 11 height 11
radio input "true"
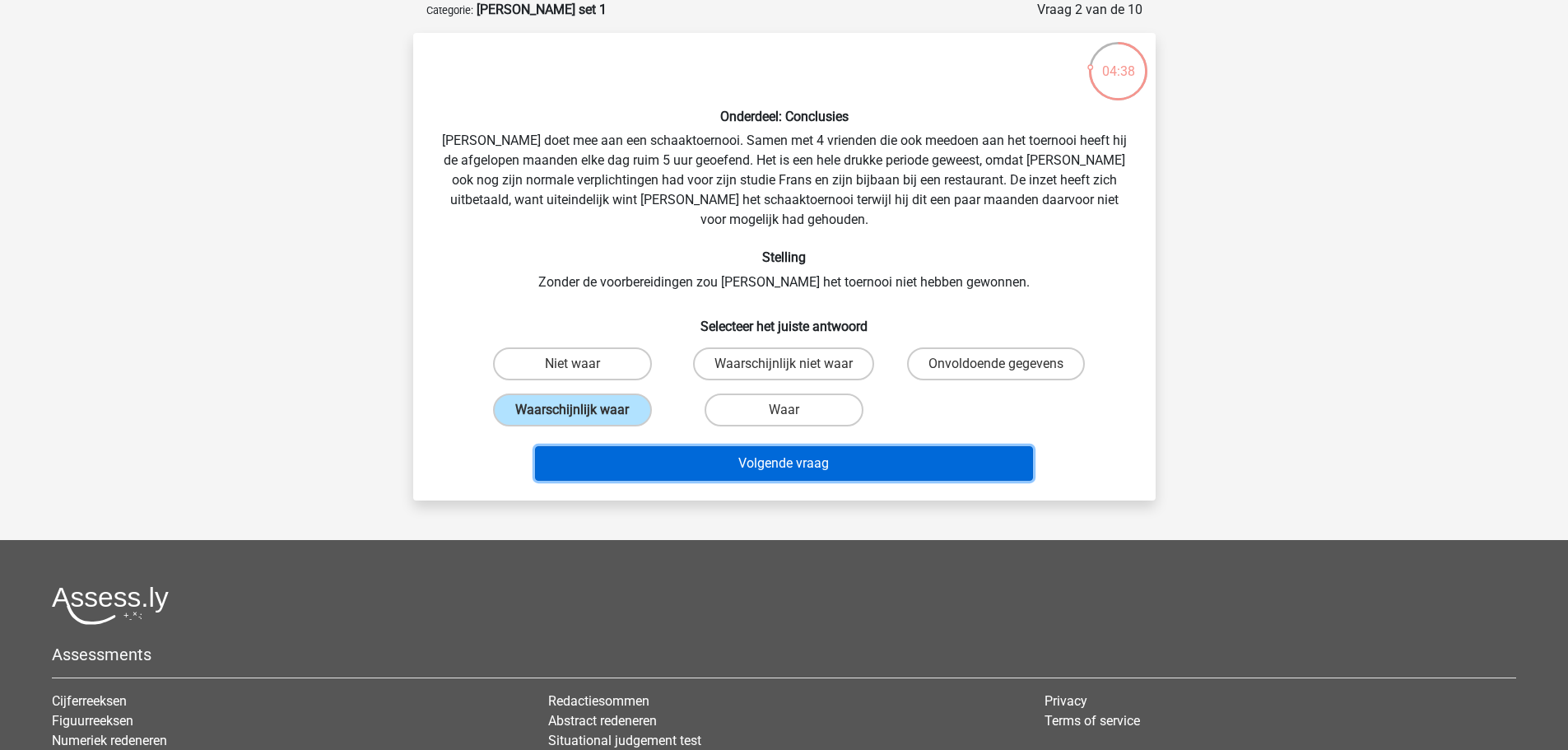
click at [733, 446] on button "Volgende vraag" at bounding box center [784, 463] width 498 height 34
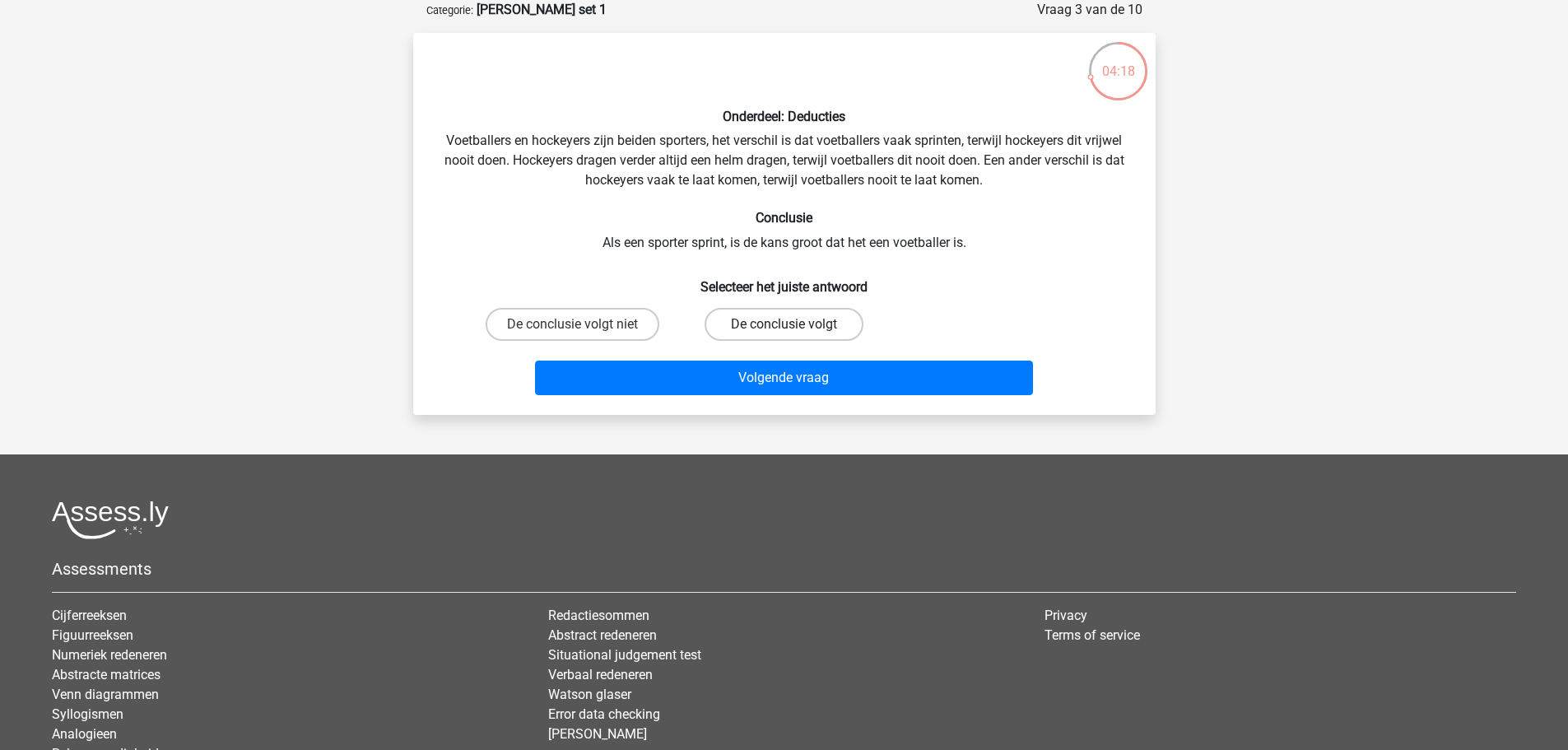
click at [765, 323] on label "De conclusie volgt" at bounding box center [784, 323] width 159 height 33
click at [784, 324] on input "De conclusie volgt" at bounding box center [789, 330] width 11 height 11
radio input "true"
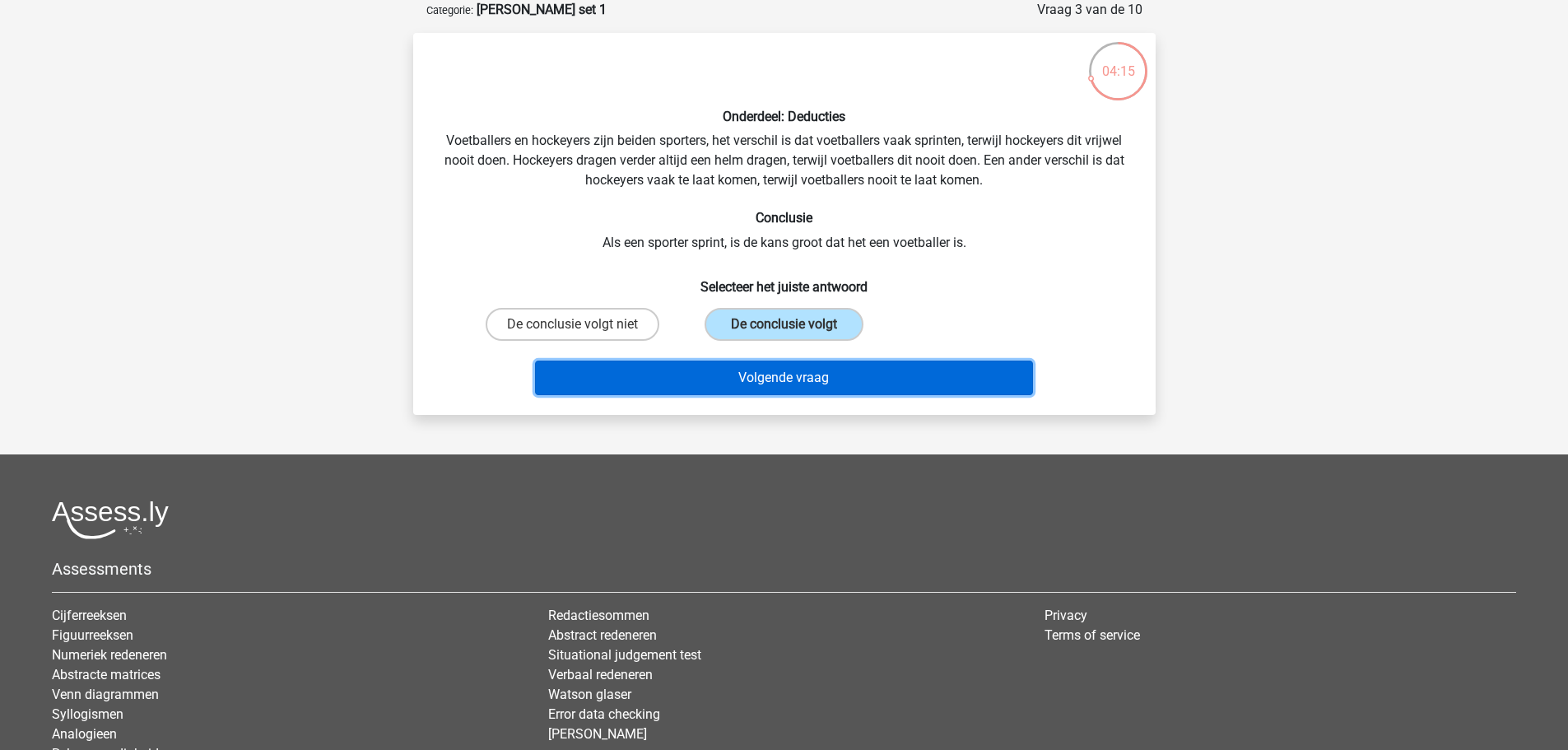
click at [799, 377] on button "Volgende vraag" at bounding box center [784, 377] width 498 height 34
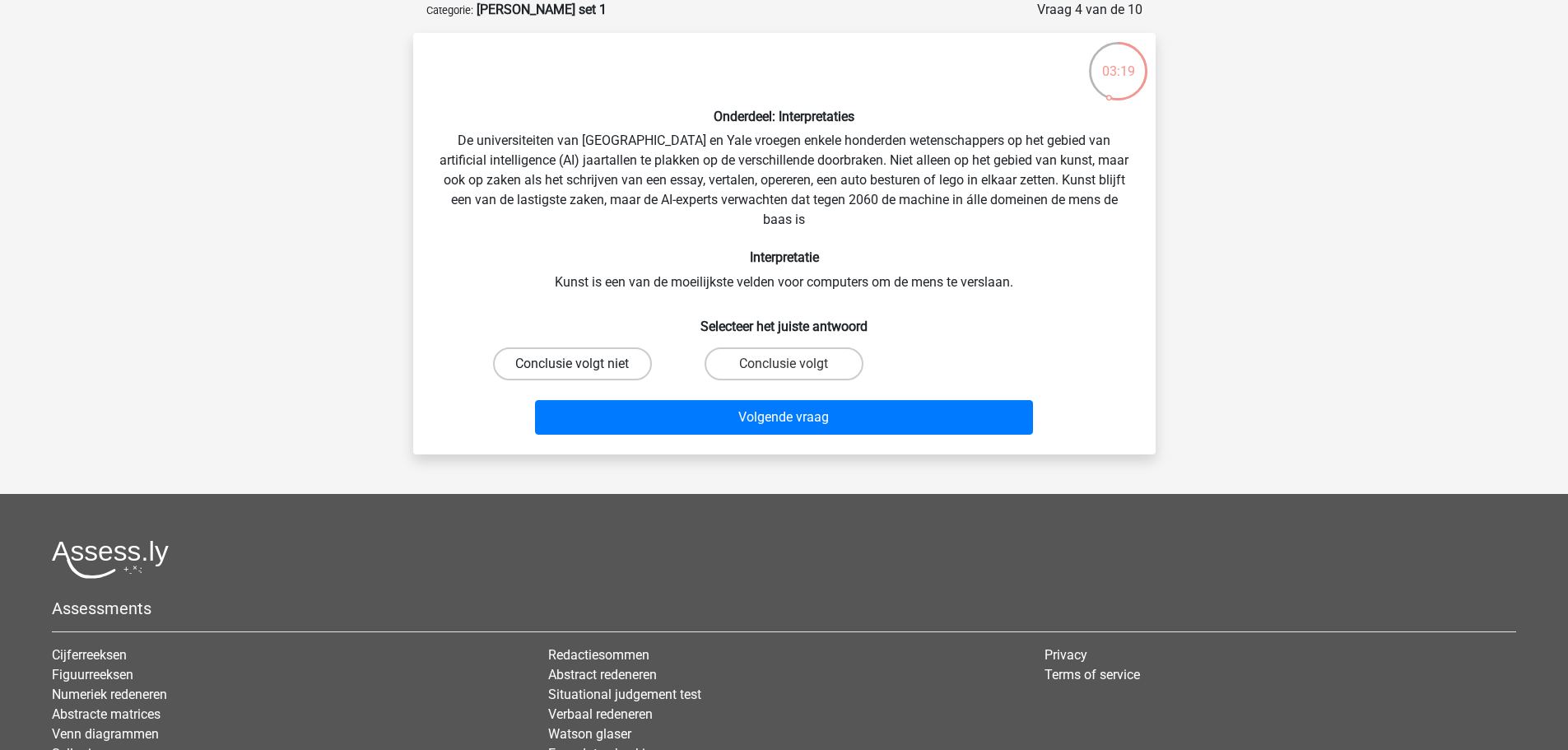
click at [602, 364] on label "Conclusie volgt niet" at bounding box center [572, 363] width 159 height 33
click at [583, 364] on input "Conclusie volgt niet" at bounding box center [577, 369] width 11 height 11
radio input "true"
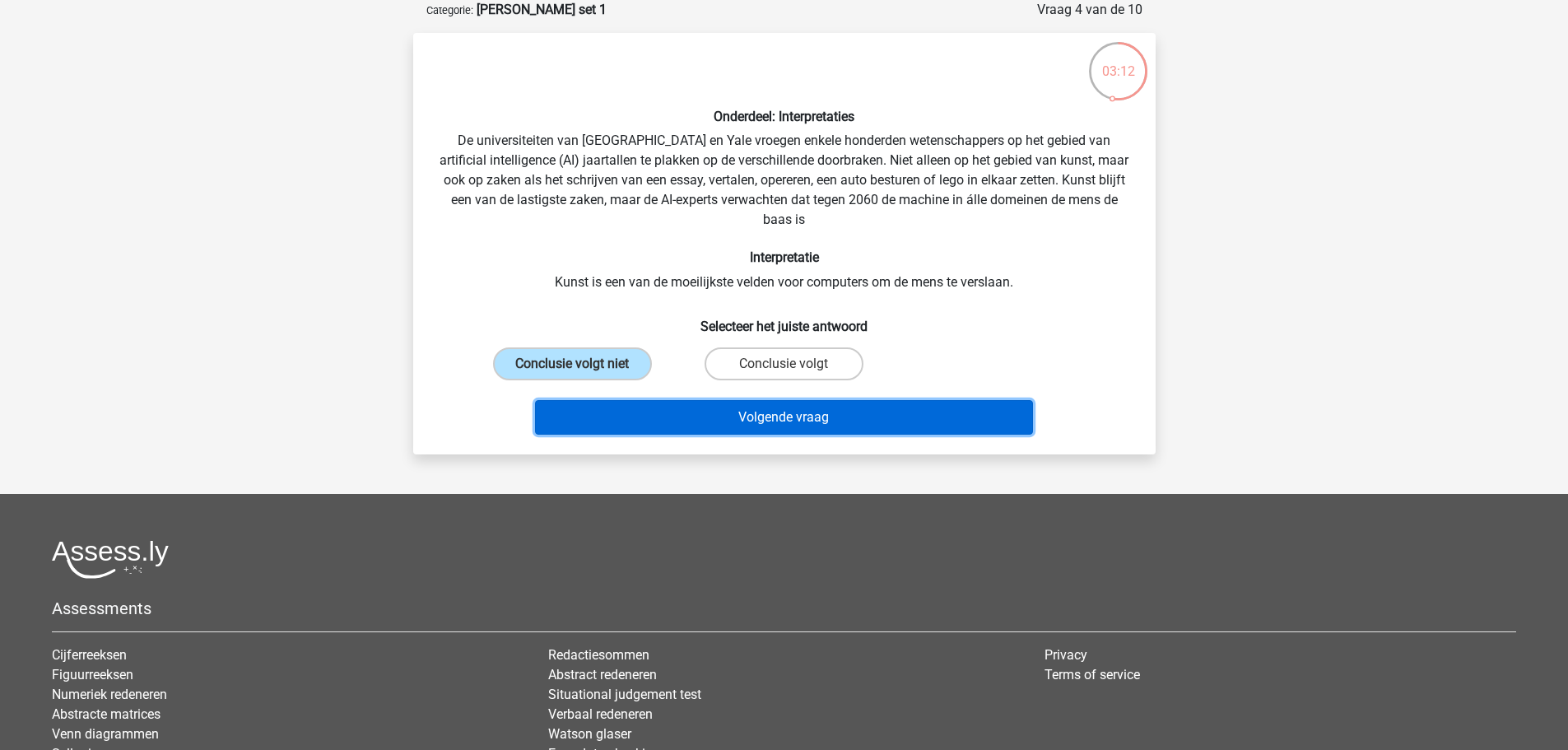
click at [806, 420] on button "Volgende vraag" at bounding box center [784, 417] width 498 height 34
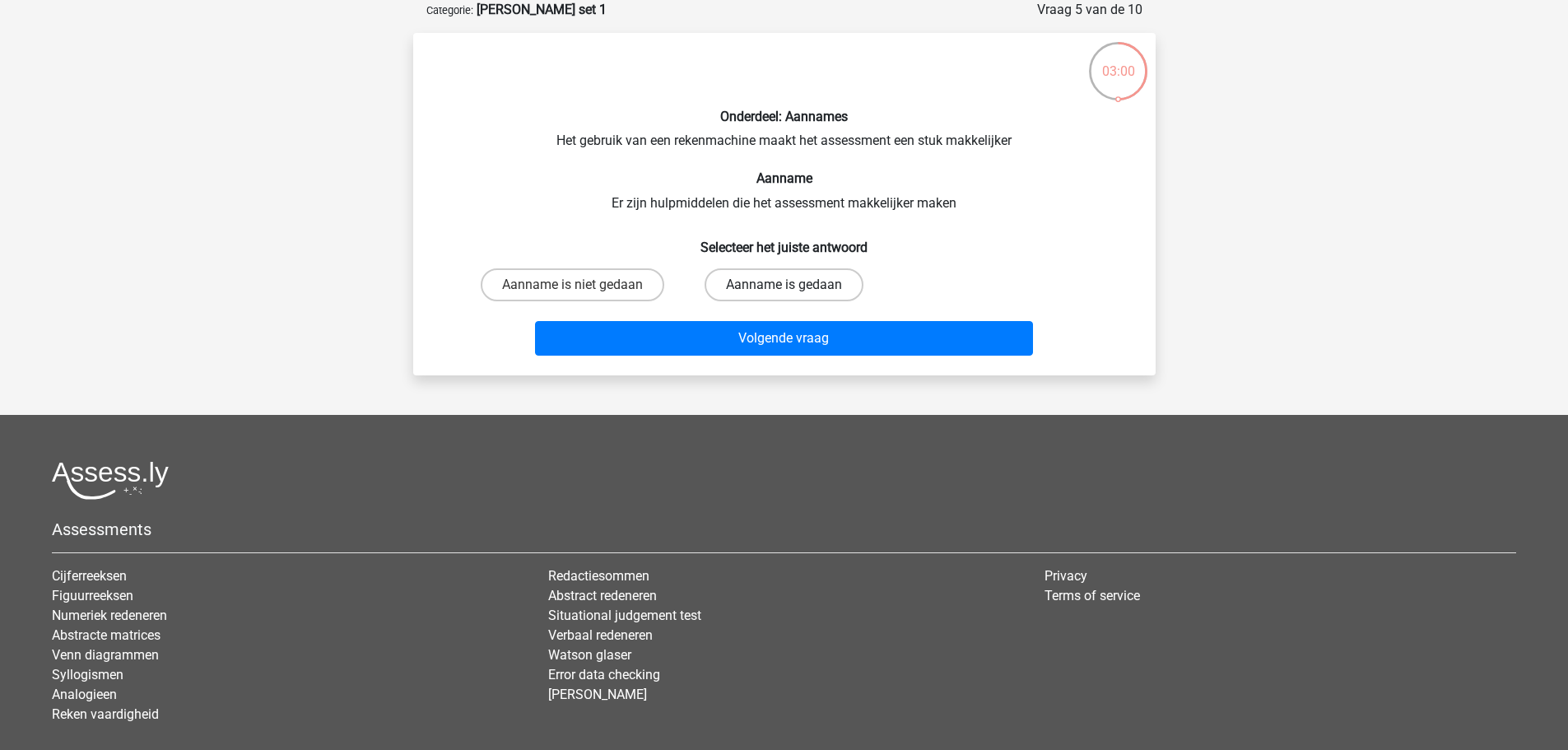
click at [756, 288] on label "Aanname is gedaan" at bounding box center [784, 284] width 159 height 33
click at [784, 288] on input "Aanname is gedaan" at bounding box center [789, 290] width 11 height 11
radio input "true"
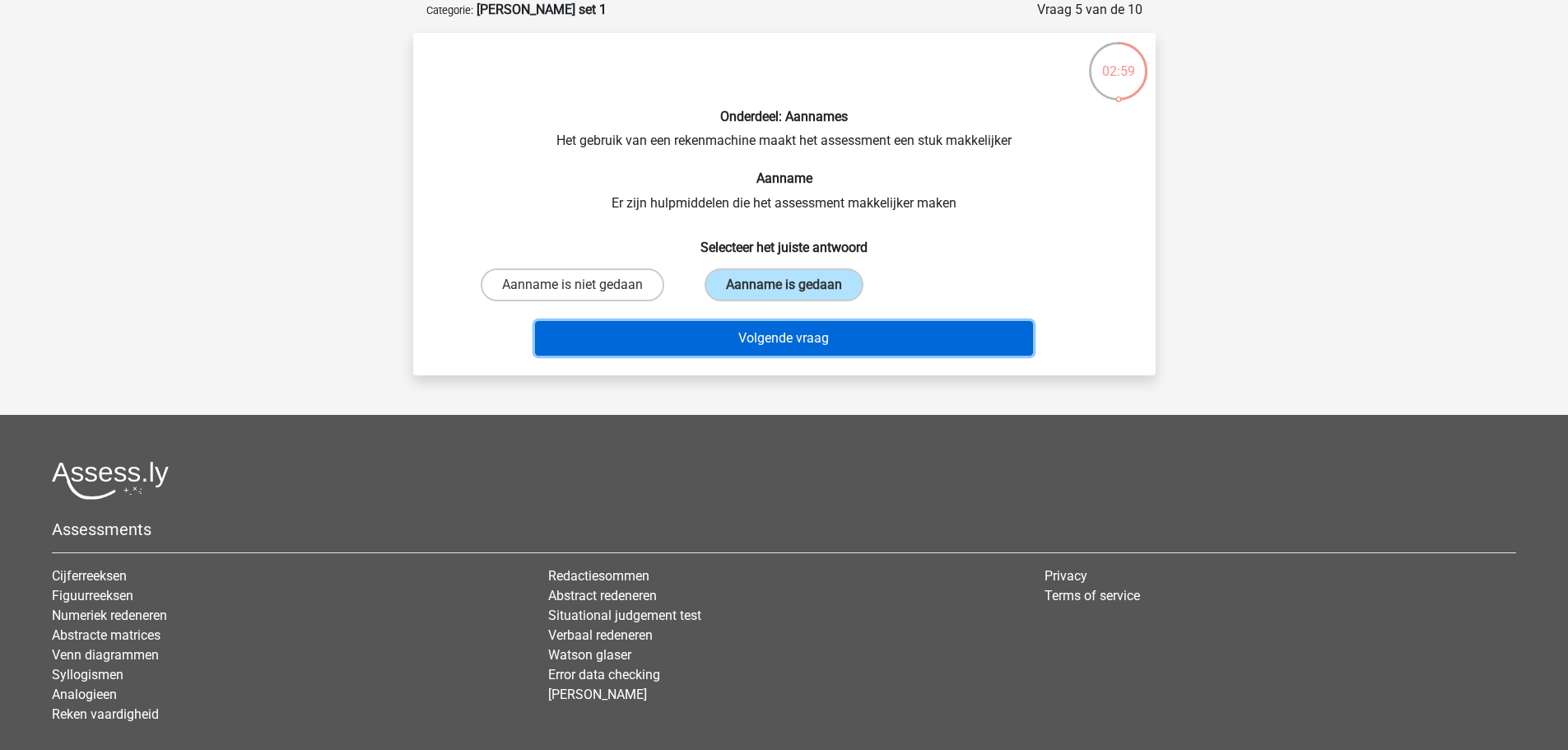
click at [788, 336] on button "Volgende vraag" at bounding box center [784, 338] width 498 height 34
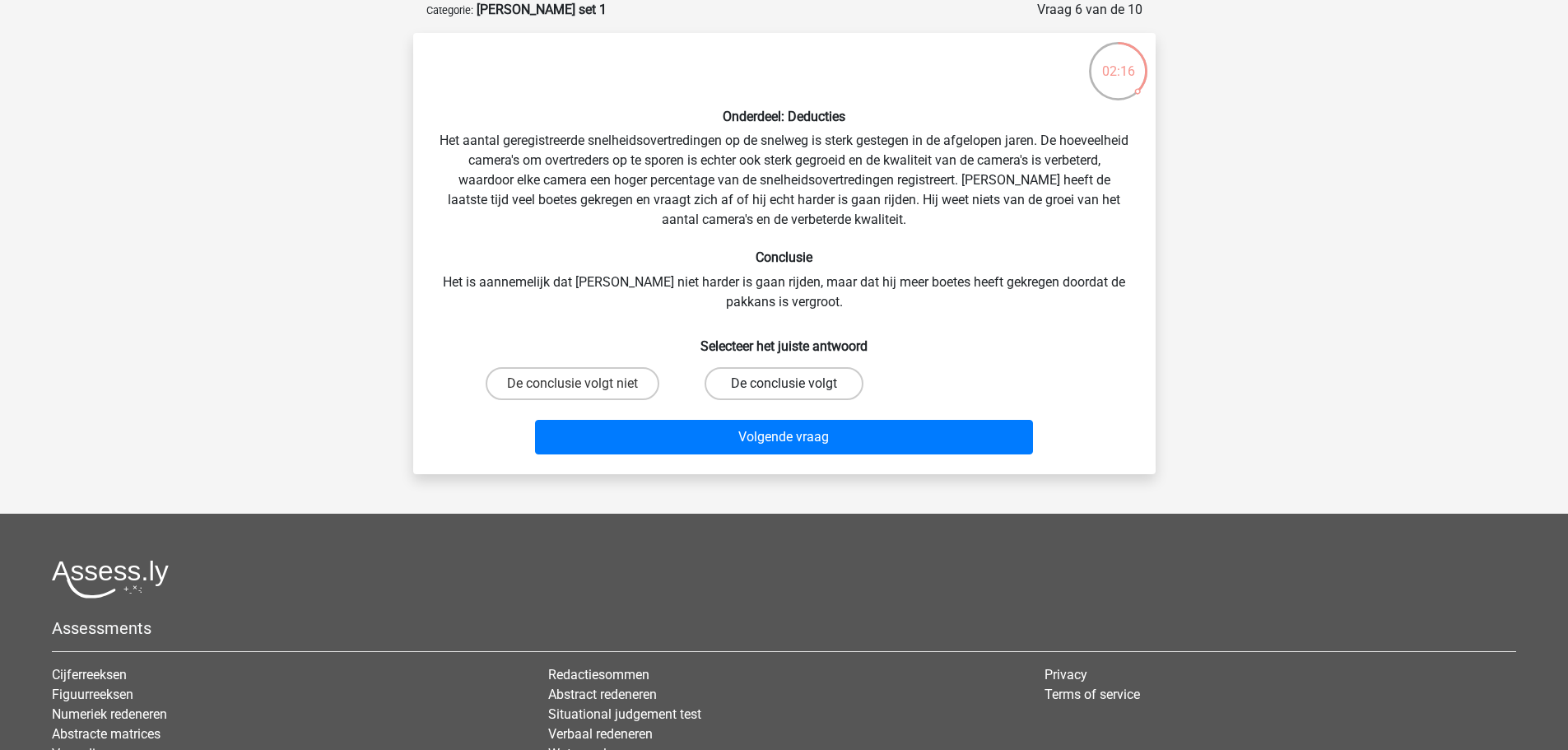
click at [780, 381] on label "De conclusie volgt" at bounding box center [784, 382] width 159 height 33
click at [784, 383] on input "De conclusie volgt" at bounding box center [789, 389] width 11 height 11
radio input "true"
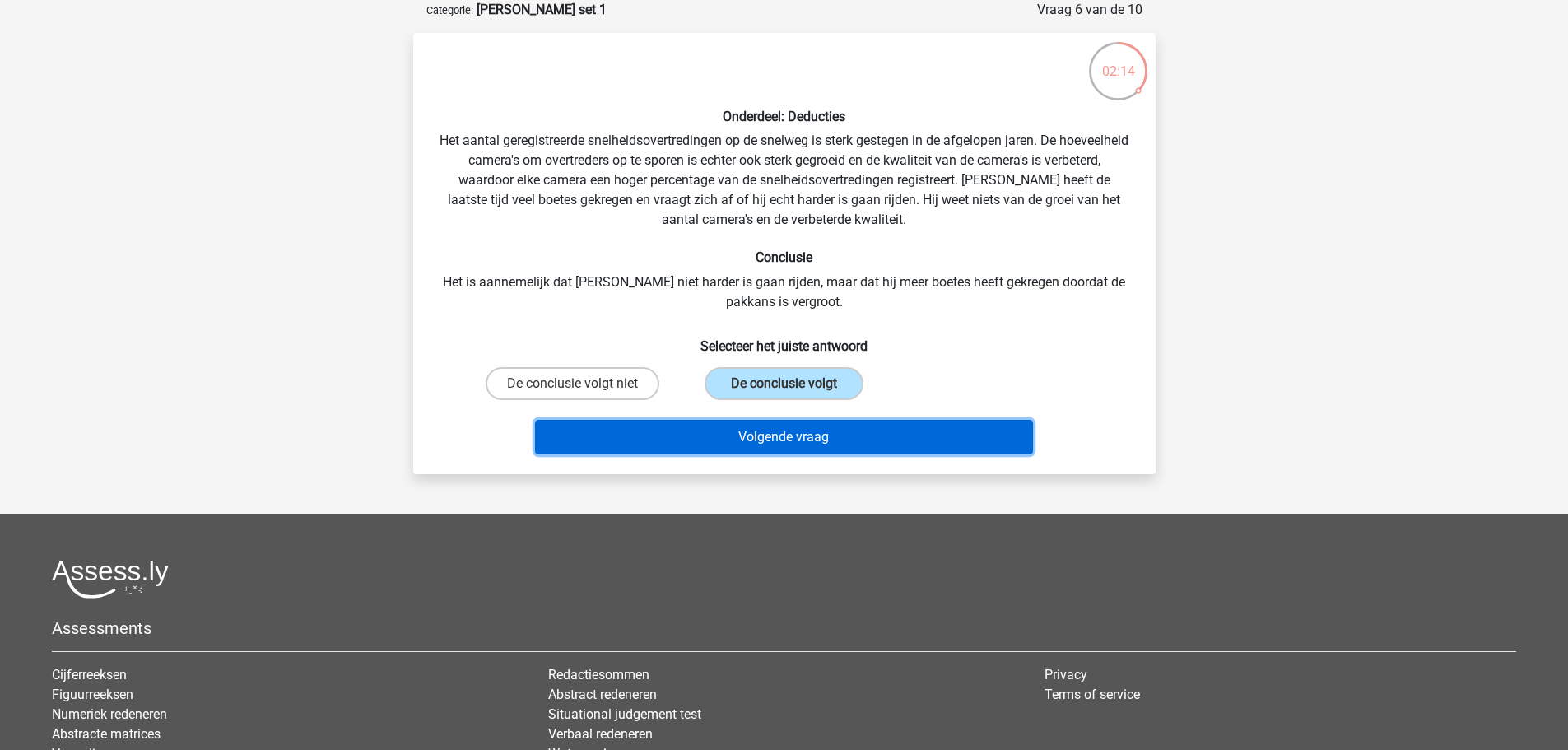
click at [794, 434] on button "Volgende vraag" at bounding box center [784, 436] width 498 height 34
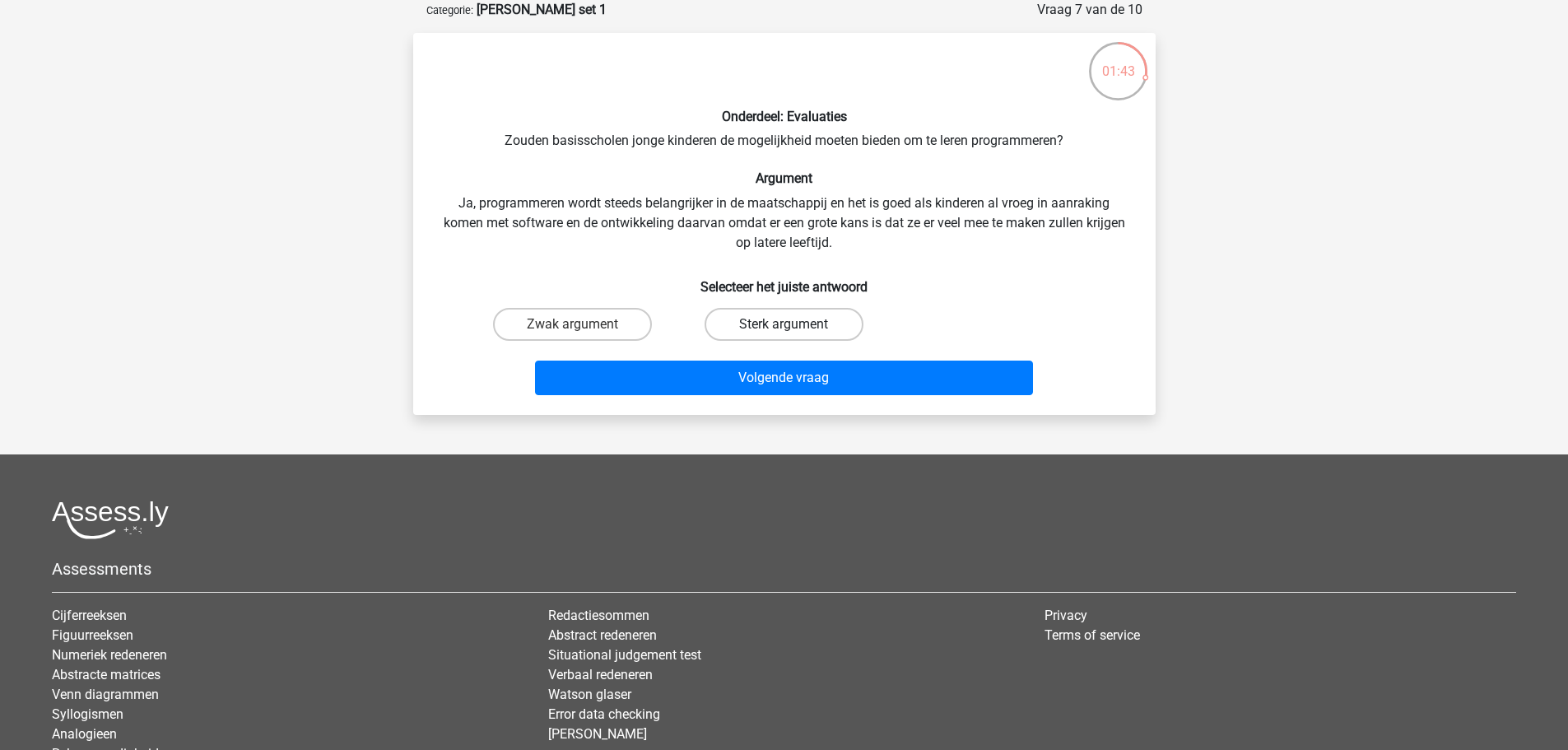
click at [770, 326] on label "Sterk argument" at bounding box center [784, 323] width 159 height 33
click at [784, 326] on input "Sterk argument" at bounding box center [789, 330] width 11 height 11
radio input "true"
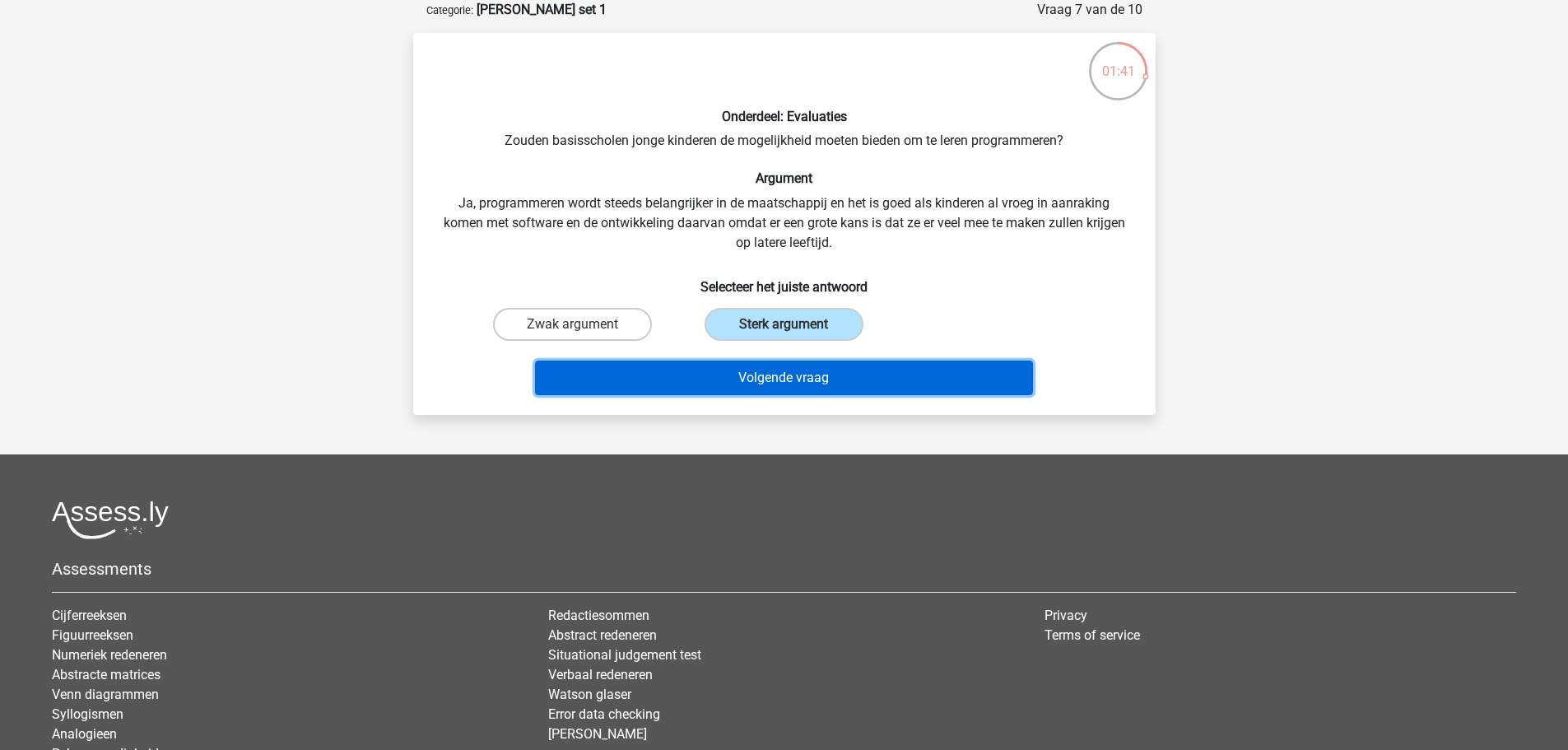
click at [793, 380] on button "Volgende vraag" at bounding box center [784, 377] width 498 height 34
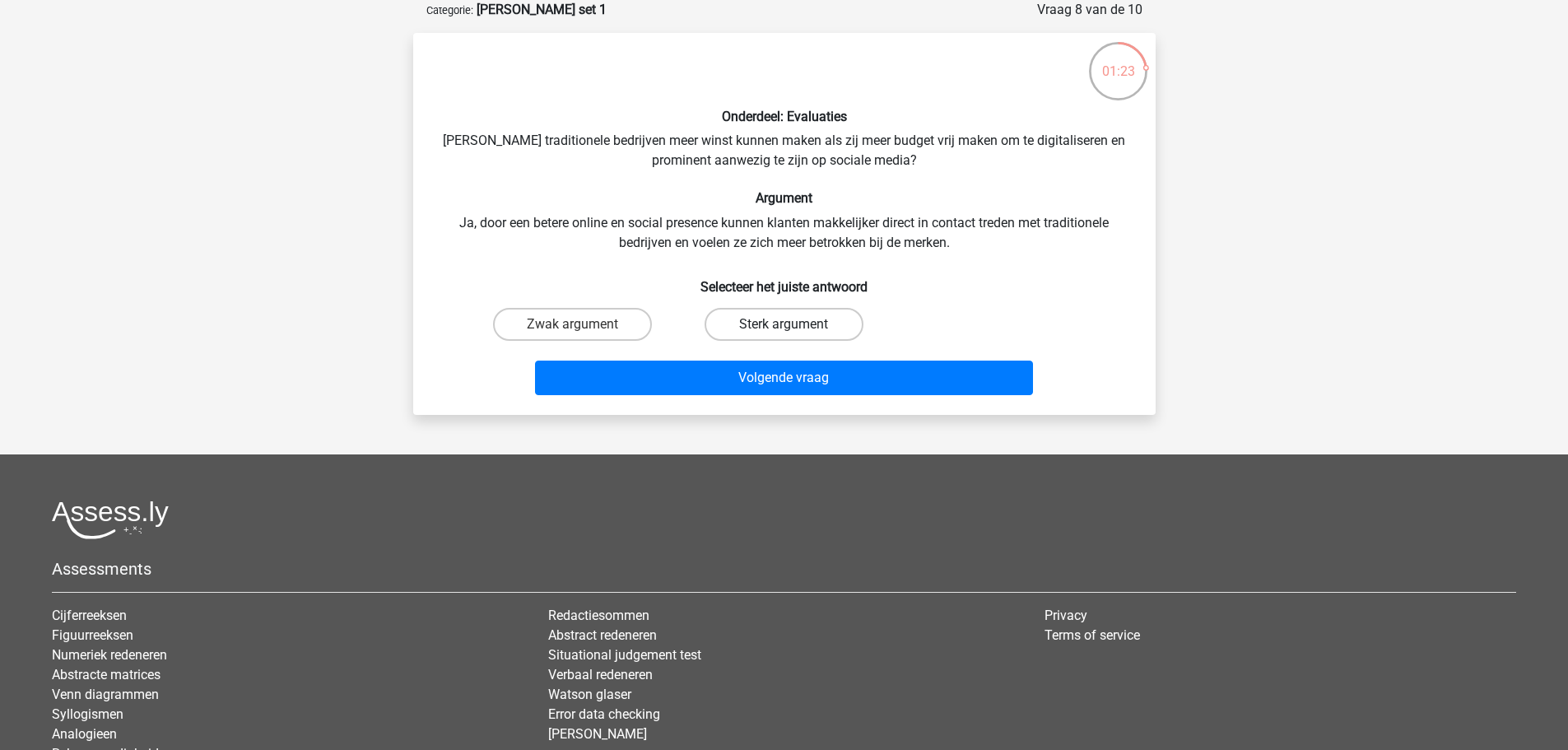
click at [799, 322] on label "Sterk argument" at bounding box center [784, 323] width 159 height 33
click at [794, 324] on input "Sterk argument" at bounding box center [789, 330] width 11 height 11
radio input "true"
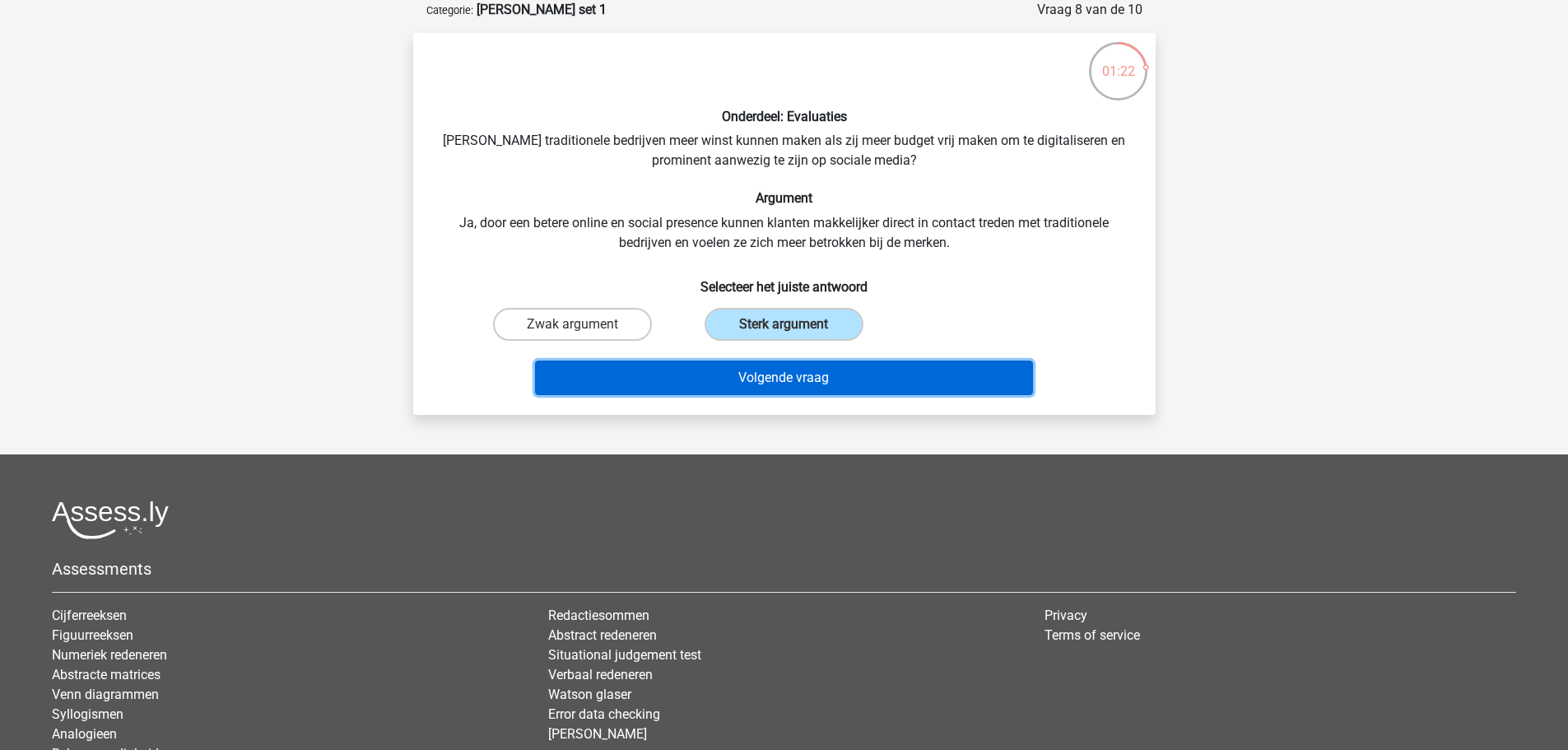
click at [811, 379] on button "Volgende vraag" at bounding box center [784, 377] width 498 height 34
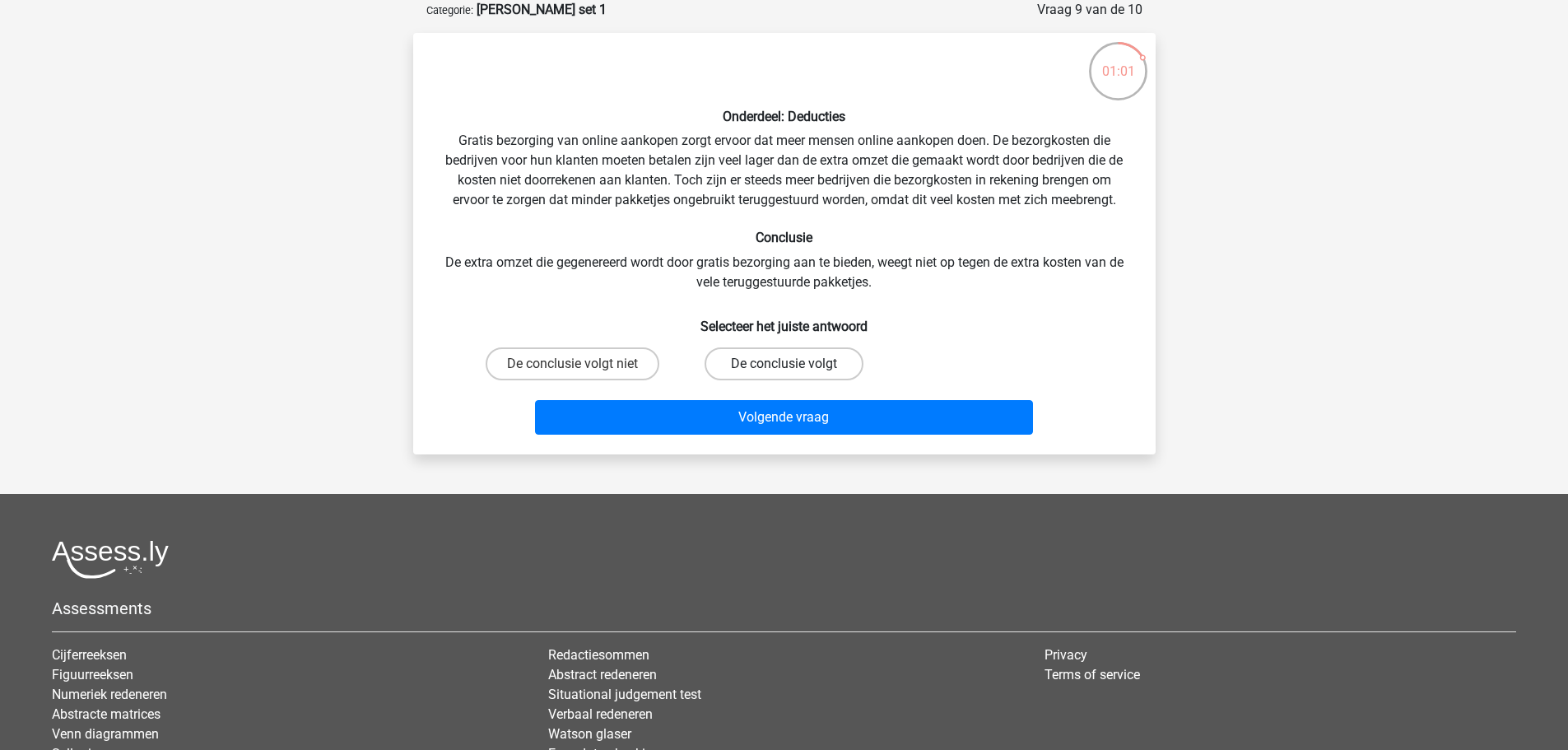
click at [783, 366] on label "De conclusie volgt" at bounding box center [784, 363] width 159 height 33
click at [784, 366] on input "De conclusie volgt" at bounding box center [789, 369] width 11 height 11
radio input "true"
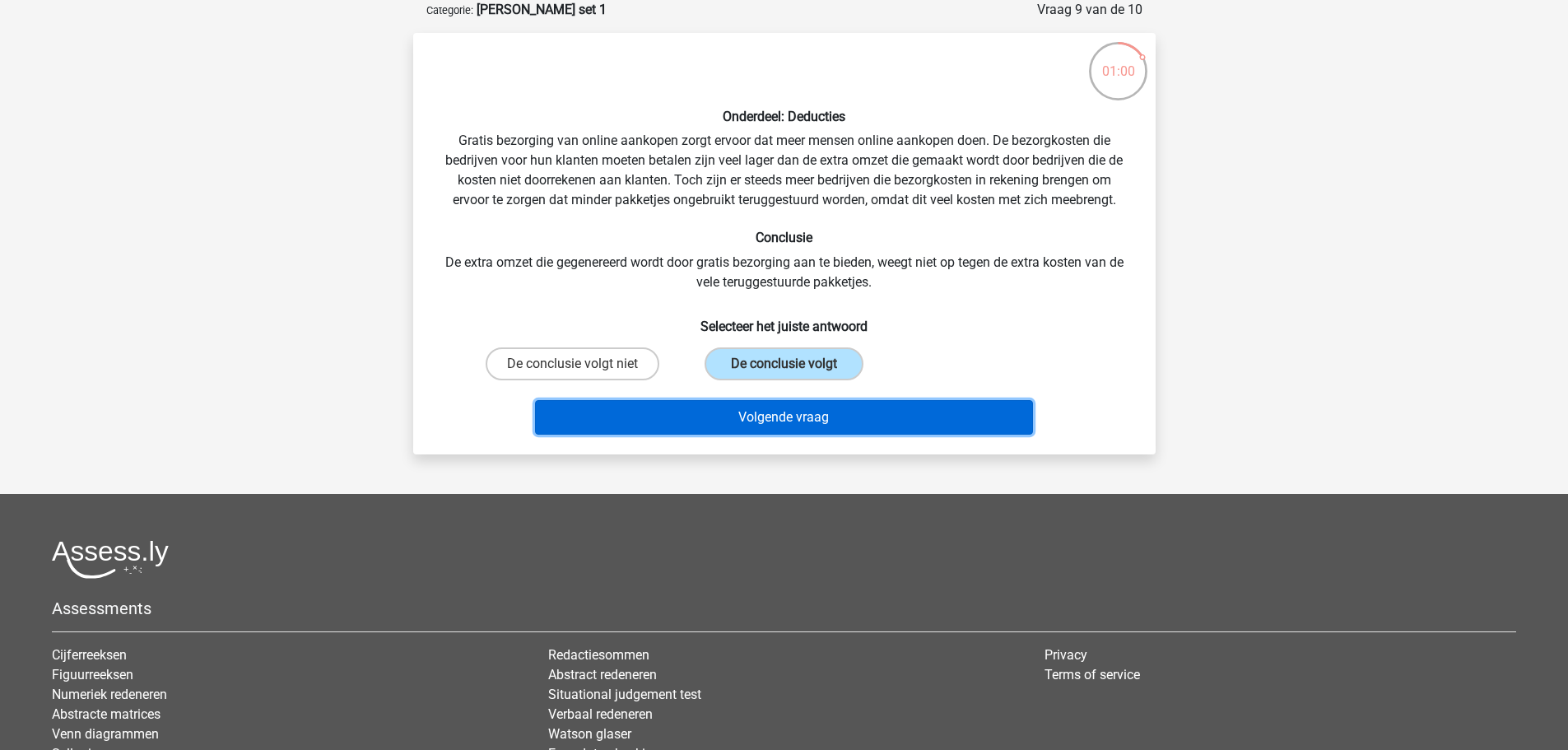
click at [792, 419] on button "Volgende vraag" at bounding box center [784, 417] width 498 height 34
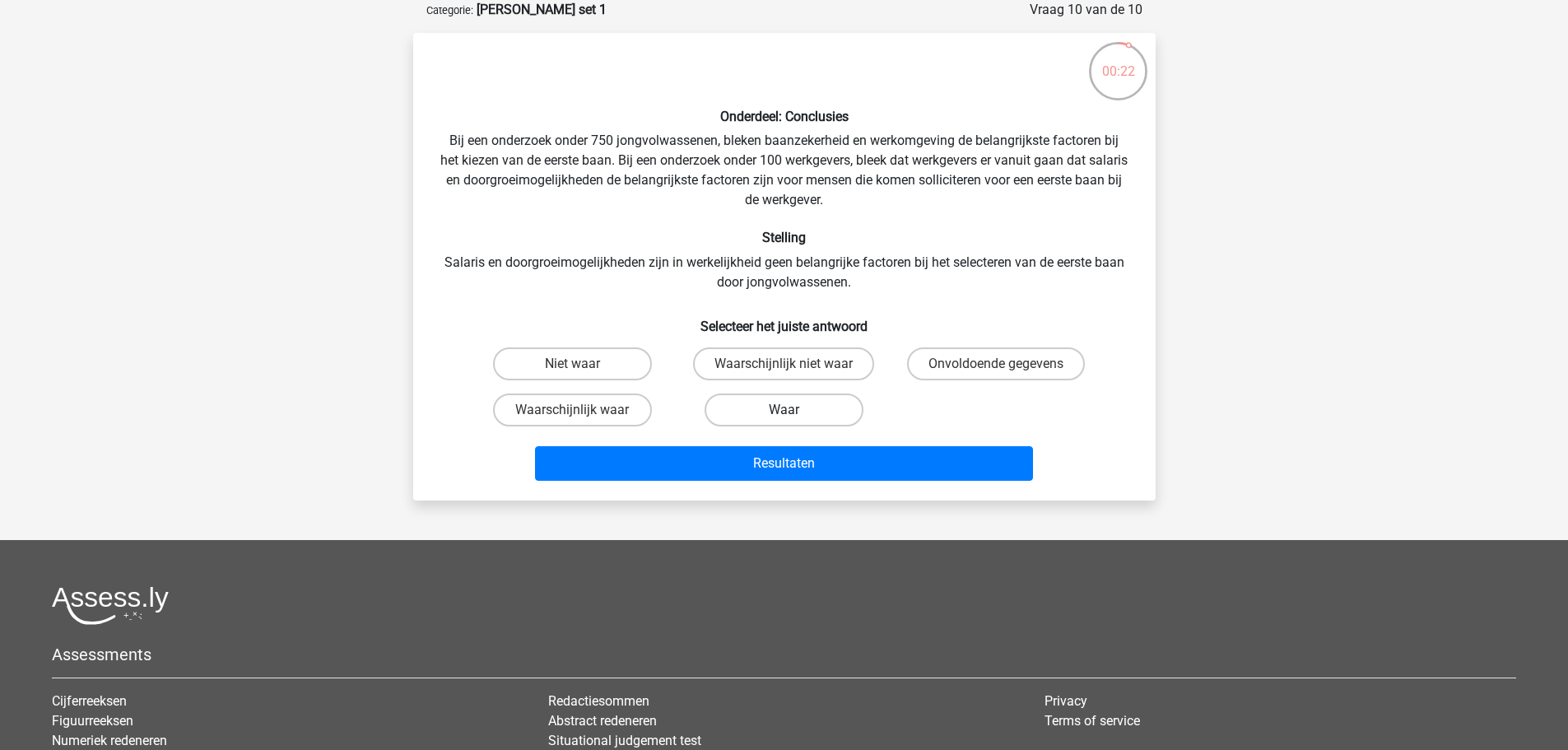
click at [795, 412] on label "Waar" at bounding box center [784, 409] width 159 height 33
click at [794, 412] on input "Waar" at bounding box center [789, 415] width 11 height 11
radio input "true"
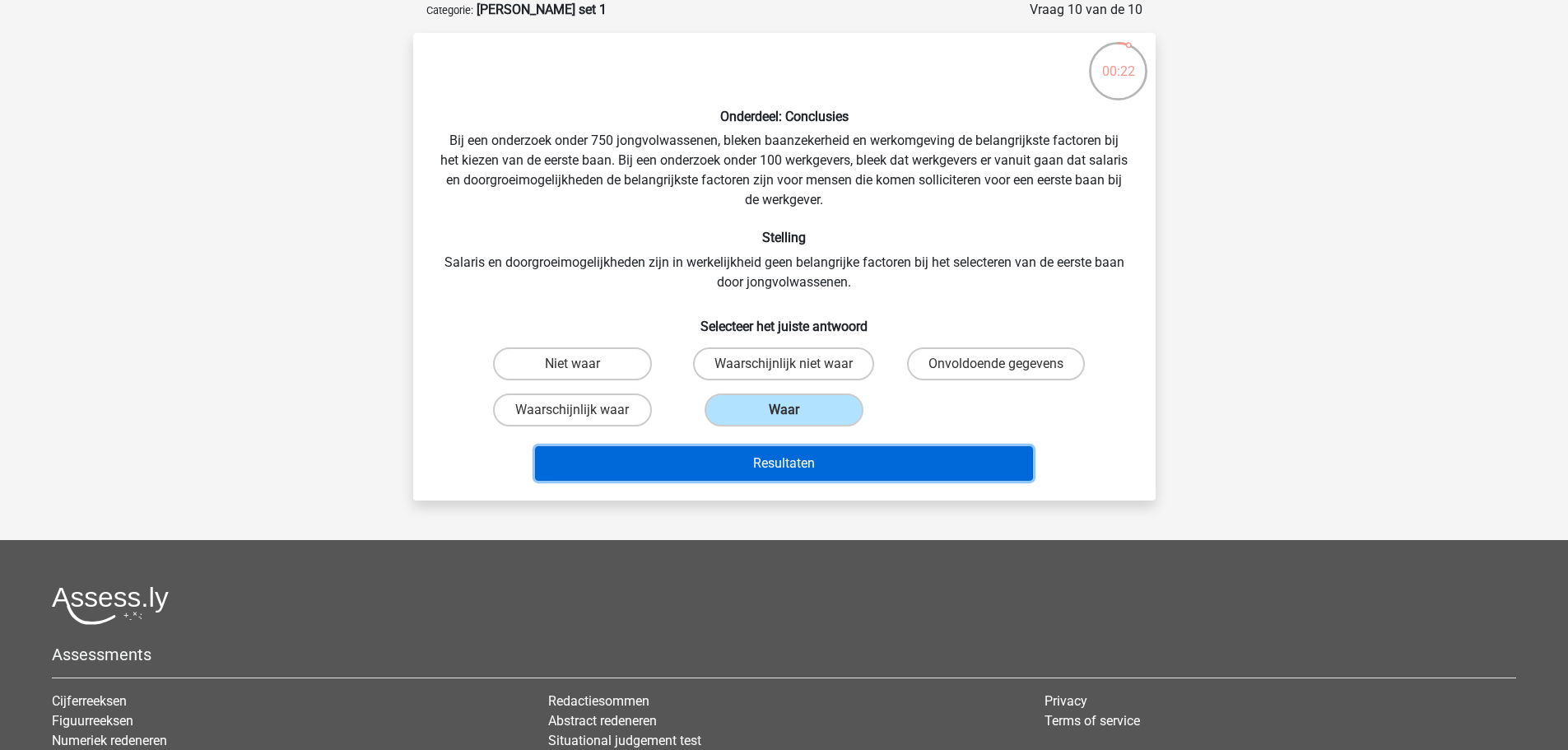
click at [826, 462] on button "Resultaten" at bounding box center [784, 463] width 498 height 34
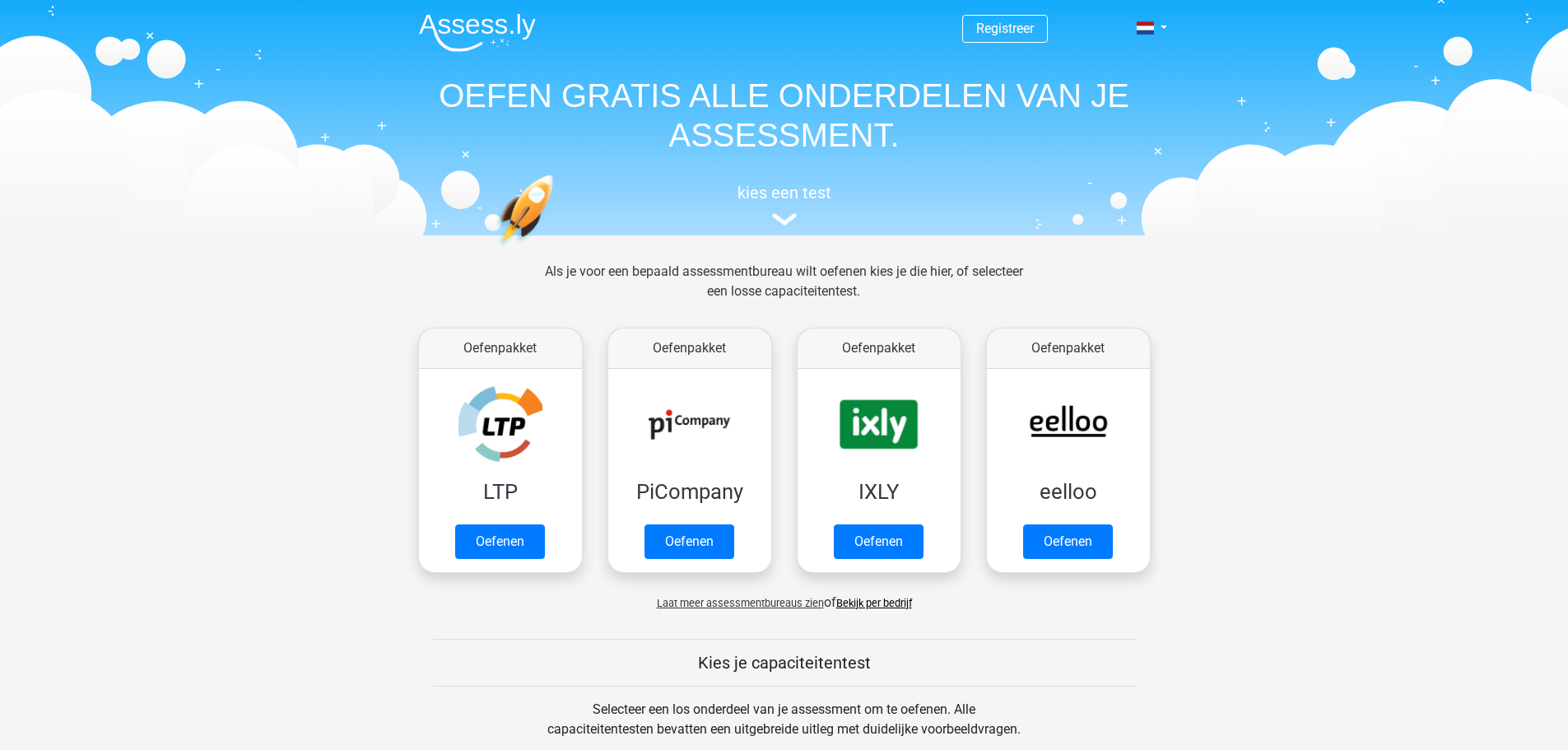
scroll to position [905, 0]
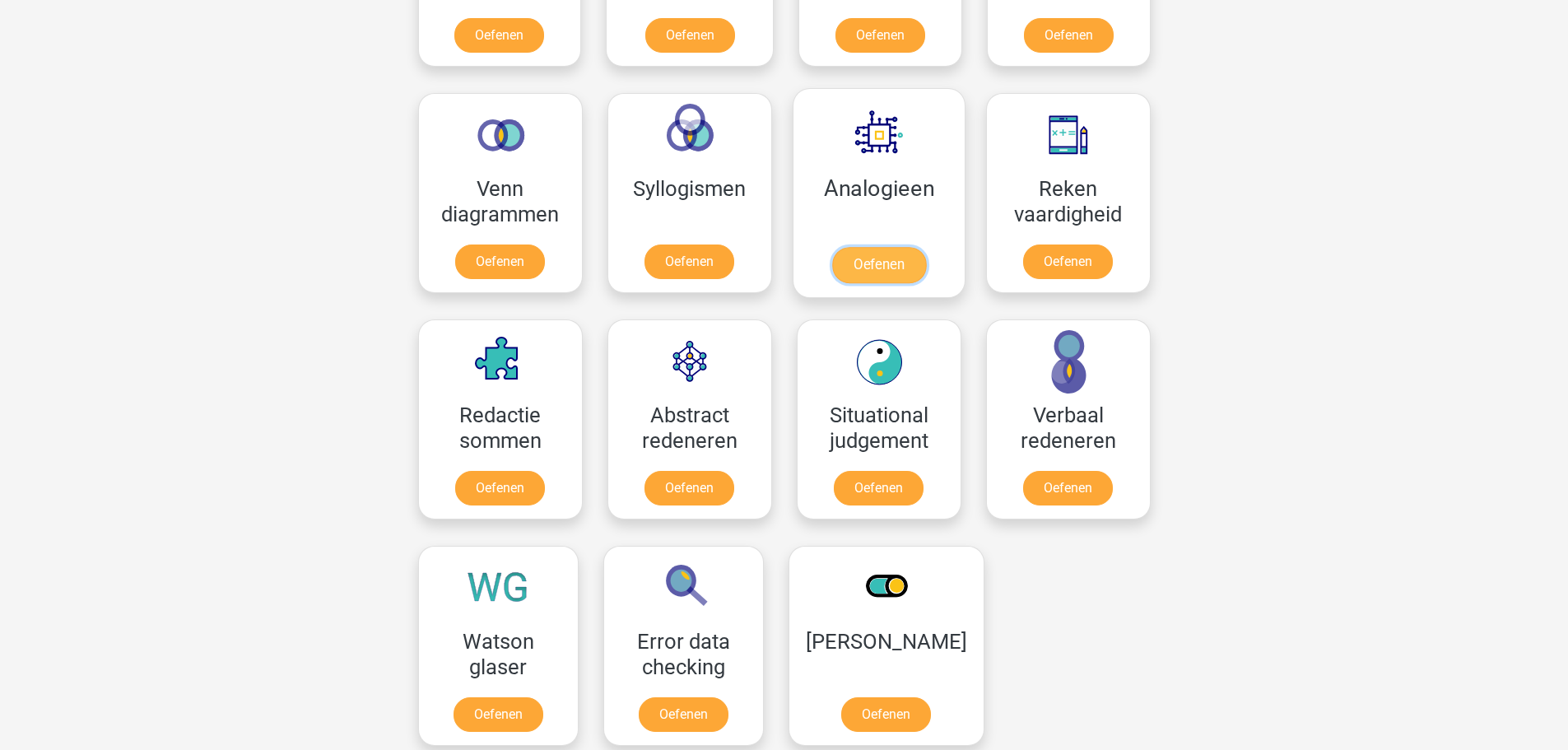
click at [876, 257] on link "Oefenen" at bounding box center [878, 264] width 93 height 36
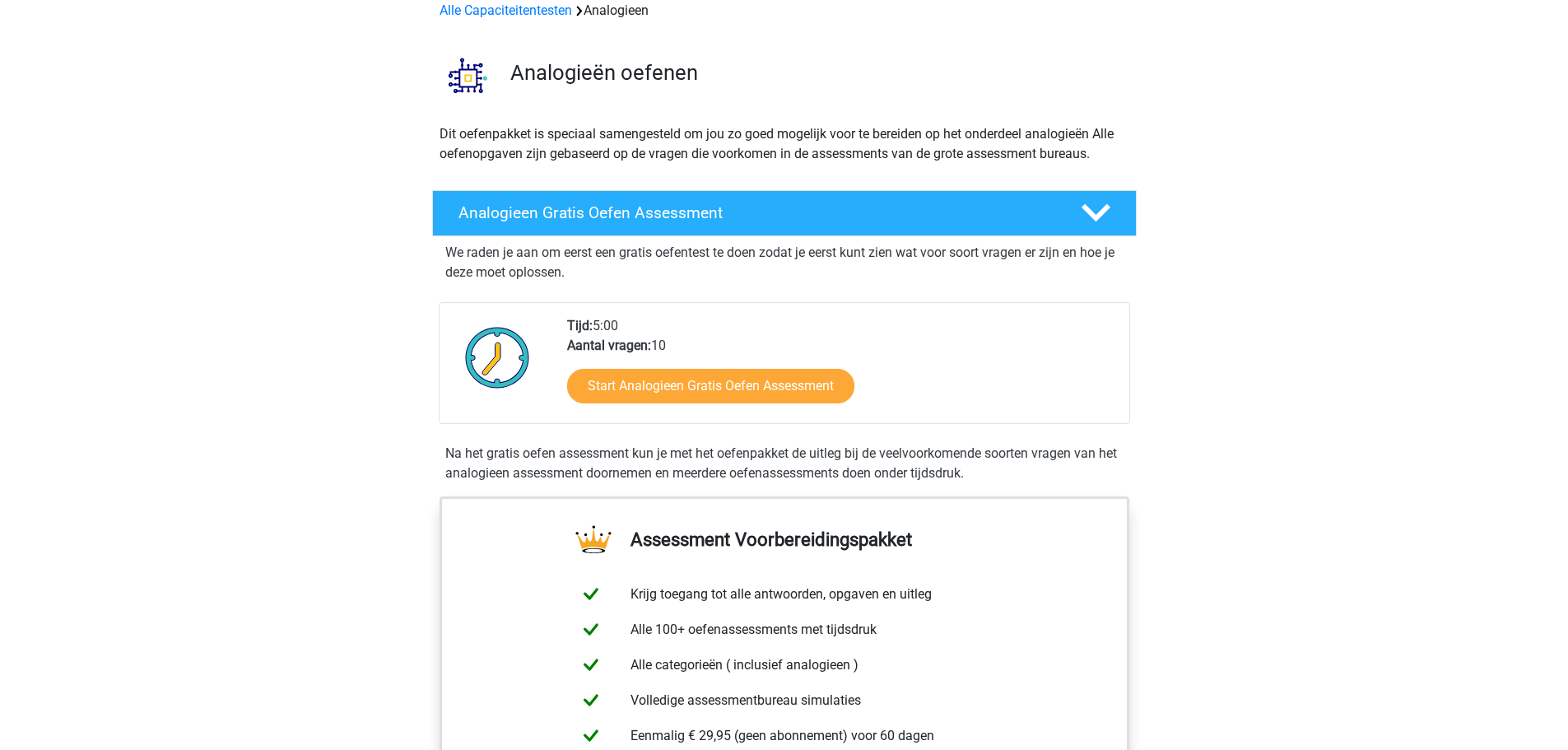
scroll to position [82, 0]
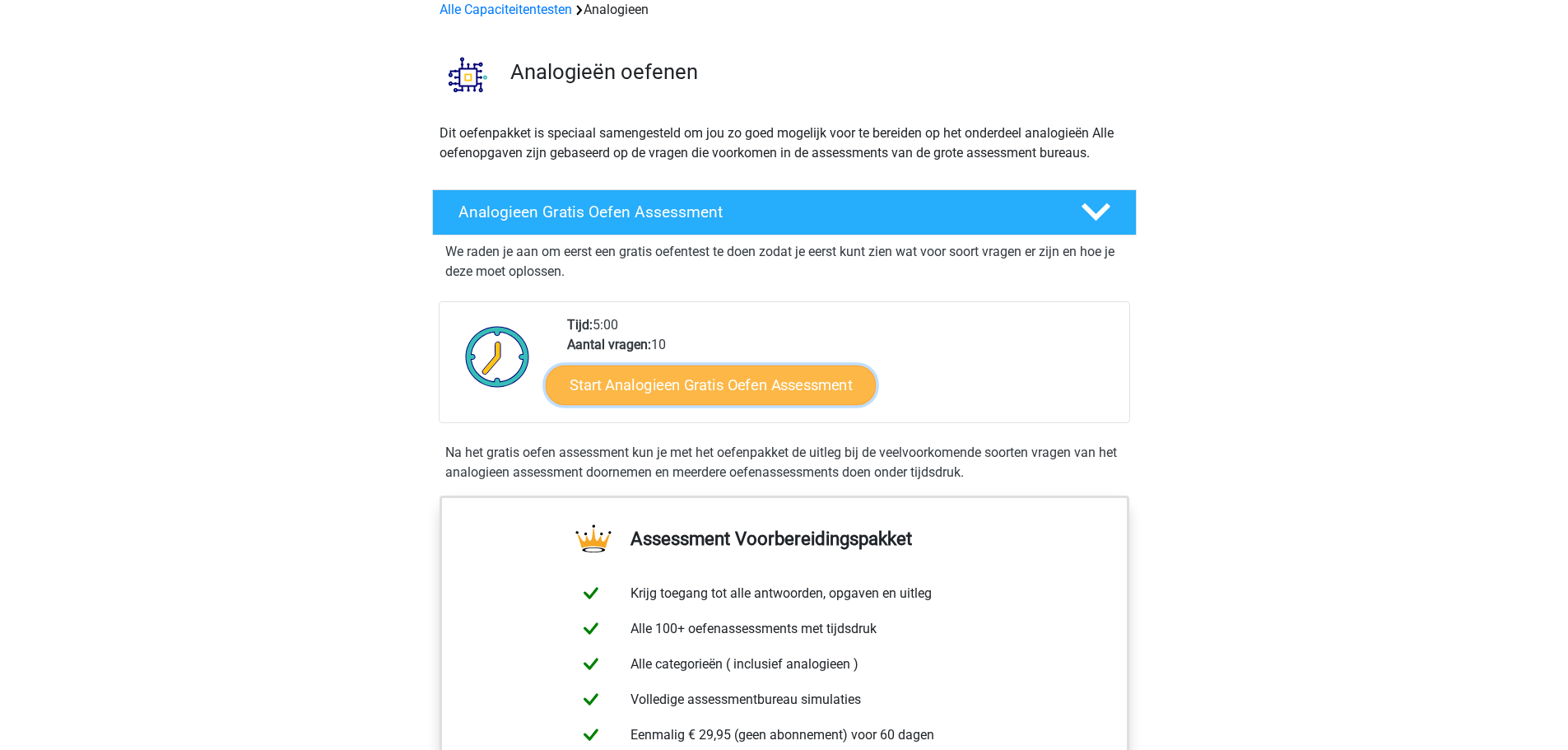
click at [753, 385] on link "Start Analogieen Gratis Oefen Assessment" at bounding box center [710, 384] width 330 height 40
click at [715, 382] on link "Start Analogieen Gratis Oefen Assessment" at bounding box center [710, 384] width 330 height 40
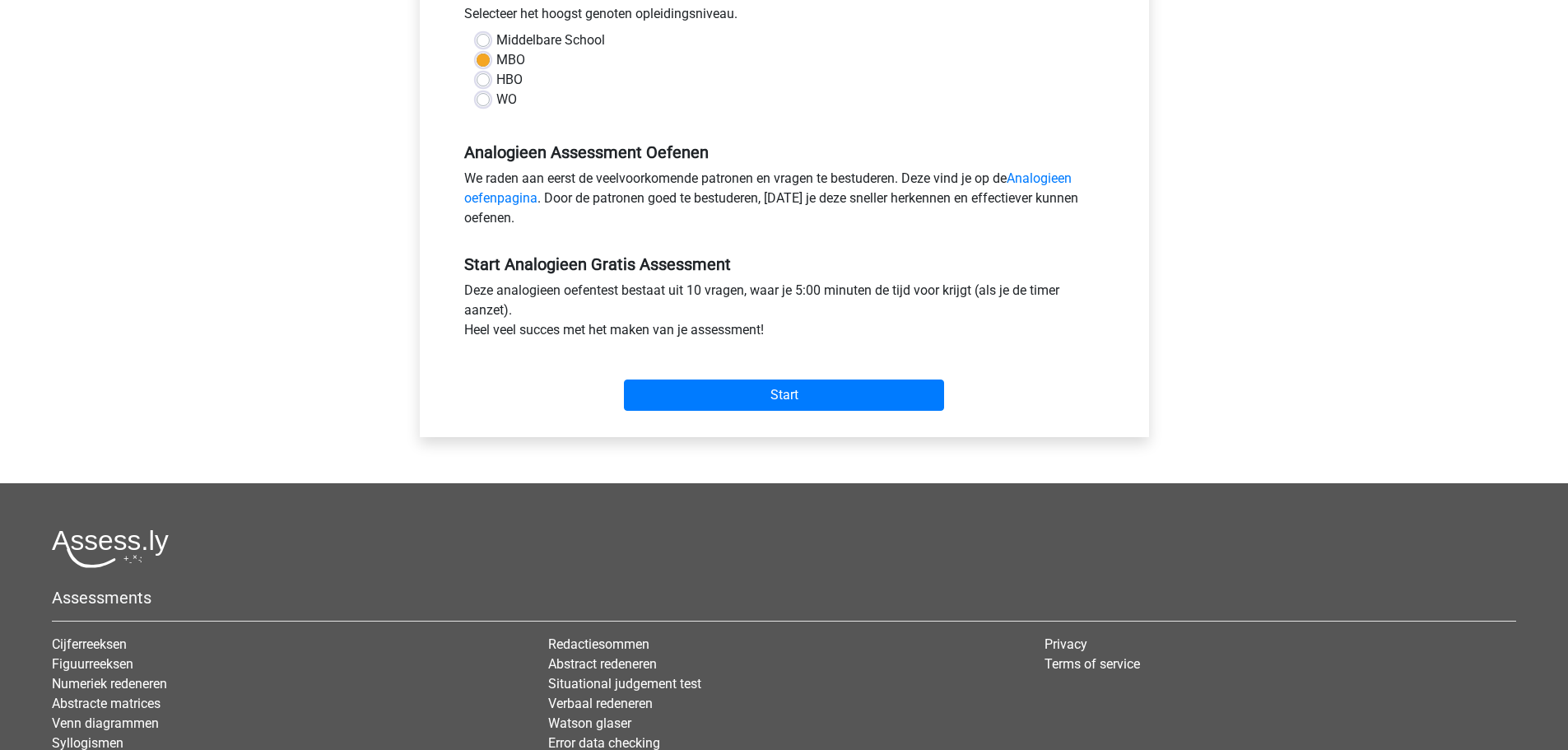
scroll to position [412, 0]
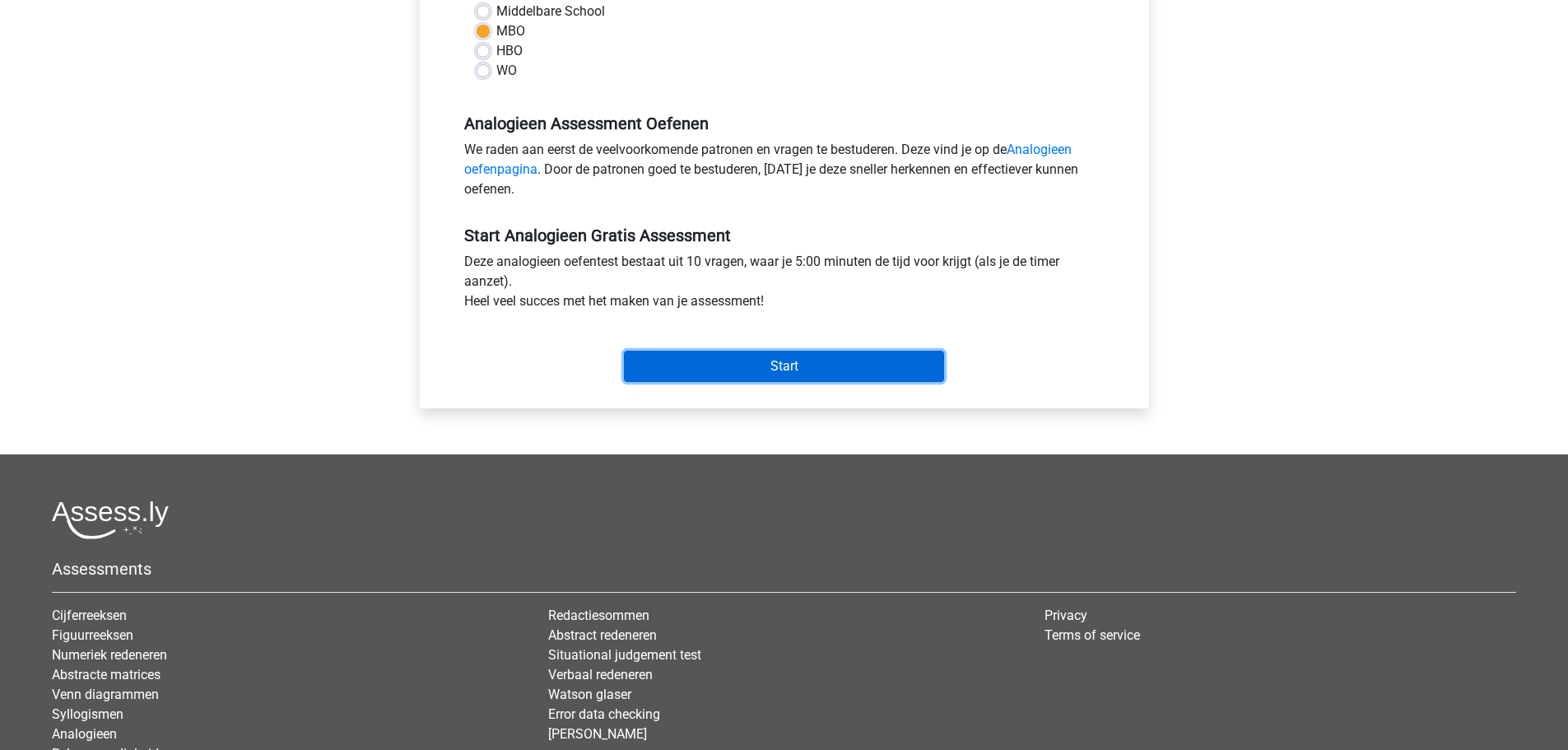
click at [791, 365] on input "Start" at bounding box center [784, 366] width 320 height 31
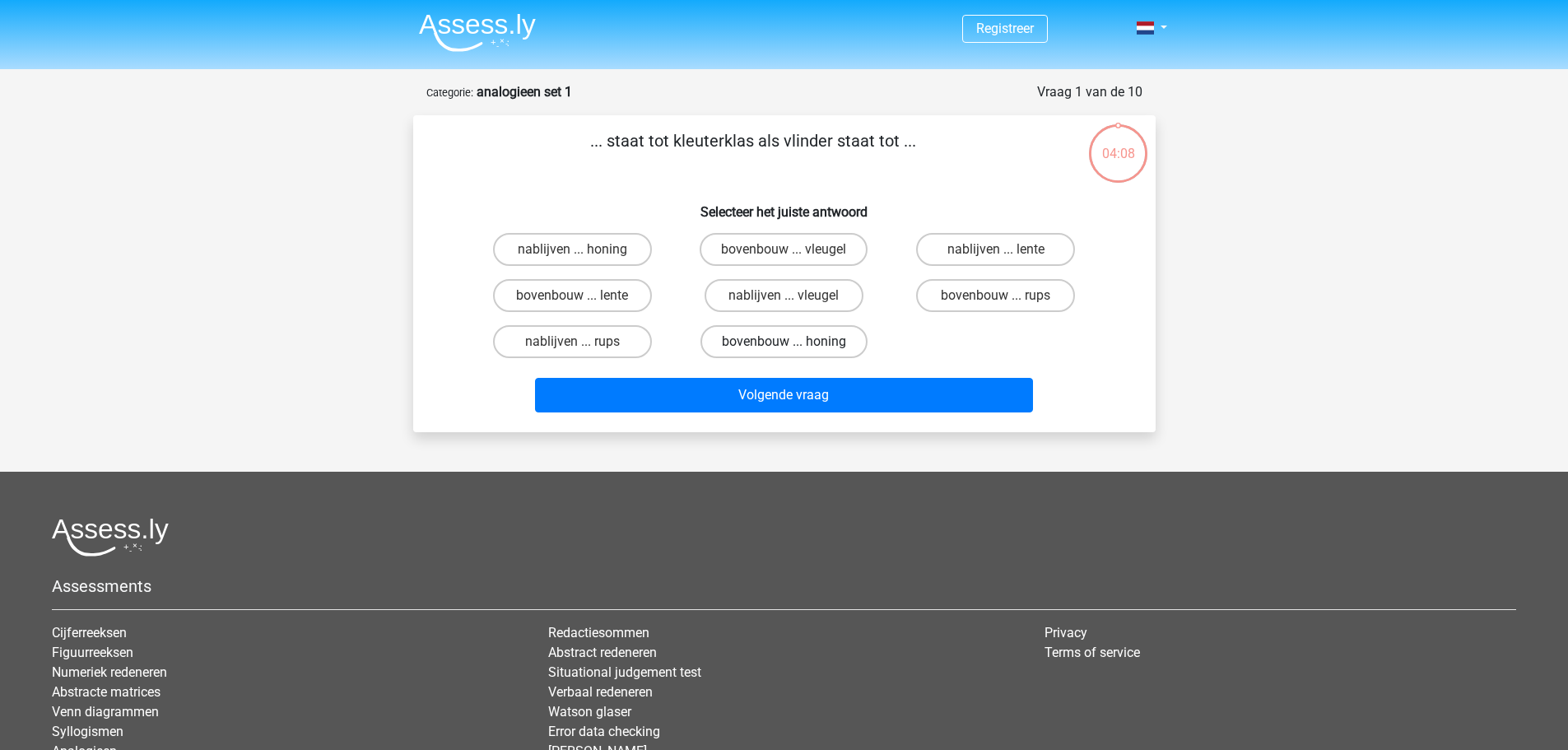
click at [754, 338] on label "bovenbouw ... honing" at bounding box center [784, 341] width 167 height 33
click at [784, 342] on input "bovenbouw ... honing" at bounding box center [789, 347] width 11 height 11
radio input "true"
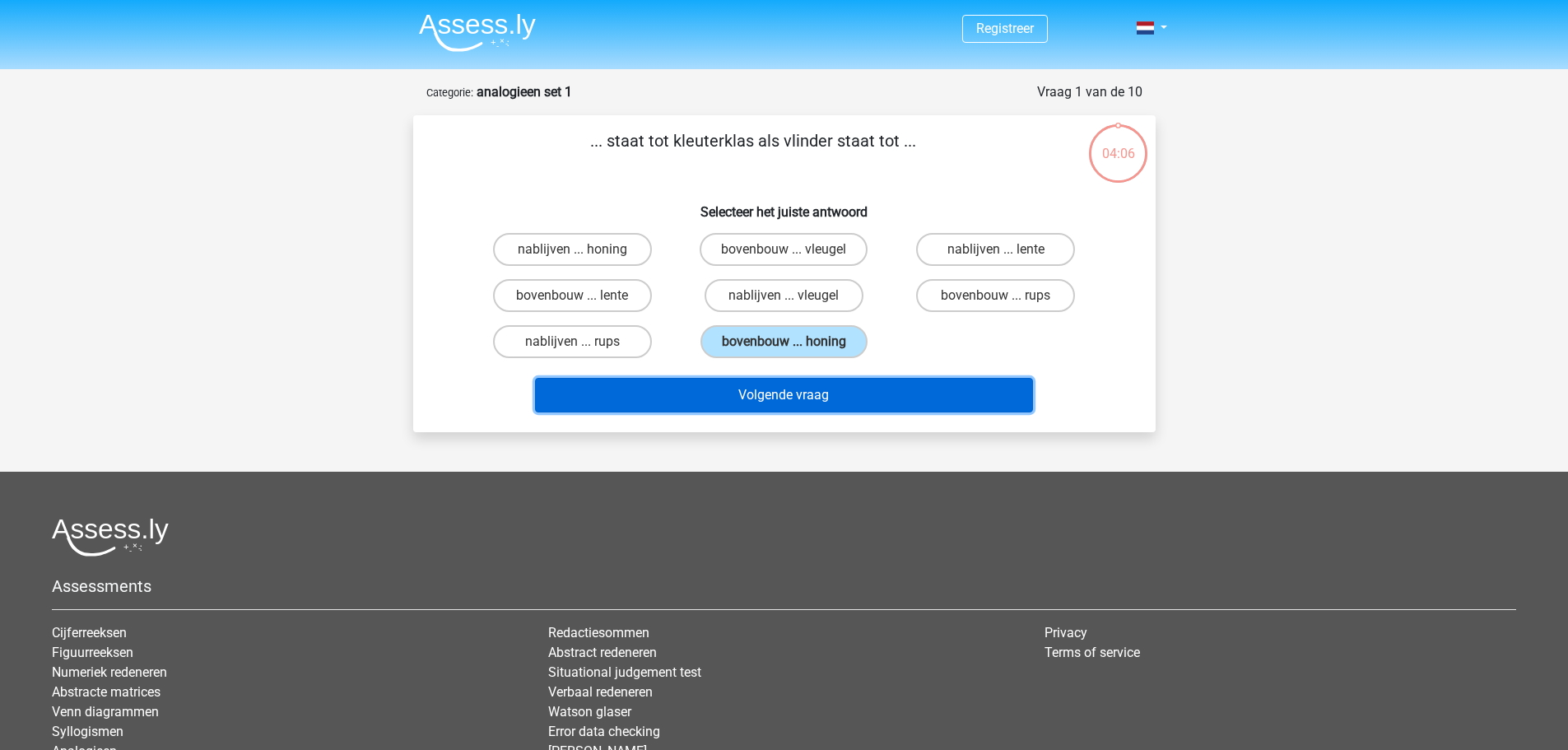
click at [773, 397] on button "Volgende vraag" at bounding box center [784, 395] width 498 height 34
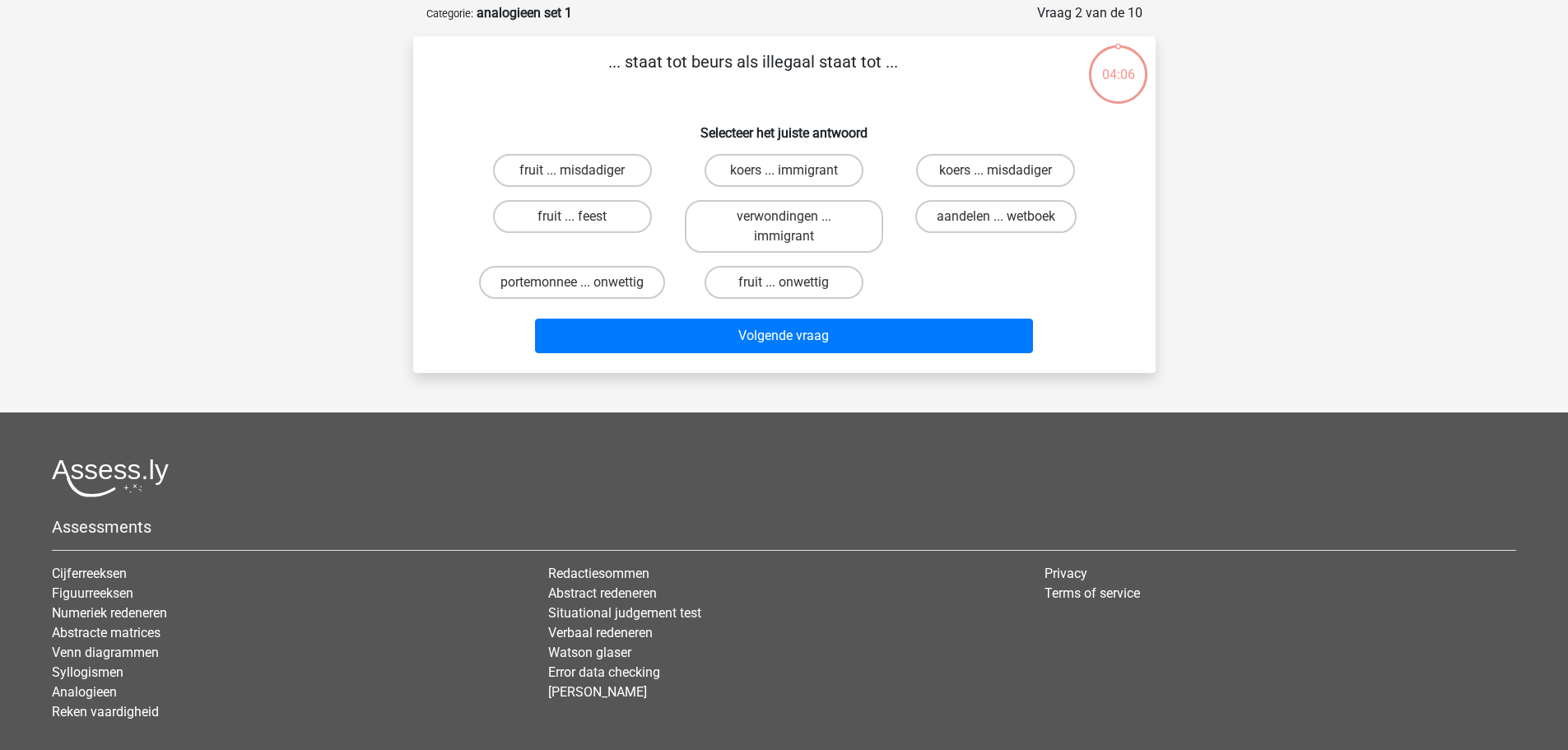
scroll to position [82, 0]
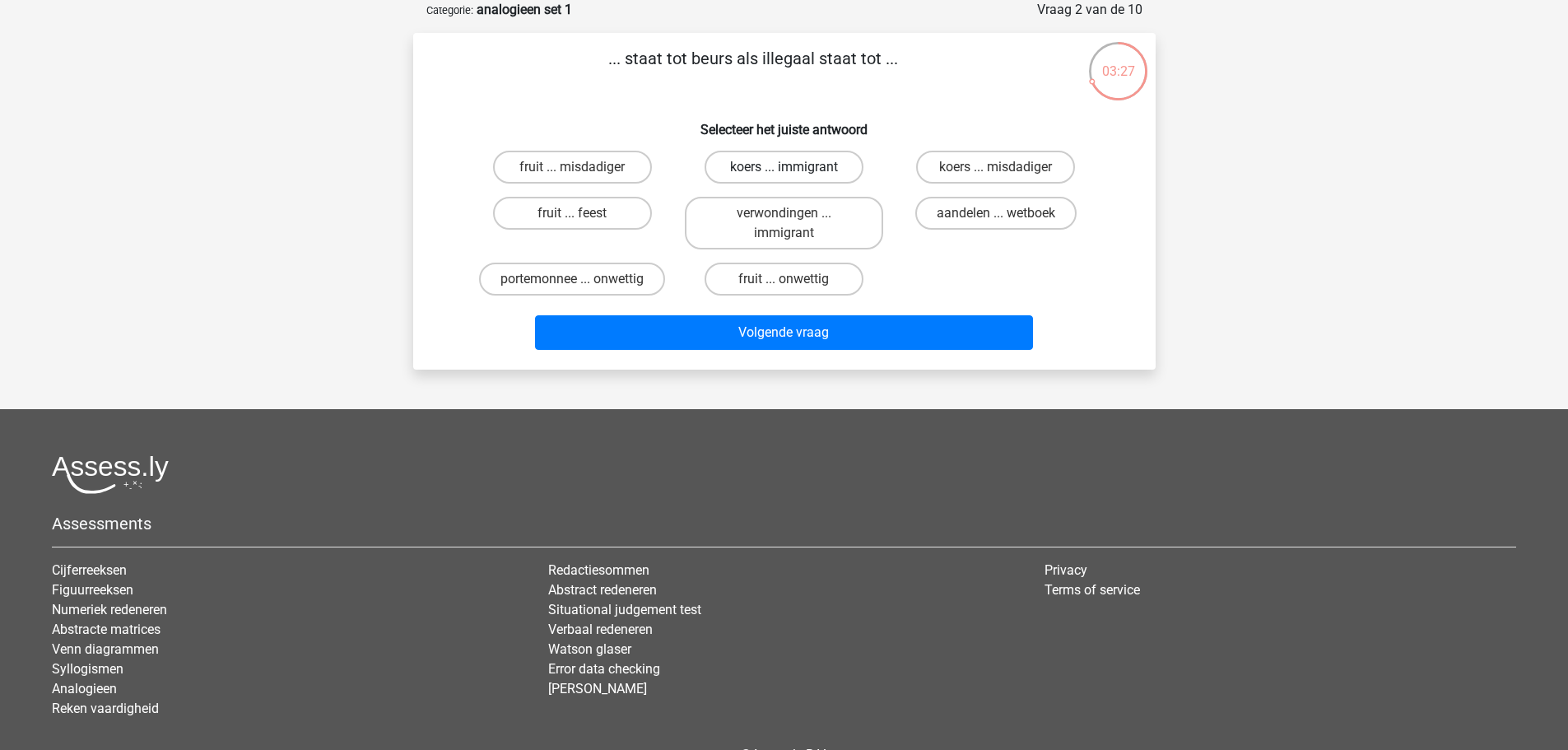
click at [799, 167] on label "koers ... immigrant" at bounding box center [784, 167] width 159 height 33
click at [794, 167] on input "koers ... immigrant" at bounding box center [789, 173] width 11 height 11
radio input "true"
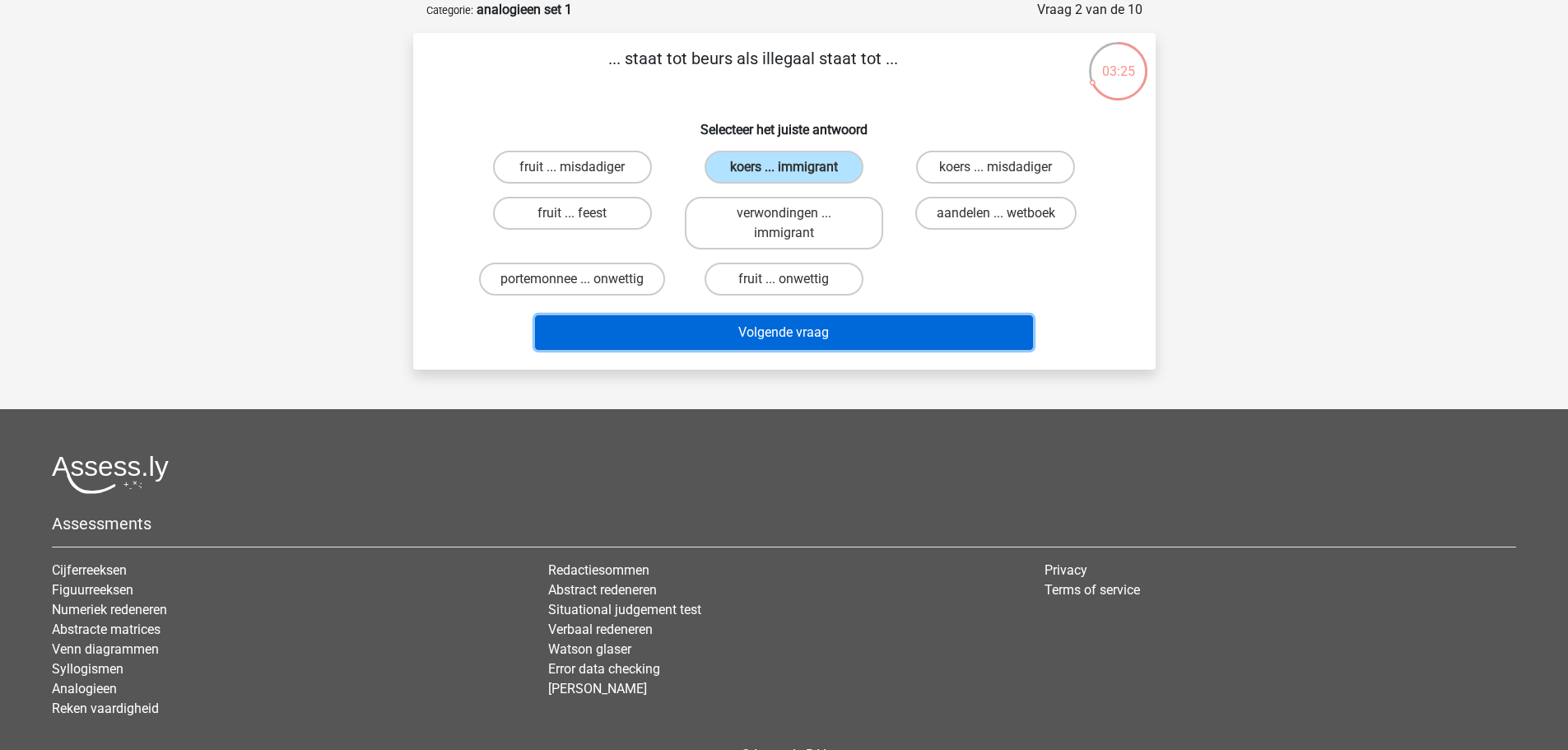
click at [746, 336] on button "Volgende vraag" at bounding box center [784, 332] width 498 height 34
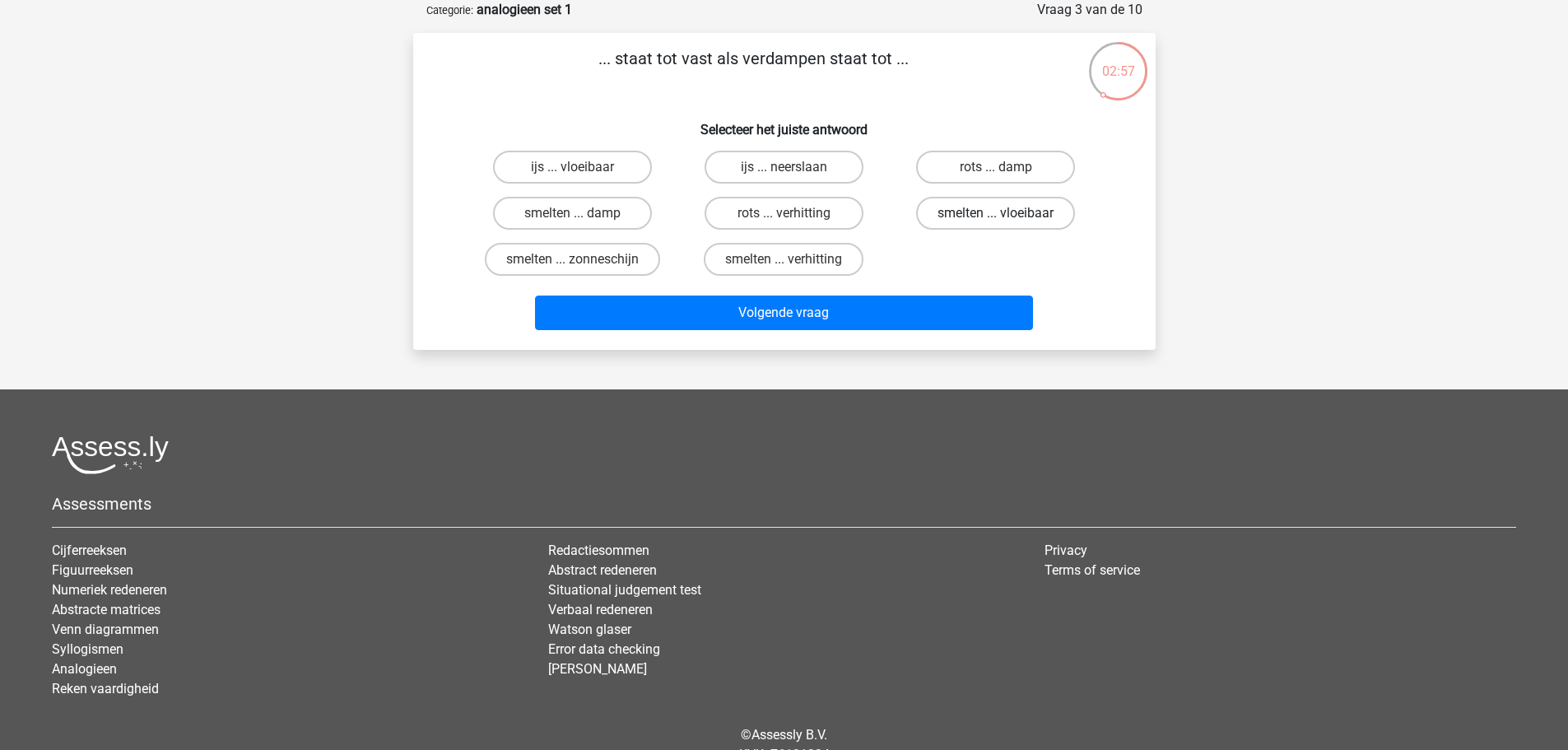
click at [956, 212] on label "smelten ... vloeibaar" at bounding box center [995, 212] width 159 height 33
click at [996, 213] on input "smelten ... vloeibaar" at bounding box center [1001, 219] width 11 height 11
radio input "true"
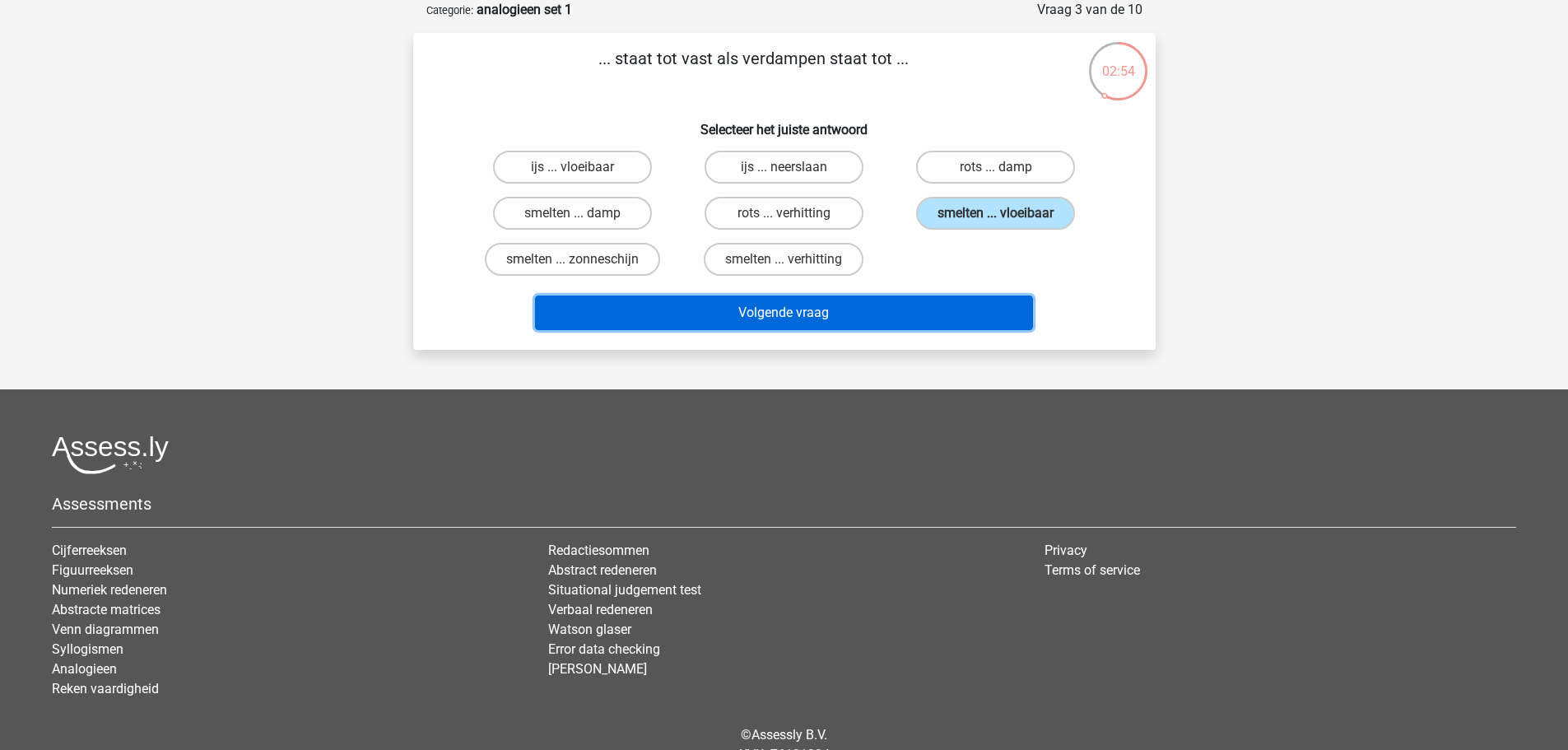
click at [819, 313] on button "Volgende vraag" at bounding box center [784, 312] width 498 height 34
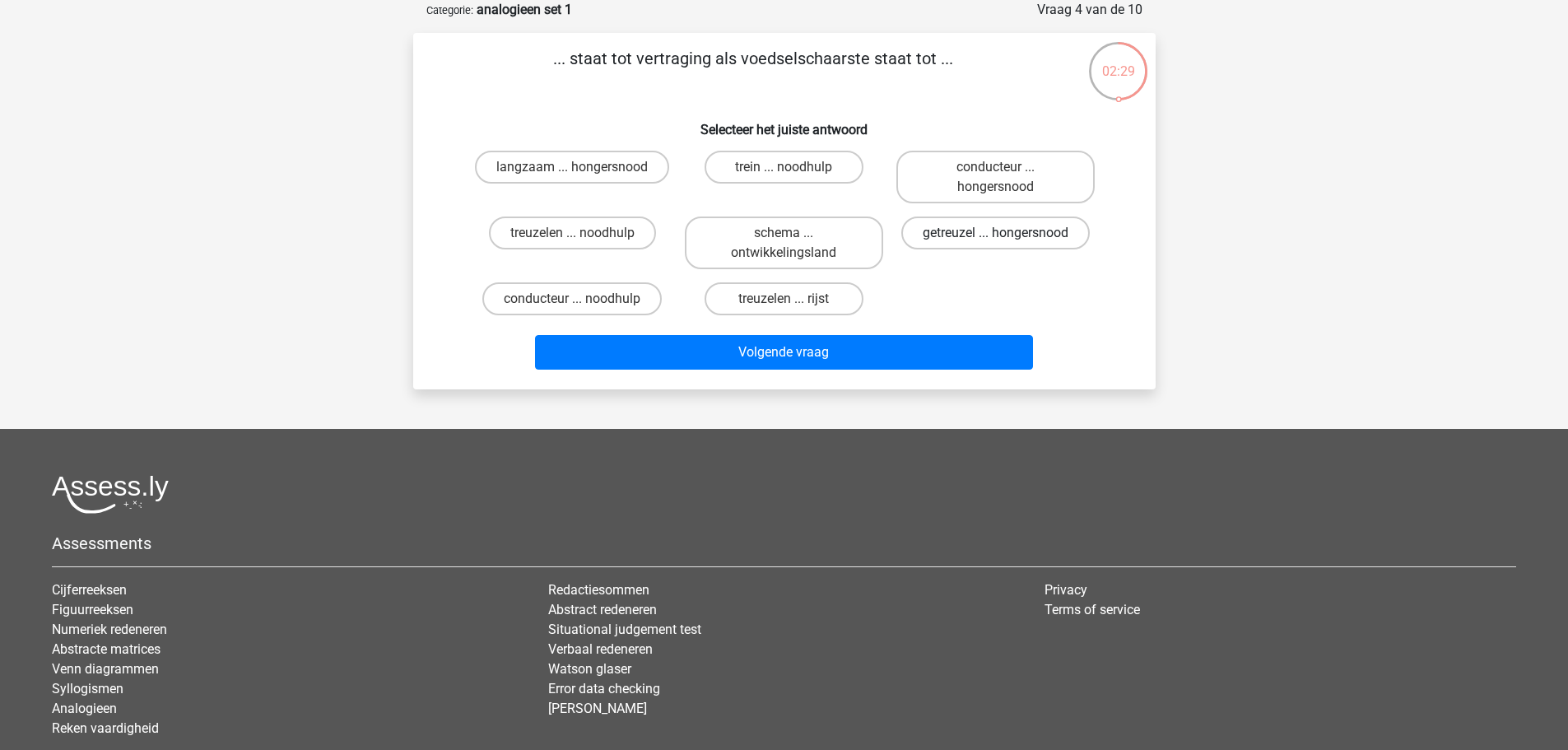
click at [947, 233] on label "getreuzel ... hongersnood" at bounding box center [996, 233] width 189 height 33
click at [996, 233] on input "getreuzel ... hongersnood" at bounding box center [1001, 238] width 11 height 11
radio input "true"
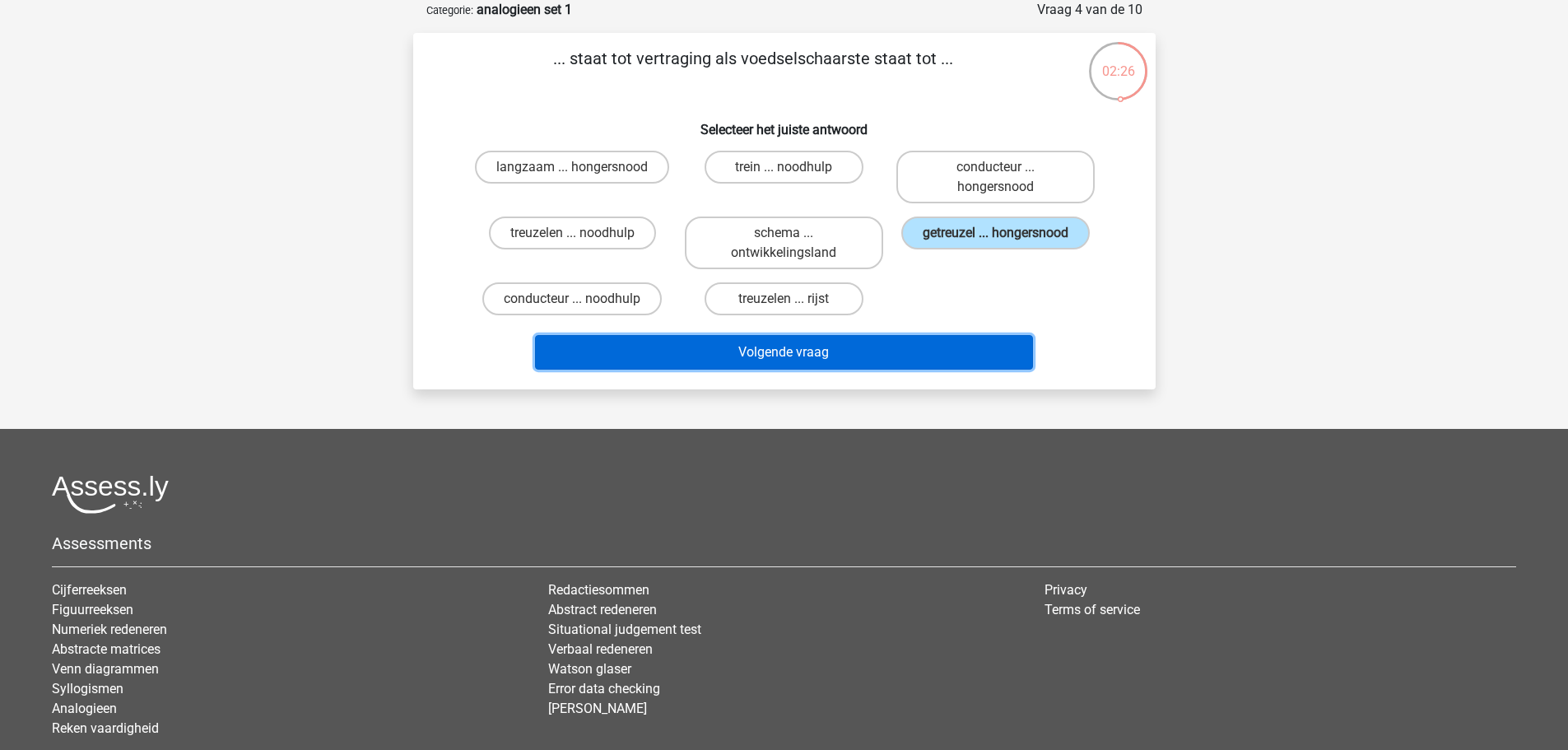
click at [802, 353] on button "Volgende vraag" at bounding box center [784, 352] width 498 height 34
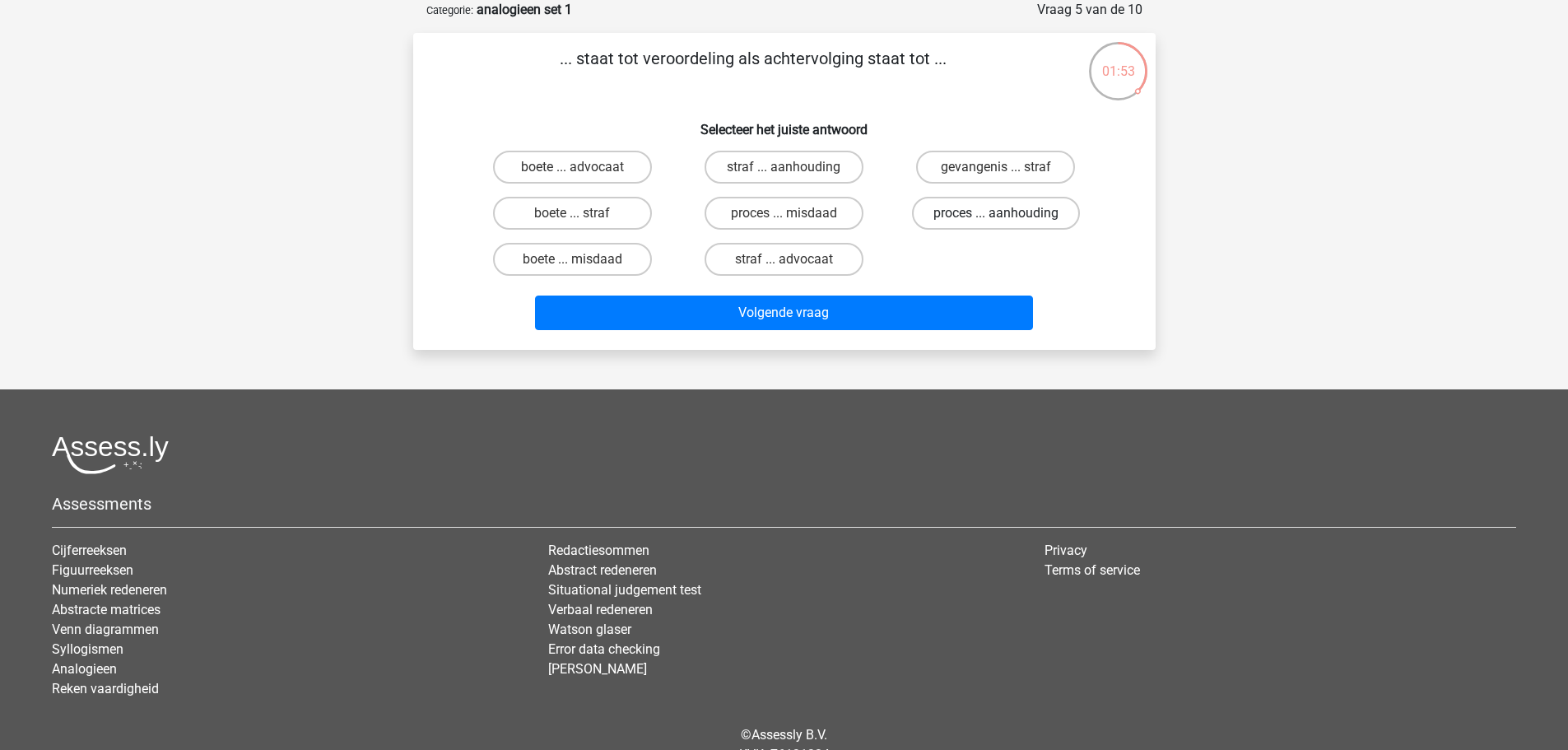
click at [963, 215] on label "proces ... aanhouding" at bounding box center [996, 212] width 168 height 33
click at [996, 215] on input "proces ... aanhouding" at bounding box center [1001, 219] width 11 height 11
radio input "true"
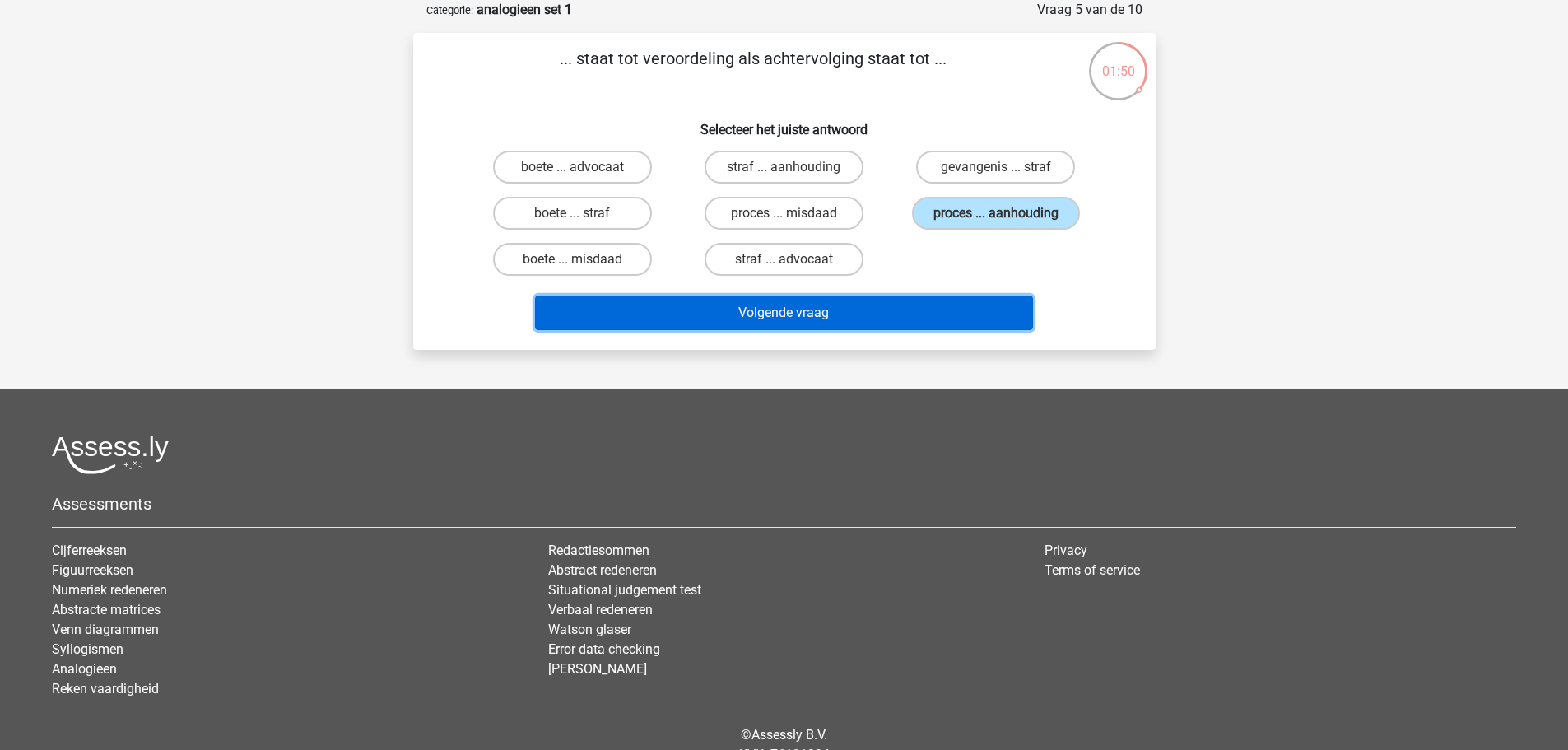
click at [829, 313] on button "Volgende vraag" at bounding box center [784, 312] width 498 height 34
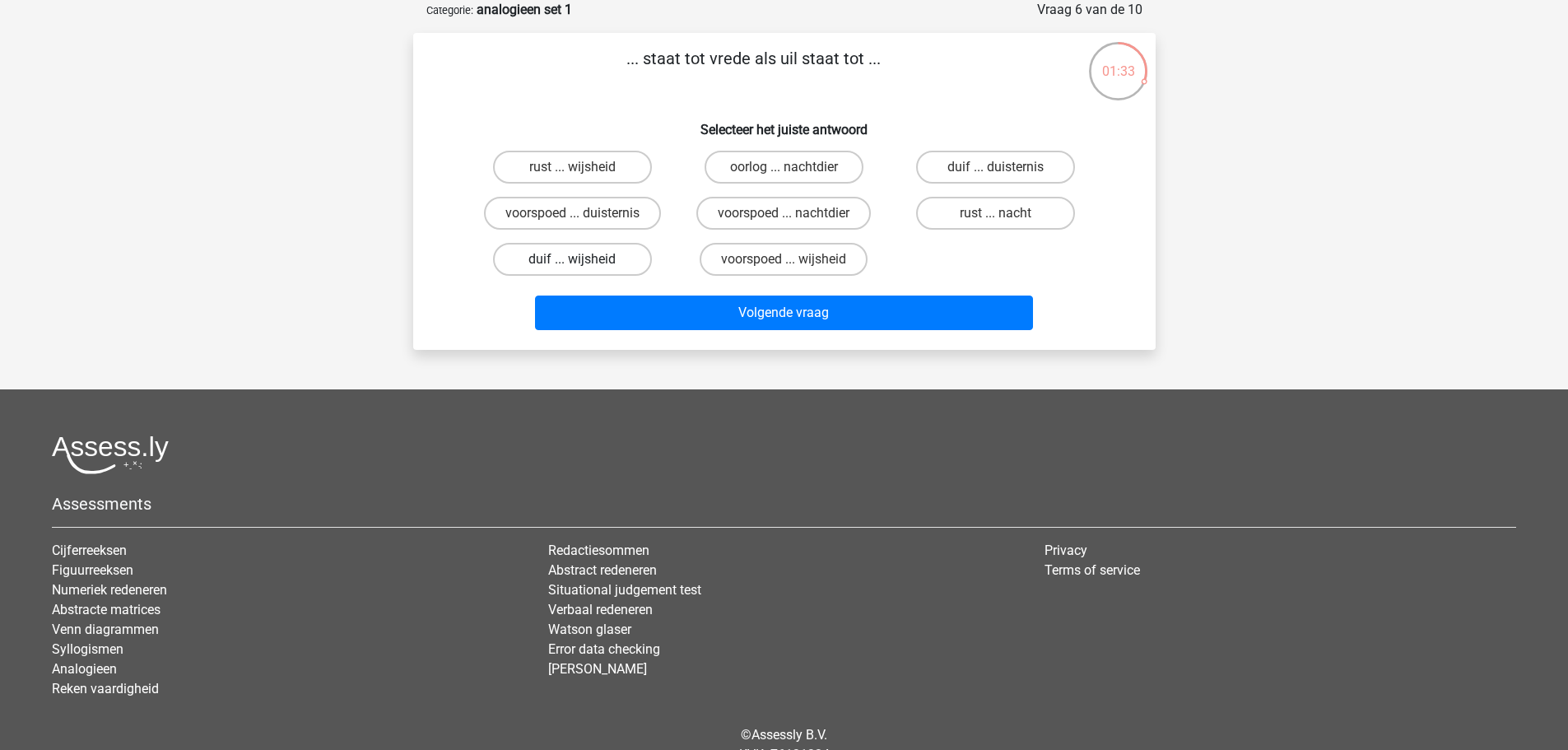
click at [624, 257] on label "duif ... wijsheid" at bounding box center [572, 258] width 159 height 33
click at [583, 259] on input "duif ... wijsheid" at bounding box center [577, 264] width 11 height 11
radio input "true"
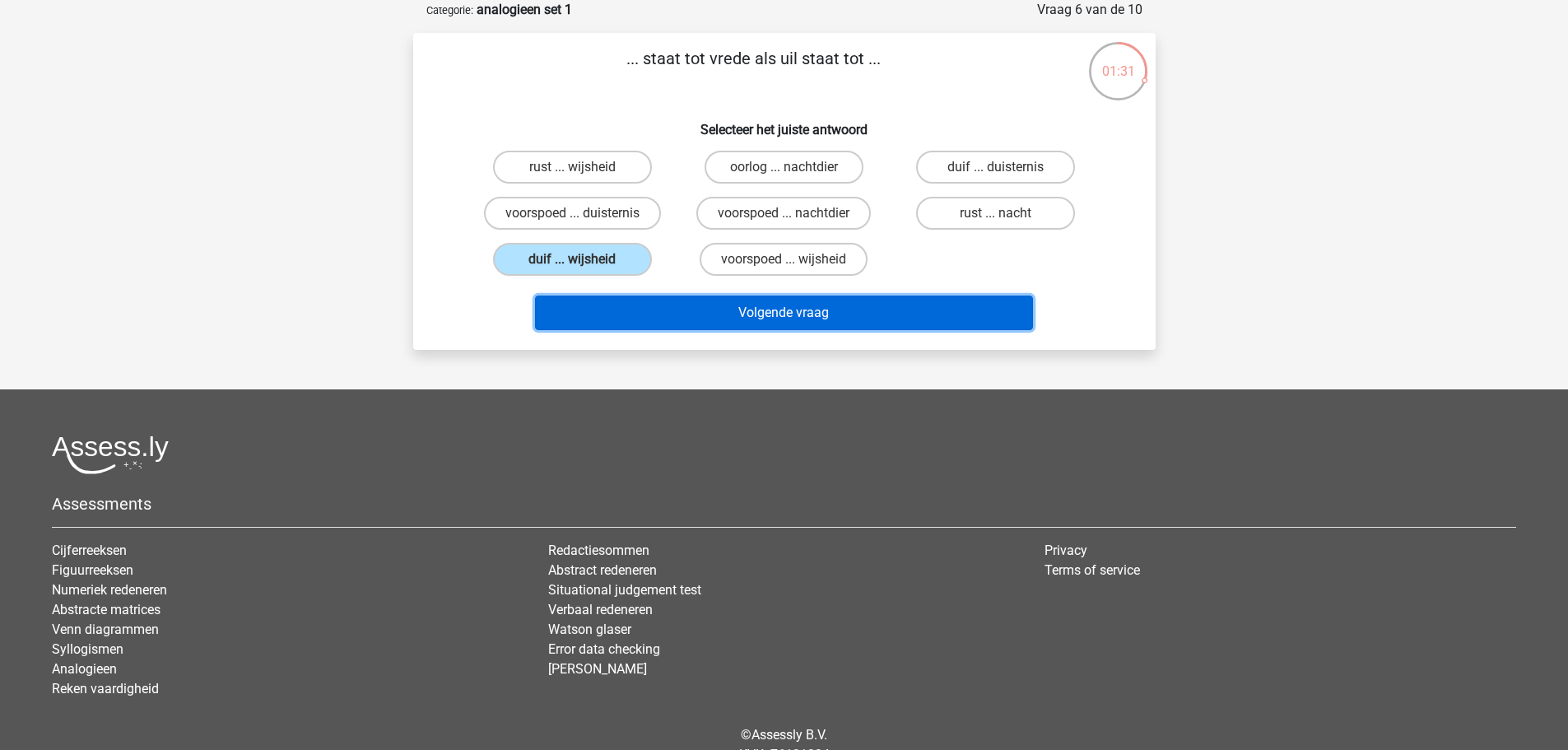
click at [782, 311] on button "Volgende vraag" at bounding box center [784, 312] width 498 height 34
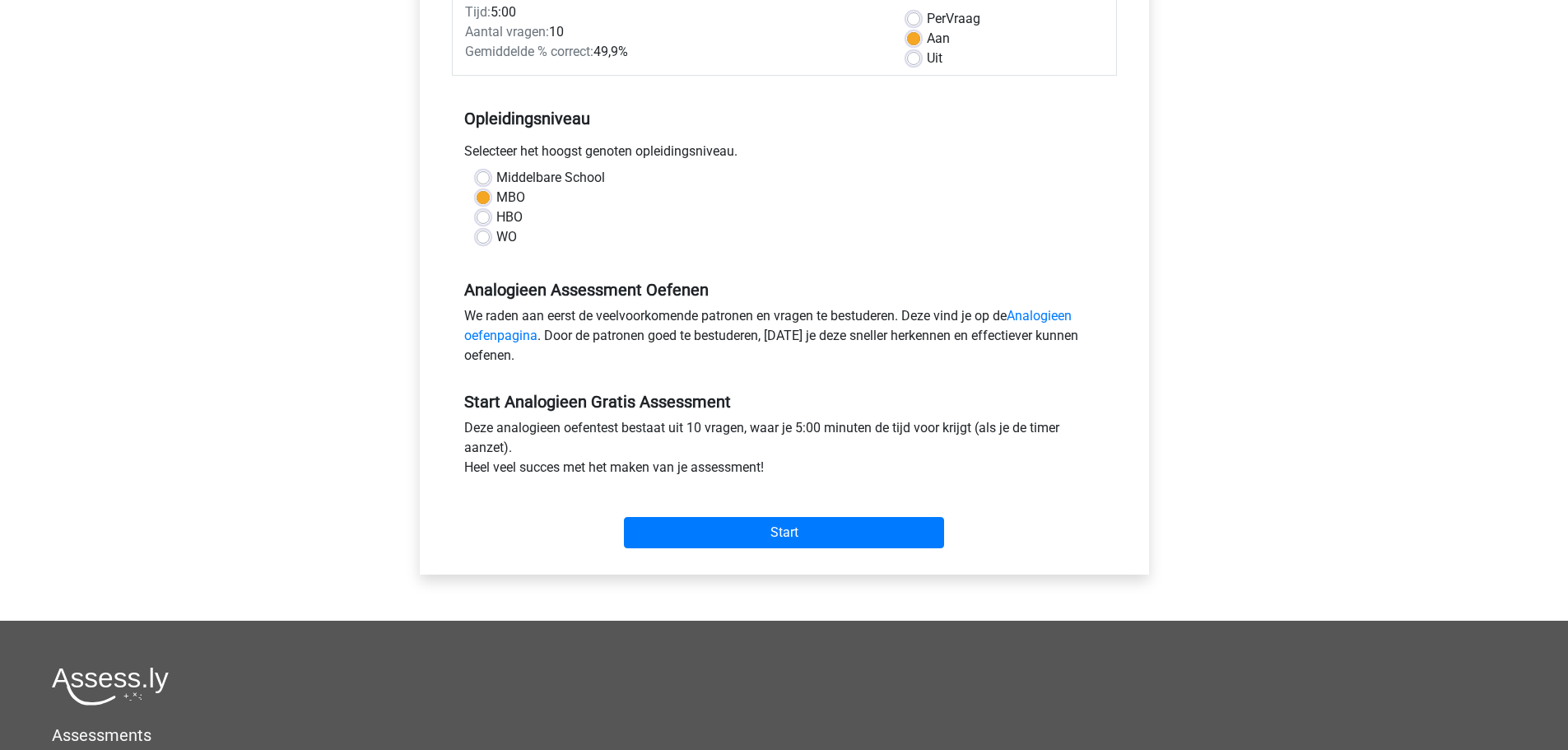
scroll to position [247, 0]
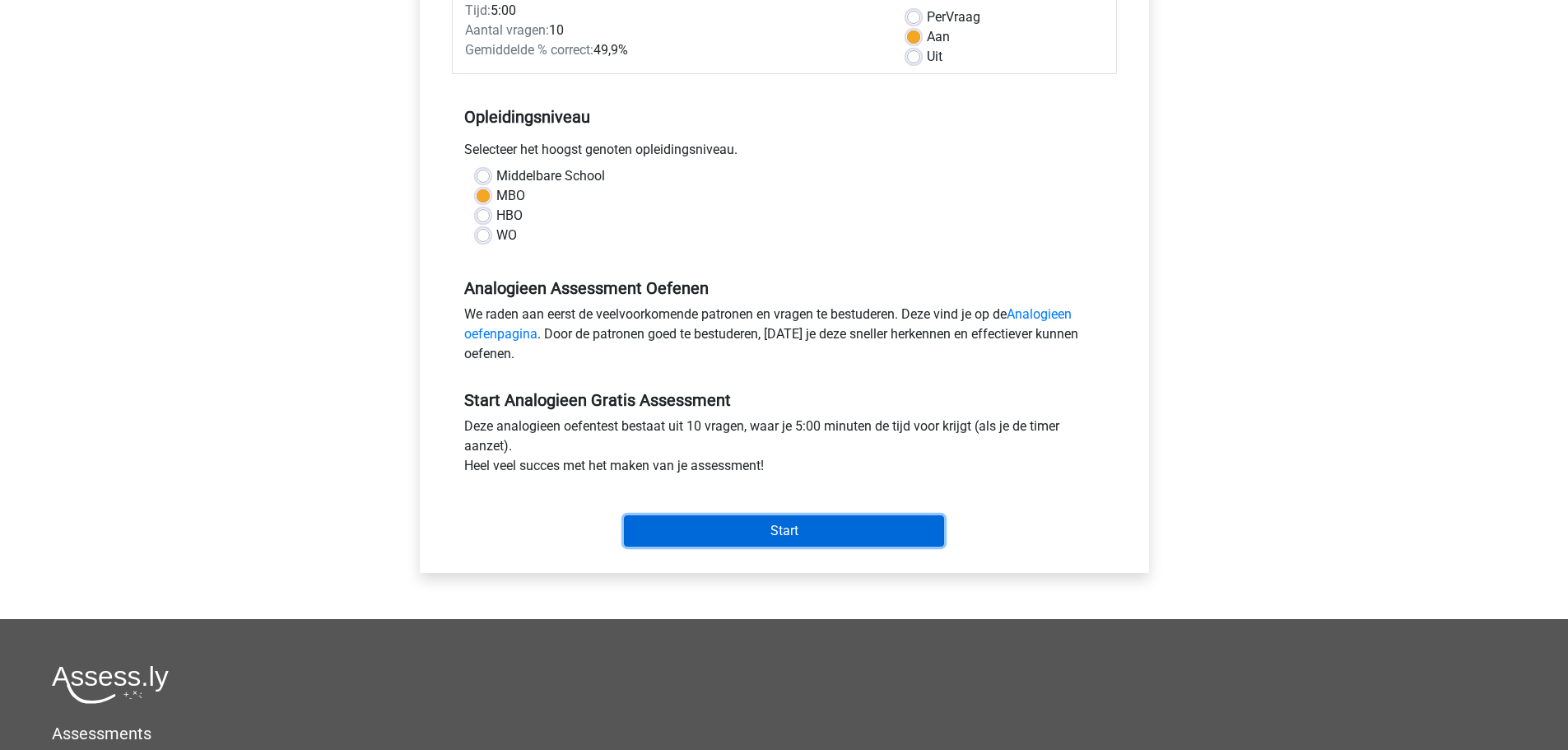
click at [793, 531] on input "Start" at bounding box center [784, 531] width 320 height 31
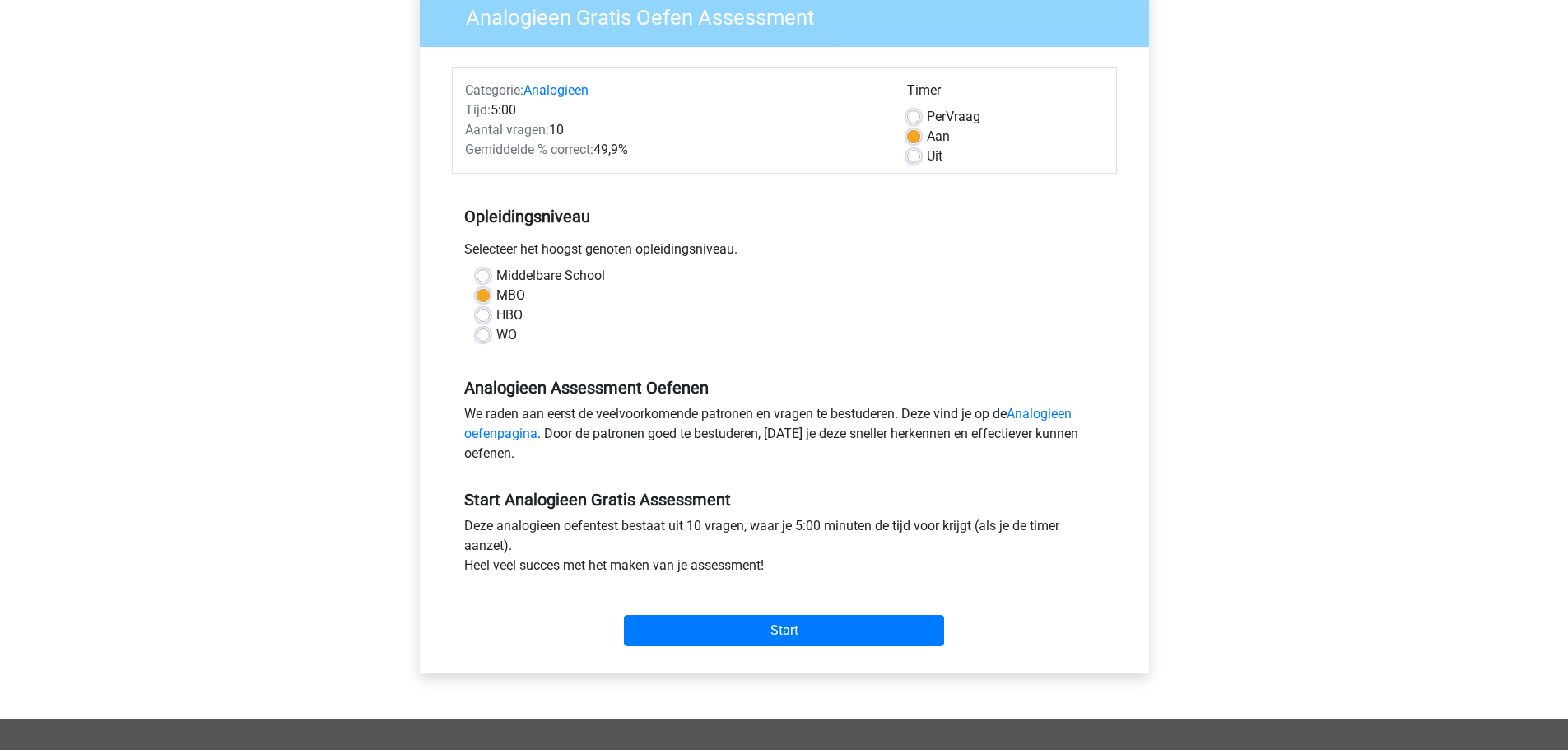
scroll to position [0, 0]
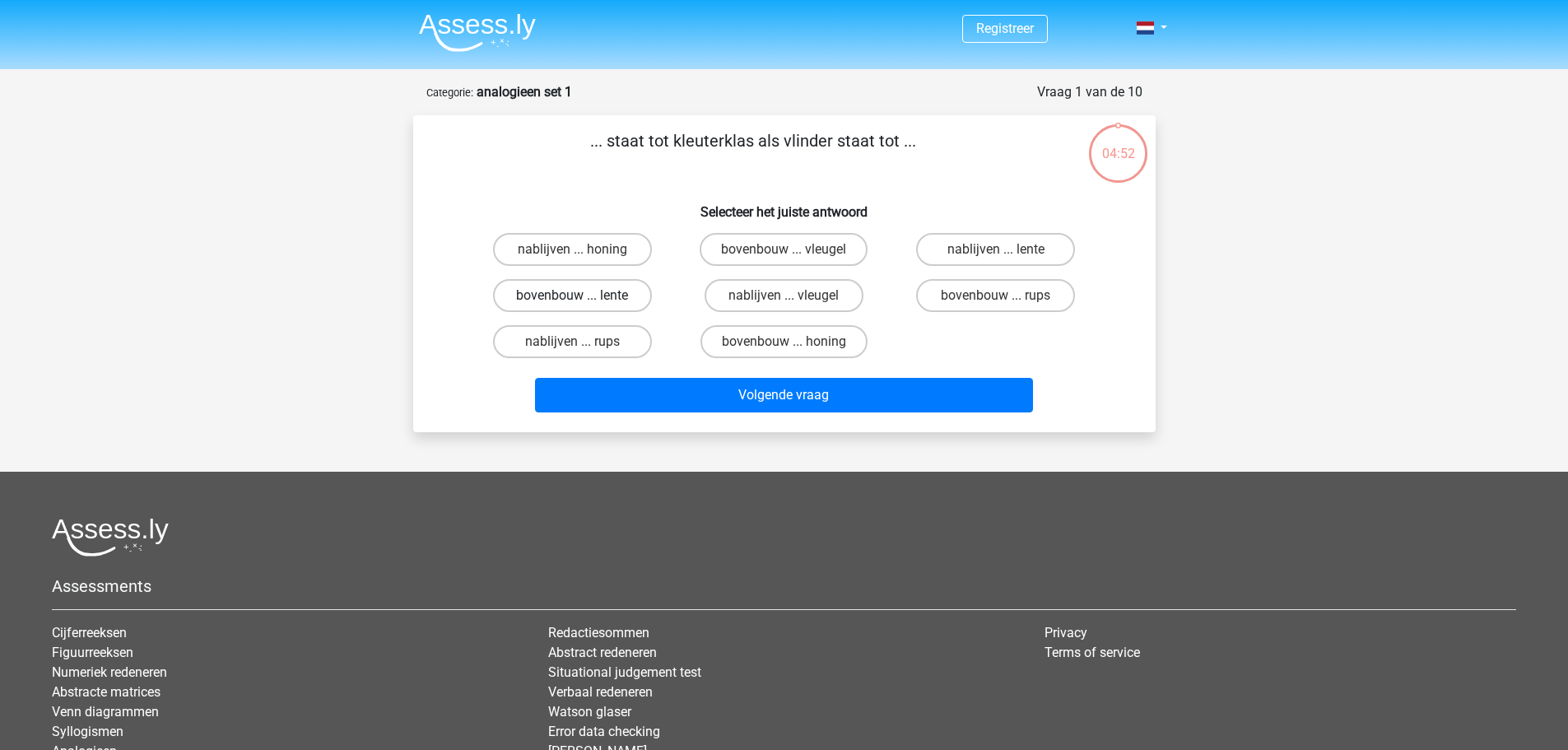
click at [566, 293] on label "bovenbouw ... lente" at bounding box center [572, 295] width 159 height 33
click at [572, 295] on input "bovenbouw ... lente" at bounding box center [577, 301] width 11 height 11
radio input "true"
click at [761, 337] on label "bovenbouw ... honing" at bounding box center [784, 341] width 167 height 33
click at [784, 342] on input "bovenbouw ... honing" at bounding box center [789, 347] width 11 height 11
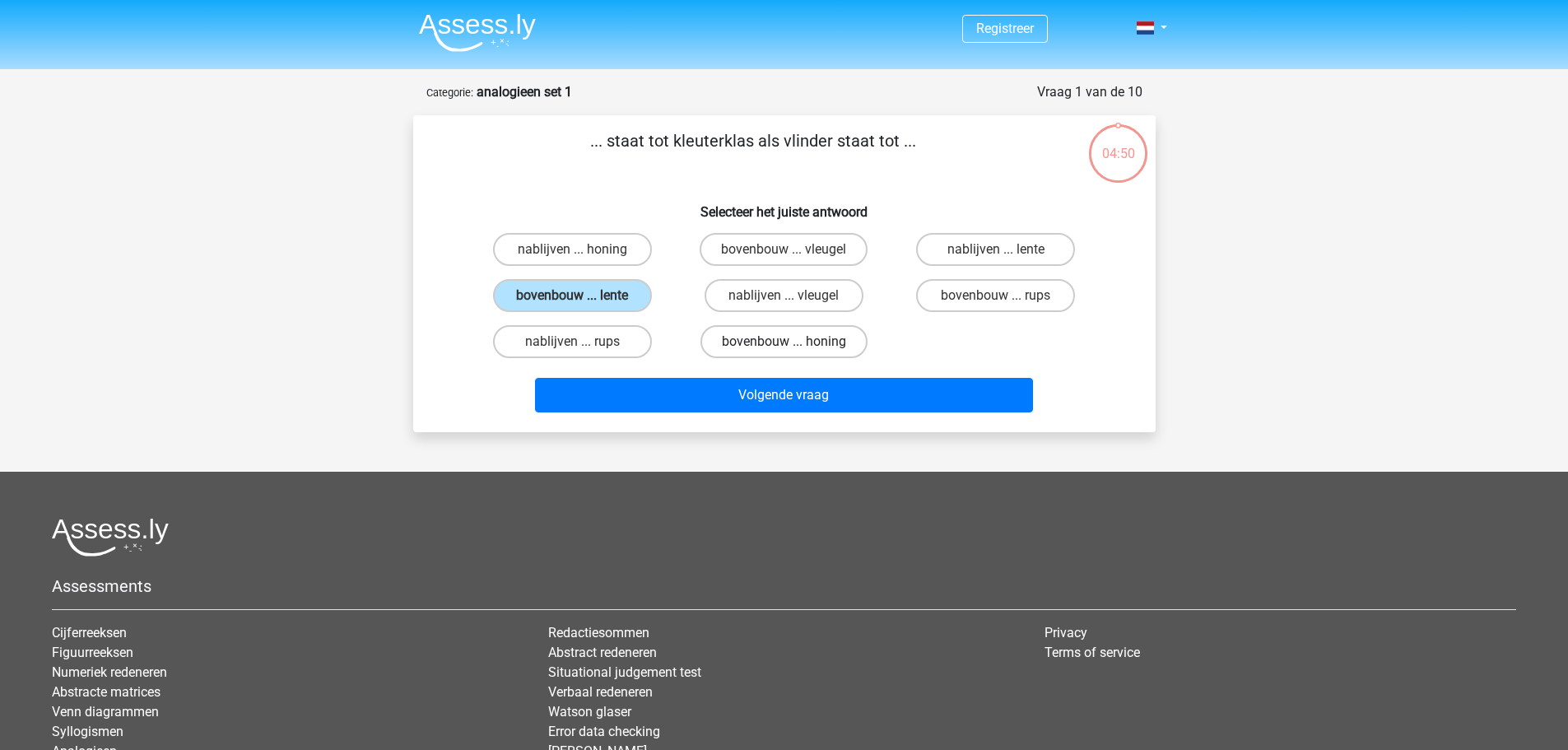
radio input "true"
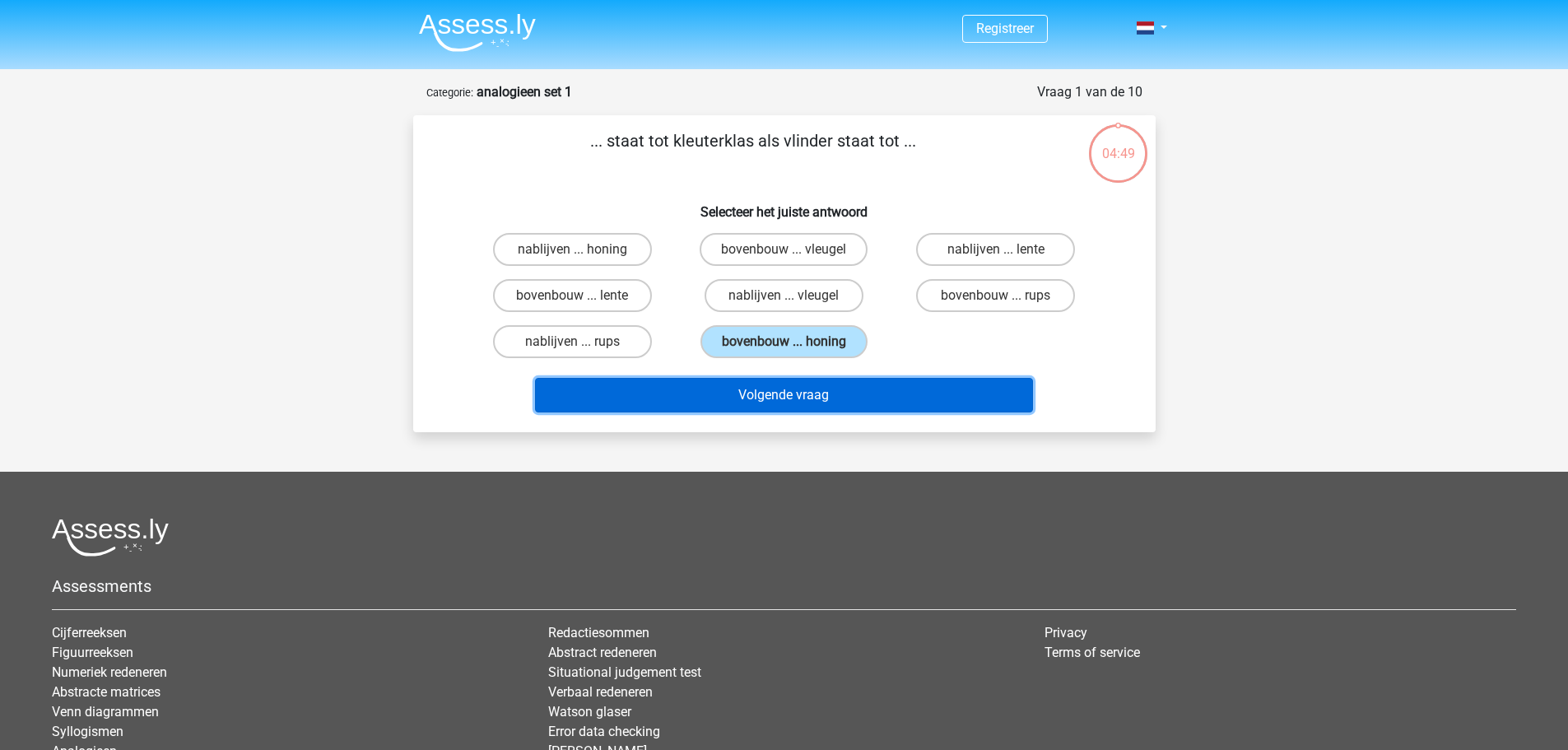
click at [782, 392] on button "Volgende vraag" at bounding box center [784, 395] width 498 height 34
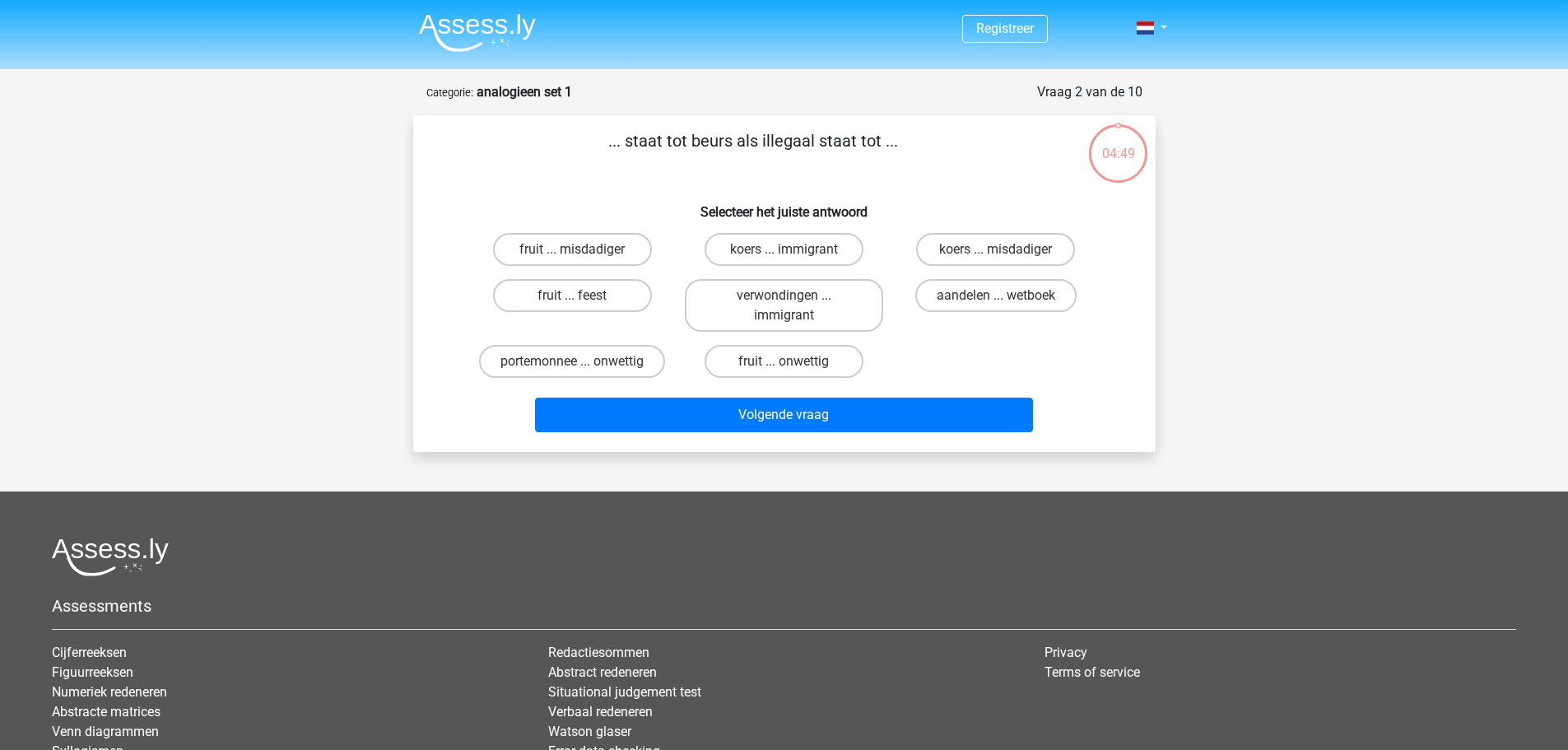
scroll to position [82, 0]
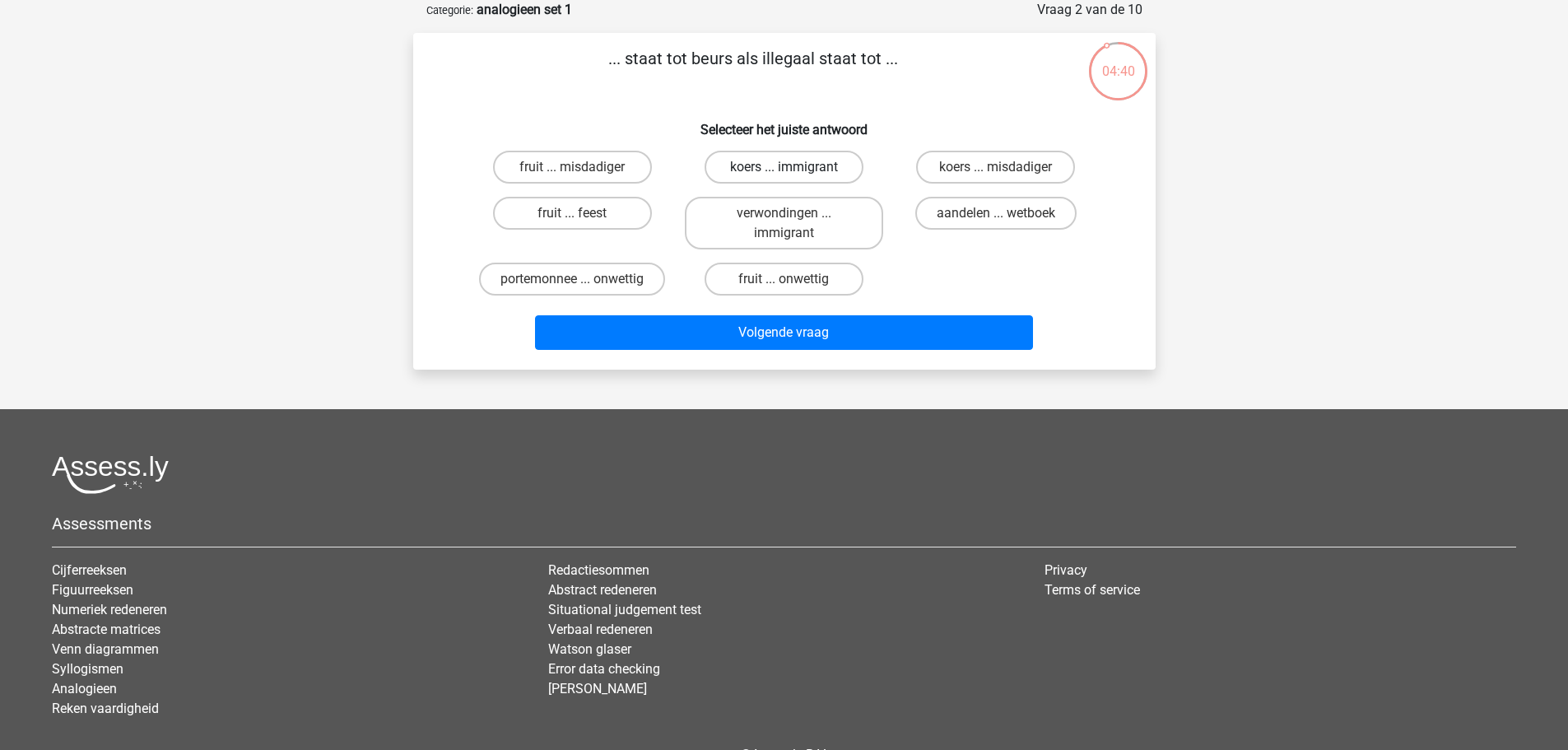
click at [800, 166] on label "koers ... immigrant" at bounding box center [784, 167] width 159 height 33
click at [794, 167] on input "koers ... immigrant" at bounding box center [789, 173] width 11 height 11
radio input "true"
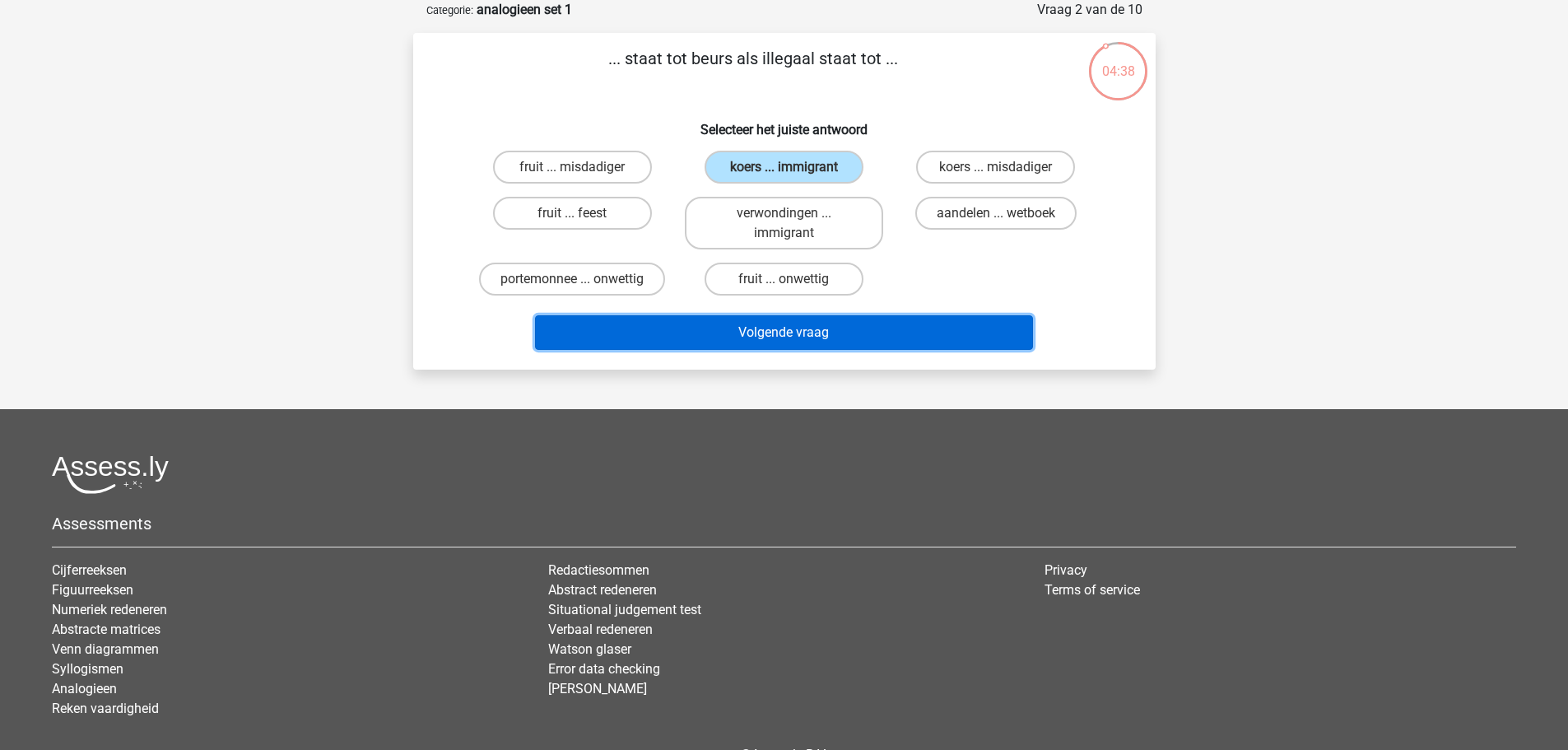
click at [797, 330] on button "Volgende vraag" at bounding box center [784, 332] width 498 height 34
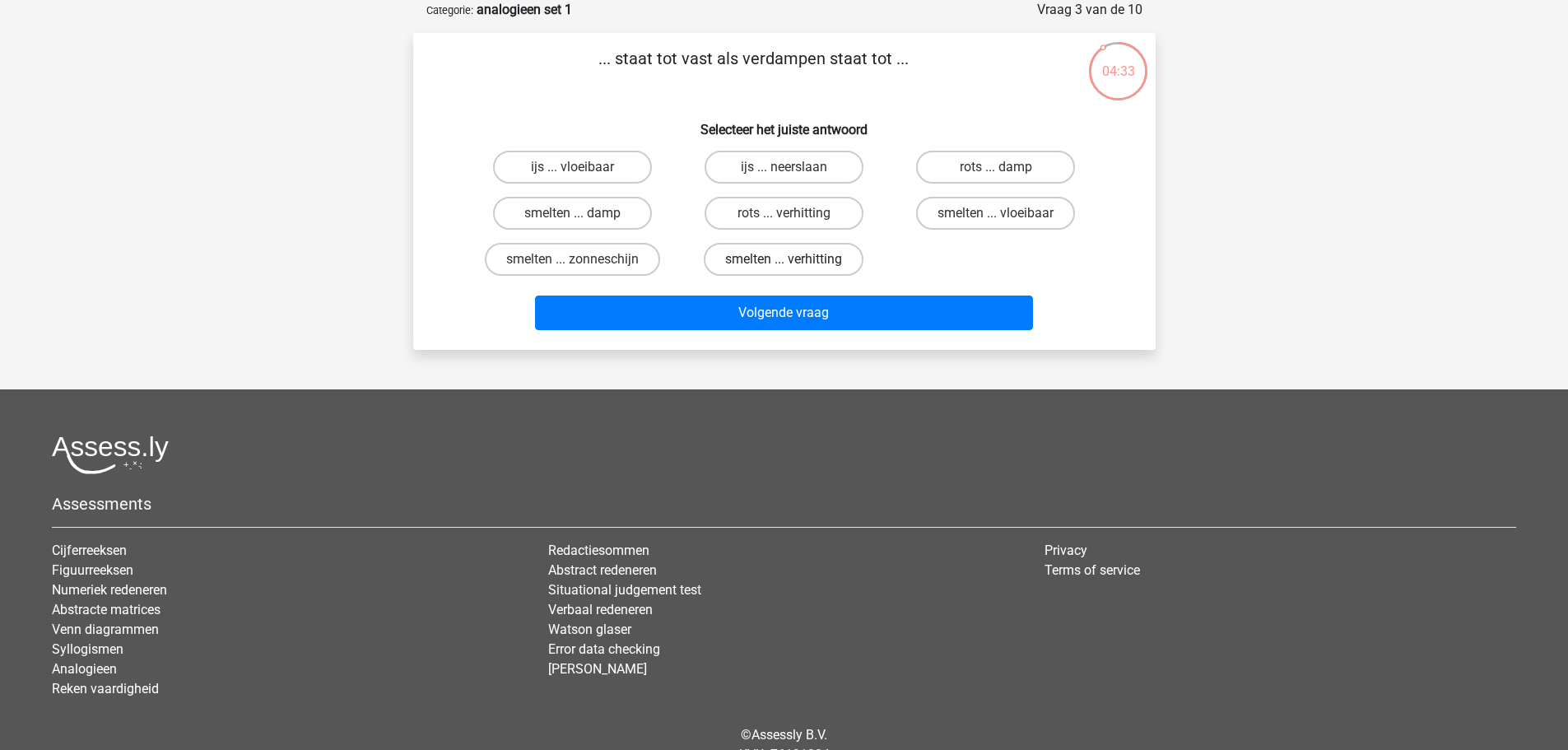
click at [751, 259] on label "smelten ... verhitting" at bounding box center [783, 258] width 160 height 33
click at [784, 259] on input "smelten ... verhitting" at bounding box center [789, 264] width 11 height 11
radio input "true"
click at [964, 216] on label "smelten ... vloeibaar" at bounding box center [995, 212] width 159 height 33
click at [996, 216] on input "smelten ... vloeibaar" at bounding box center [1001, 219] width 11 height 11
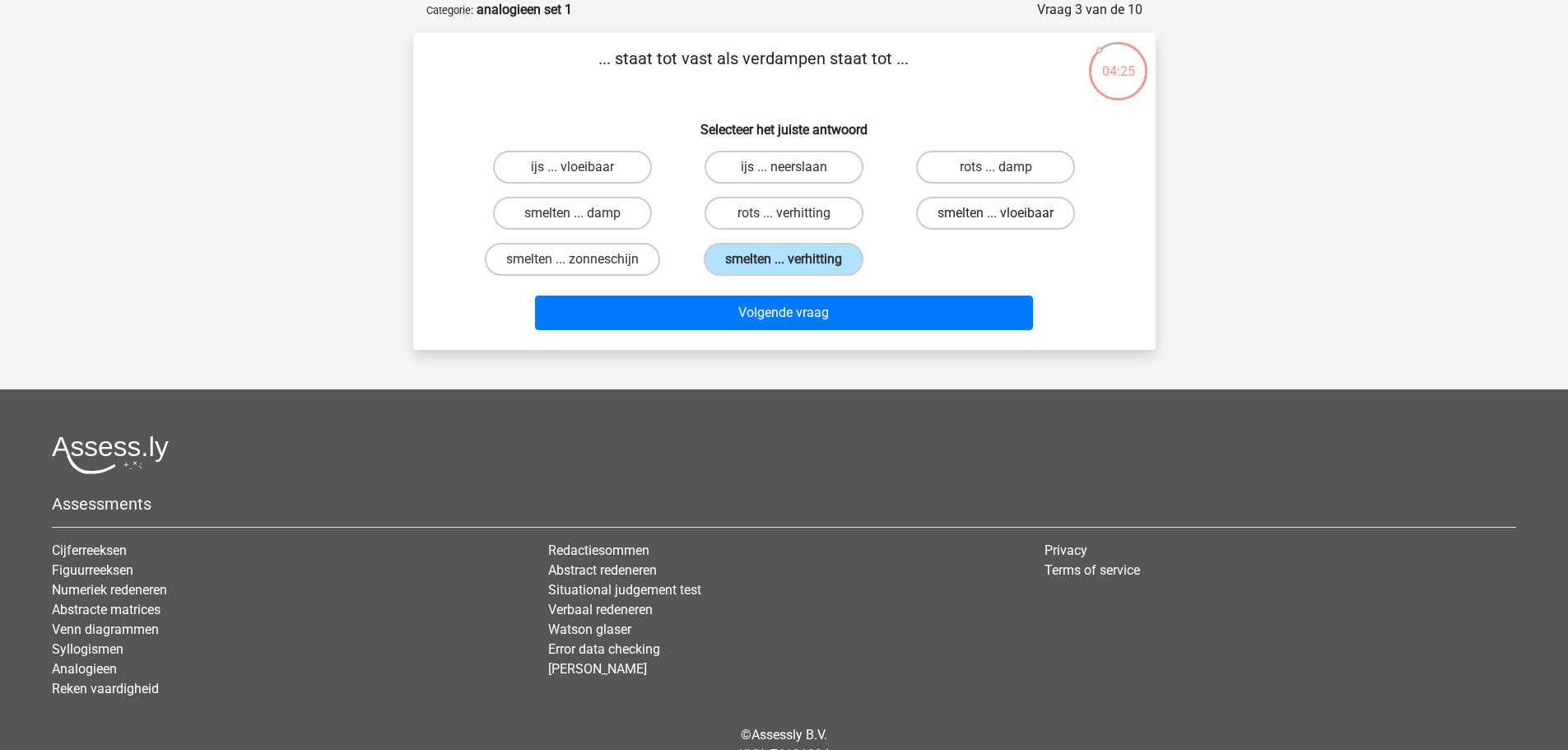
radio input "true"
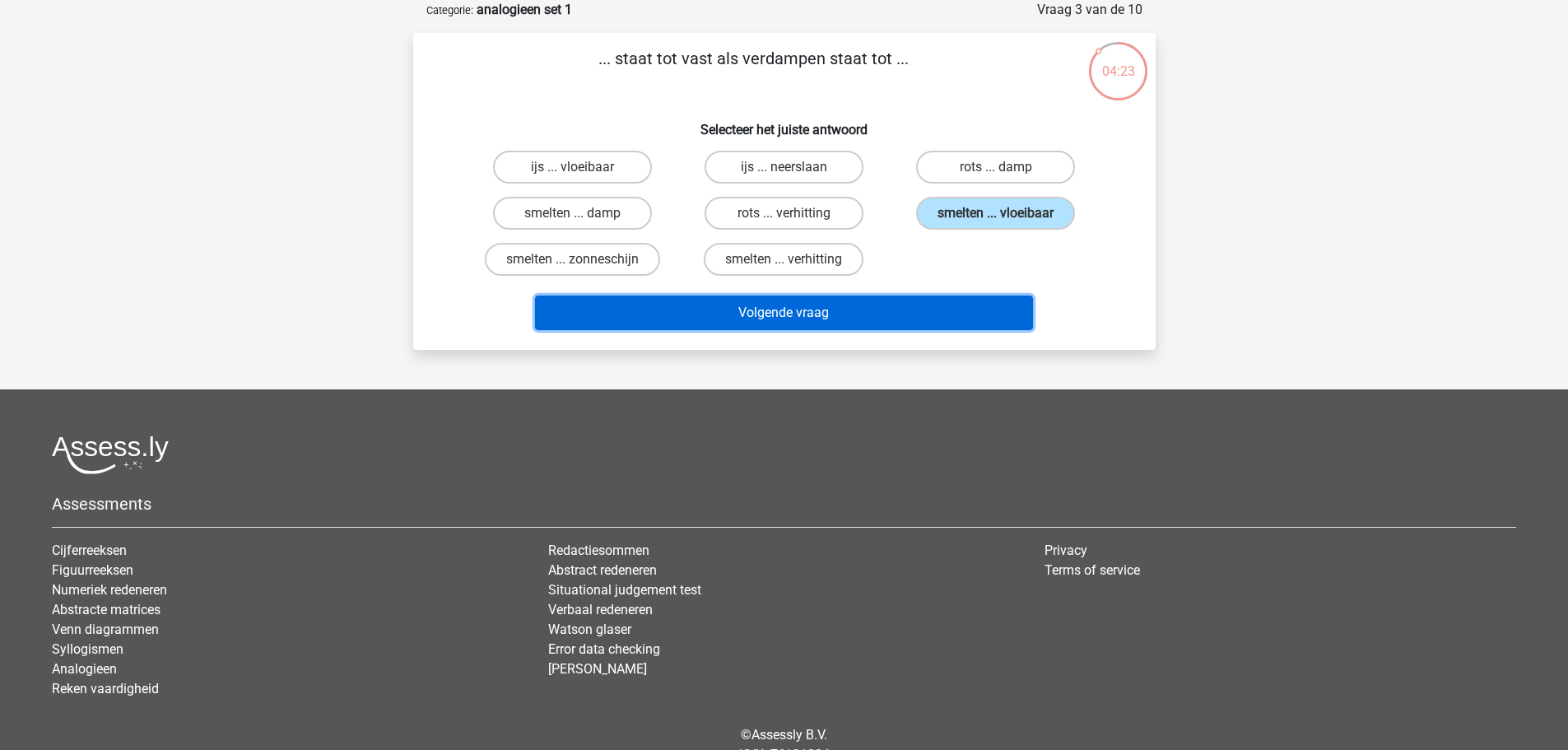
click at [846, 309] on button "Volgende vraag" at bounding box center [784, 312] width 498 height 34
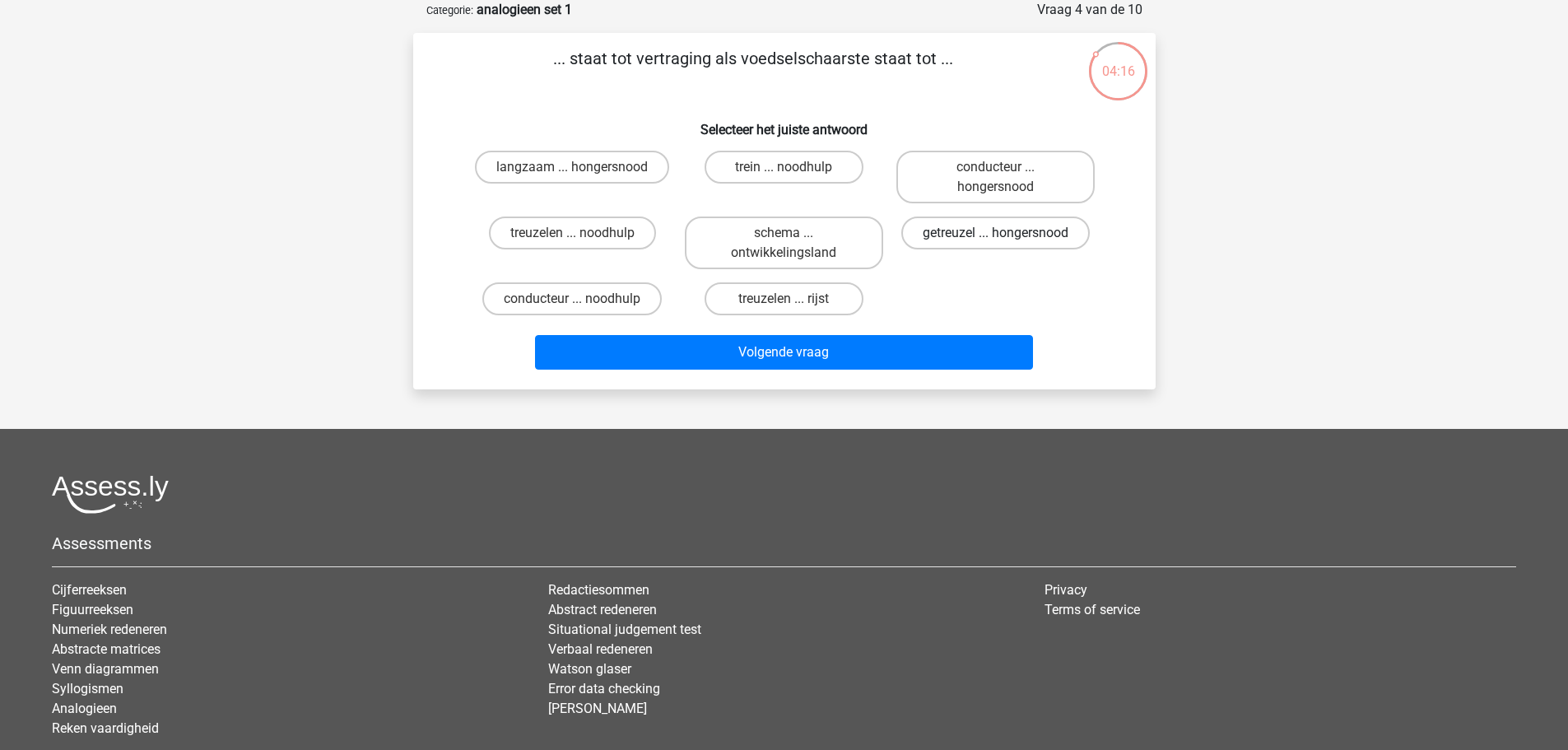
click at [947, 234] on label "getreuzel ... hongersnood" at bounding box center [996, 233] width 189 height 33
click at [996, 234] on input "getreuzel ... hongersnood" at bounding box center [1001, 238] width 11 height 11
radio input "true"
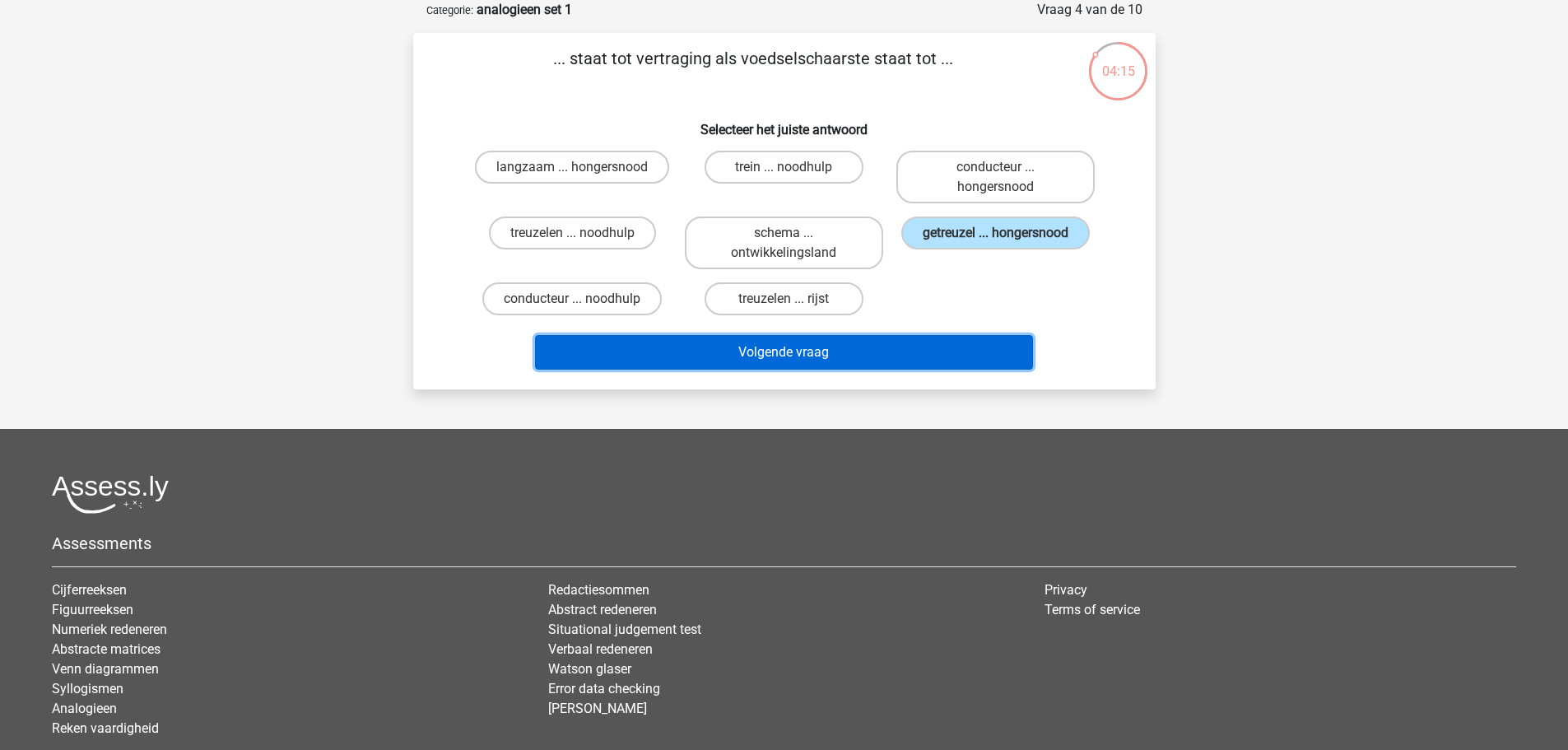
click at [779, 357] on button "Volgende vraag" at bounding box center [784, 352] width 498 height 34
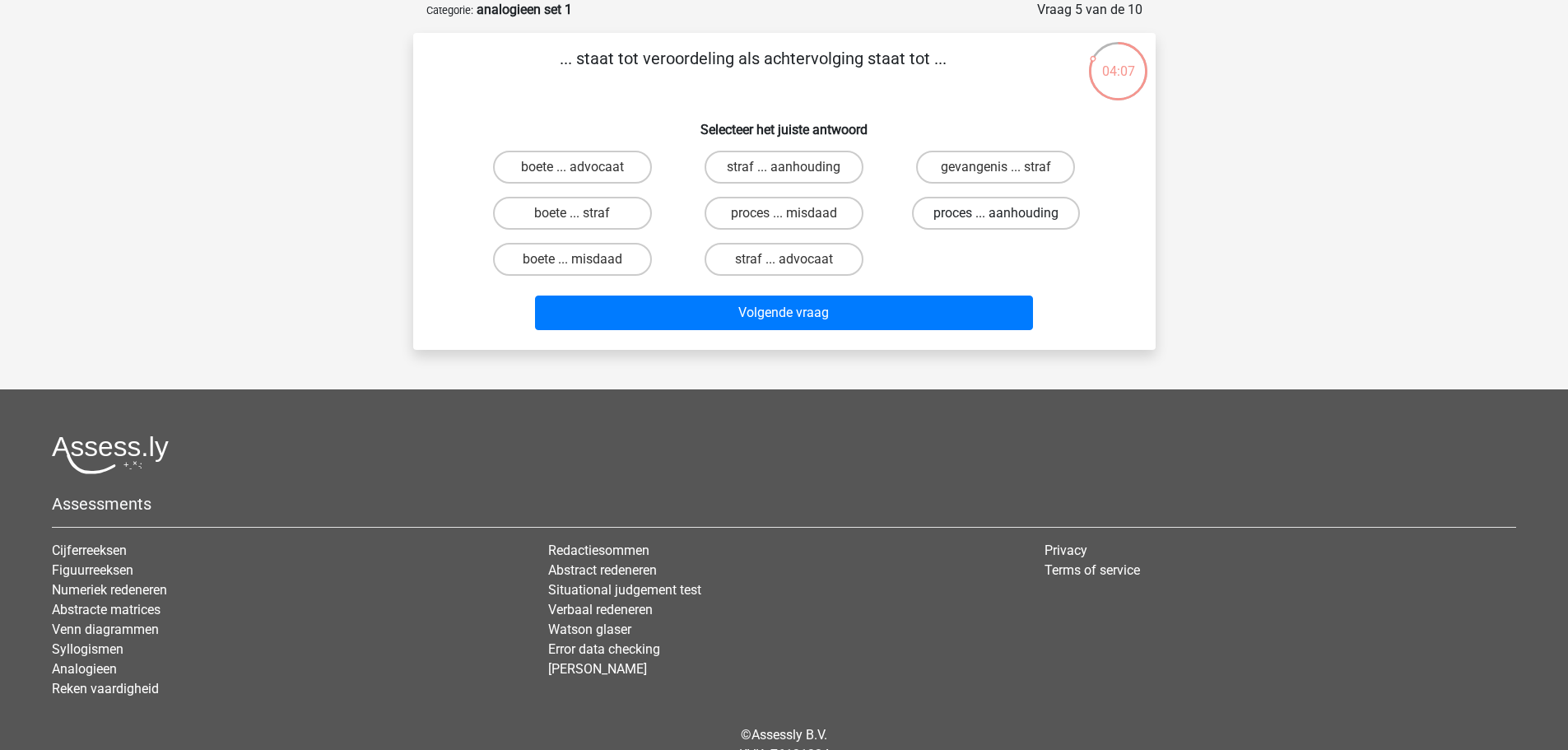
click at [952, 213] on label "proces ... aanhouding" at bounding box center [996, 212] width 168 height 33
click at [996, 213] on input "proces ... aanhouding" at bounding box center [1001, 219] width 11 height 11
radio input "true"
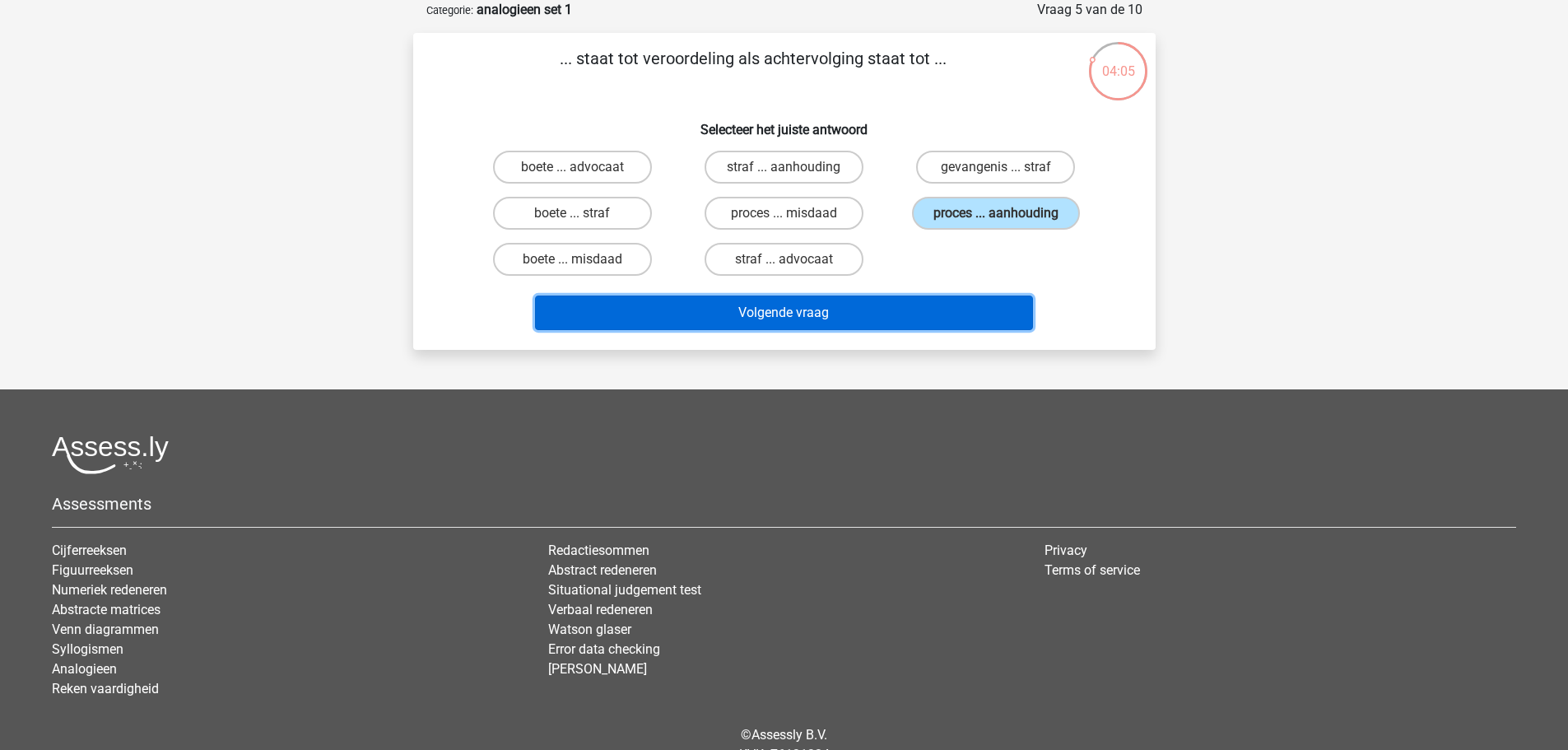
click at [841, 311] on button "Volgende vraag" at bounding box center [784, 312] width 498 height 34
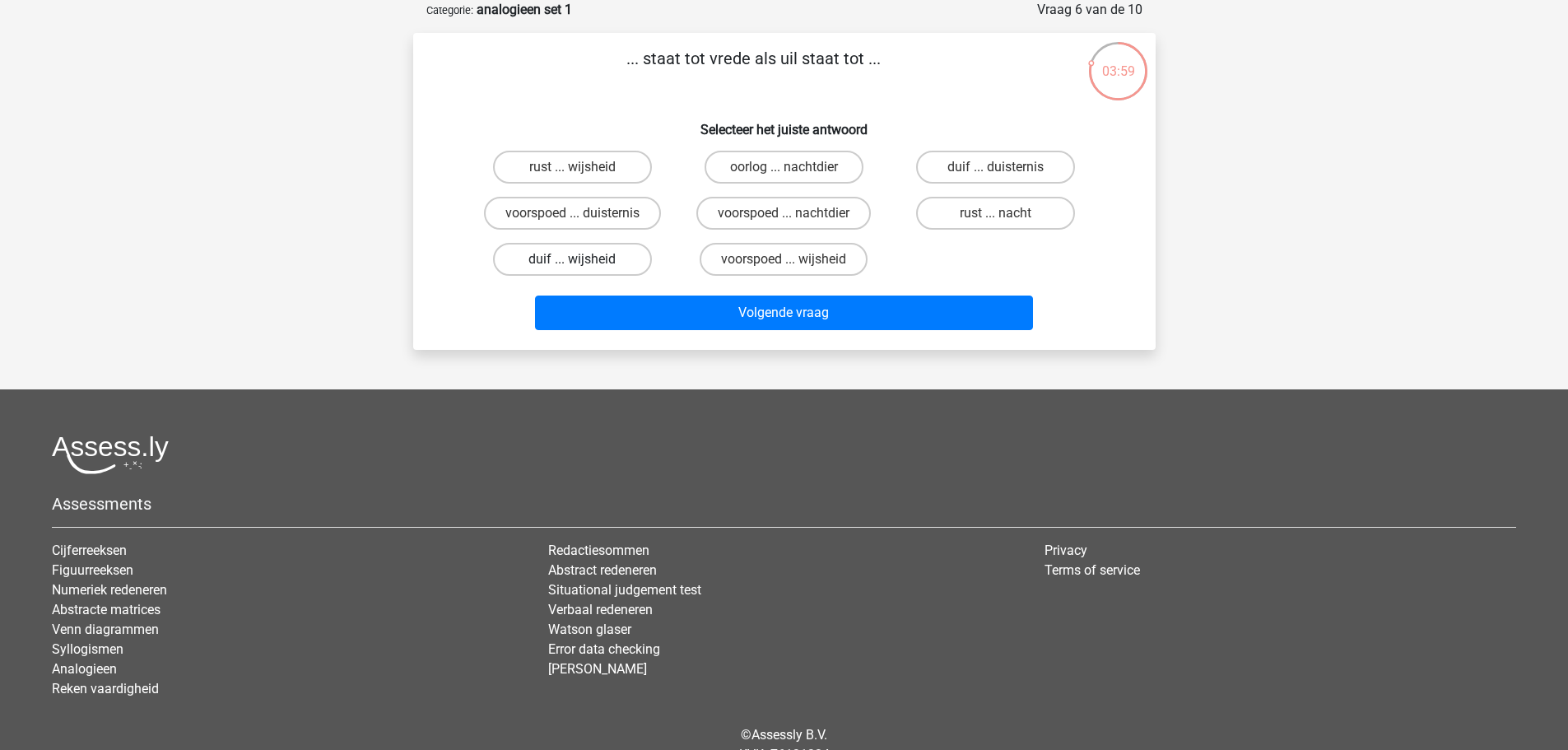
click at [592, 257] on label "duif ... wijsheid" at bounding box center [572, 258] width 159 height 33
click at [583, 259] on input "duif ... wijsheid" at bounding box center [577, 264] width 11 height 11
radio input "true"
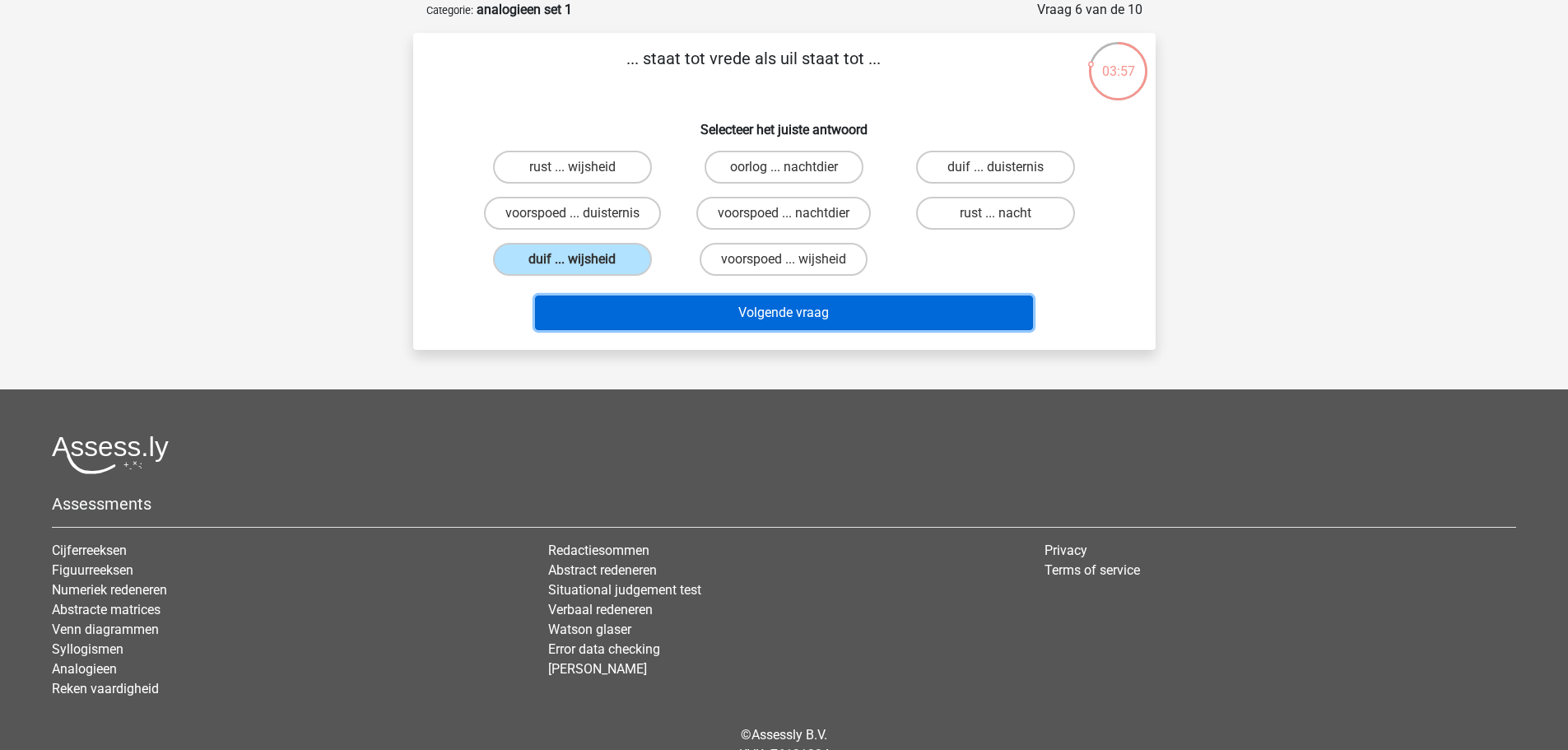
click at [753, 311] on button "Volgende vraag" at bounding box center [784, 312] width 498 height 34
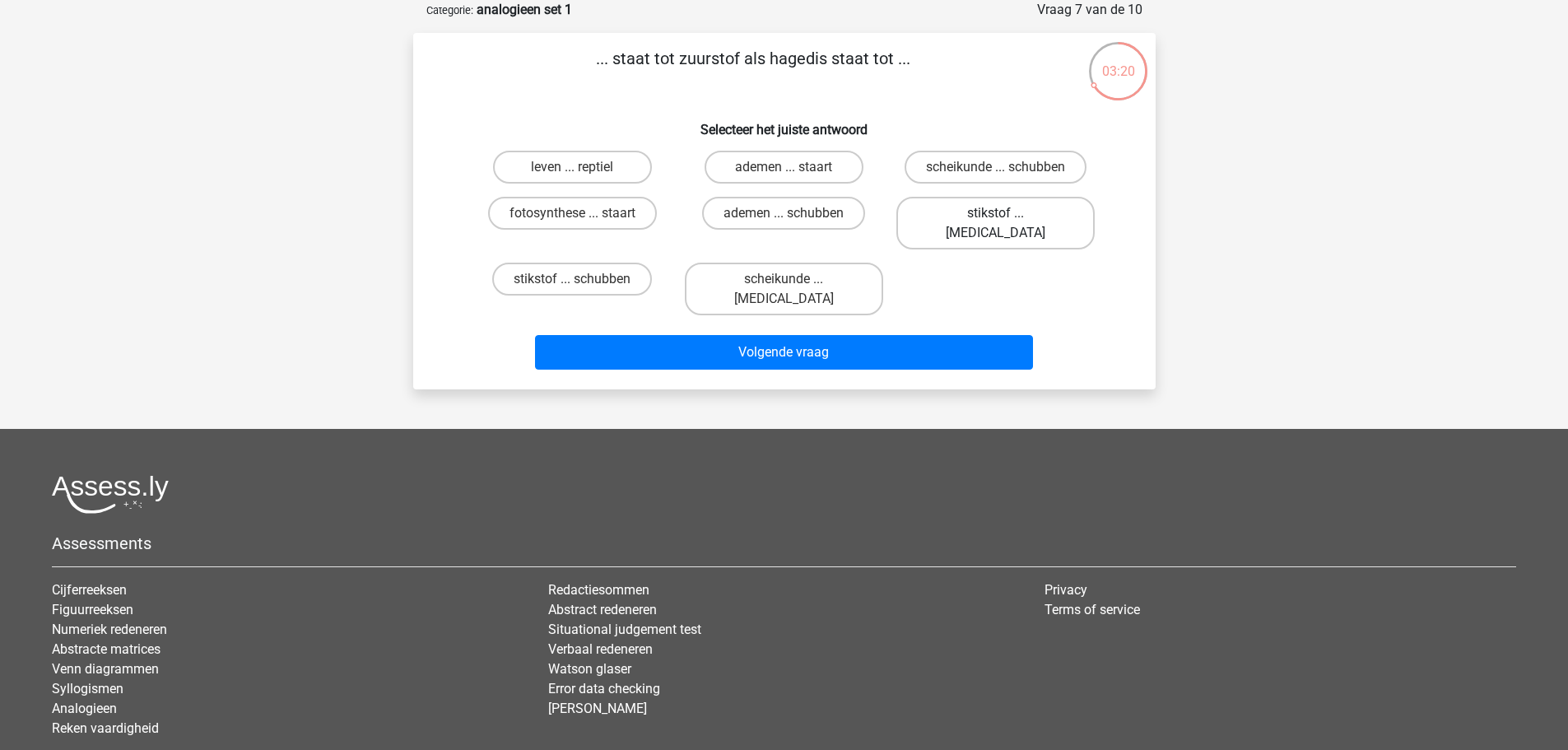
click at [966, 210] on label "stikstof ... [MEDICAL_DATA]" at bounding box center [995, 223] width 198 height 53
click at [996, 213] on input "stikstof ... [MEDICAL_DATA]" at bounding box center [1001, 219] width 11 height 11
radio input "true"
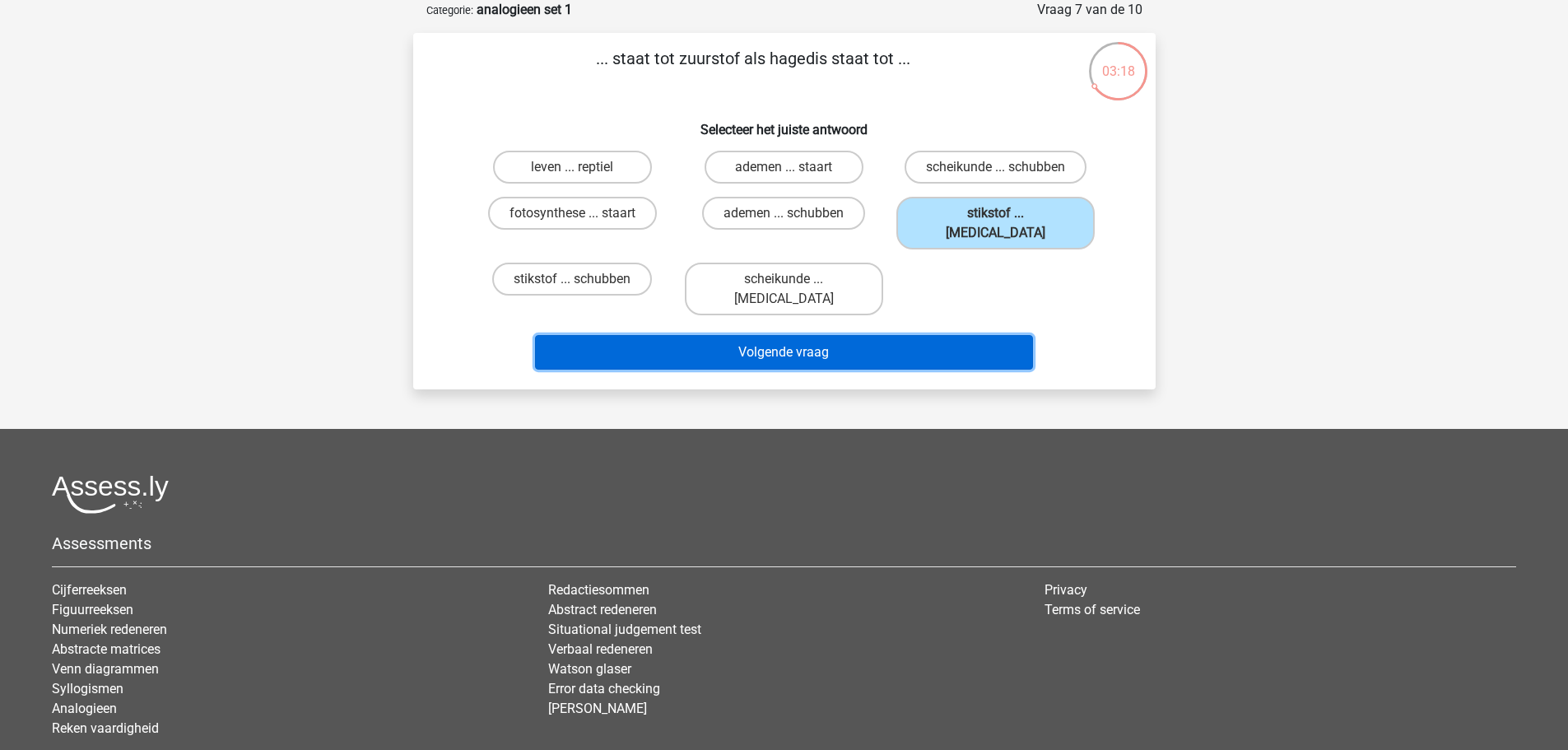
click at [851, 335] on button "Volgende vraag" at bounding box center [784, 352] width 498 height 34
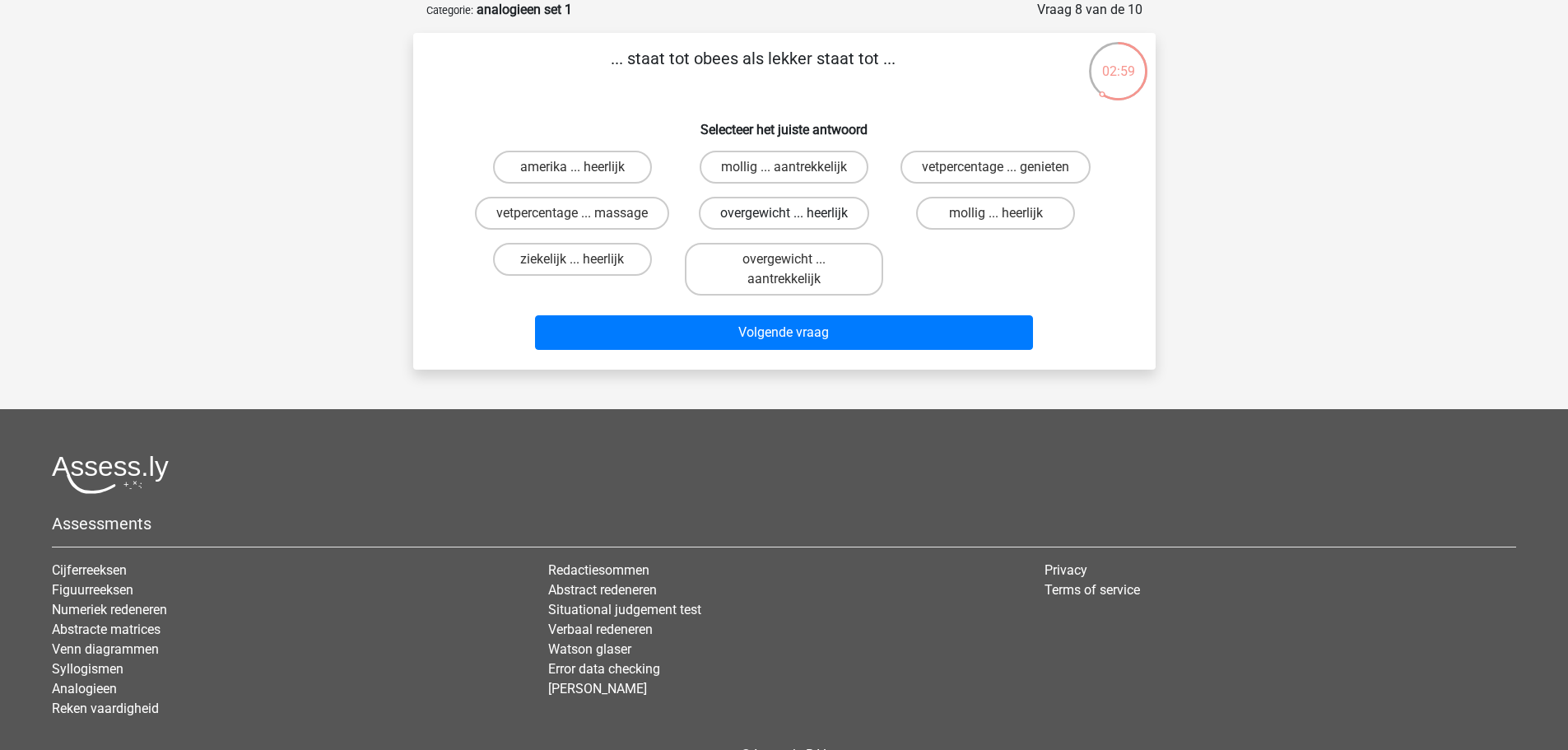
click at [777, 213] on label "overgewicht ... heerlijk" at bounding box center [784, 212] width 170 height 33
click at [784, 213] on input "overgewicht ... heerlijk" at bounding box center [789, 219] width 11 height 11
radio input "true"
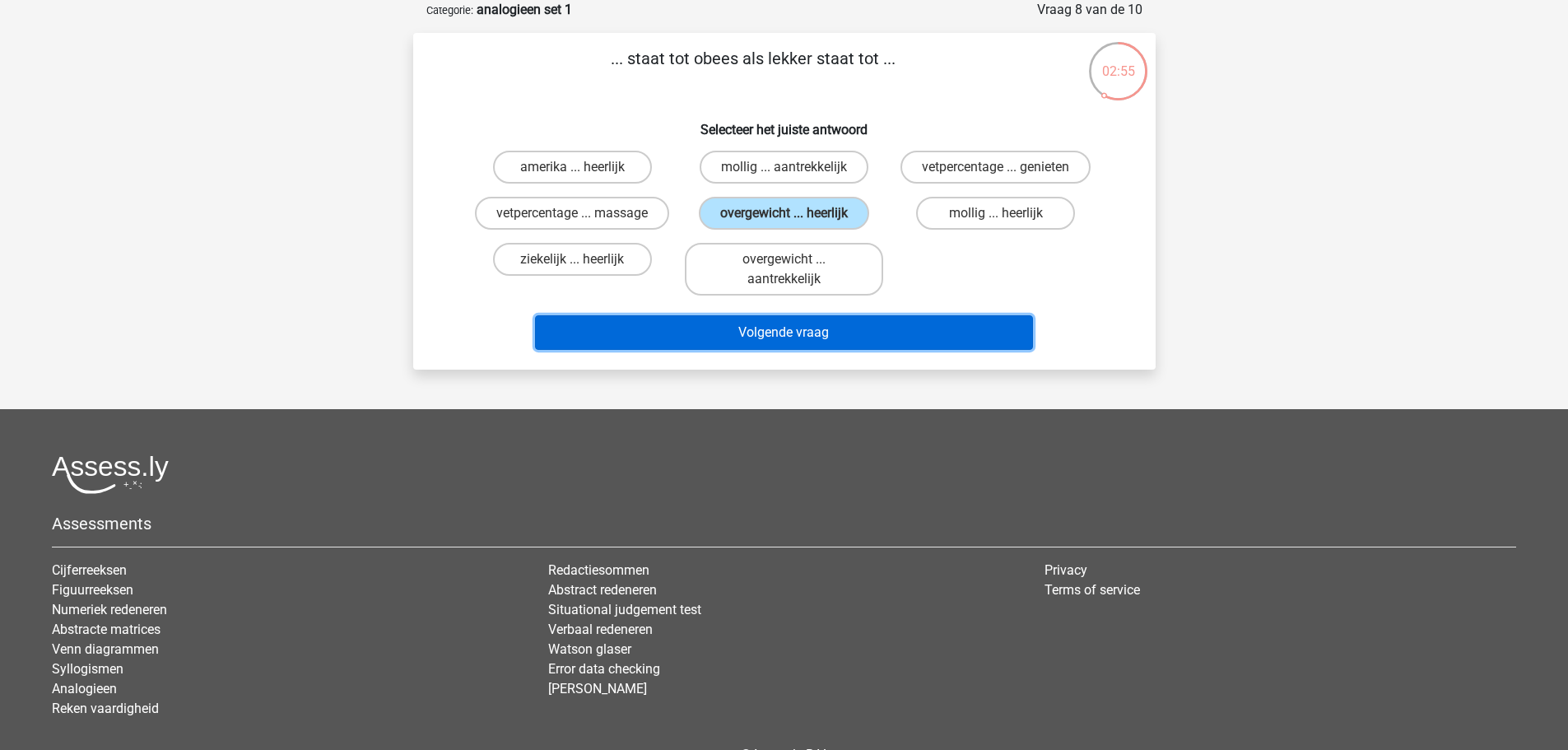
click at [797, 330] on button "Volgende vraag" at bounding box center [784, 332] width 498 height 34
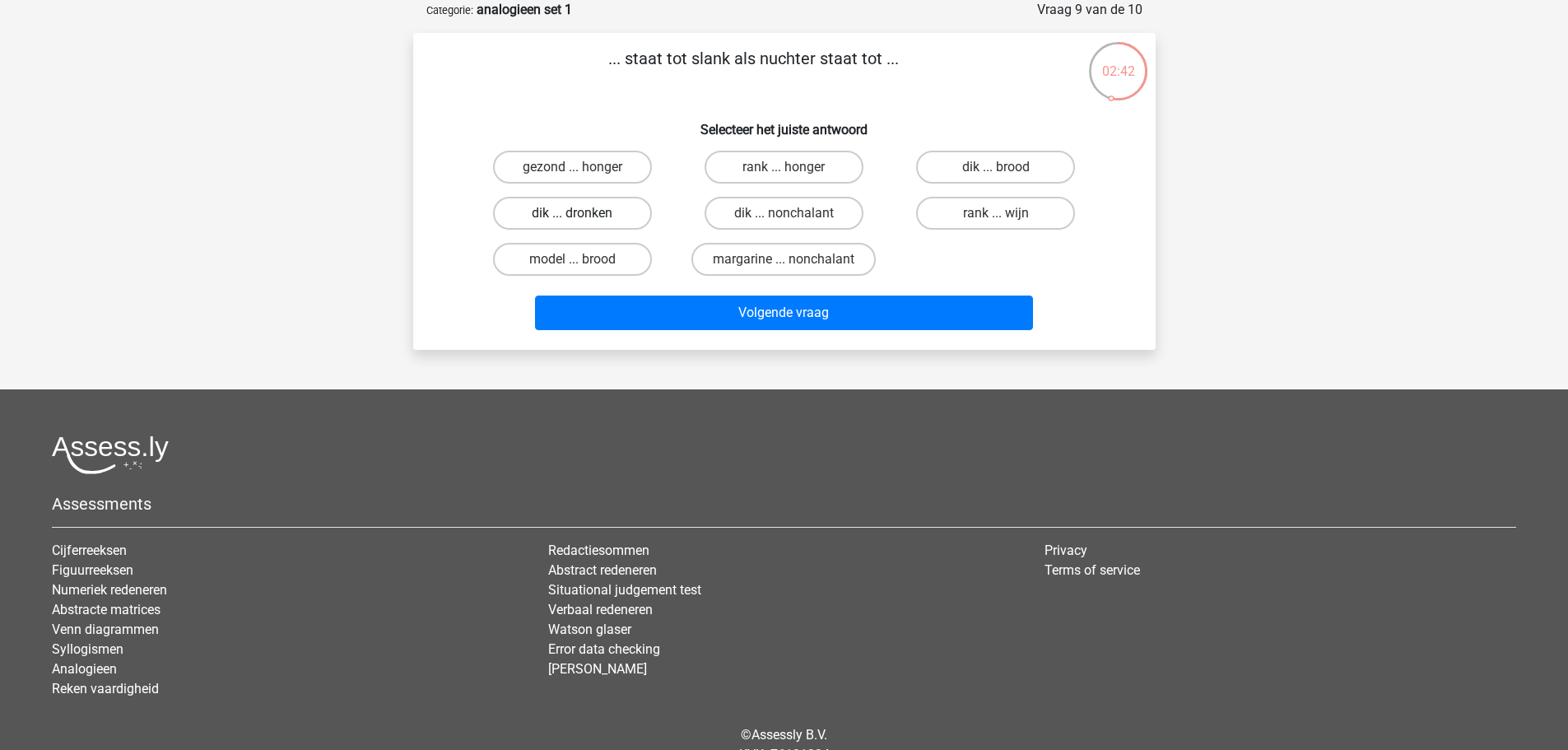
click at [601, 210] on label "dik ... dronken" at bounding box center [572, 212] width 159 height 33
click at [583, 213] on input "dik ... dronken" at bounding box center [577, 219] width 11 height 11
radio input "true"
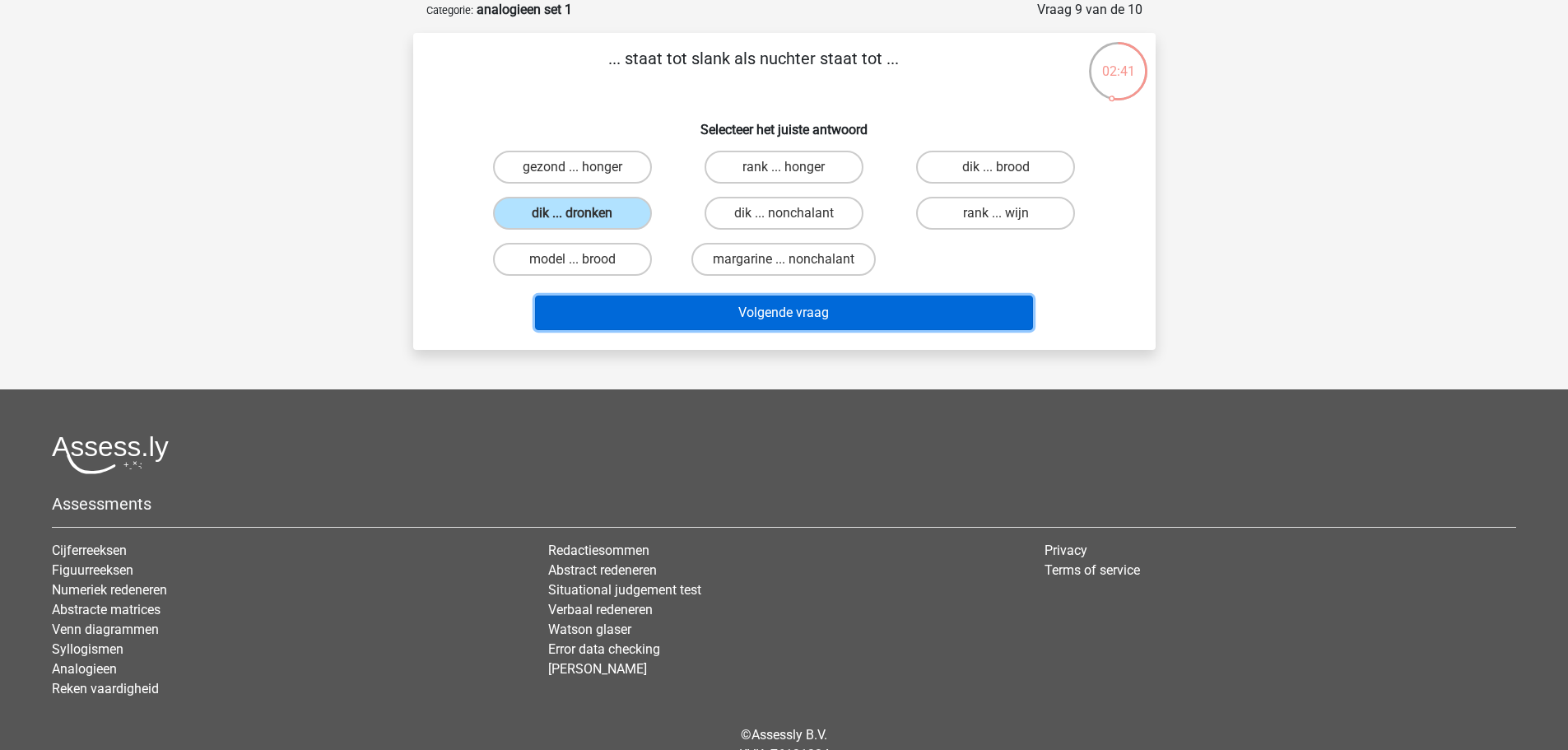
click at [796, 312] on button "Volgende vraag" at bounding box center [784, 312] width 498 height 34
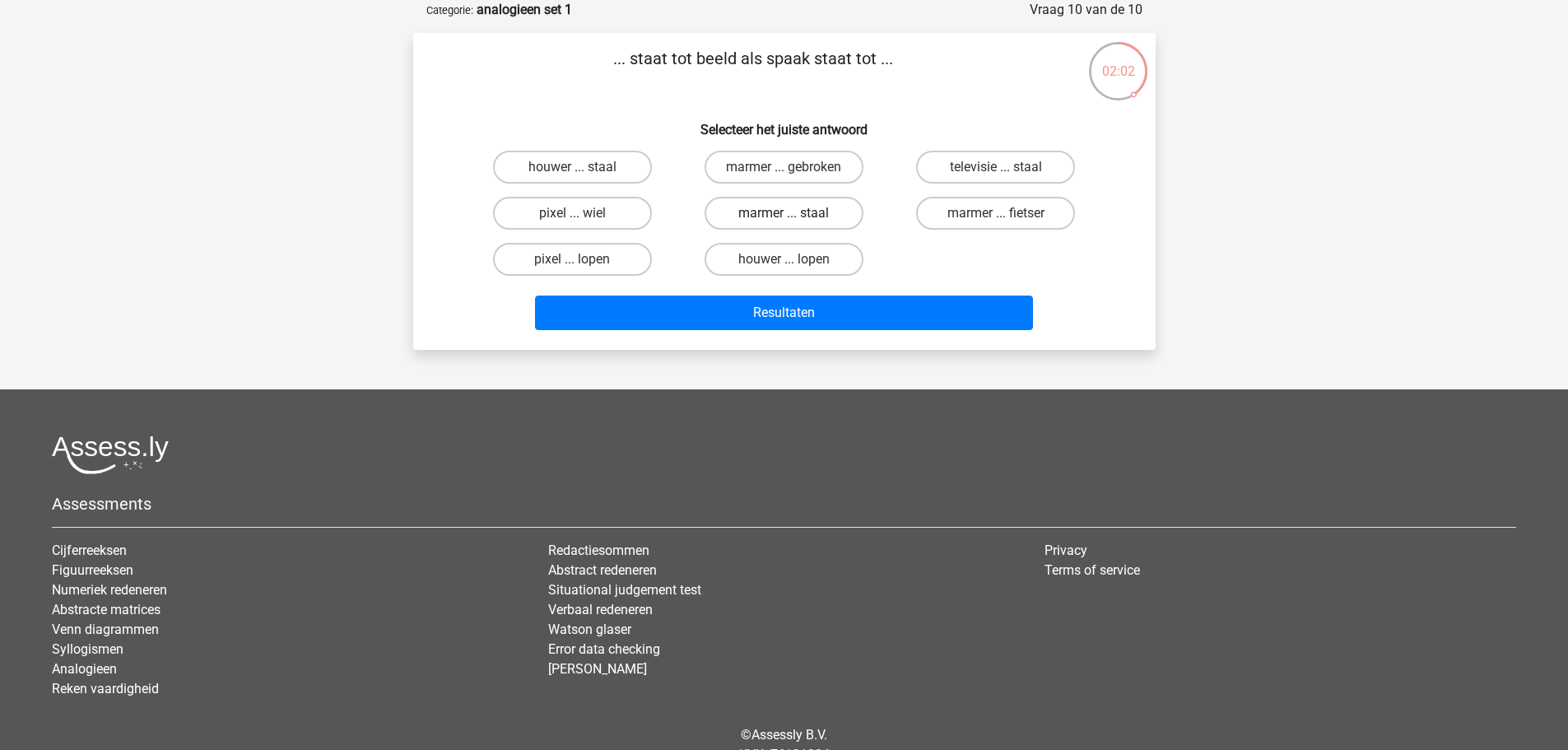
click at [819, 212] on label "marmer ... staal" at bounding box center [784, 212] width 159 height 33
click at [794, 213] on input "marmer ... staal" at bounding box center [789, 219] width 11 height 11
radio input "true"
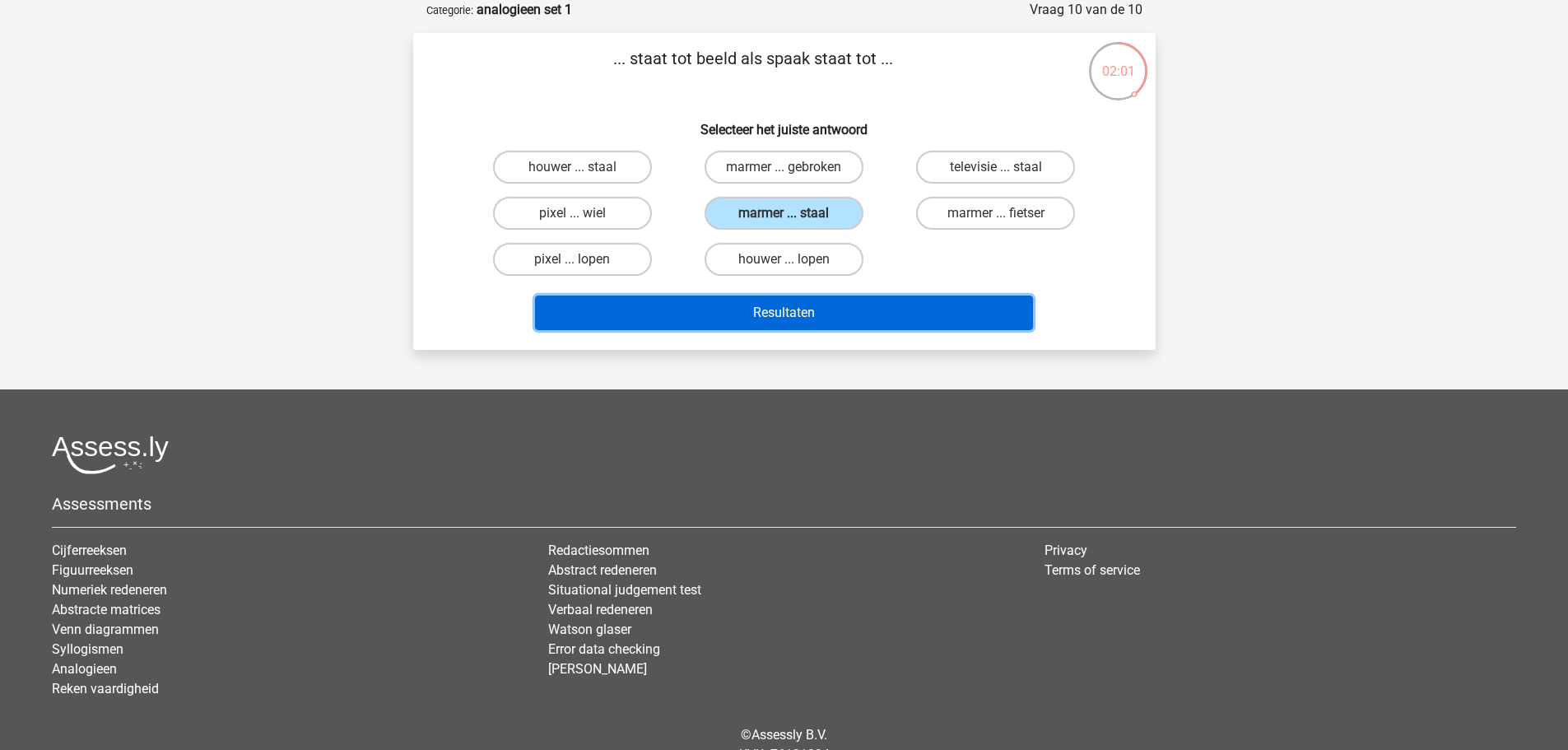
click at [831, 306] on button "Resultaten" at bounding box center [784, 312] width 498 height 34
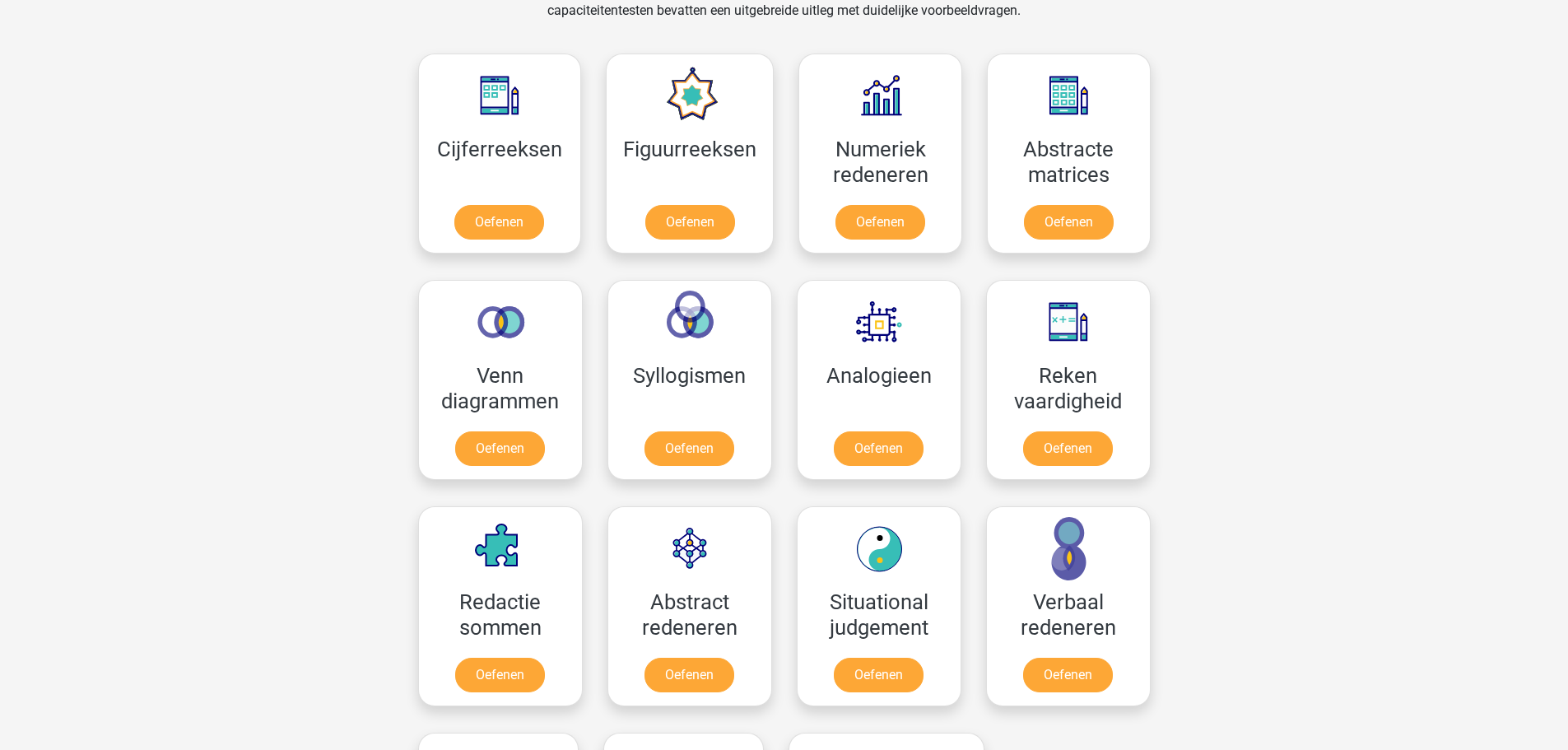
scroll to position [658, 0]
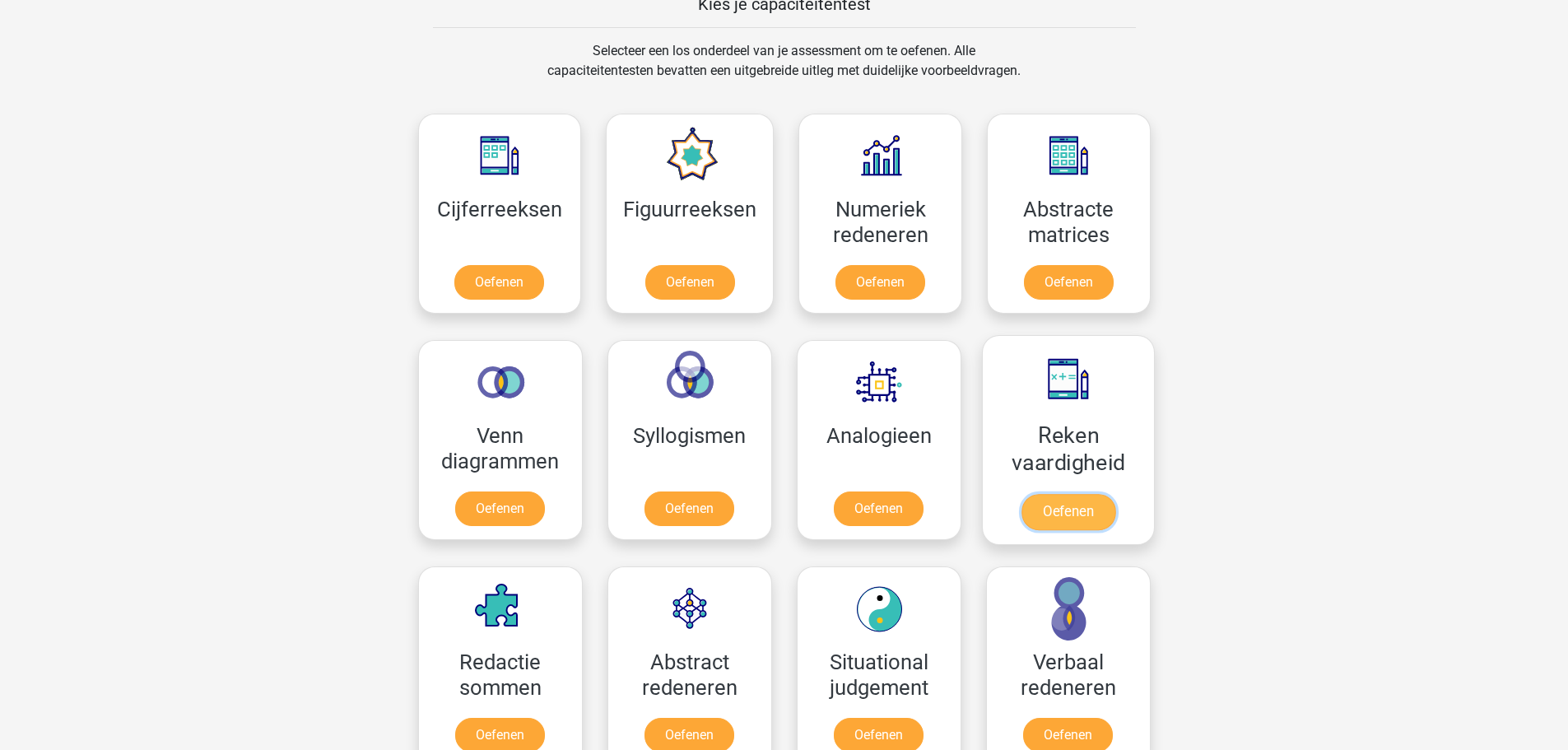
click at [1064, 504] on link "Oefenen" at bounding box center [1067, 511] width 93 height 36
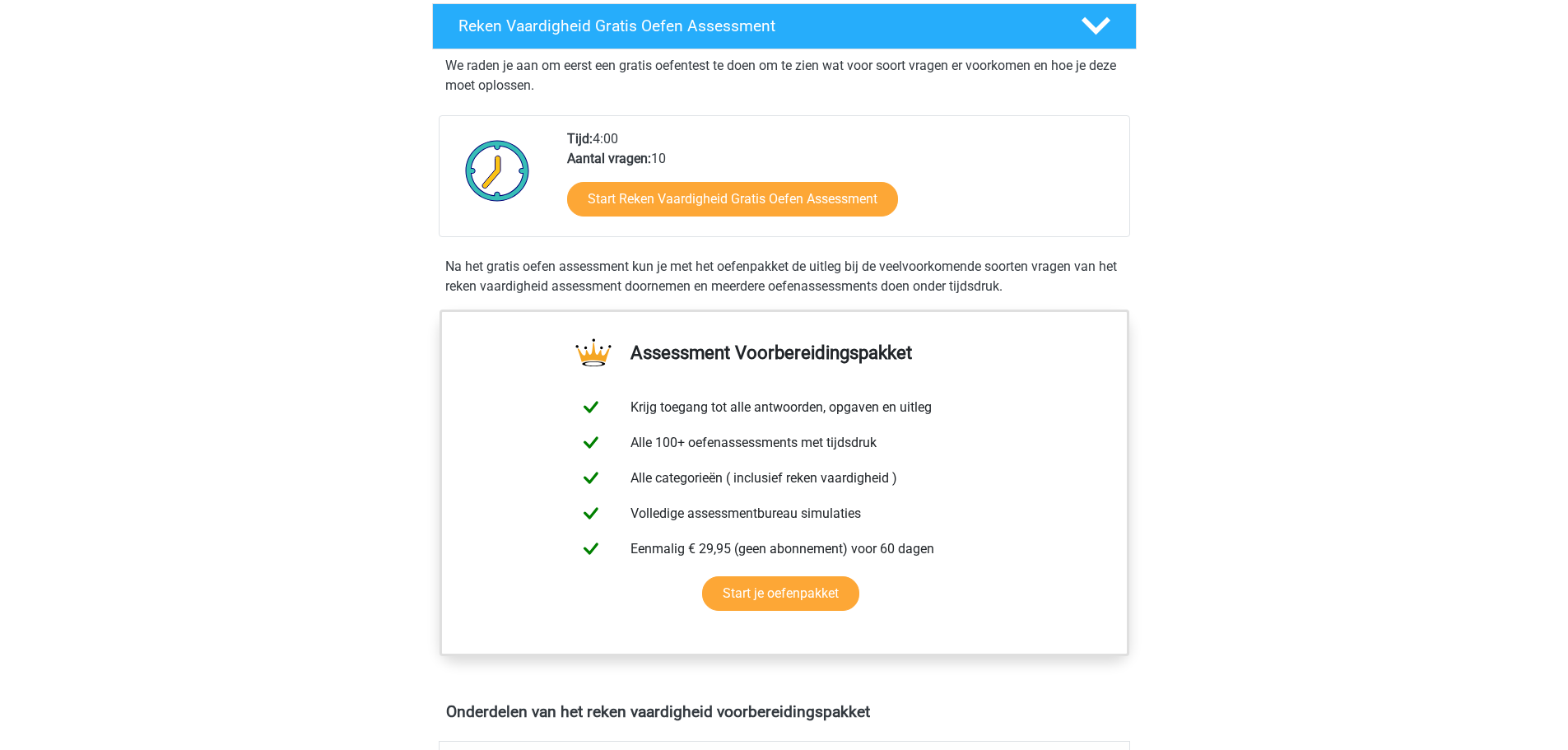
scroll to position [330, 0]
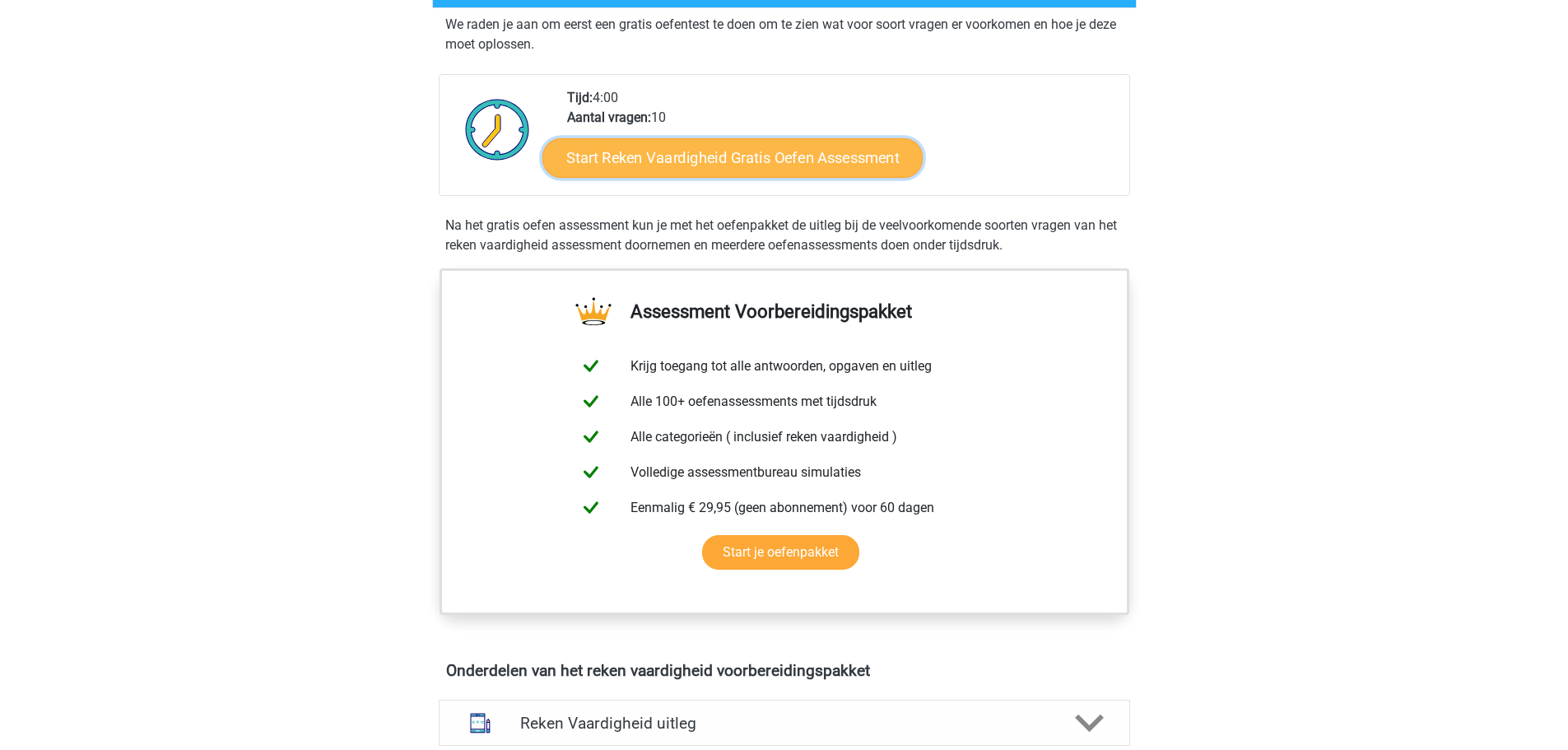
click at [751, 153] on link "Start Reken Vaardigheid Gratis Oefen Assessment" at bounding box center [732, 157] width 380 height 40
click at [716, 158] on link "Start Reken Vaardigheid Gratis Oefen Assessment" at bounding box center [732, 157] width 380 height 40
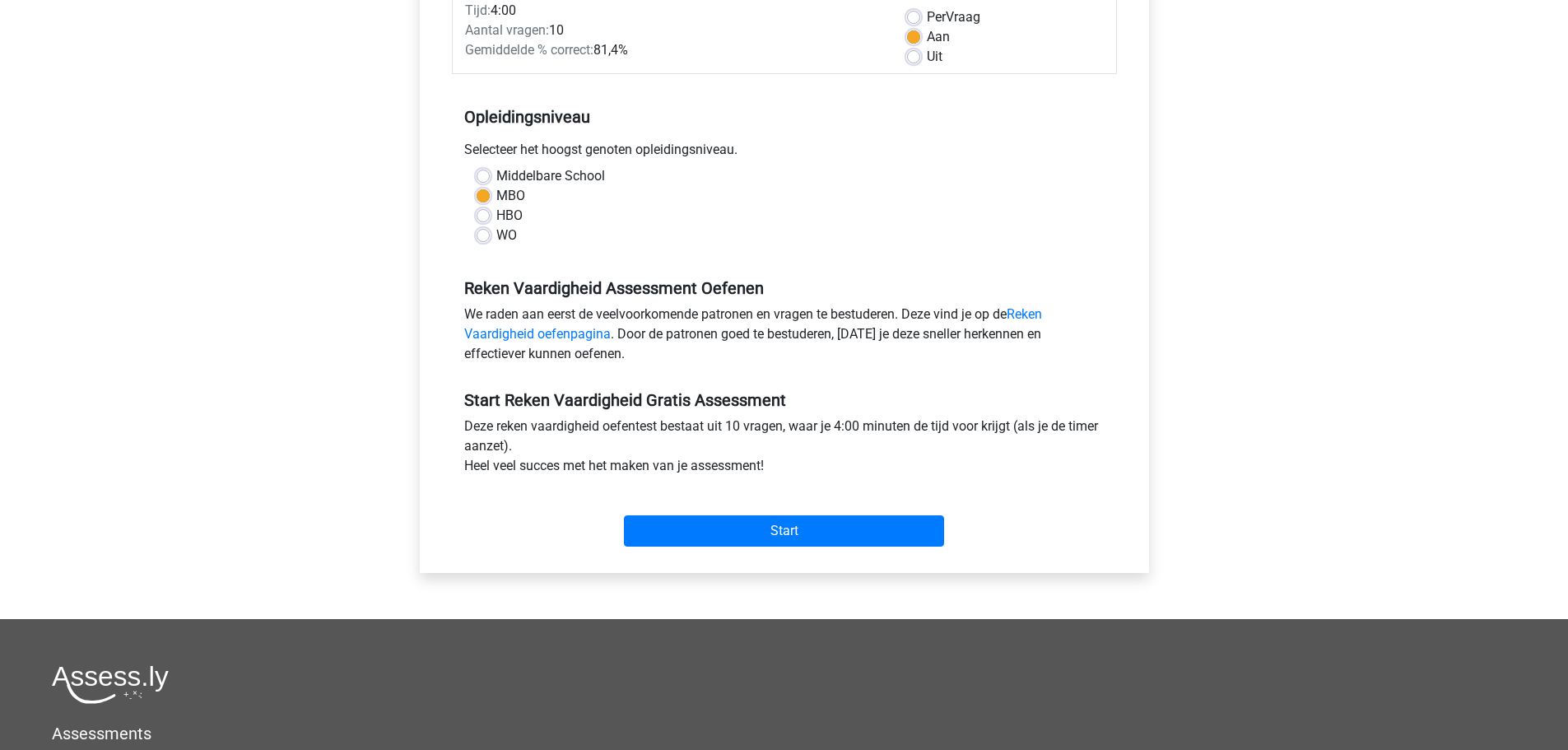
scroll to position [330, 0]
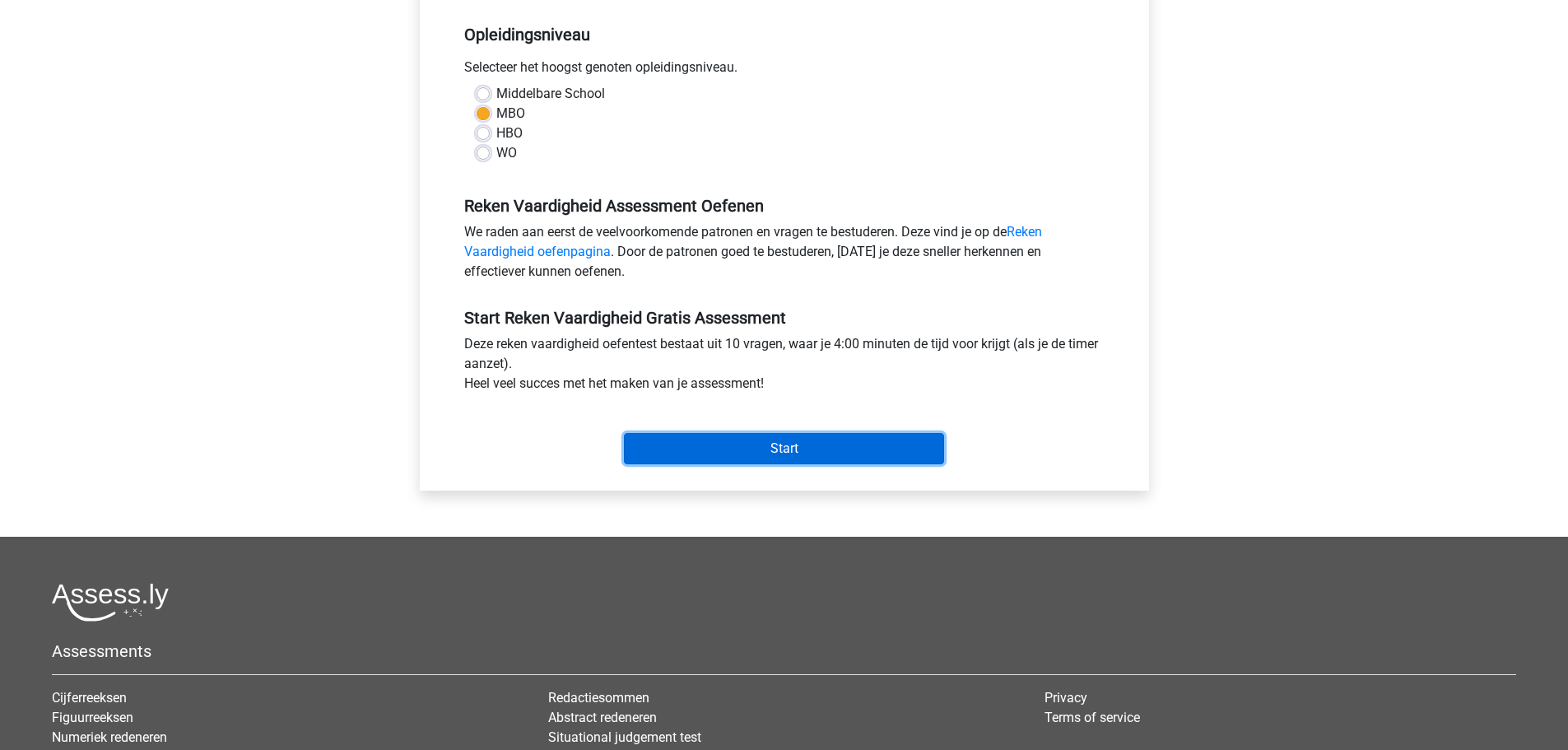
click at [771, 448] on input "Start" at bounding box center [784, 448] width 320 height 31
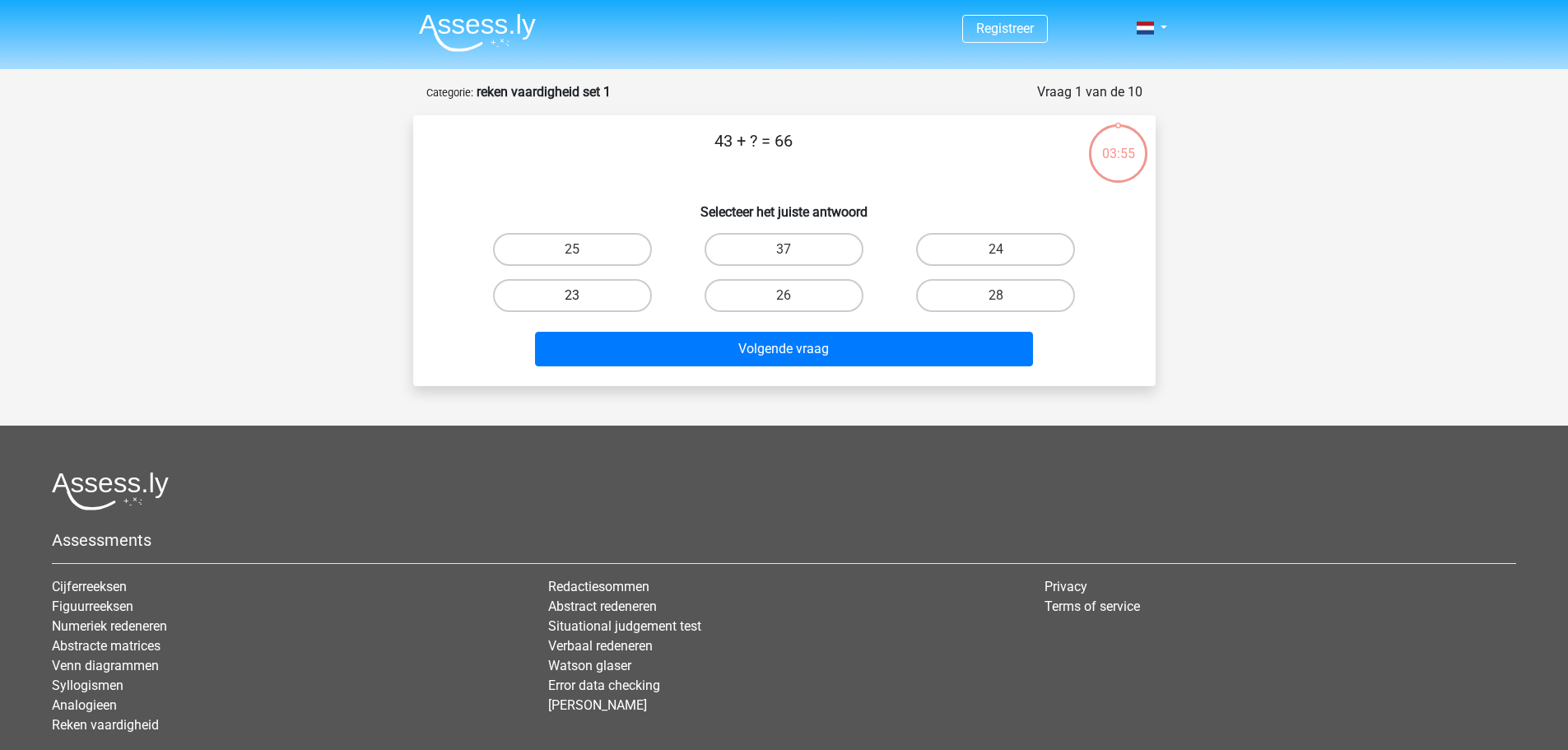
click at [570, 296] on label "23" at bounding box center [572, 295] width 159 height 33
click at [572, 296] on input "23" at bounding box center [577, 301] width 11 height 11
radio input "true"
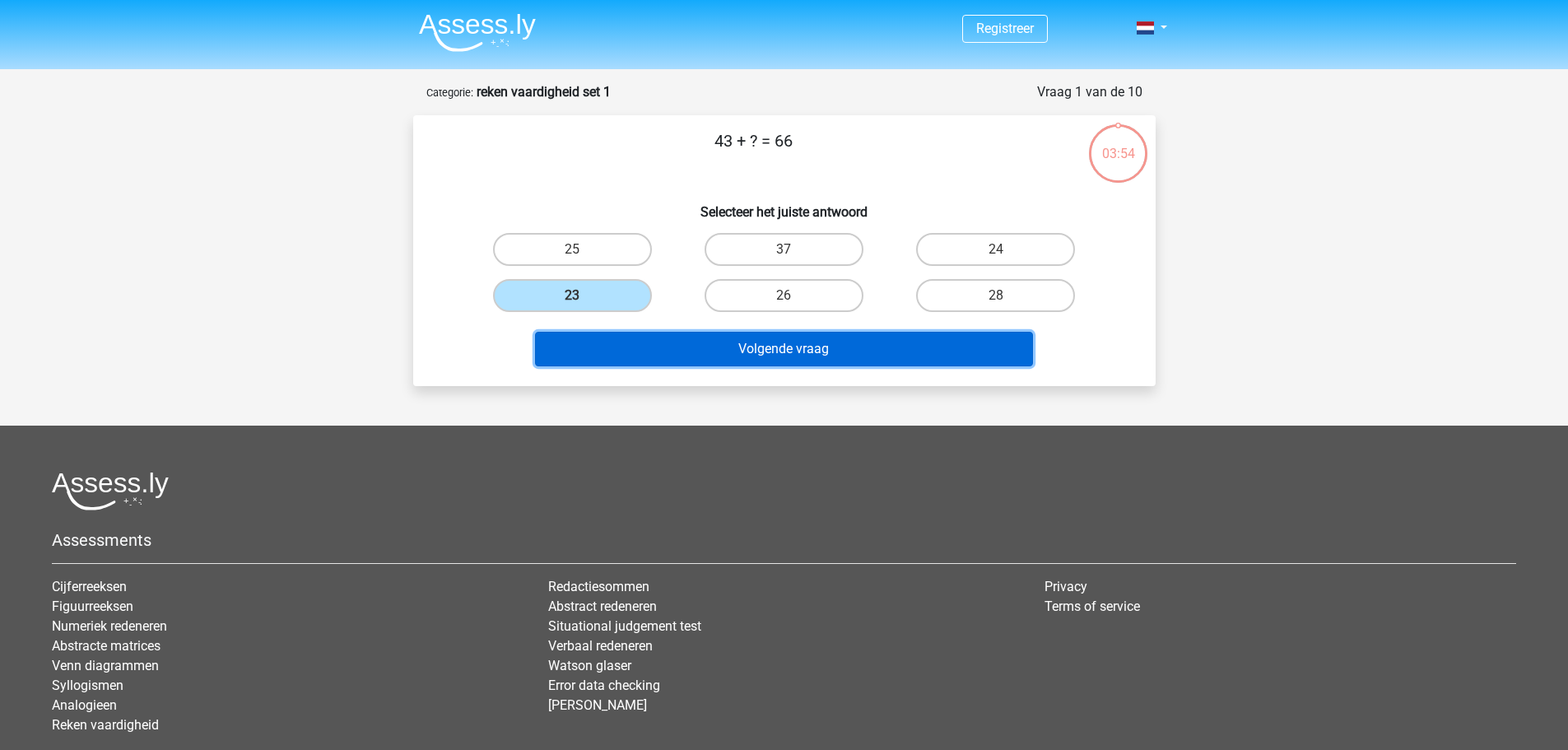
click at [747, 352] on button "Volgende vraag" at bounding box center [784, 348] width 498 height 34
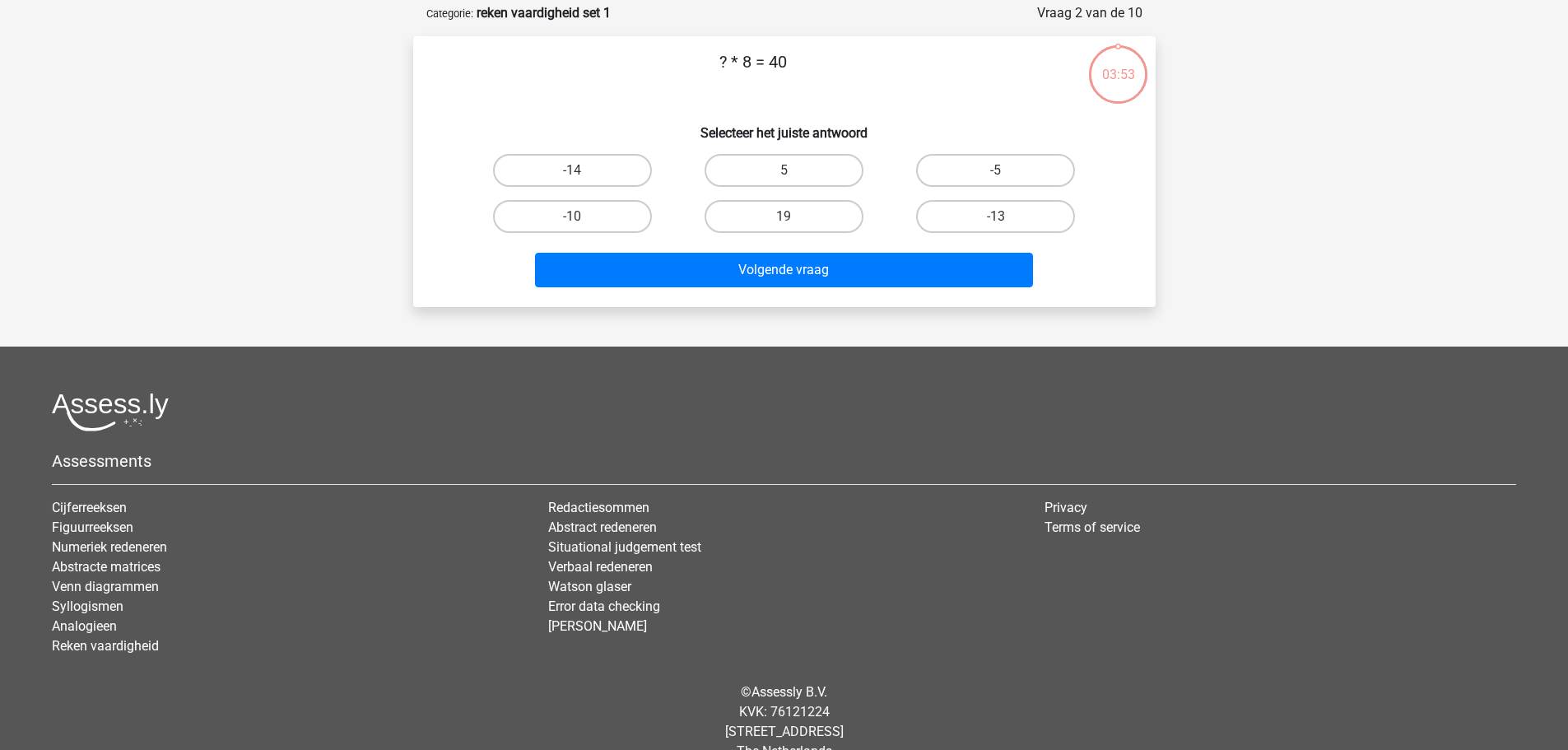
scroll to position [82, 0]
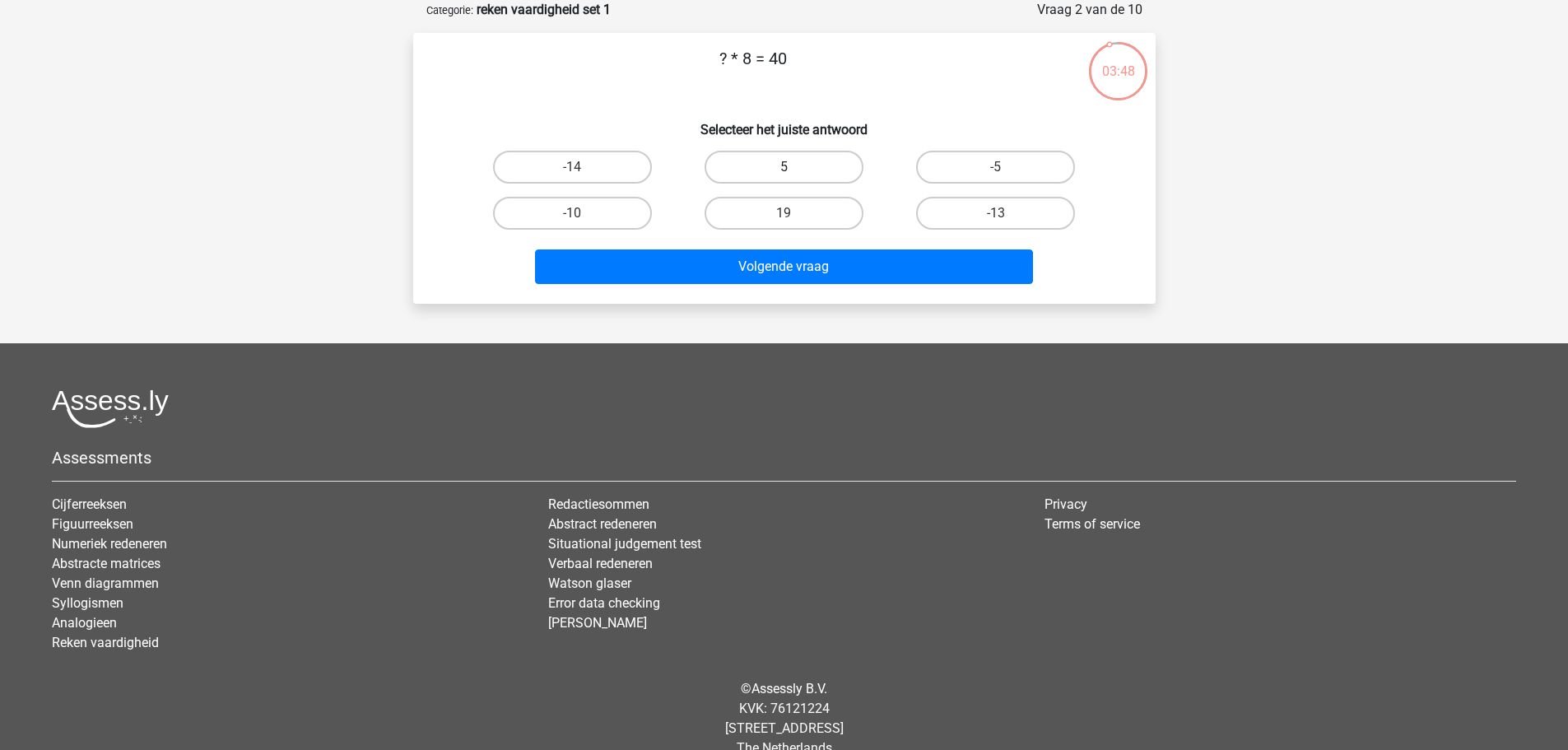
click at [775, 168] on label "5" at bounding box center [784, 167] width 159 height 33
click at [784, 168] on input "5" at bounding box center [789, 173] width 11 height 11
radio input "true"
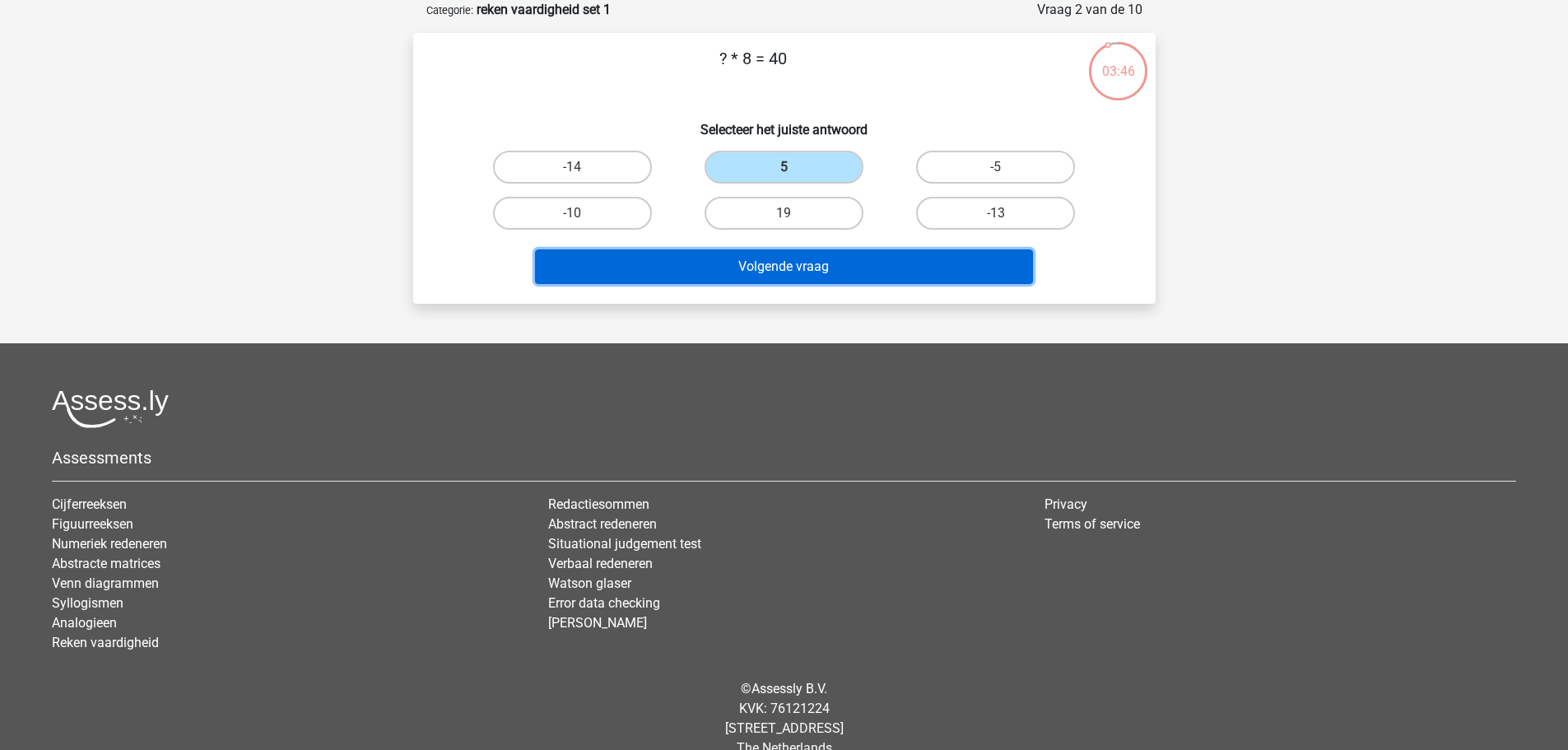
click at [777, 264] on button "Volgende vraag" at bounding box center [784, 266] width 498 height 34
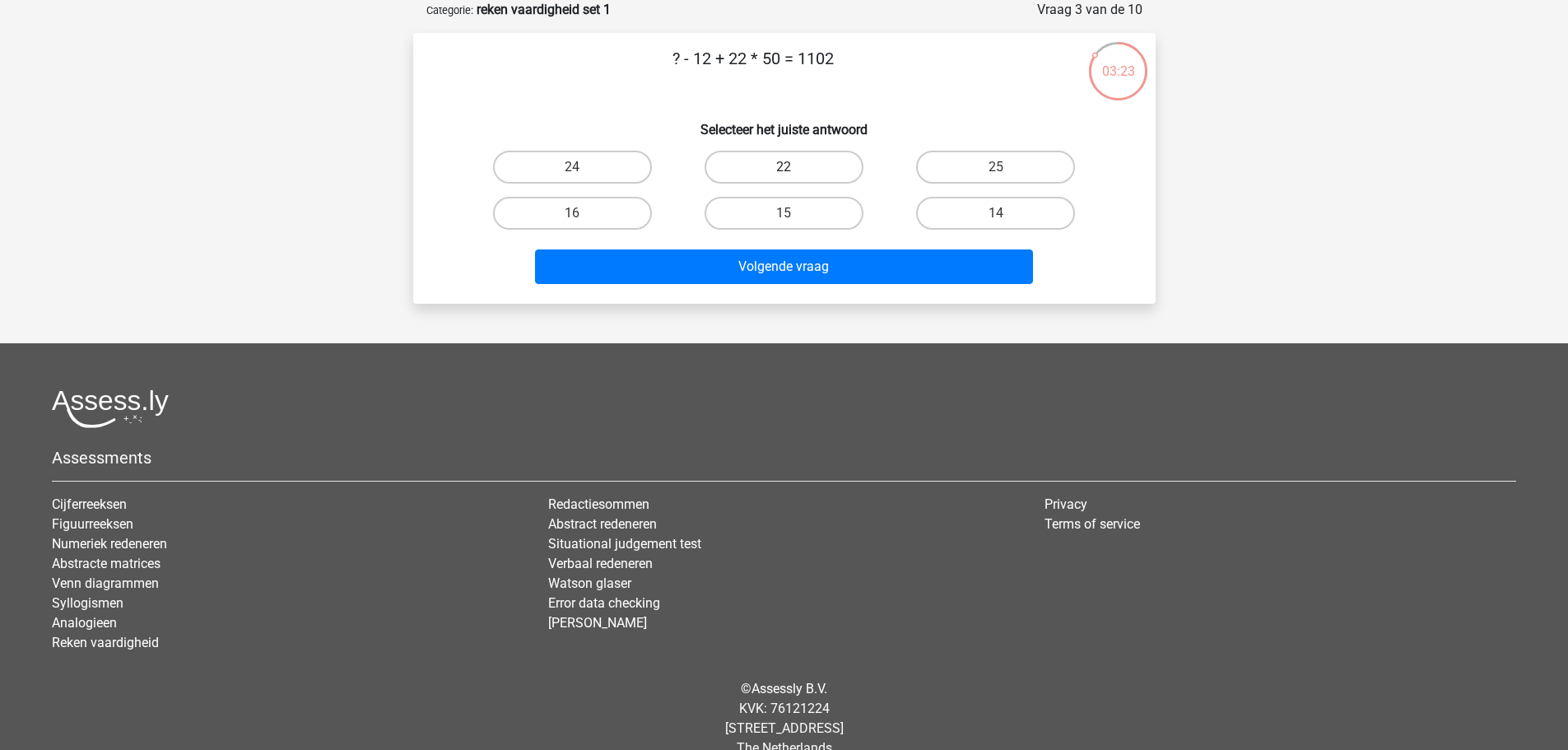
click at [800, 167] on label "22" at bounding box center [784, 167] width 159 height 33
click at [794, 167] on input "22" at bounding box center [789, 173] width 11 height 11
radio input "true"
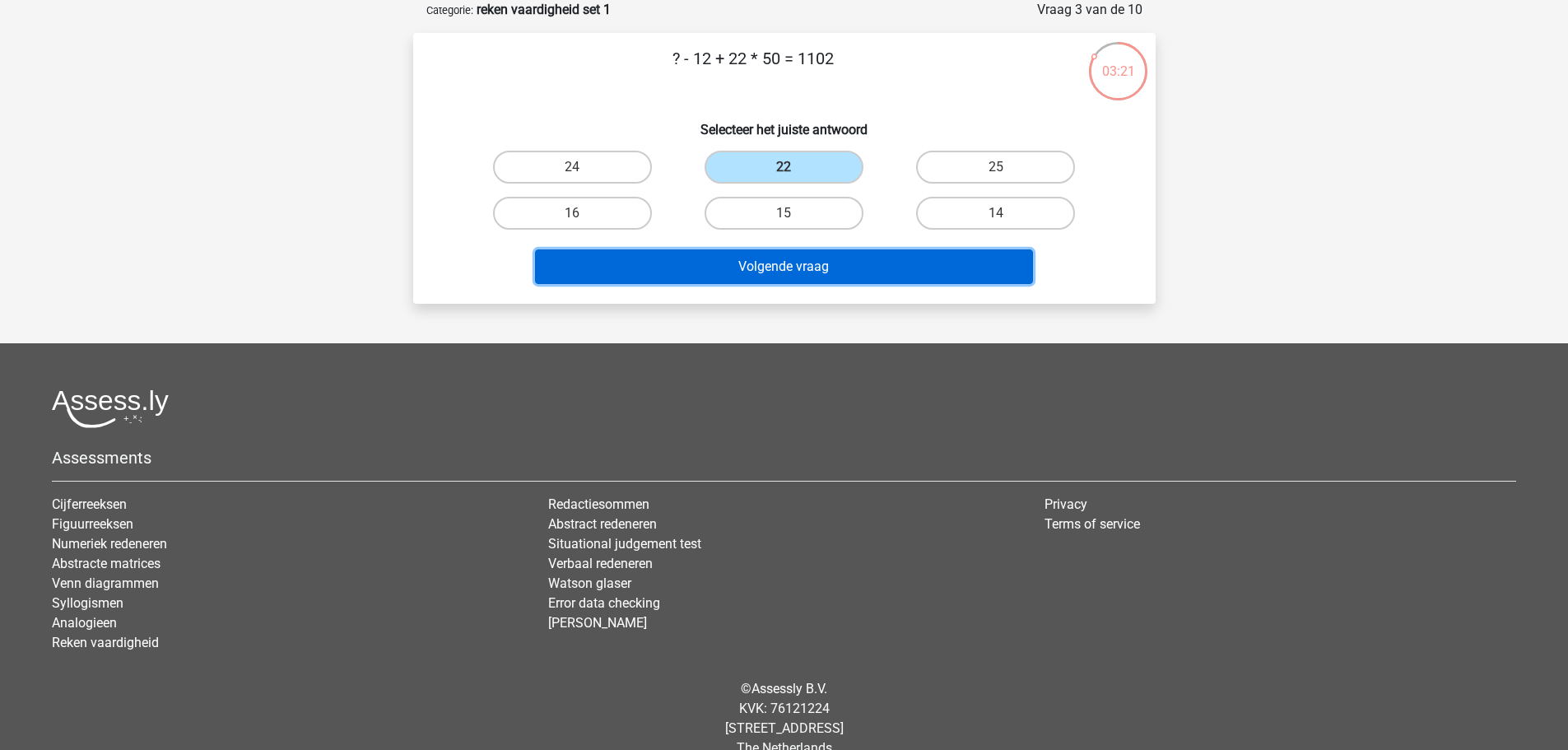
click at [794, 268] on button "Volgende vraag" at bounding box center [784, 266] width 498 height 34
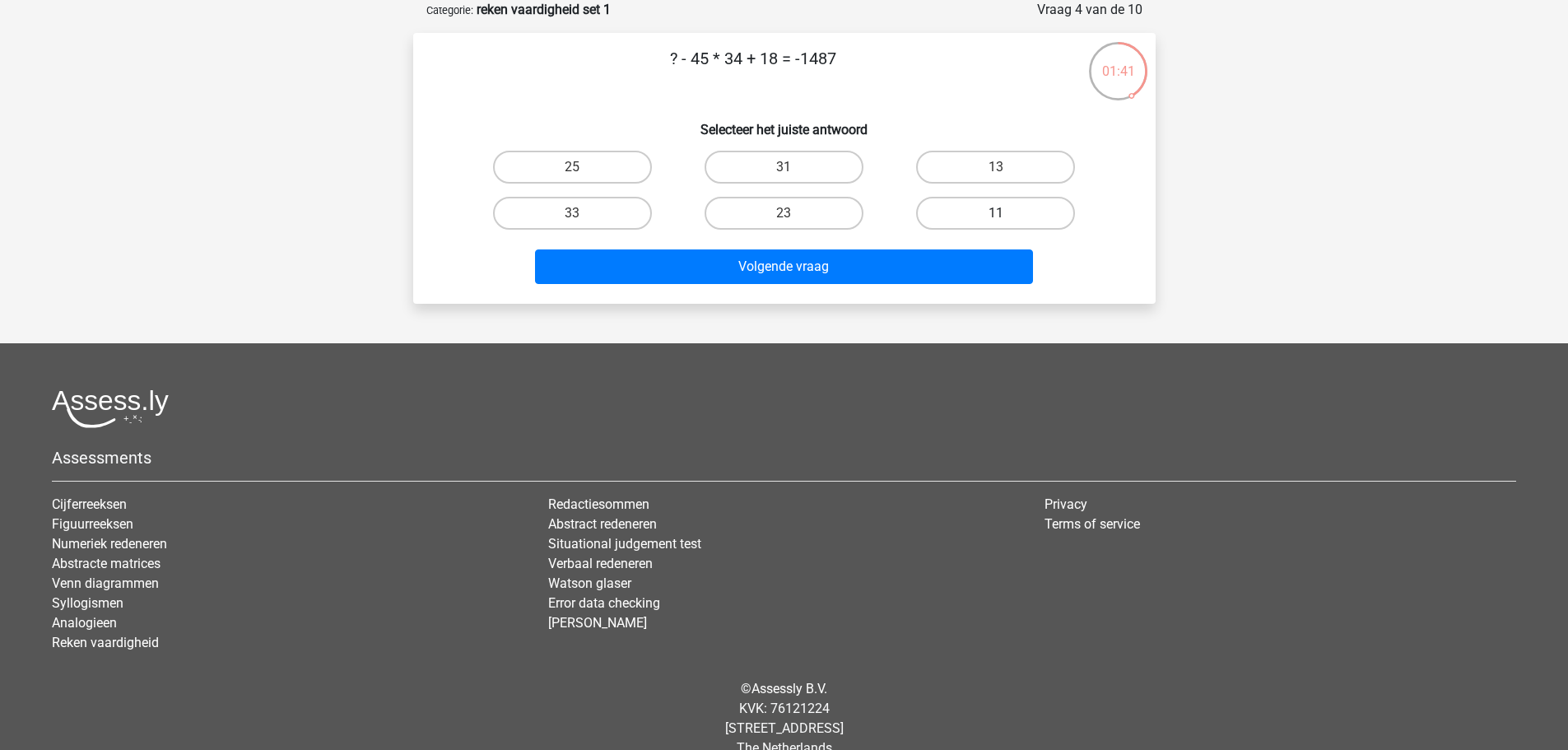
click at [991, 212] on label "11" at bounding box center [995, 212] width 159 height 33
click at [996, 213] on input "11" at bounding box center [1001, 219] width 11 height 11
radio input "true"
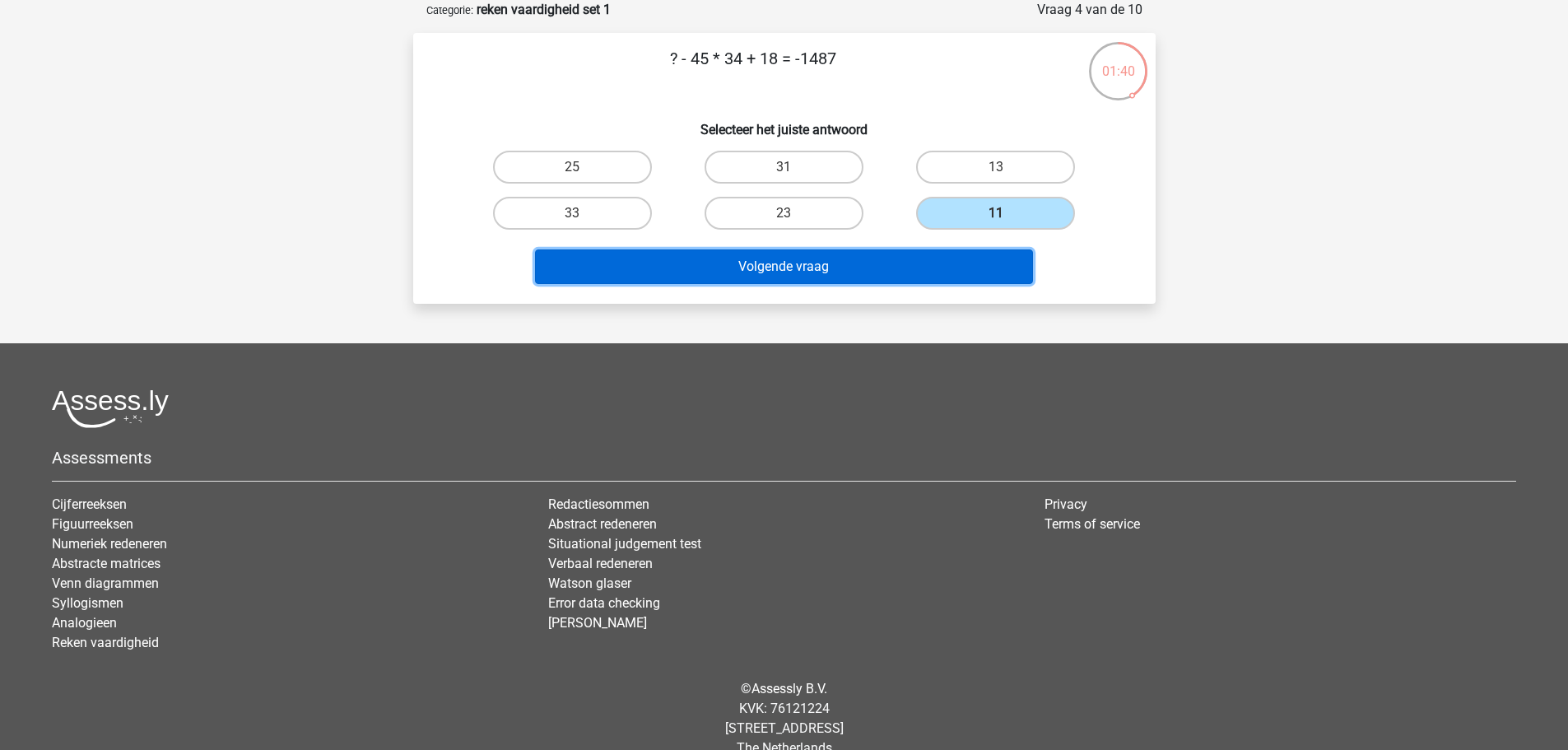
click at [777, 264] on button "Volgende vraag" at bounding box center [784, 266] width 498 height 34
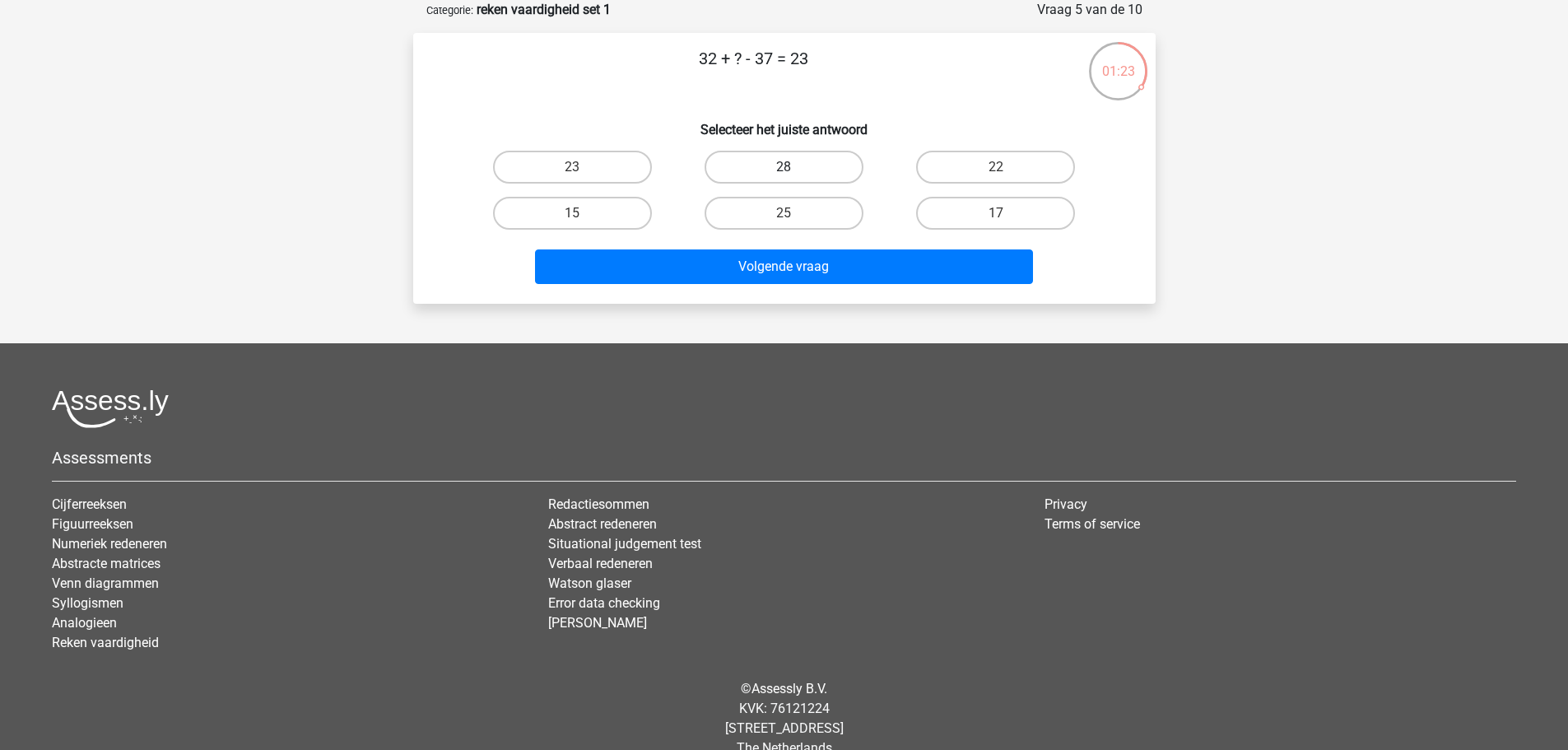
click at [762, 168] on label "28" at bounding box center [784, 167] width 159 height 33
click at [784, 168] on input "28" at bounding box center [789, 173] width 11 height 11
radio input "true"
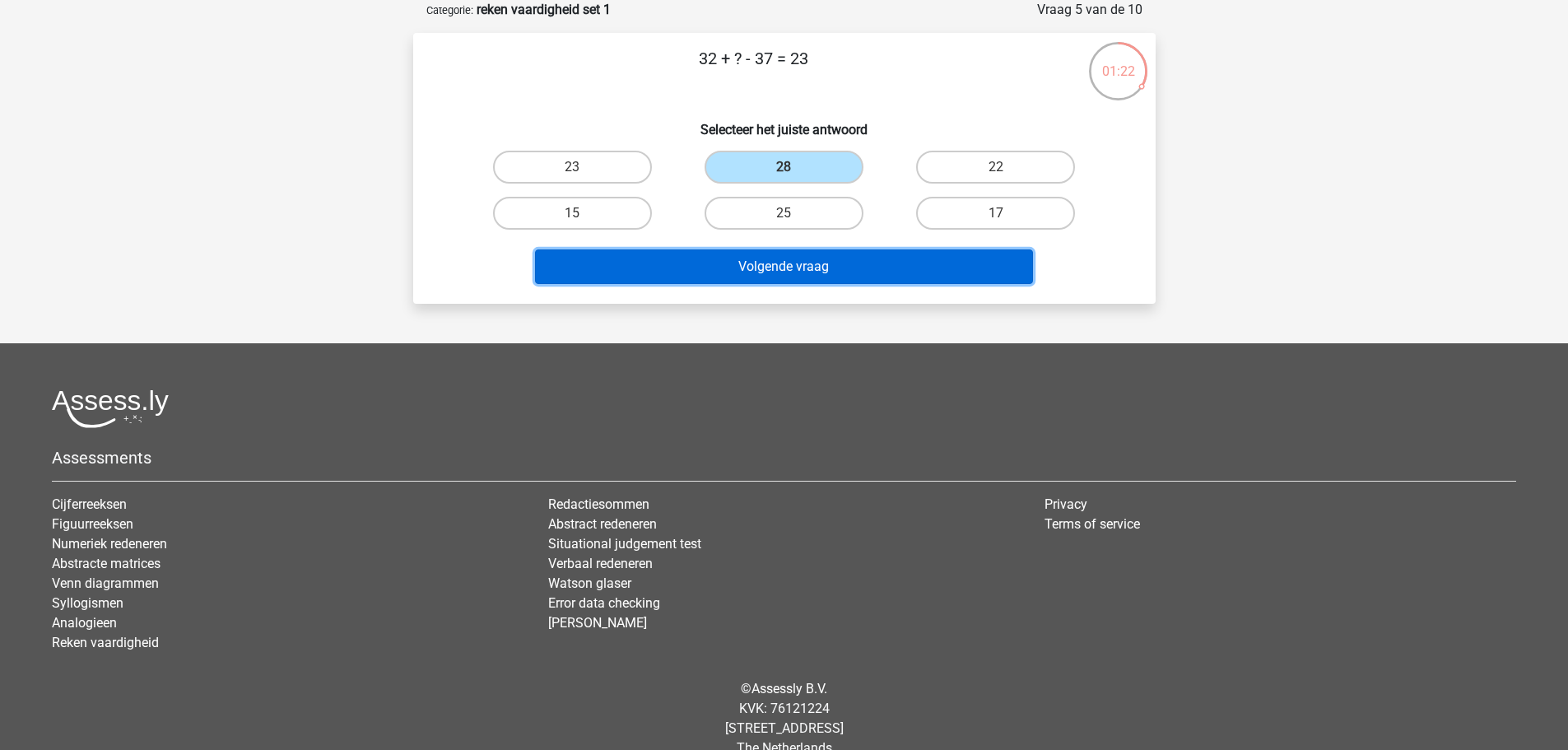
click at [780, 267] on button "Volgende vraag" at bounding box center [784, 266] width 498 height 34
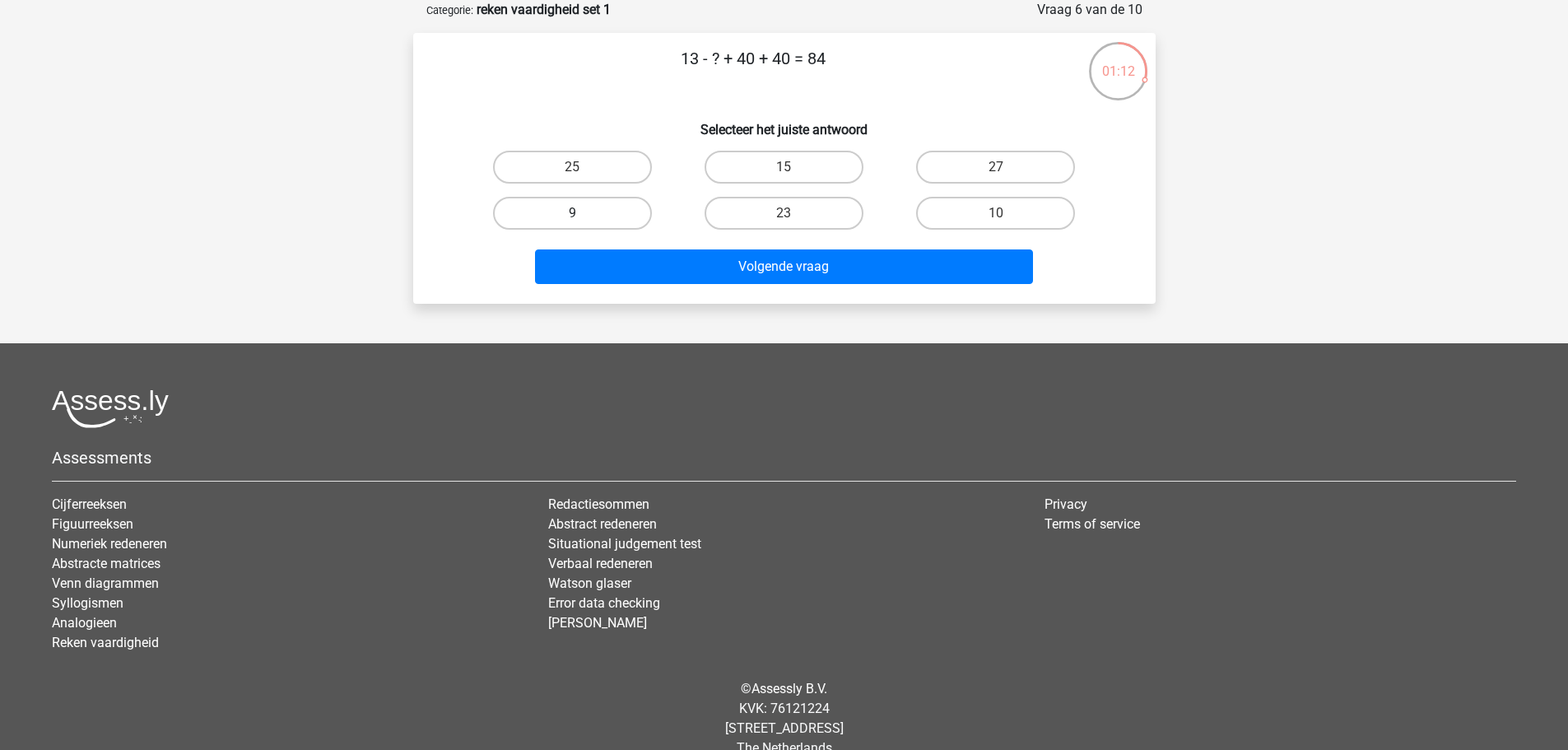
click at [601, 217] on label "9" at bounding box center [572, 212] width 159 height 33
click at [583, 217] on input "9" at bounding box center [577, 219] width 11 height 11
radio input "true"
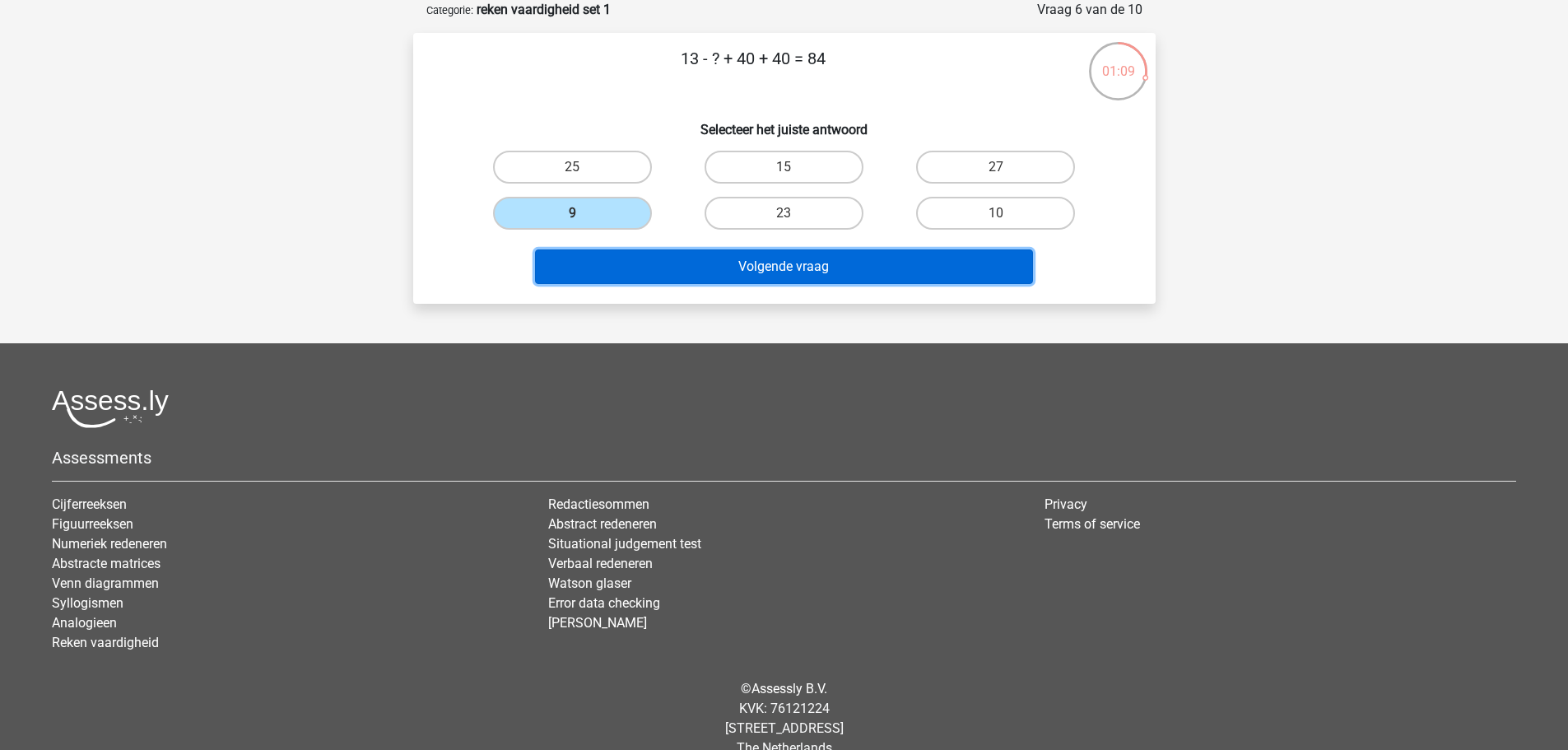
click at [762, 266] on button "Volgende vraag" at bounding box center [784, 266] width 498 height 34
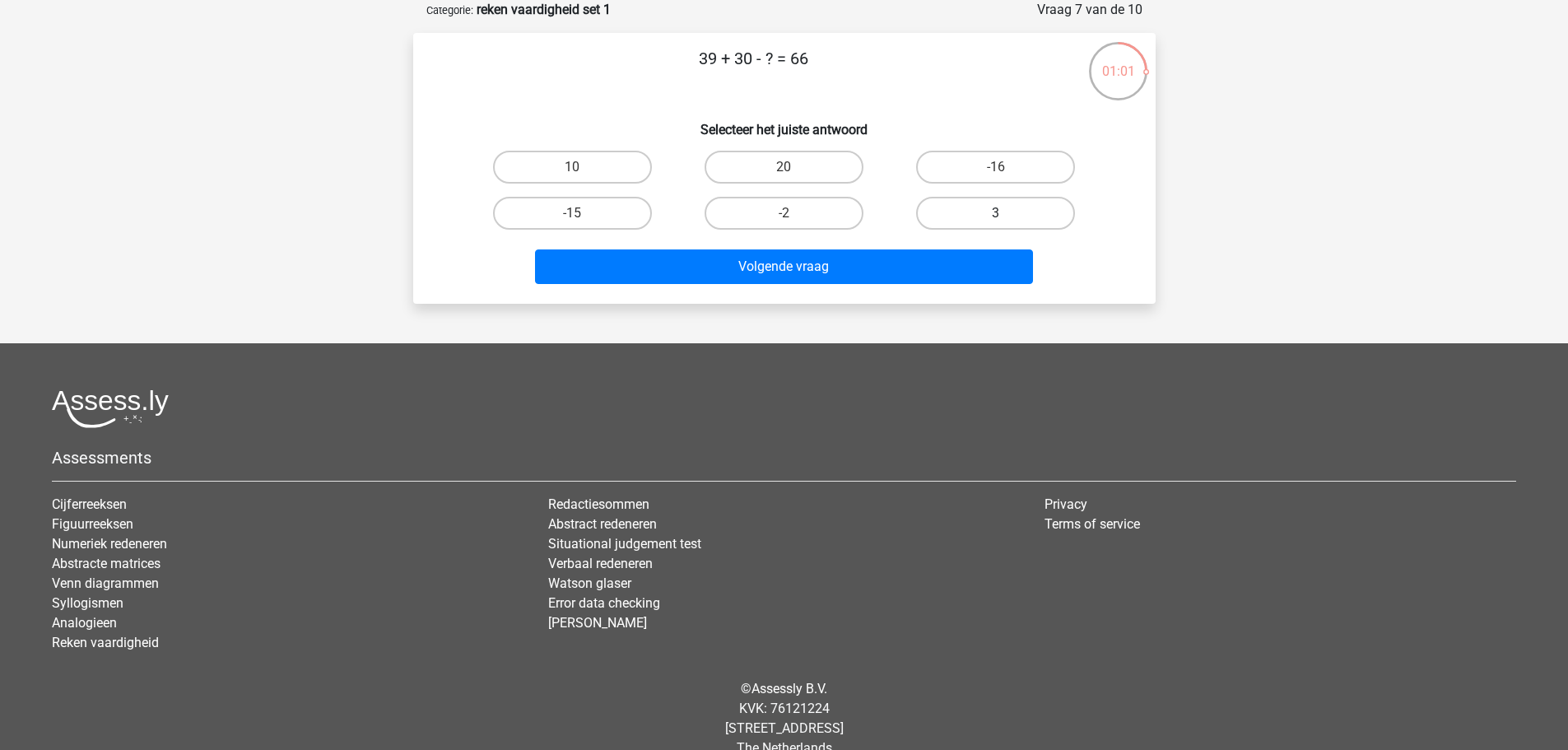
click at [959, 213] on label "3" at bounding box center [995, 212] width 159 height 33
click at [996, 213] on input "3" at bounding box center [1001, 219] width 11 height 11
radio input "true"
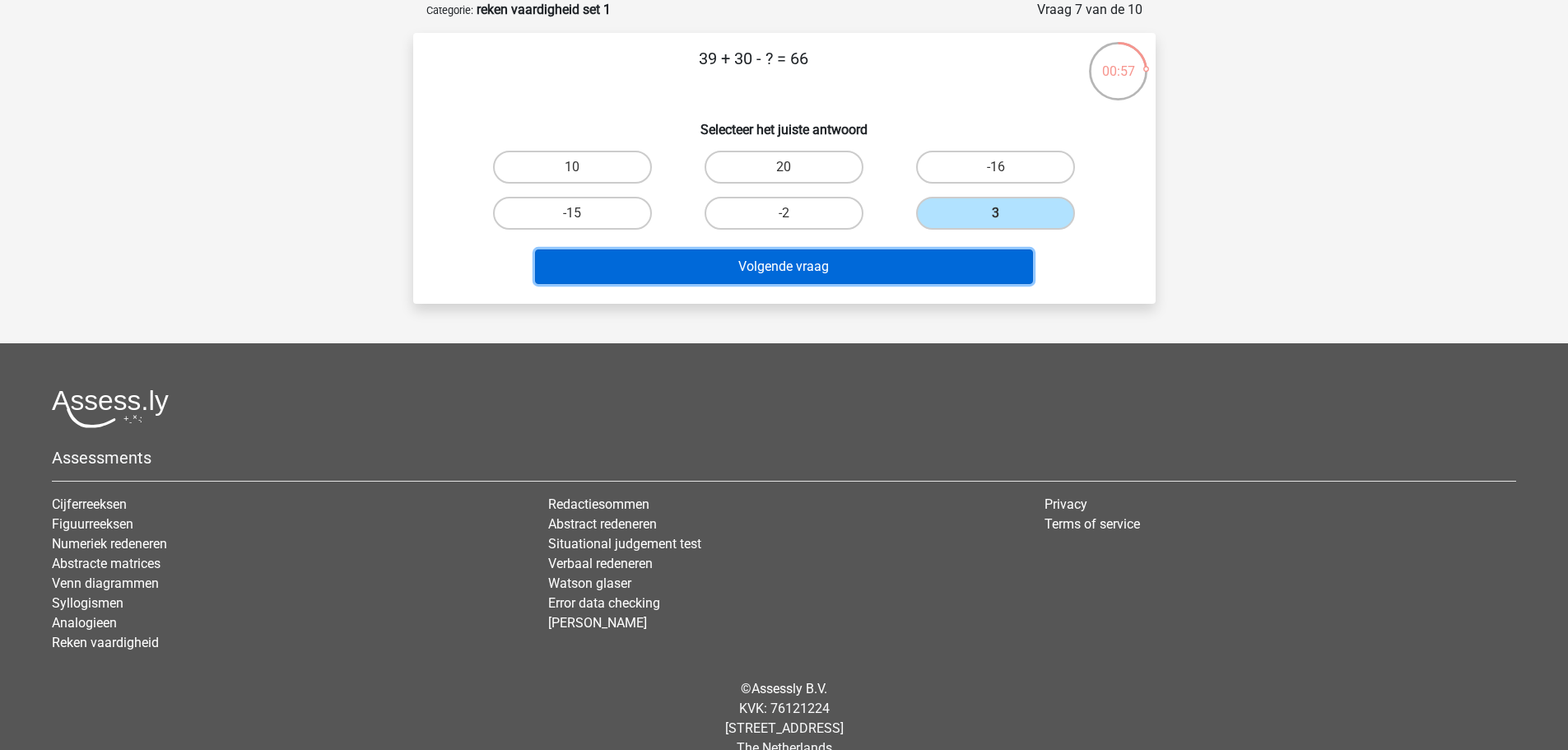
click at [835, 264] on button "Volgende vraag" at bounding box center [784, 266] width 498 height 34
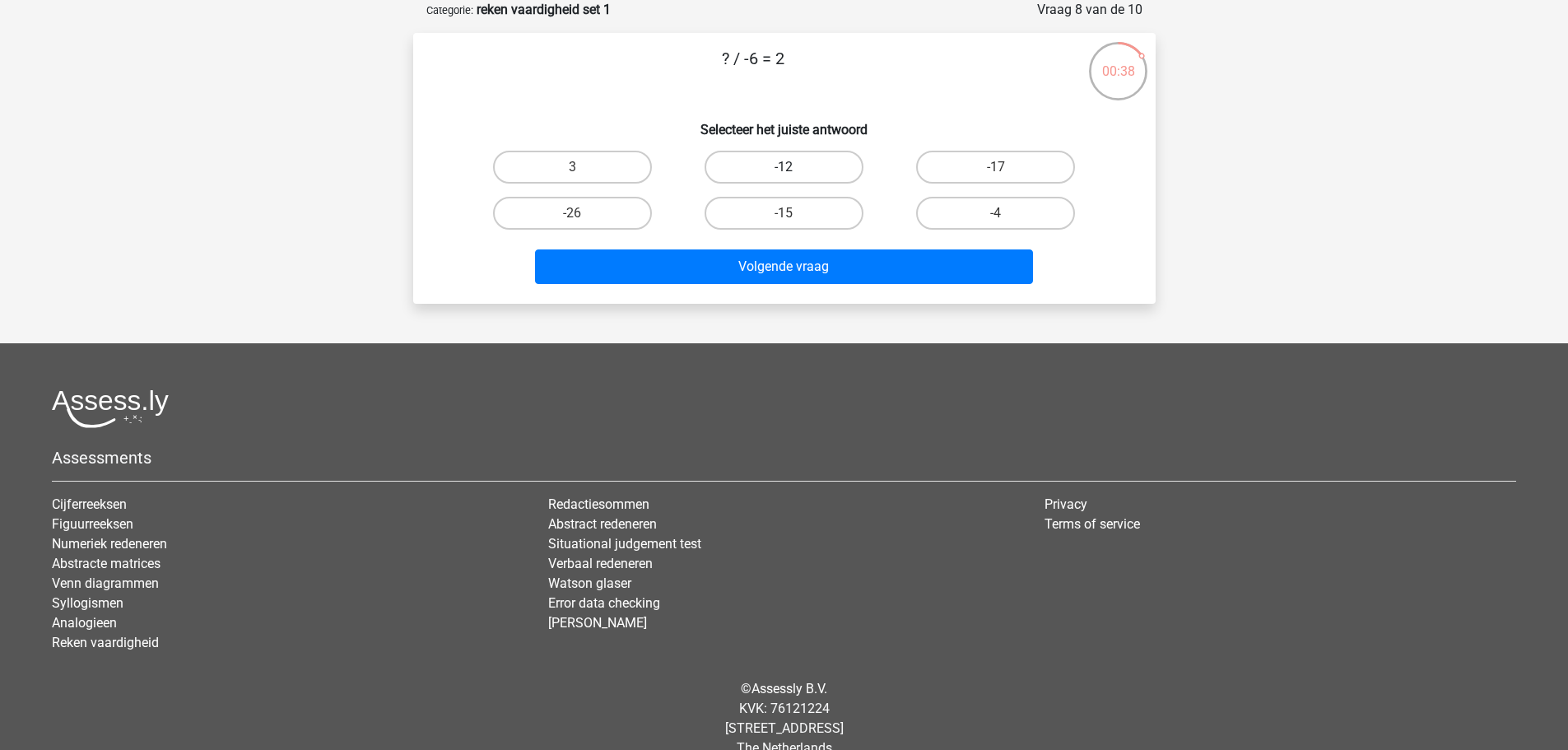
click at [791, 165] on label "-12" at bounding box center [784, 167] width 159 height 33
click at [791, 167] on input "-12" at bounding box center [789, 173] width 11 height 11
radio input "true"
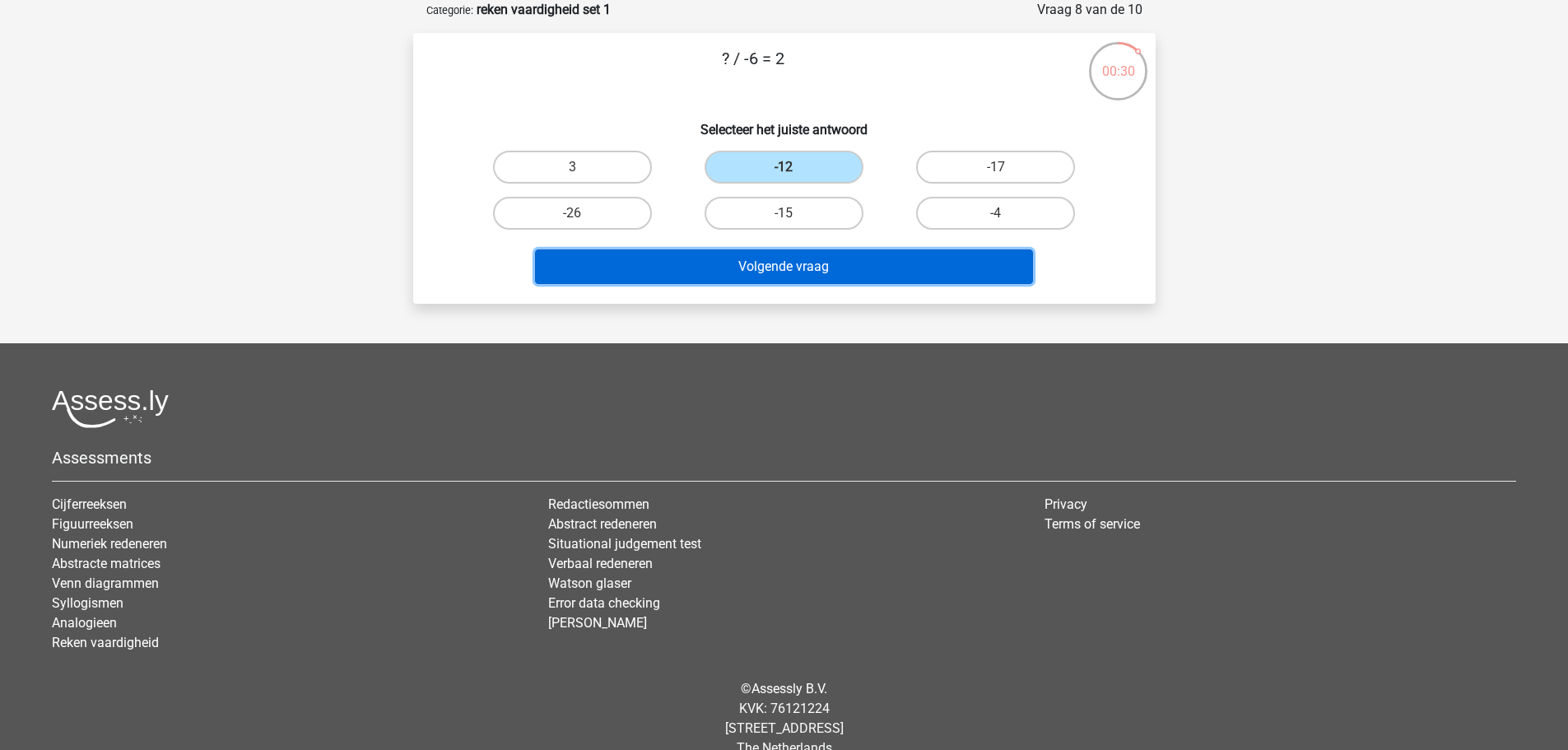
click at [841, 267] on button "Volgende vraag" at bounding box center [784, 266] width 498 height 34
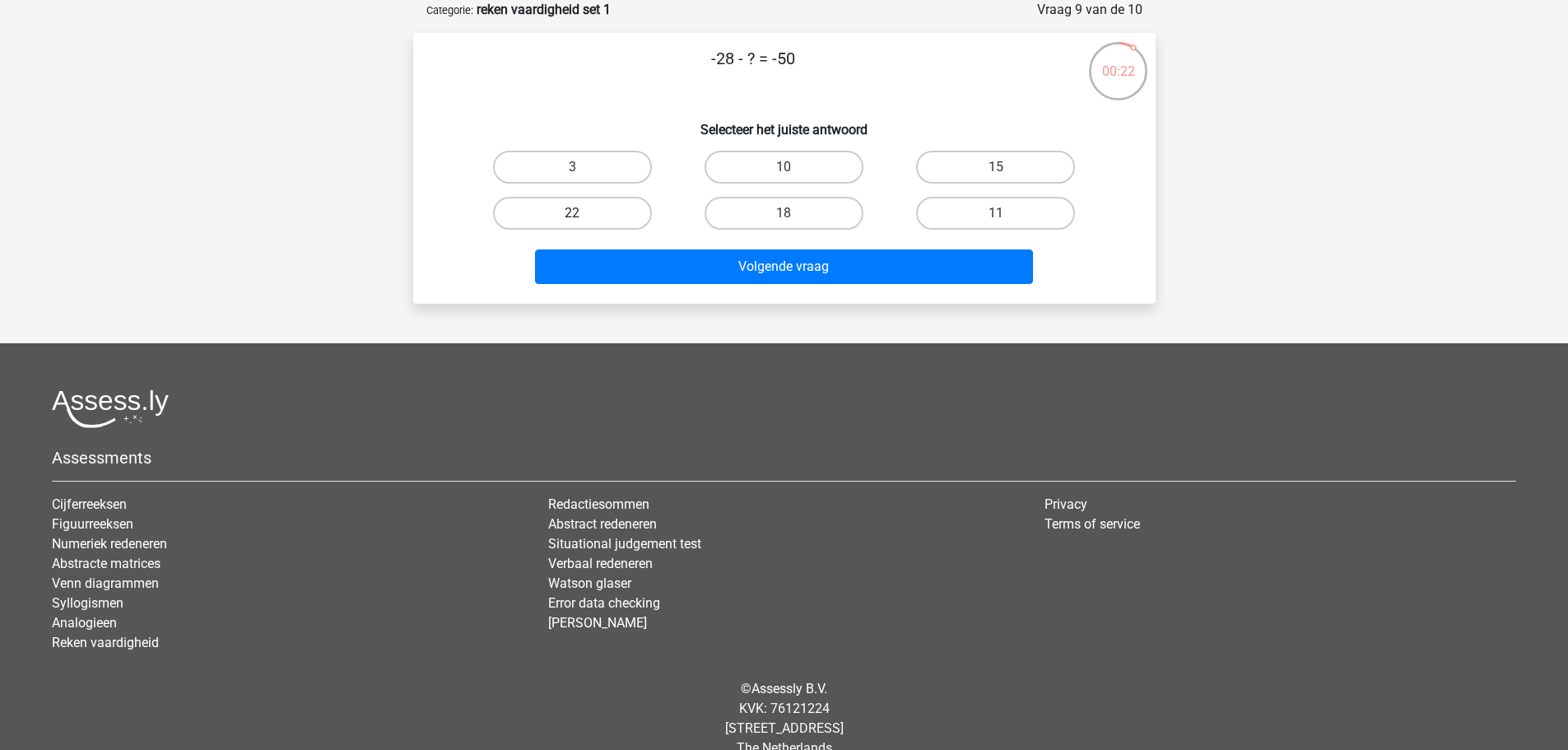
click at [611, 218] on label "22" at bounding box center [572, 212] width 159 height 33
click at [583, 218] on input "22" at bounding box center [577, 219] width 11 height 11
radio input "true"
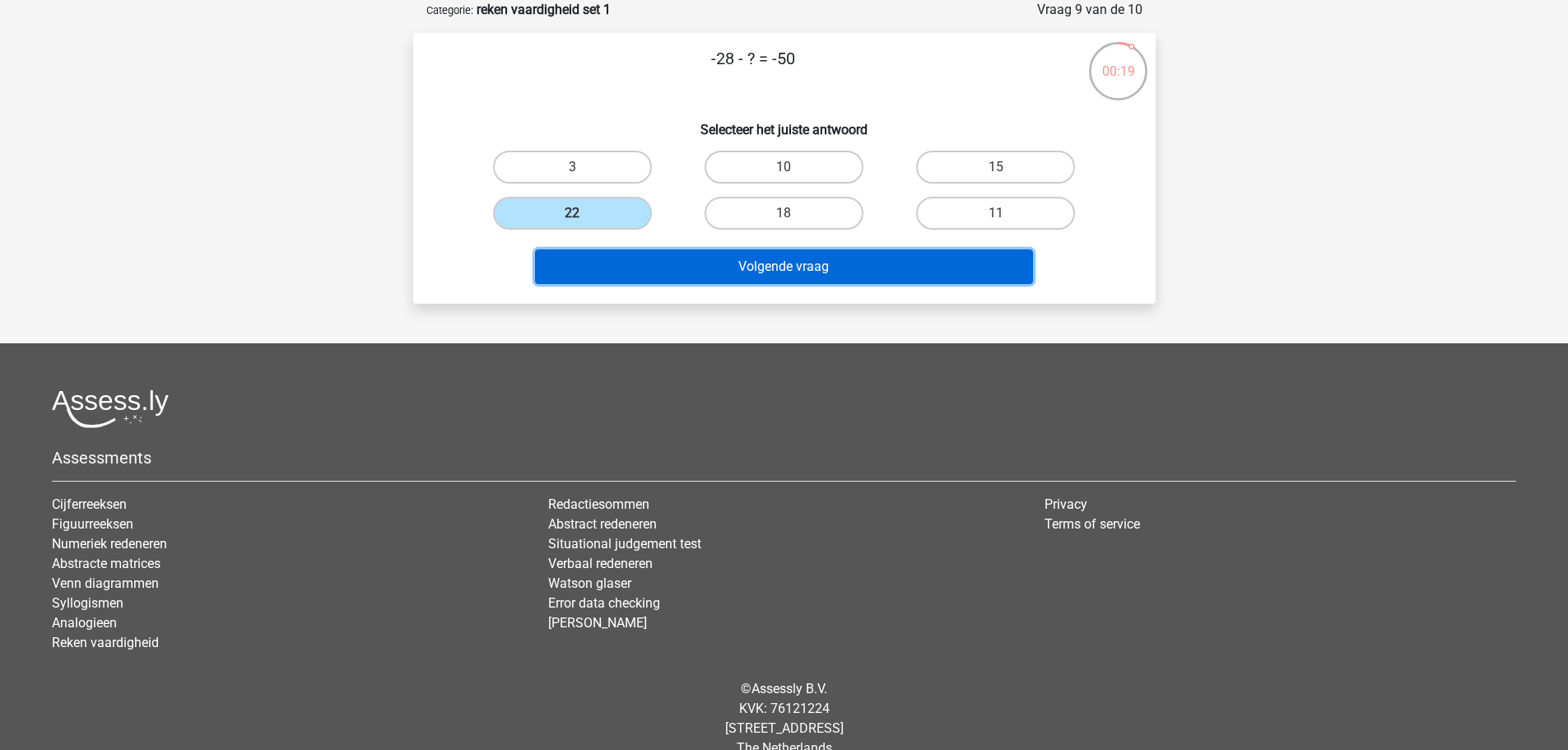
click at [732, 271] on button "Volgende vraag" at bounding box center [784, 266] width 498 height 34
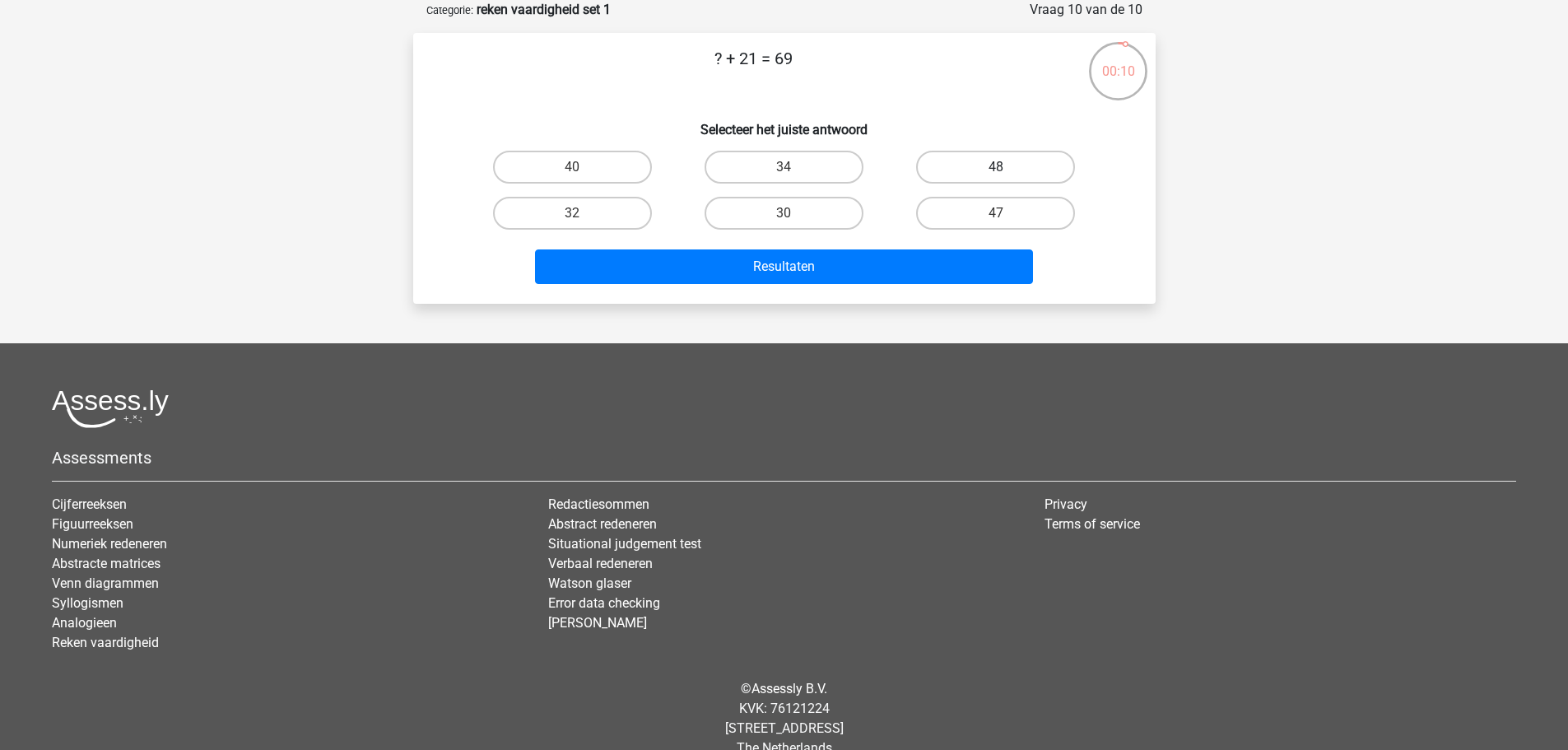
click at [985, 168] on label "48" at bounding box center [995, 167] width 159 height 33
click at [996, 168] on input "48" at bounding box center [1001, 173] width 11 height 11
radio input "true"
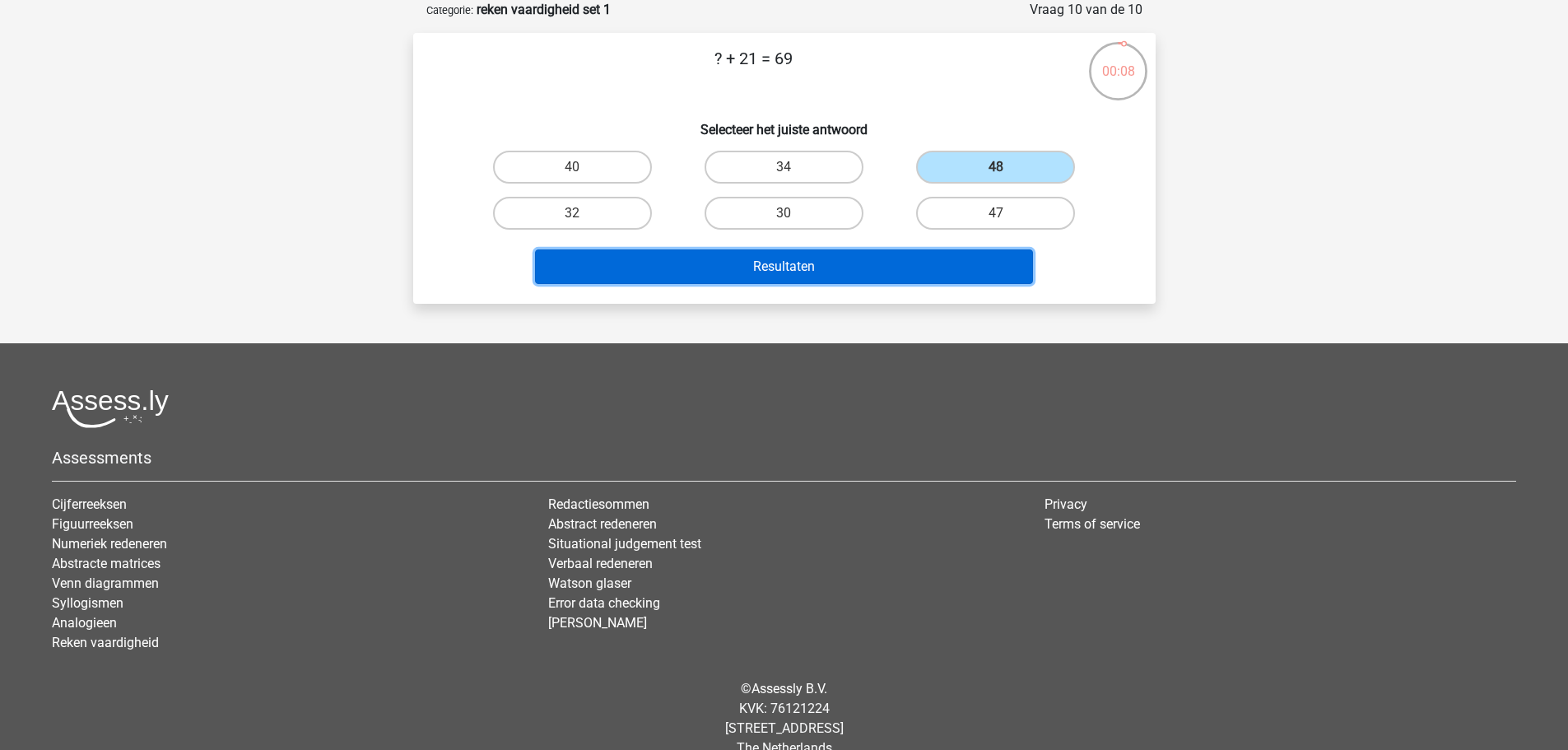
click at [797, 269] on button "Resultaten" at bounding box center [784, 266] width 498 height 34
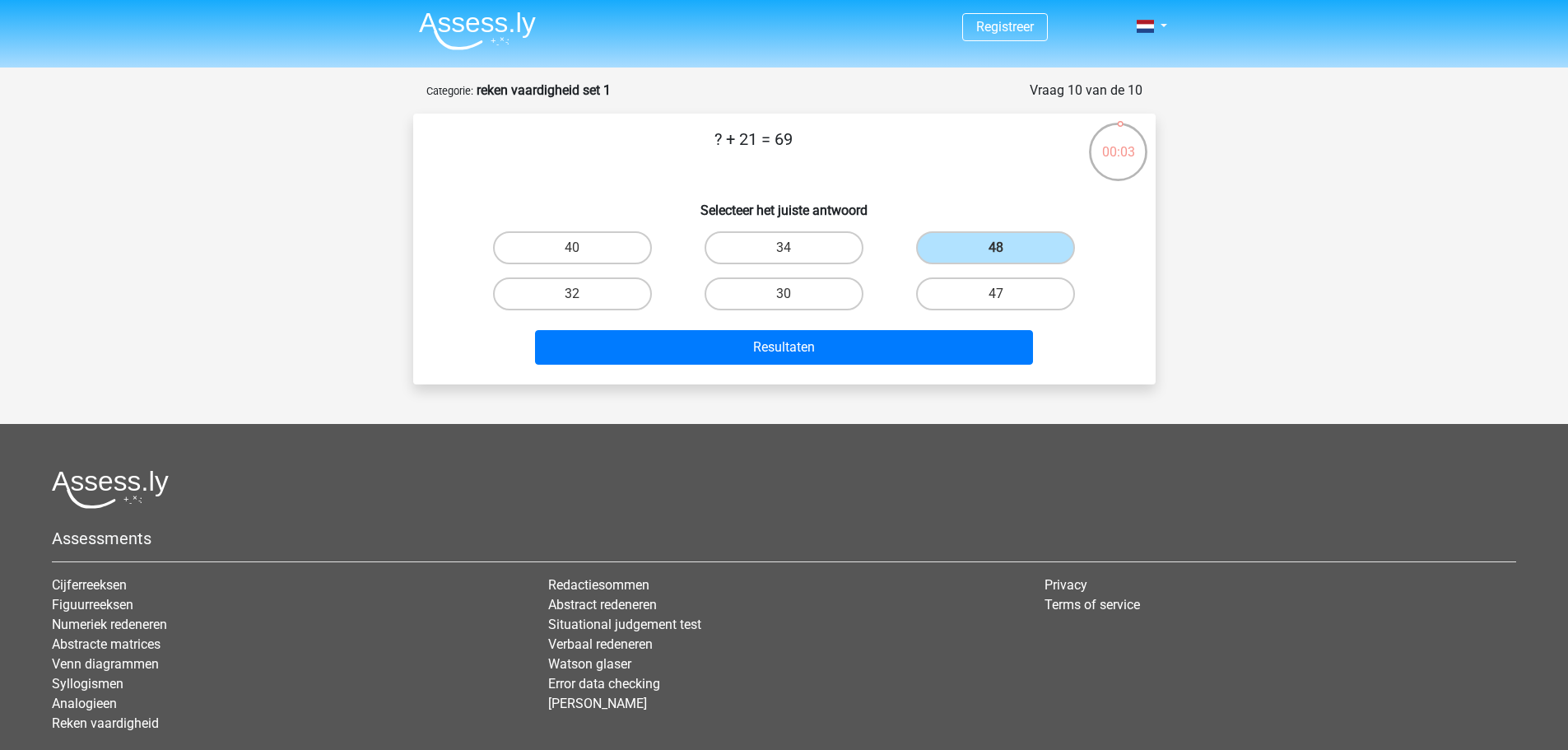
scroll to position [0, 0]
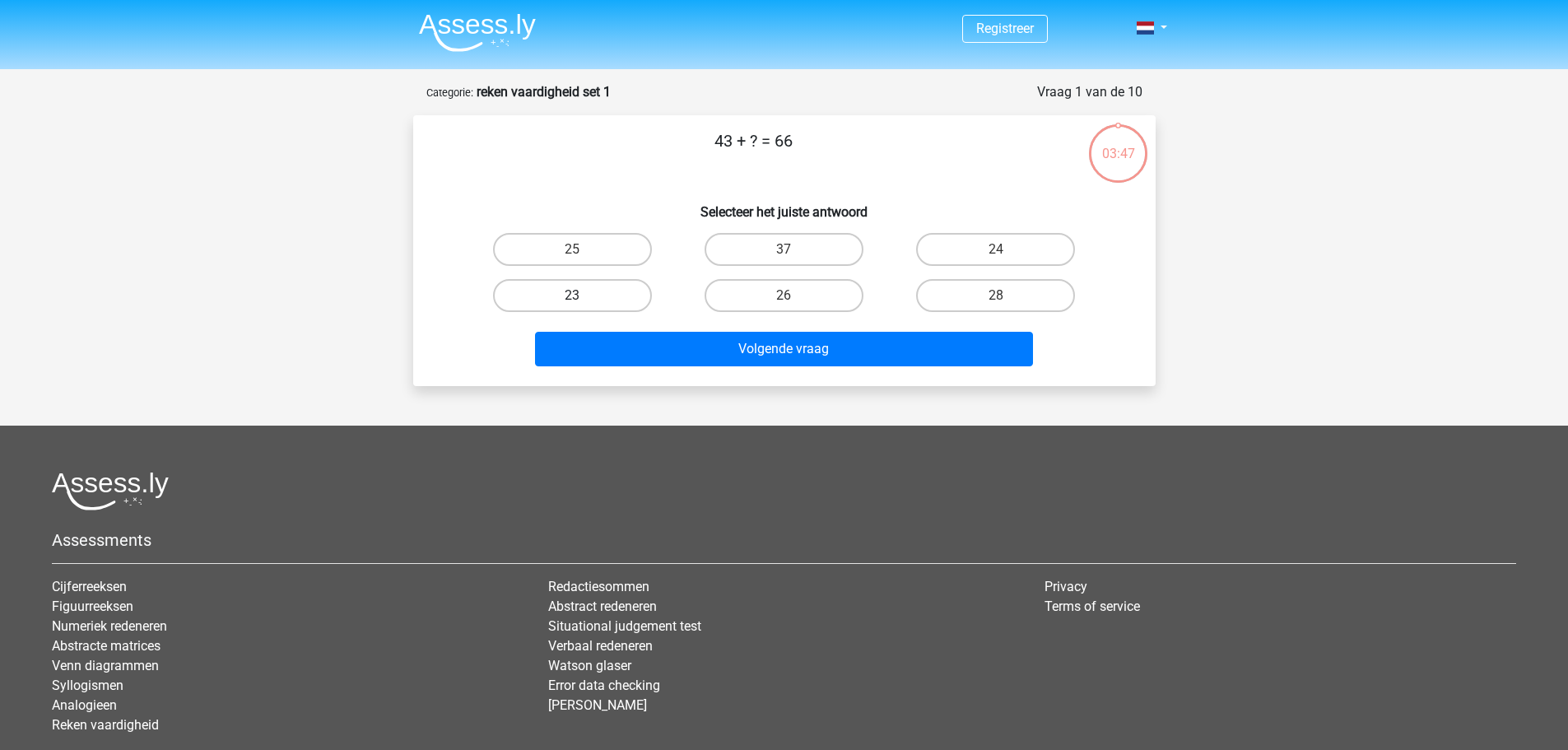
click at [586, 299] on label "23" at bounding box center [572, 295] width 159 height 33
click at [583, 299] on input "23" at bounding box center [577, 301] width 11 height 11
radio input "true"
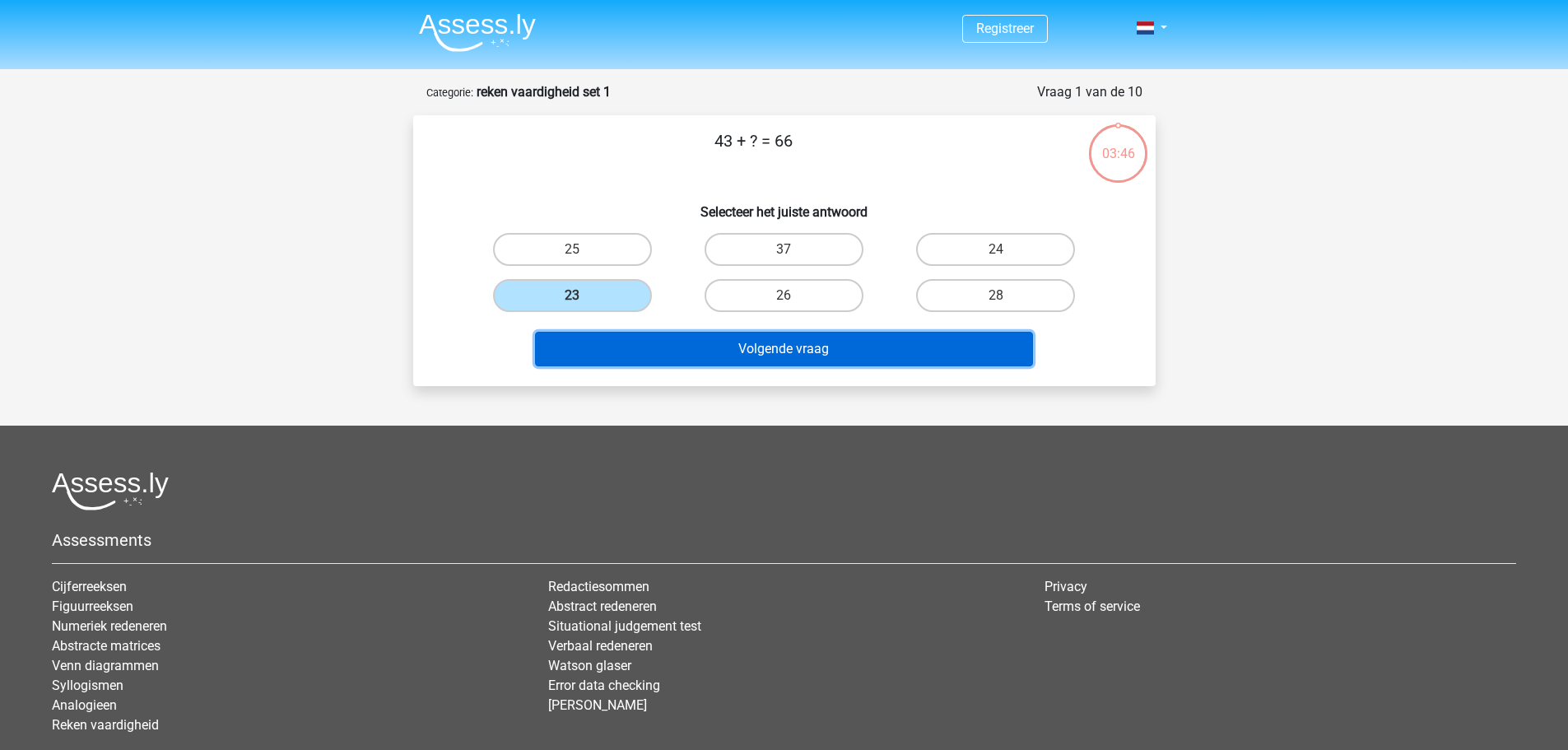
click at [687, 345] on button "Volgende vraag" at bounding box center [784, 348] width 498 height 34
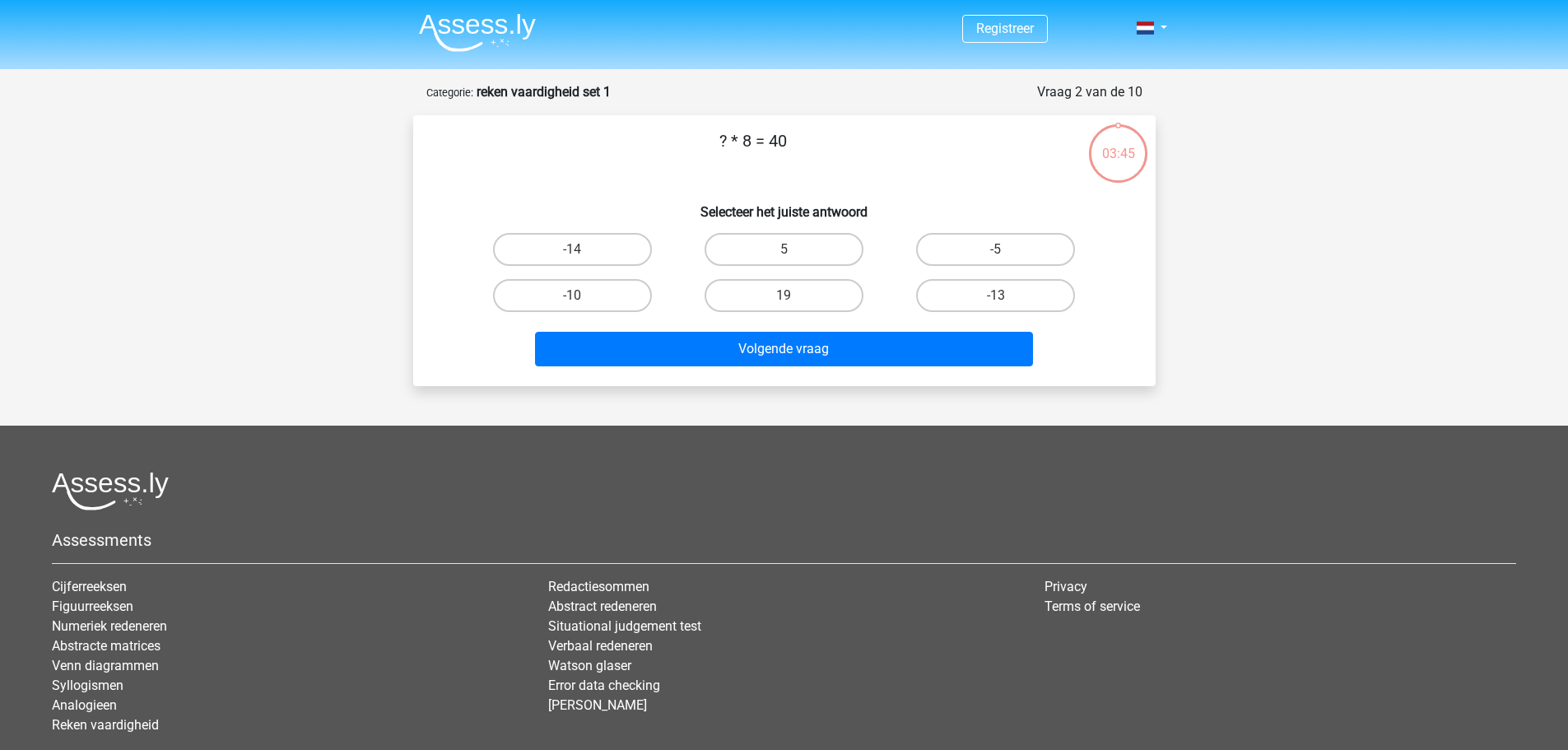
scroll to position [82, 0]
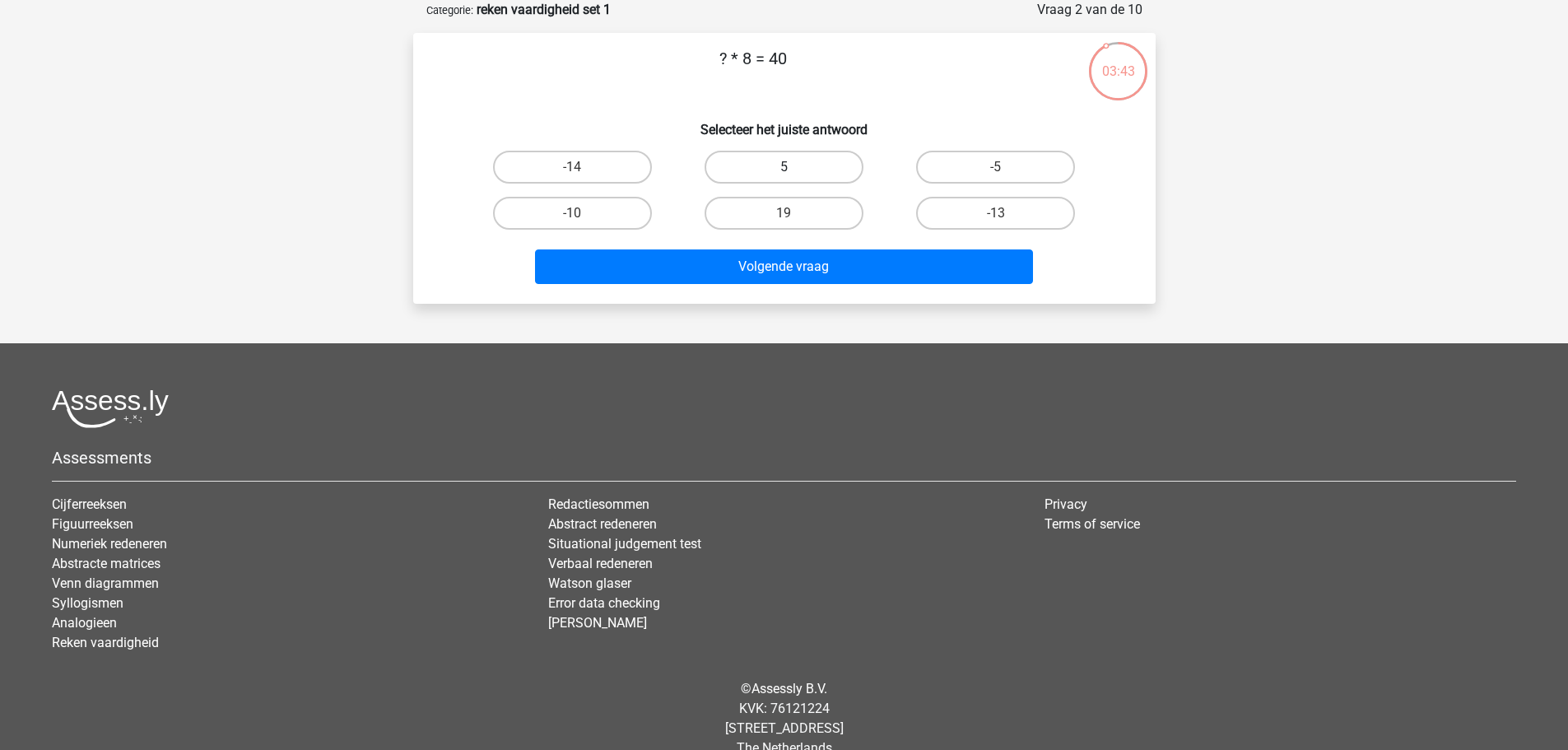
click at [774, 168] on label "5" at bounding box center [784, 167] width 159 height 33
click at [784, 168] on input "5" at bounding box center [789, 173] width 11 height 11
radio input "true"
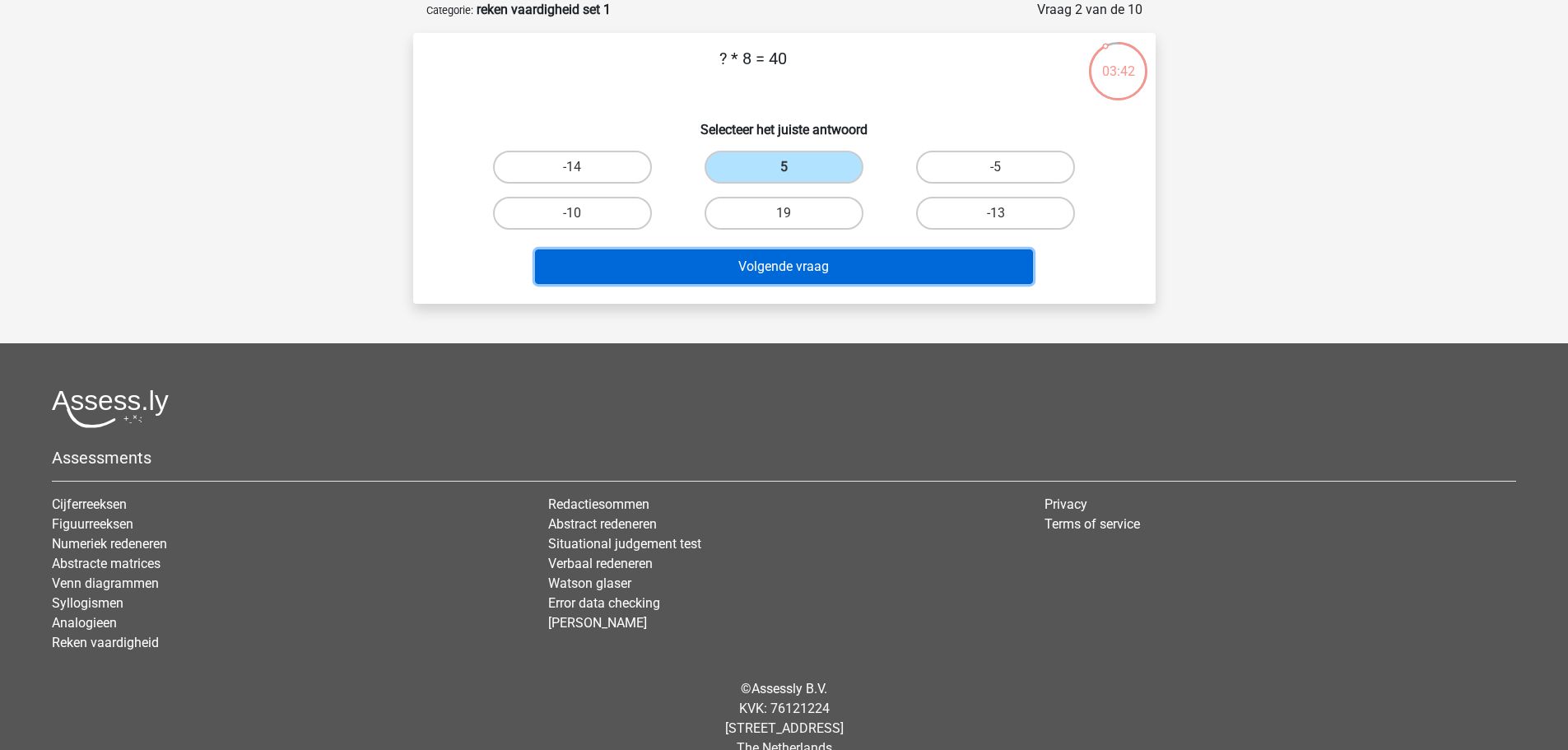
click at [744, 261] on button "Volgende vraag" at bounding box center [784, 266] width 498 height 34
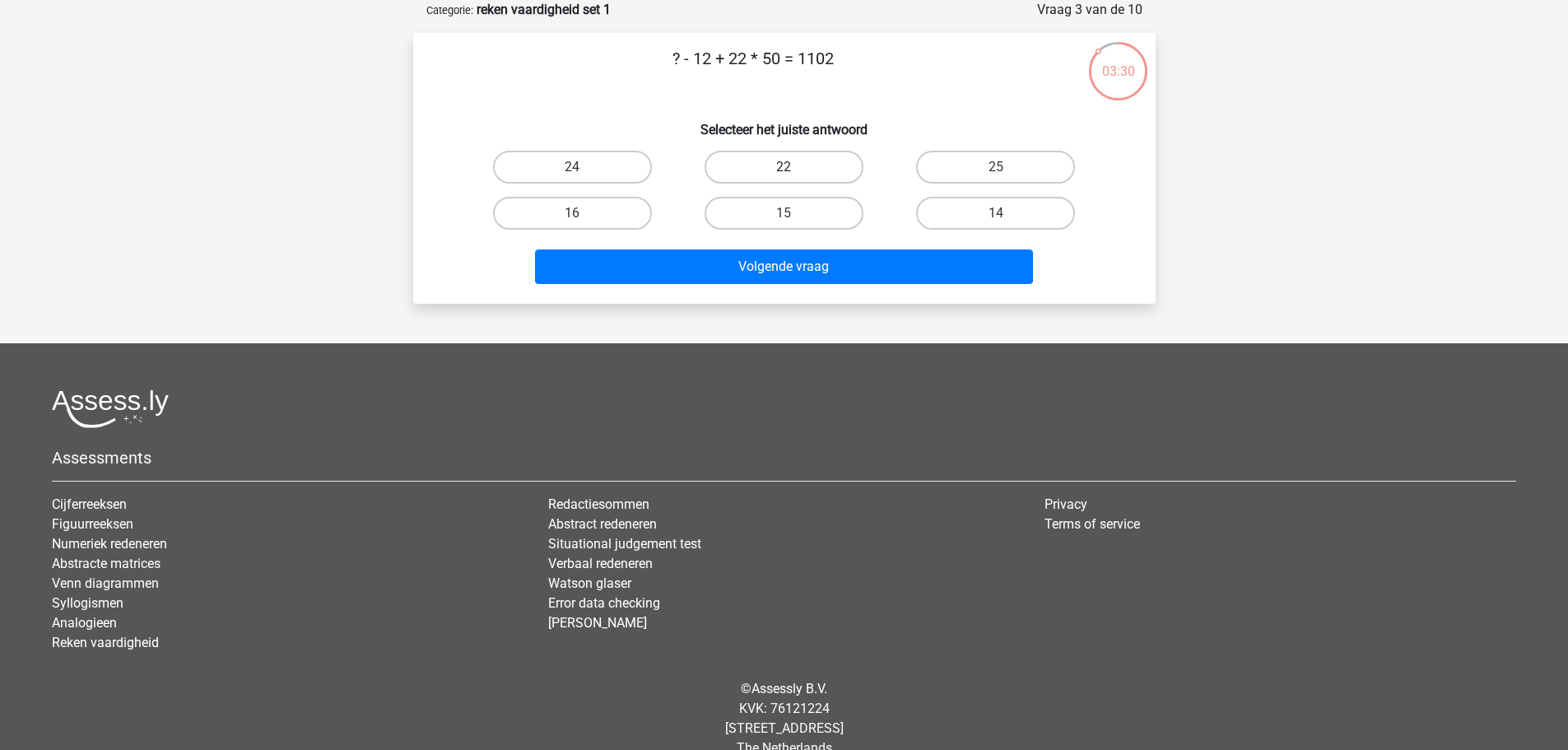
click at [780, 160] on label "22" at bounding box center [784, 167] width 159 height 33
click at [784, 167] on input "22" at bounding box center [789, 173] width 11 height 11
radio input "true"
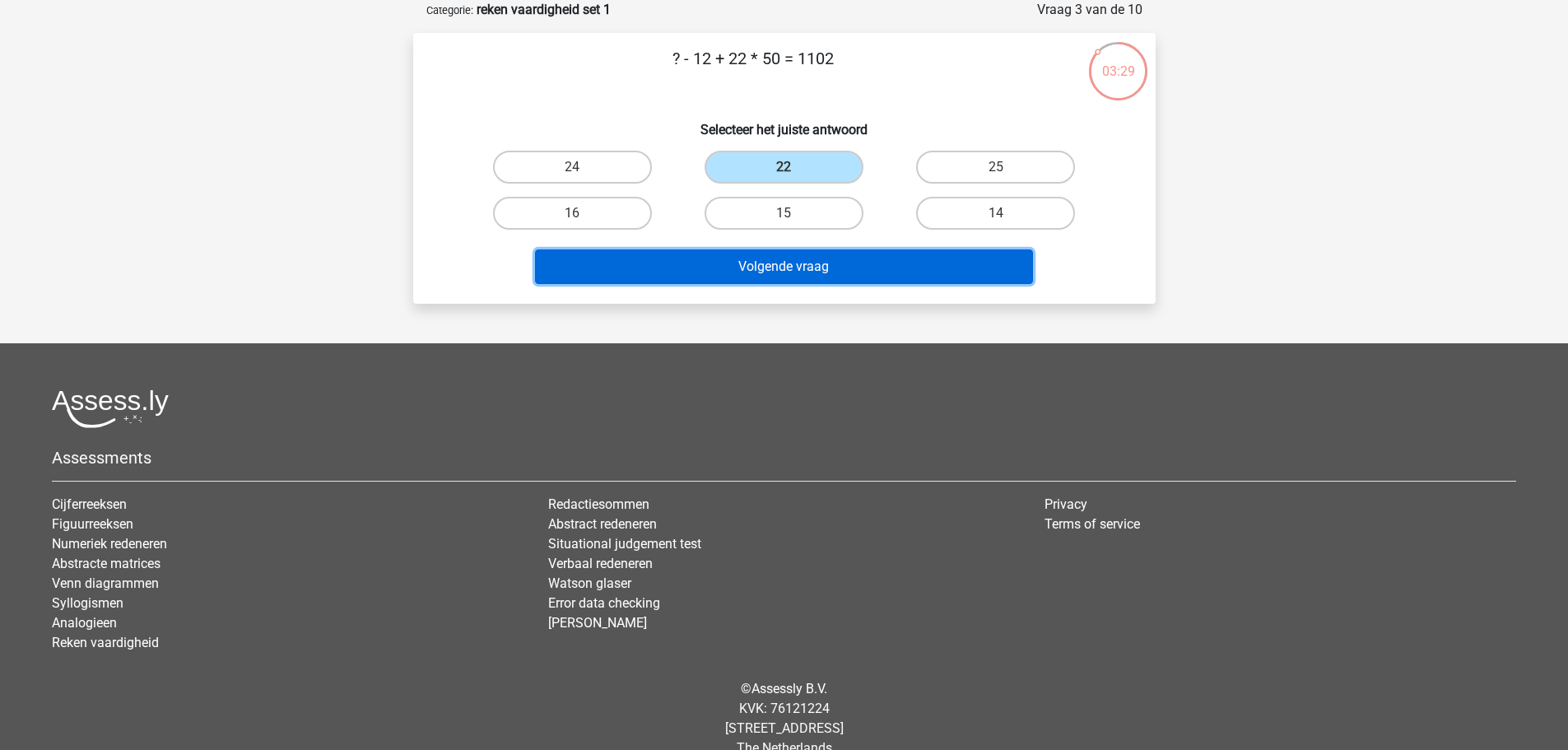
click at [800, 264] on button "Volgende vraag" at bounding box center [784, 266] width 498 height 34
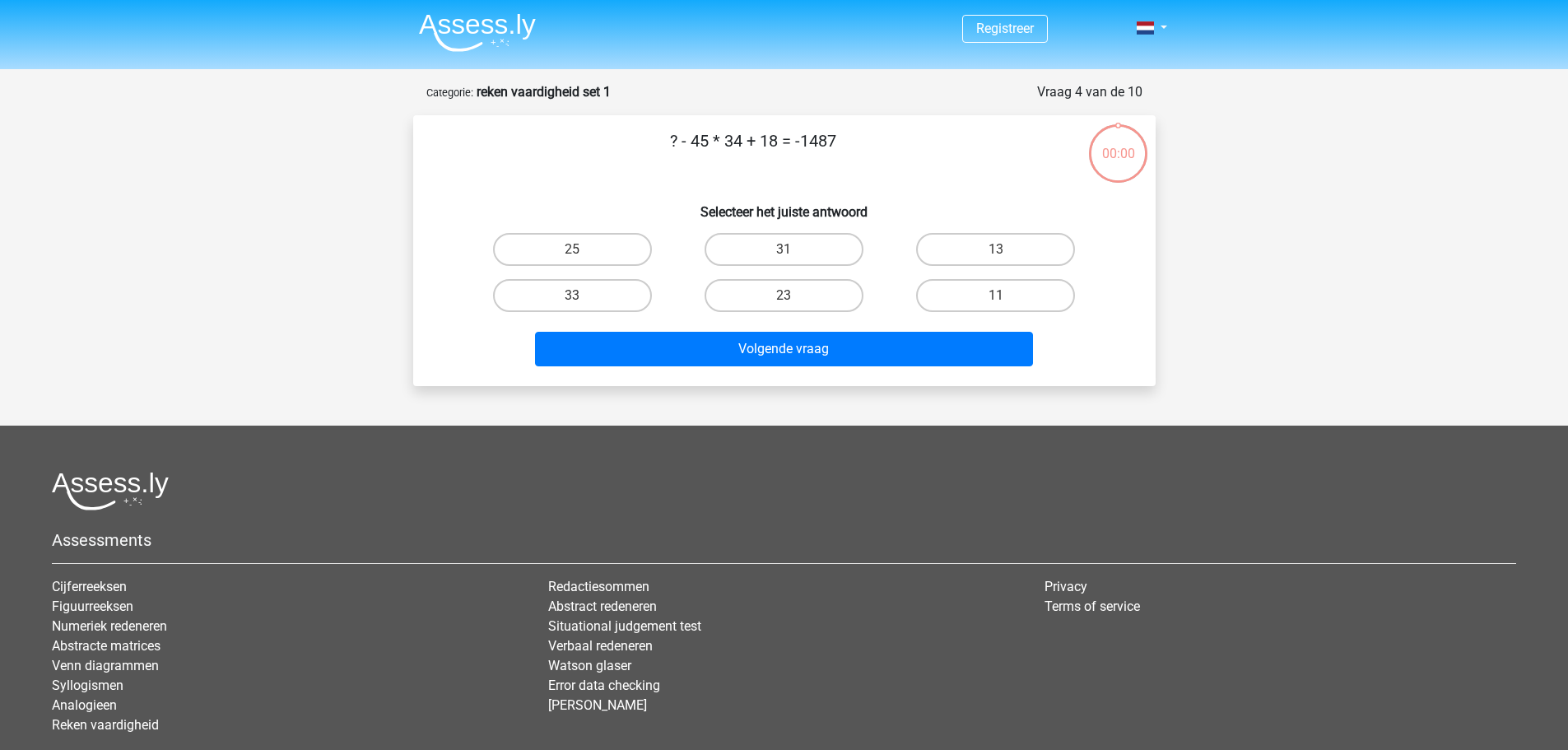
scroll to position [82, 0]
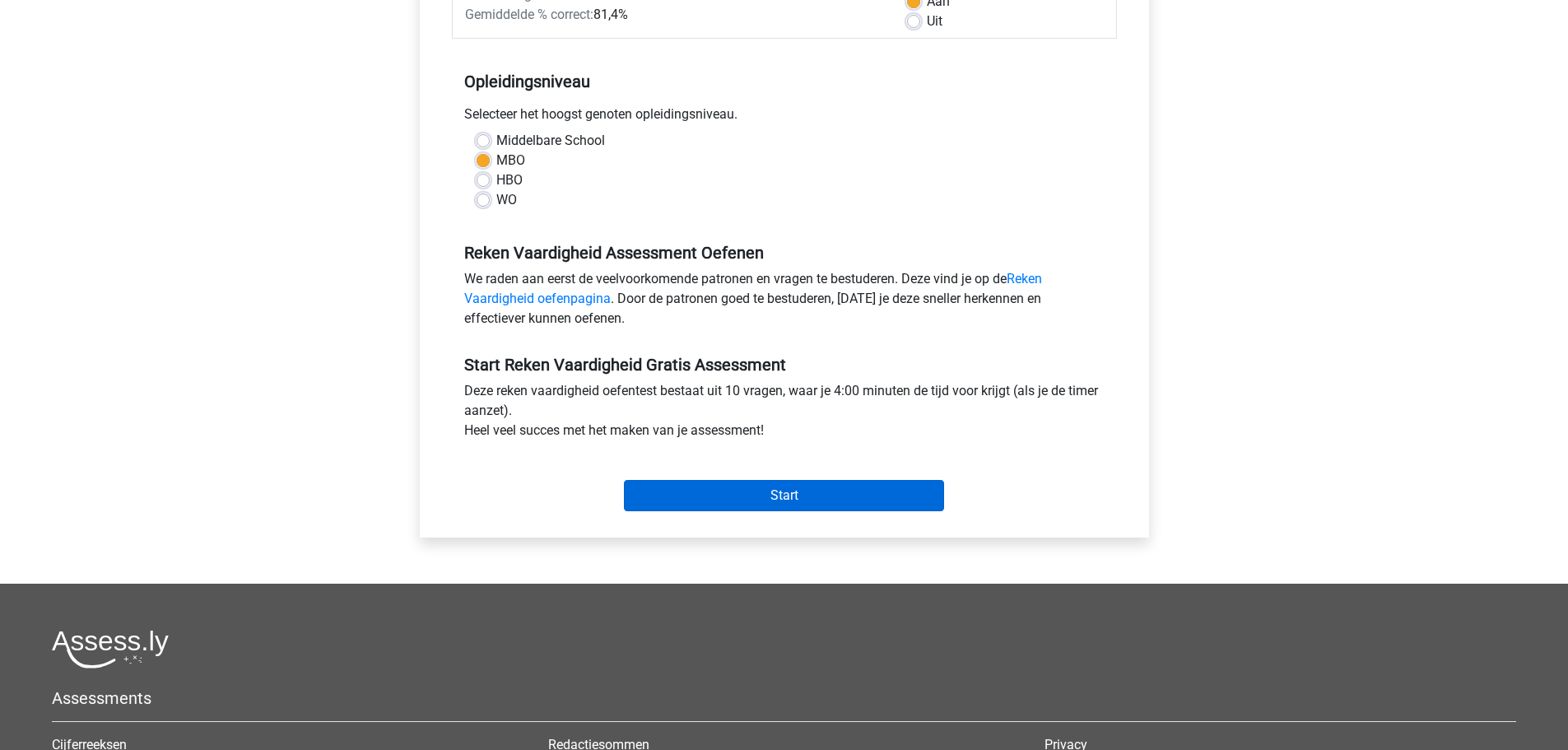
scroll to position [330, 0]
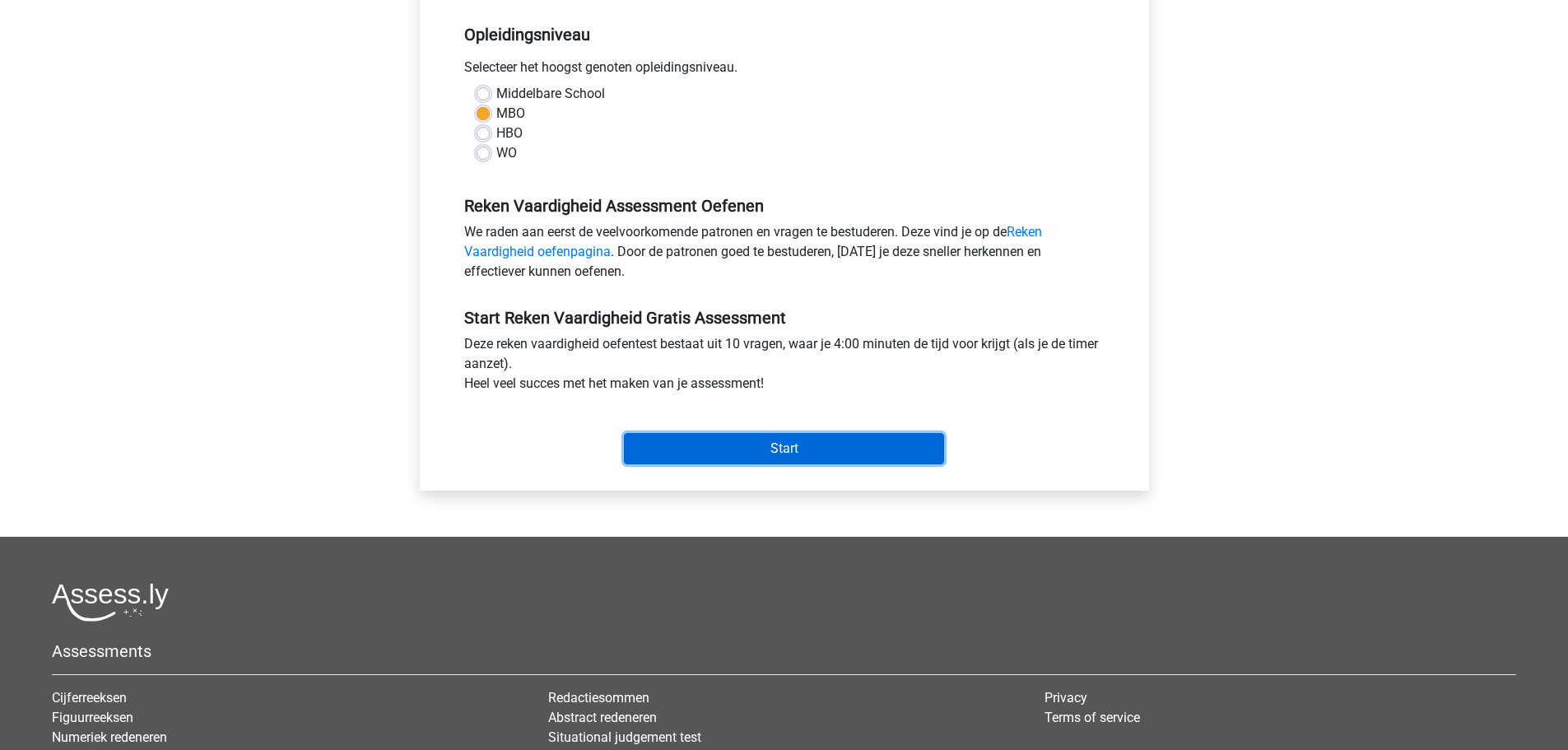
click at [751, 444] on input "Start" at bounding box center [784, 448] width 320 height 31
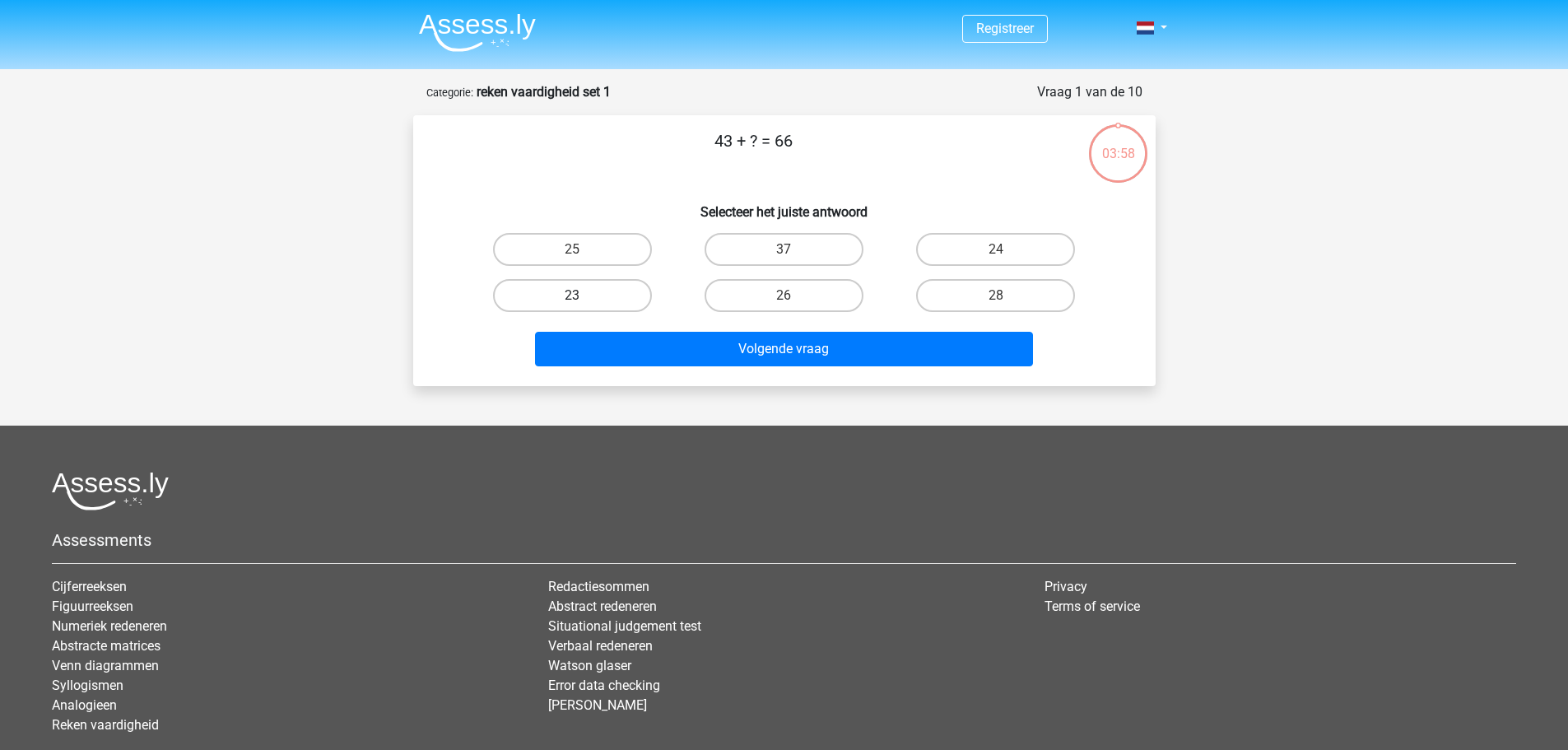
click at [598, 293] on label "23" at bounding box center [572, 295] width 159 height 33
click at [583, 295] on input "23" at bounding box center [577, 301] width 11 height 11
radio input "true"
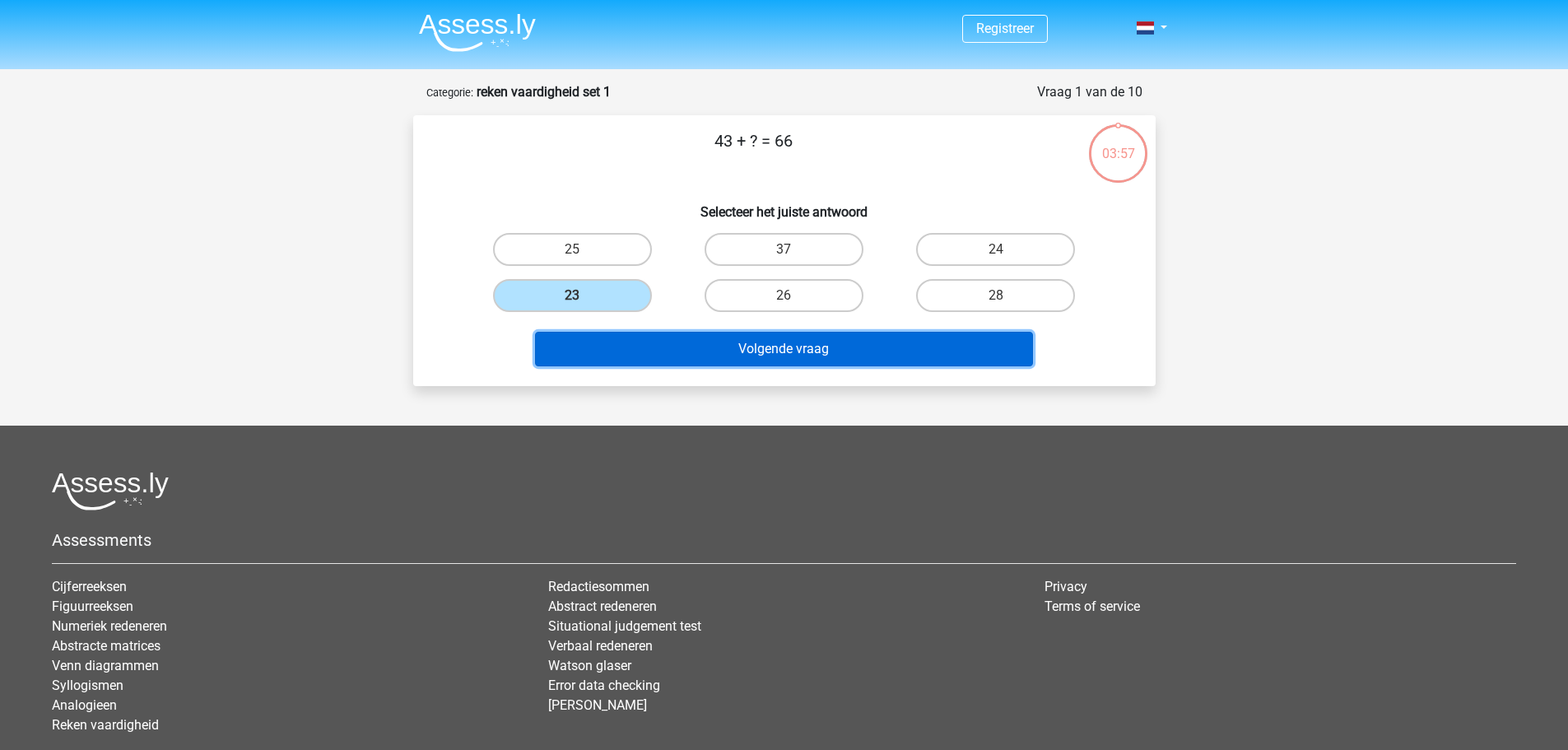
click at [804, 347] on button "Volgende vraag" at bounding box center [784, 348] width 498 height 34
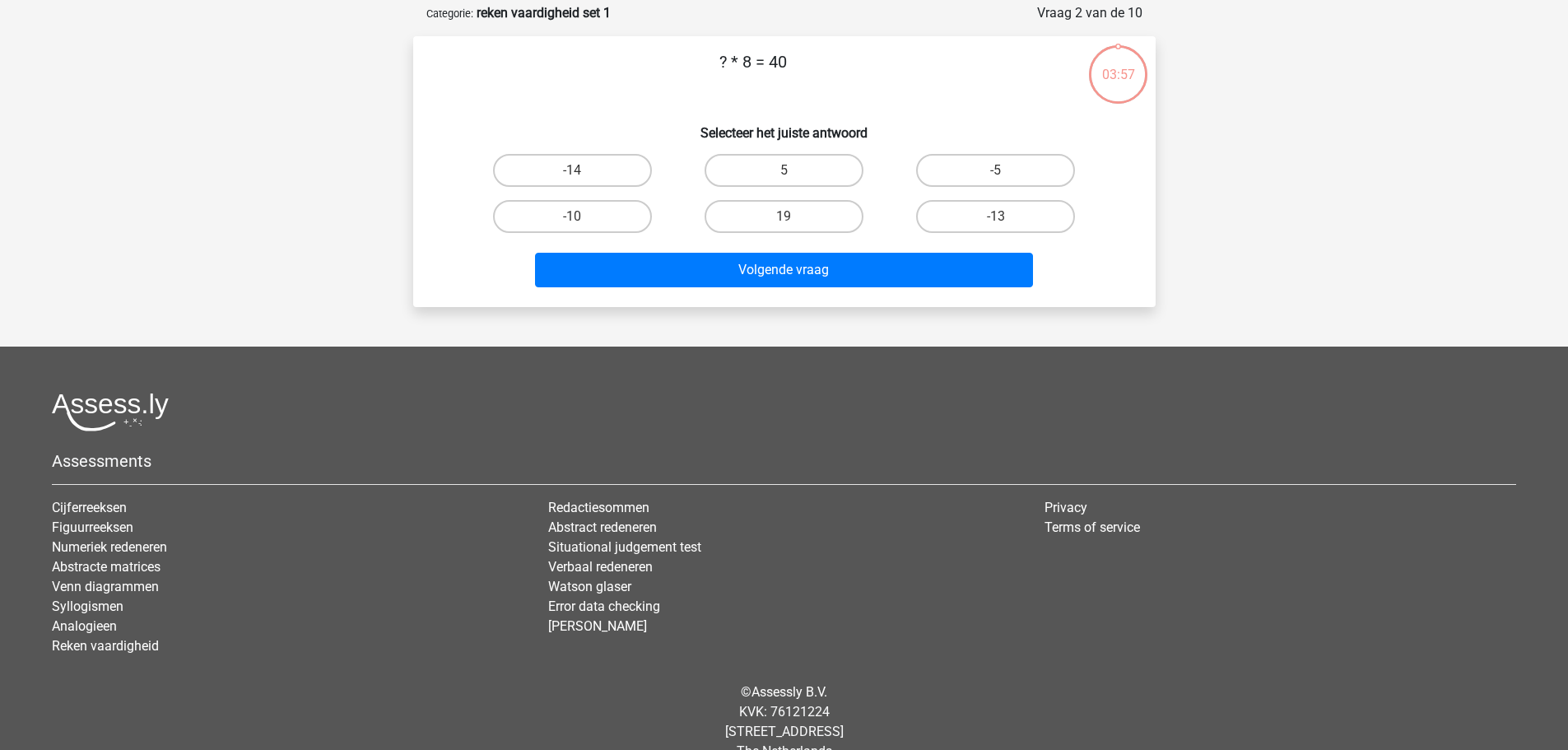
scroll to position [82, 0]
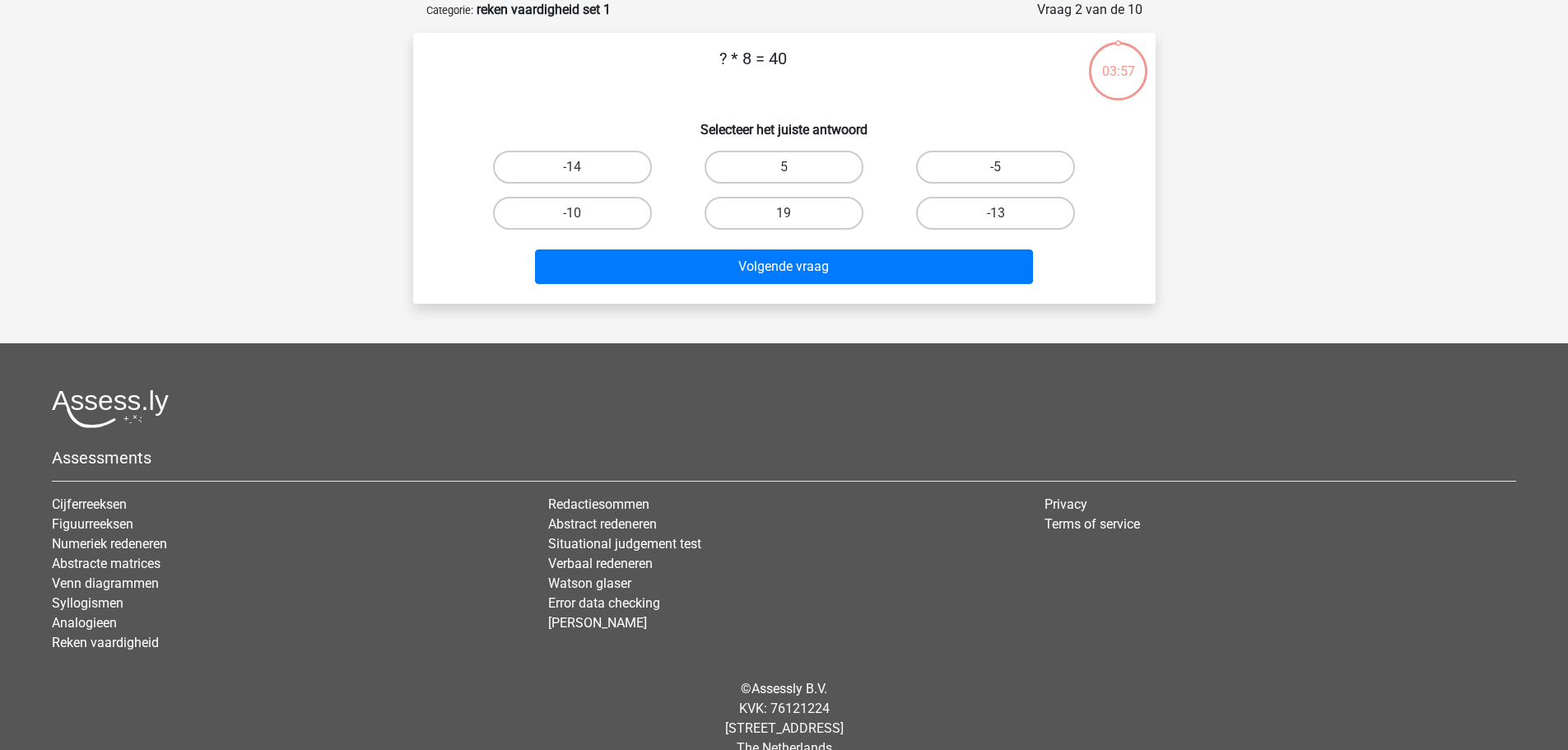
click at [785, 167] on input "5" at bounding box center [789, 173] width 11 height 11
radio input "true"
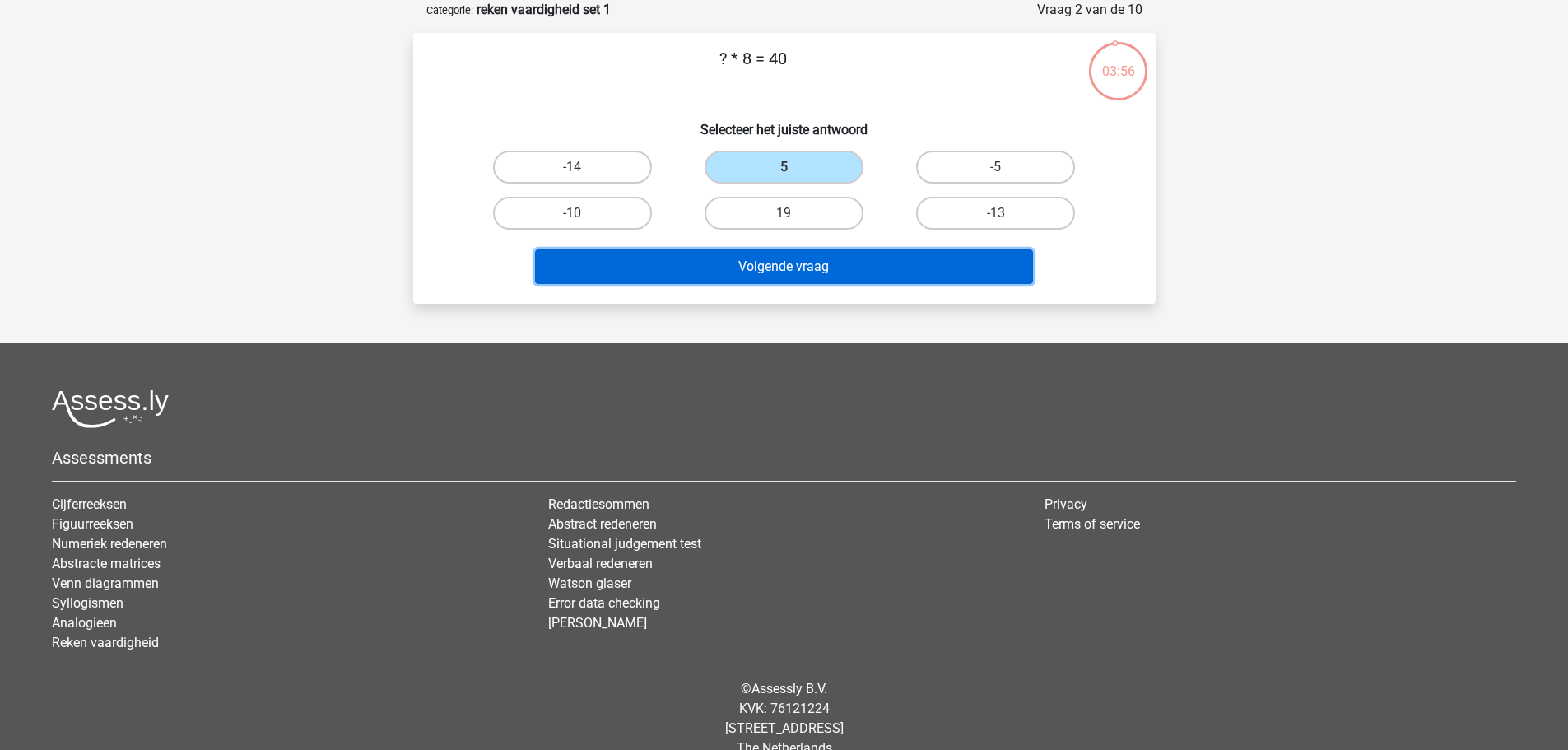
click at [785, 259] on button "Volgende vraag" at bounding box center [784, 266] width 498 height 34
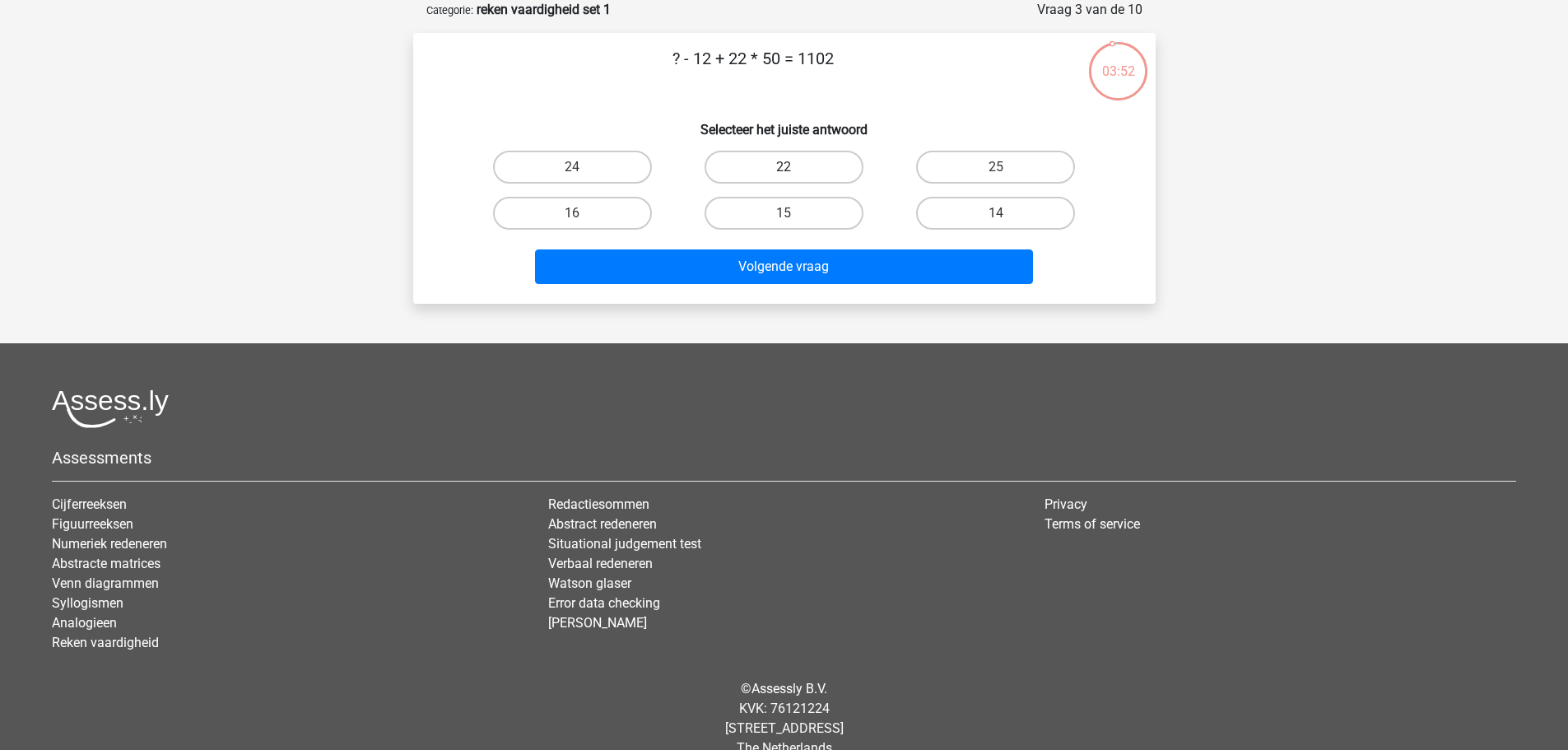
click at [809, 167] on label "22" at bounding box center [784, 167] width 159 height 33
click at [794, 167] on input "22" at bounding box center [789, 173] width 11 height 11
radio input "true"
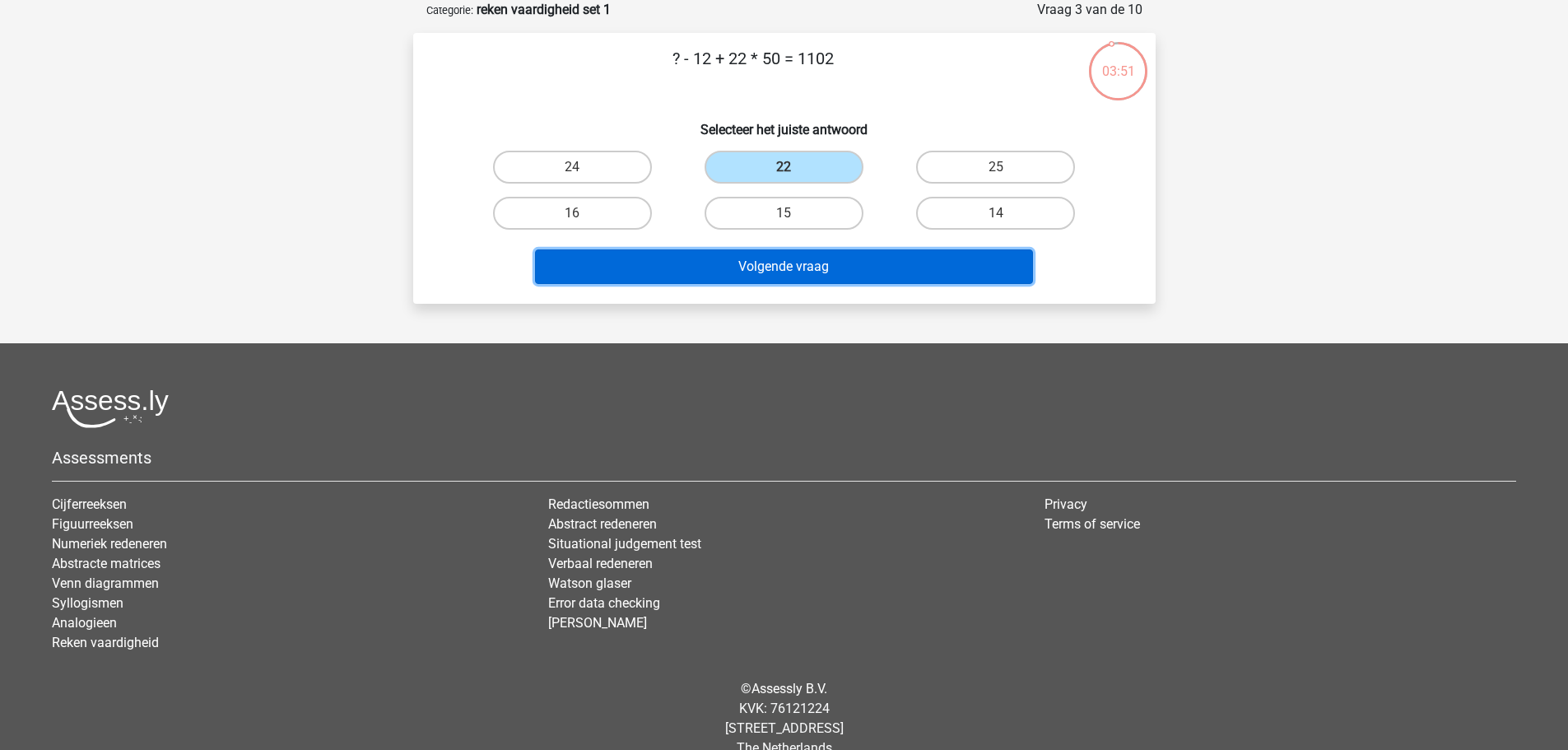
click at [816, 262] on button "Volgende vraag" at bounding box center [784, 266] width 498 height 34
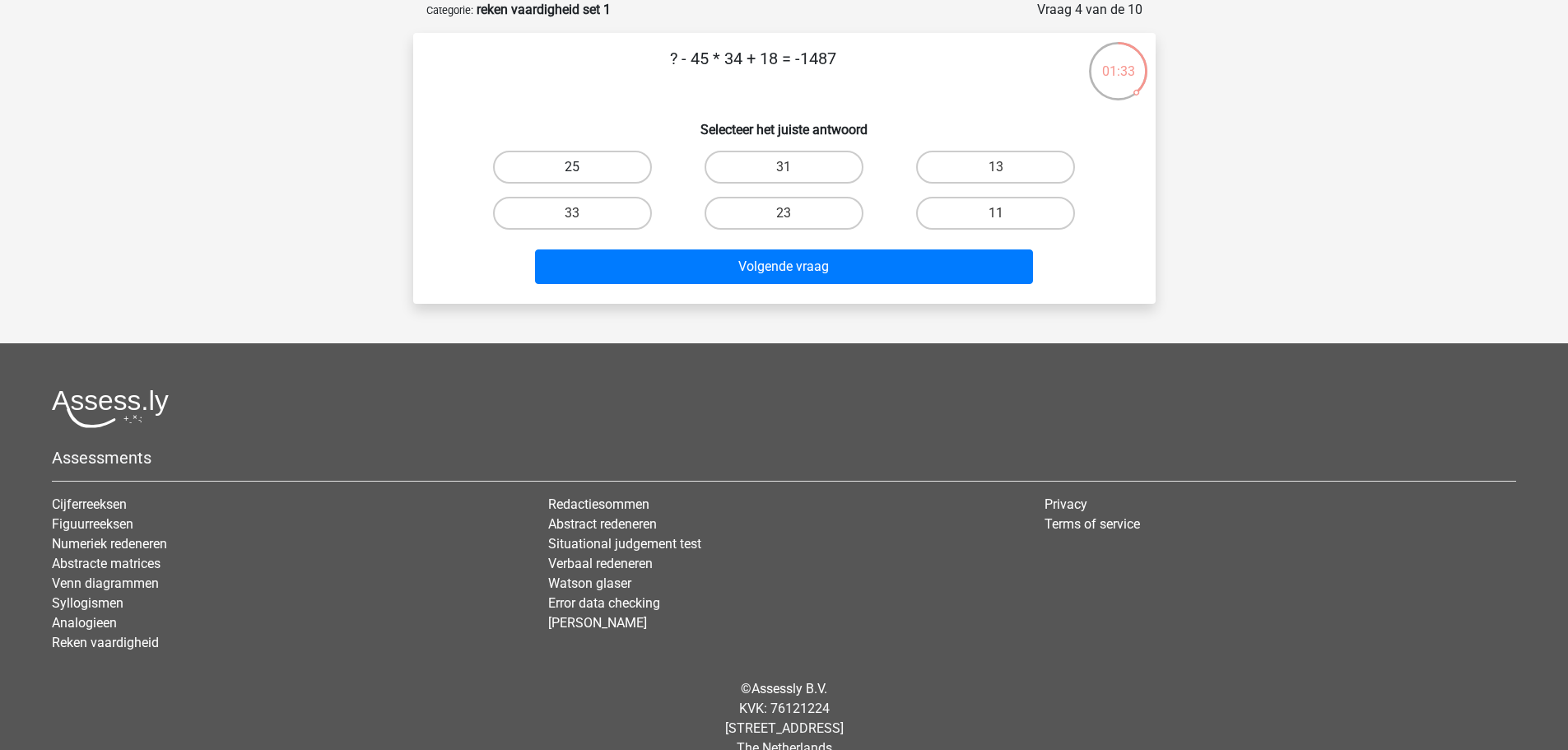
click at [595, 168] on label "25" at bounding box center [572, 167] width 159 height 33
click at [583, 168] on input "25" at bounding box center [577, 173] width 11 height 11
radio input "true"
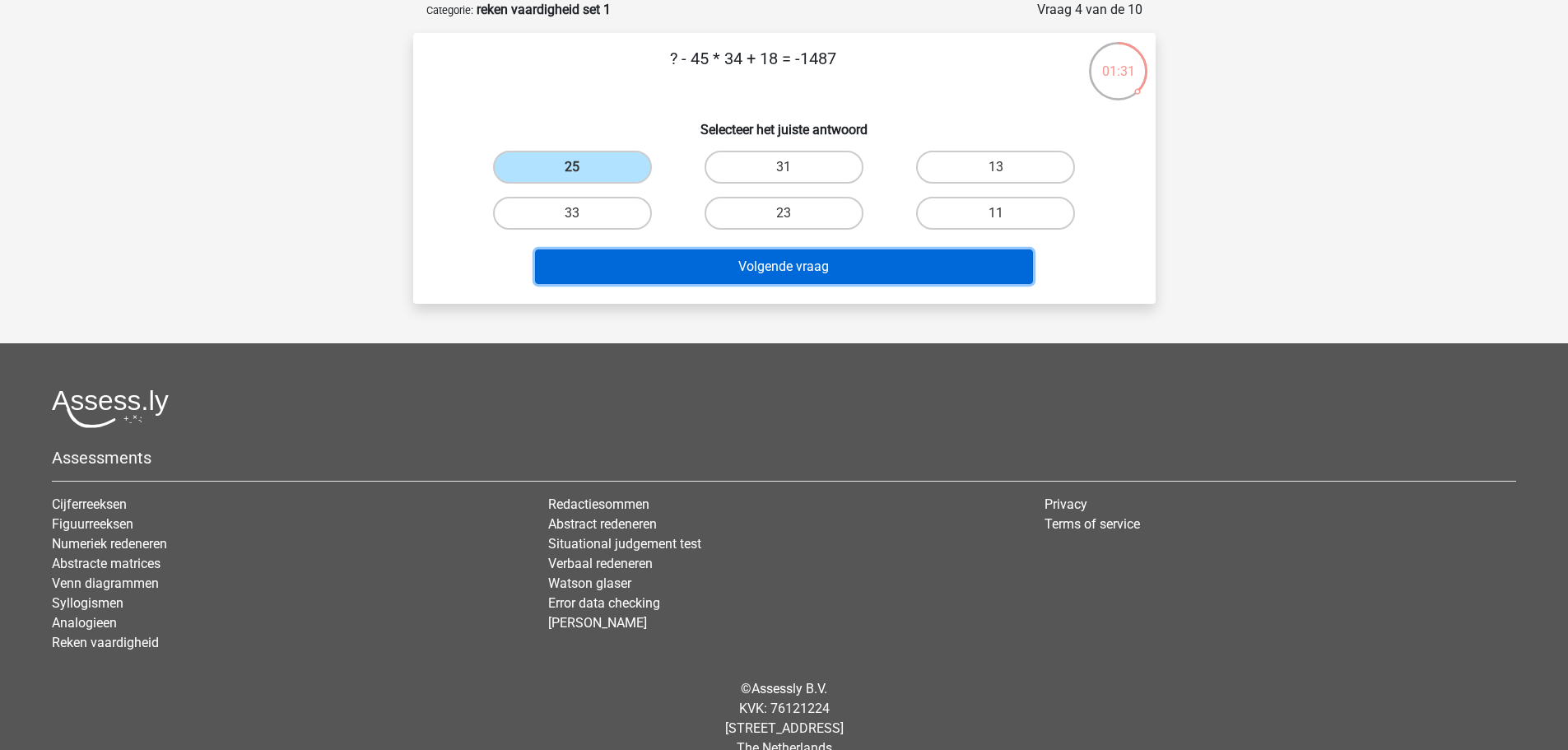
click at [784, 267] on button "Volgende vraag" at bounding box center [784, 266] width 498 height 34
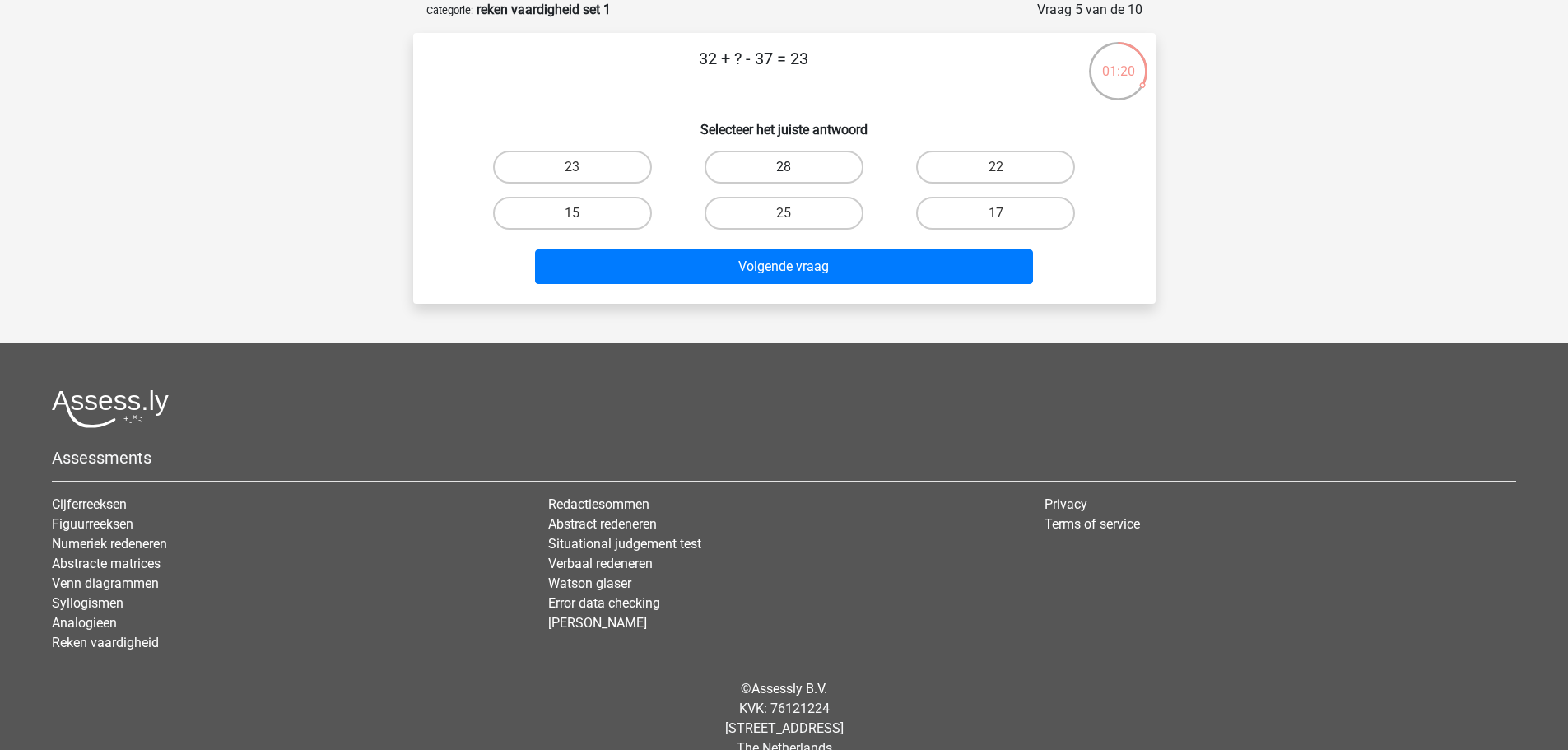
click at [787, 164] on label "28" at bounding box center [784, 167] width 159 height 33
click at [787, 167] on input "28" at bounding box center [789, 173] width 11 height 11
radio input "true"
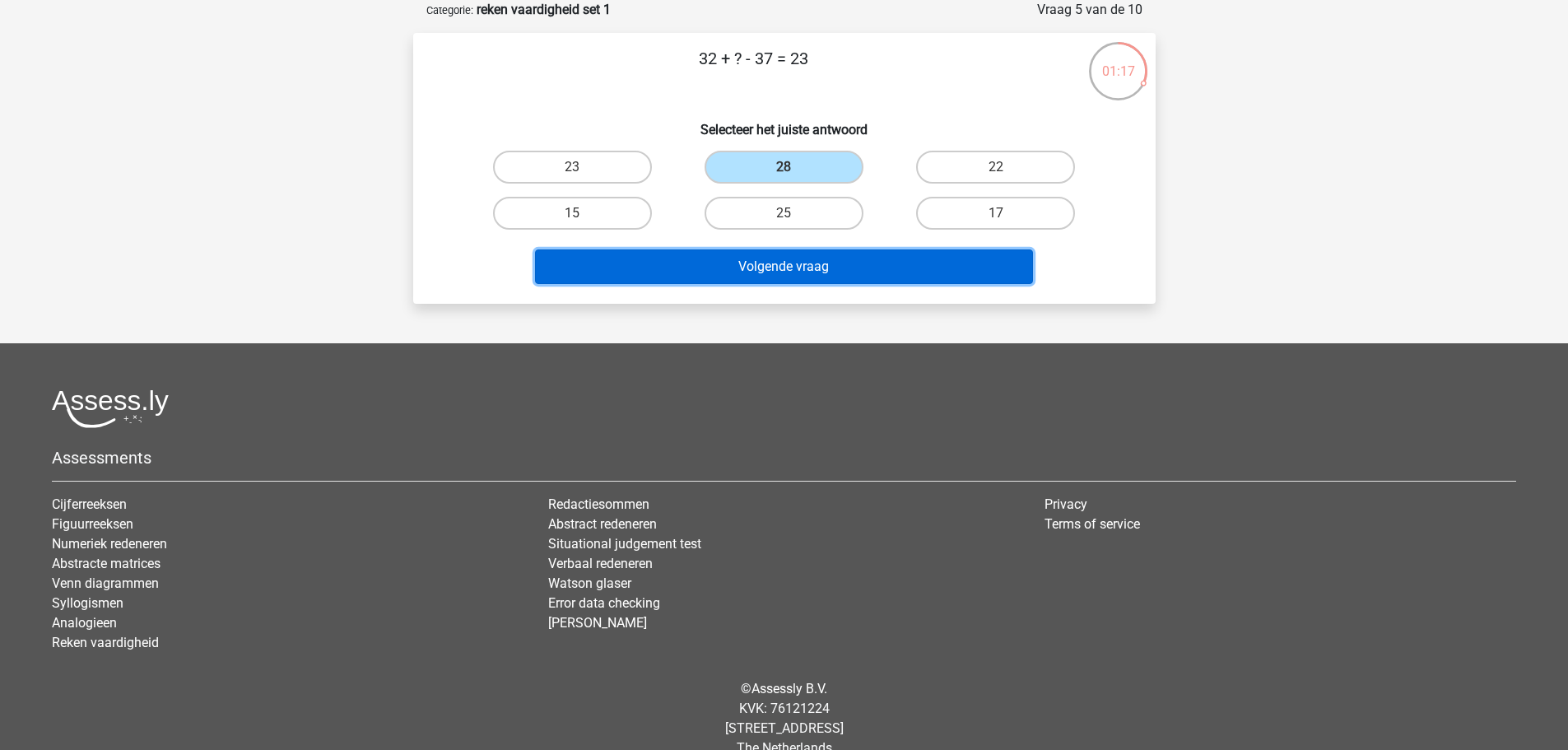
click at [815, 264] on button "Volgende vraag" at bounding box center [784, 266] width 498 height 34
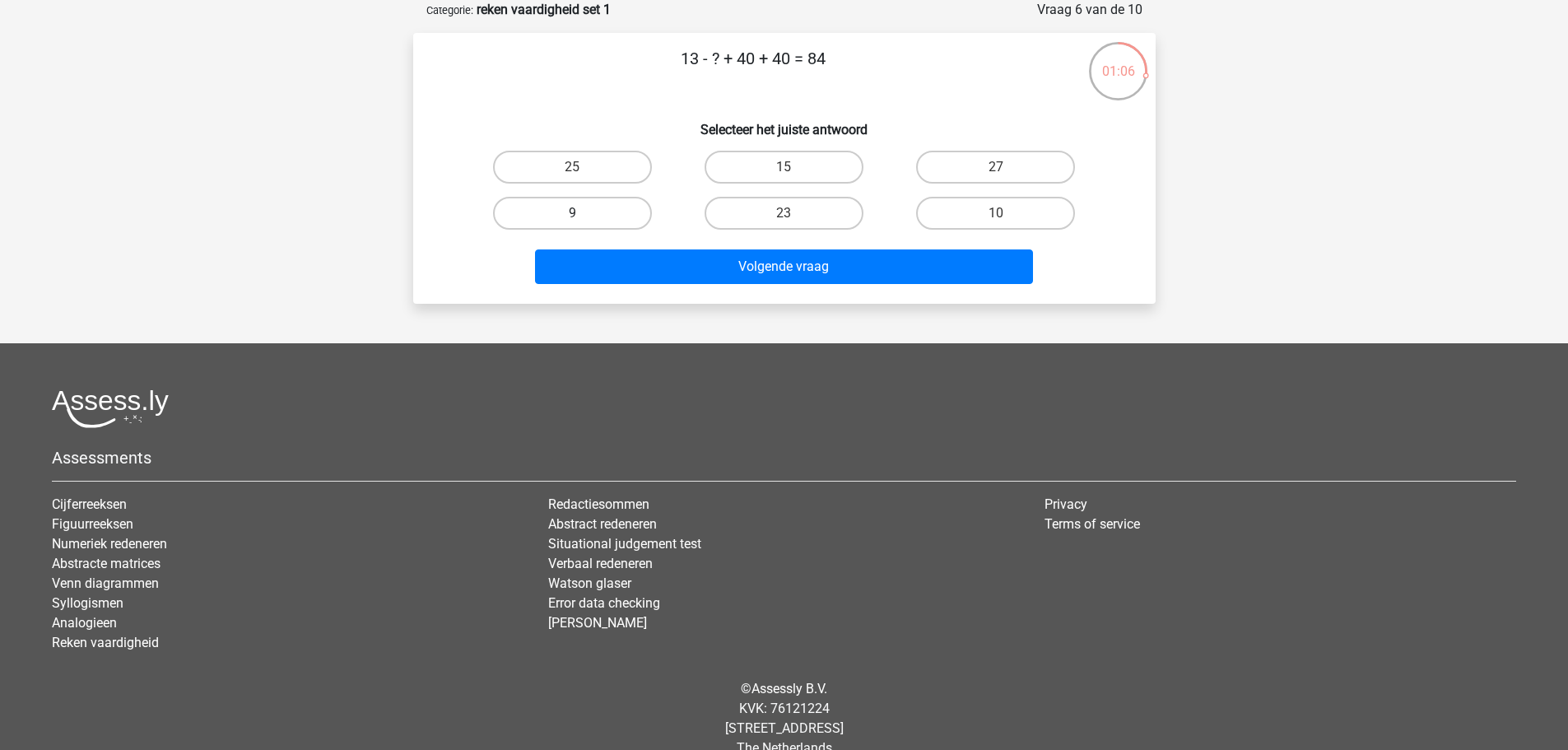
click at [596, 205] on label "9" at bounding box center [572, 212] width 159 height 33
click at [583, 213] on input "9" at bounding box center [577, 219] width 11 height 11
radio input "true"
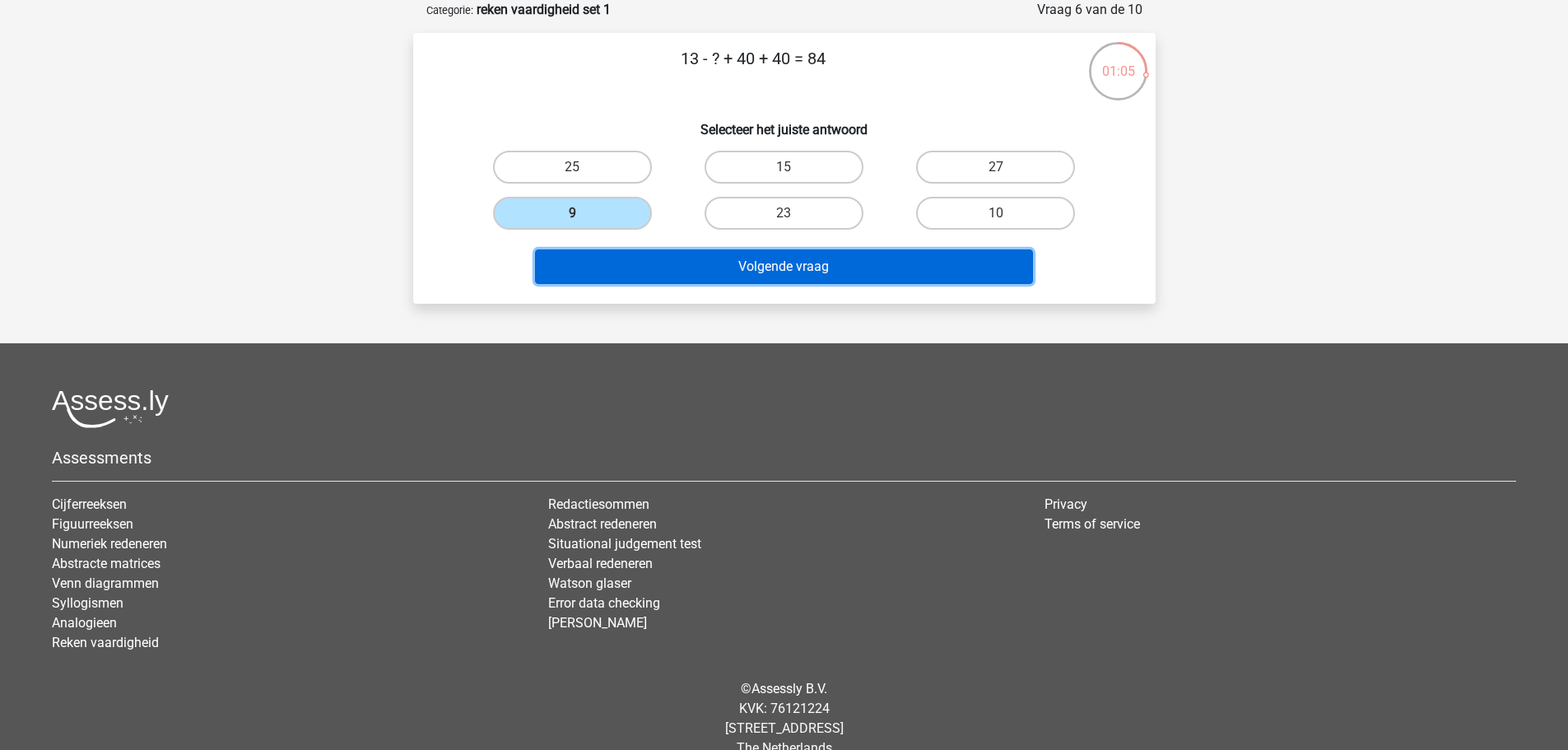
click at [782, 271] on button "Volgende vraag" at bounding box center [784, 266] width 498 height 34
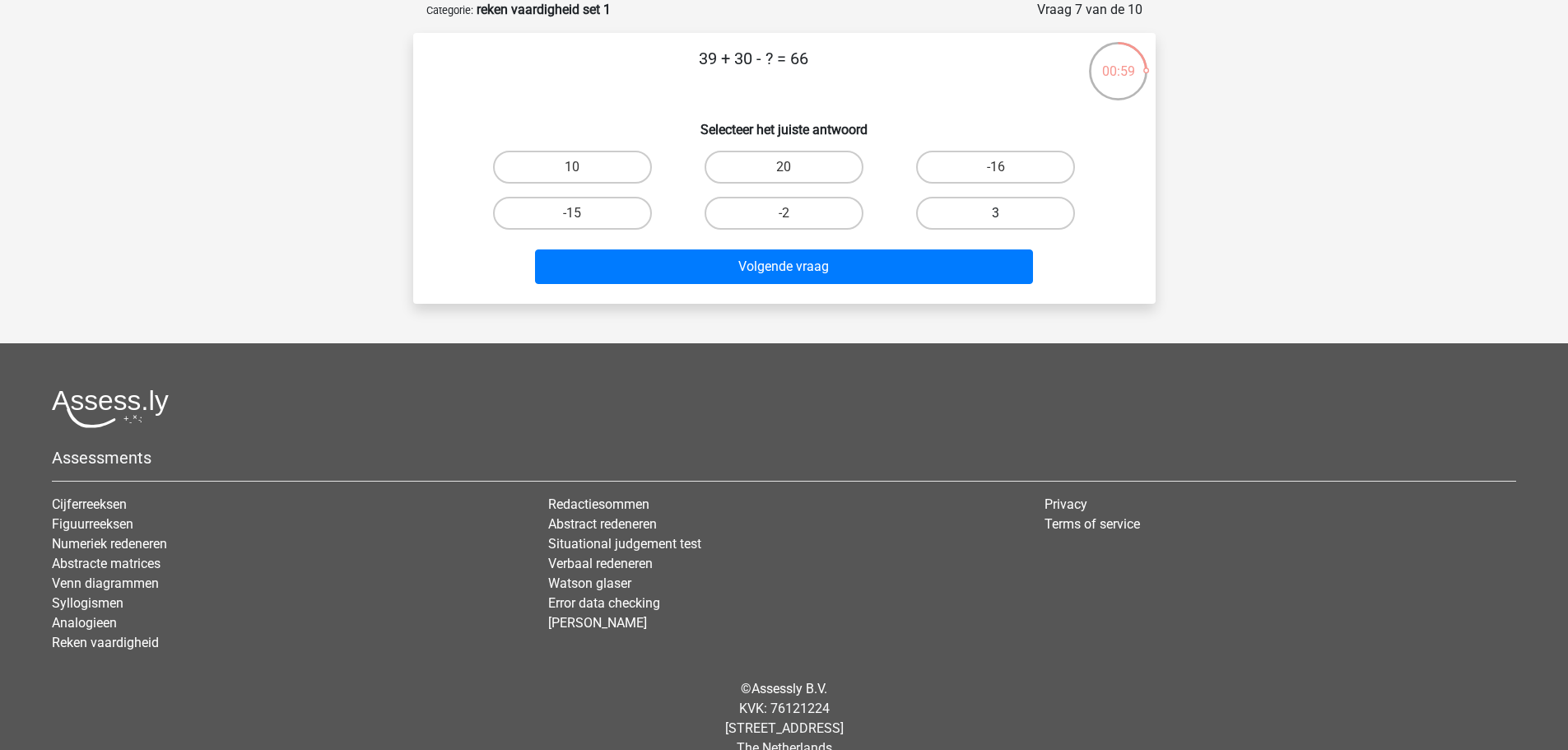
click at [977, 210] on label "3" at bounding box center [995, 212] width 159 height 33
click at [996, 213] on input "3" at bounding box center [1001, 219] width 11 height 11
radio input "true"
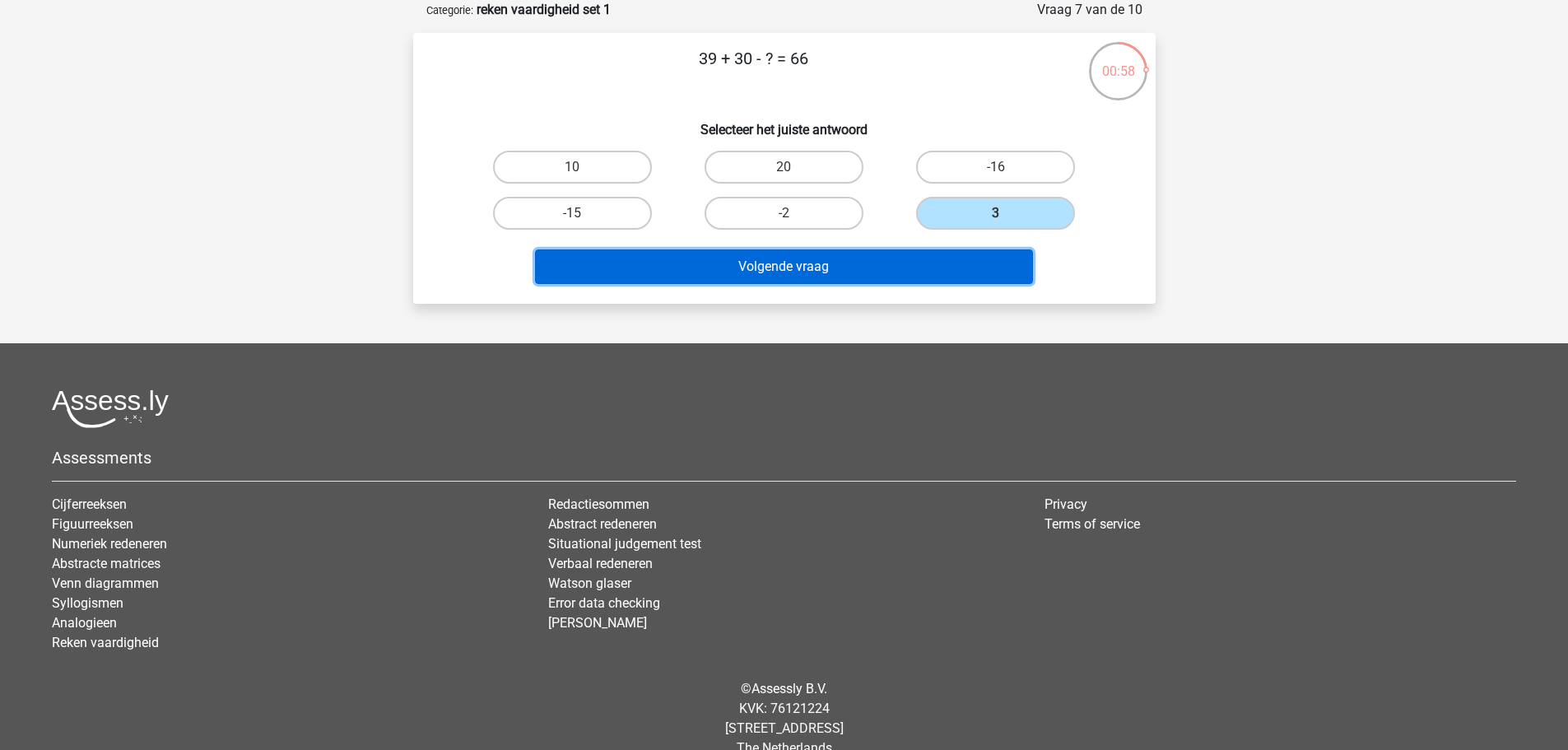
click at [905, 267] on button "Volgende vraag" at bounding box center [784, 266] width 498 height 34
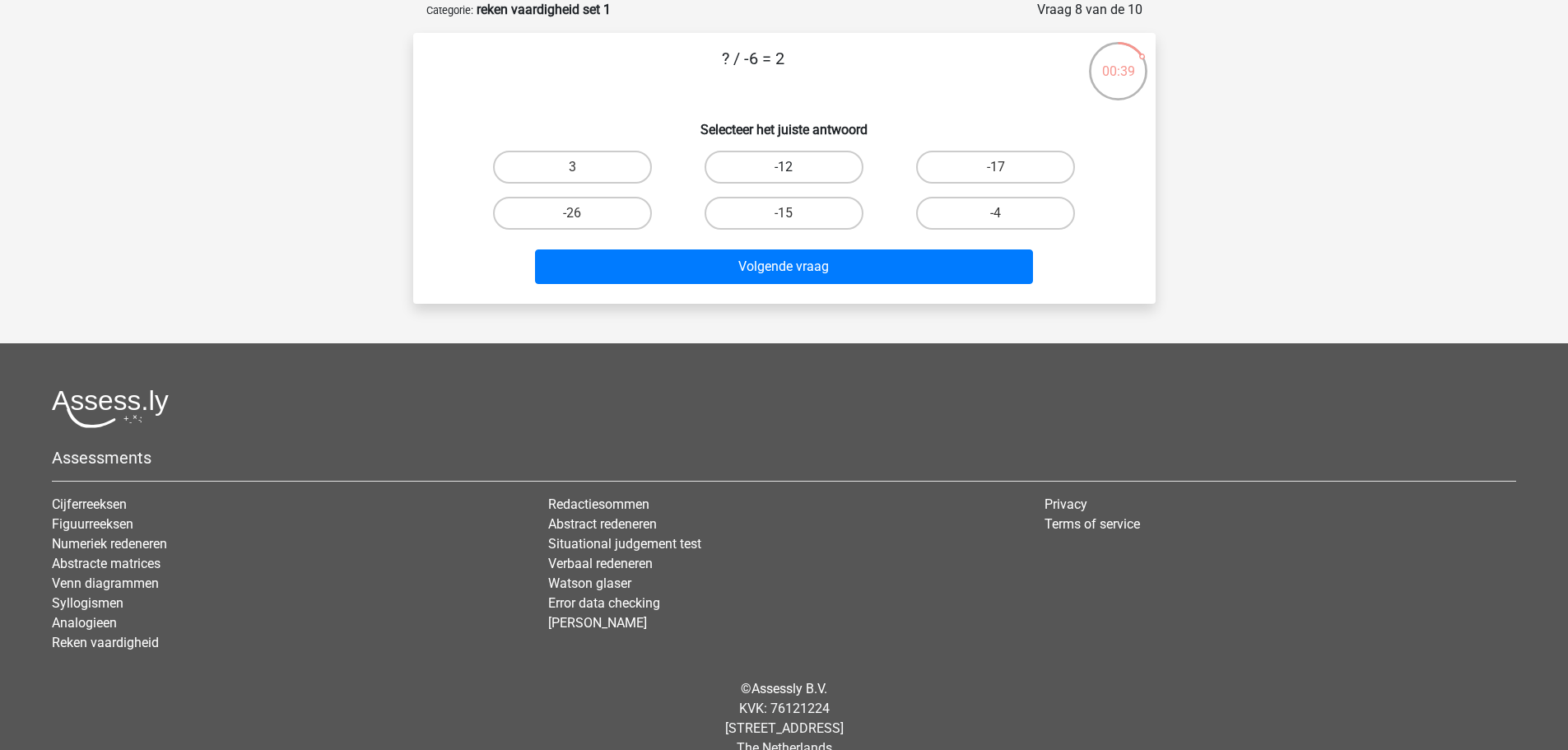
click at [791, 157] on label "-12" at bounding box center [784, 167] width 159 height 33
click at [791, 167] on input "-12" at bounding box center [789, 173] width 11 height 11
radio input "true"
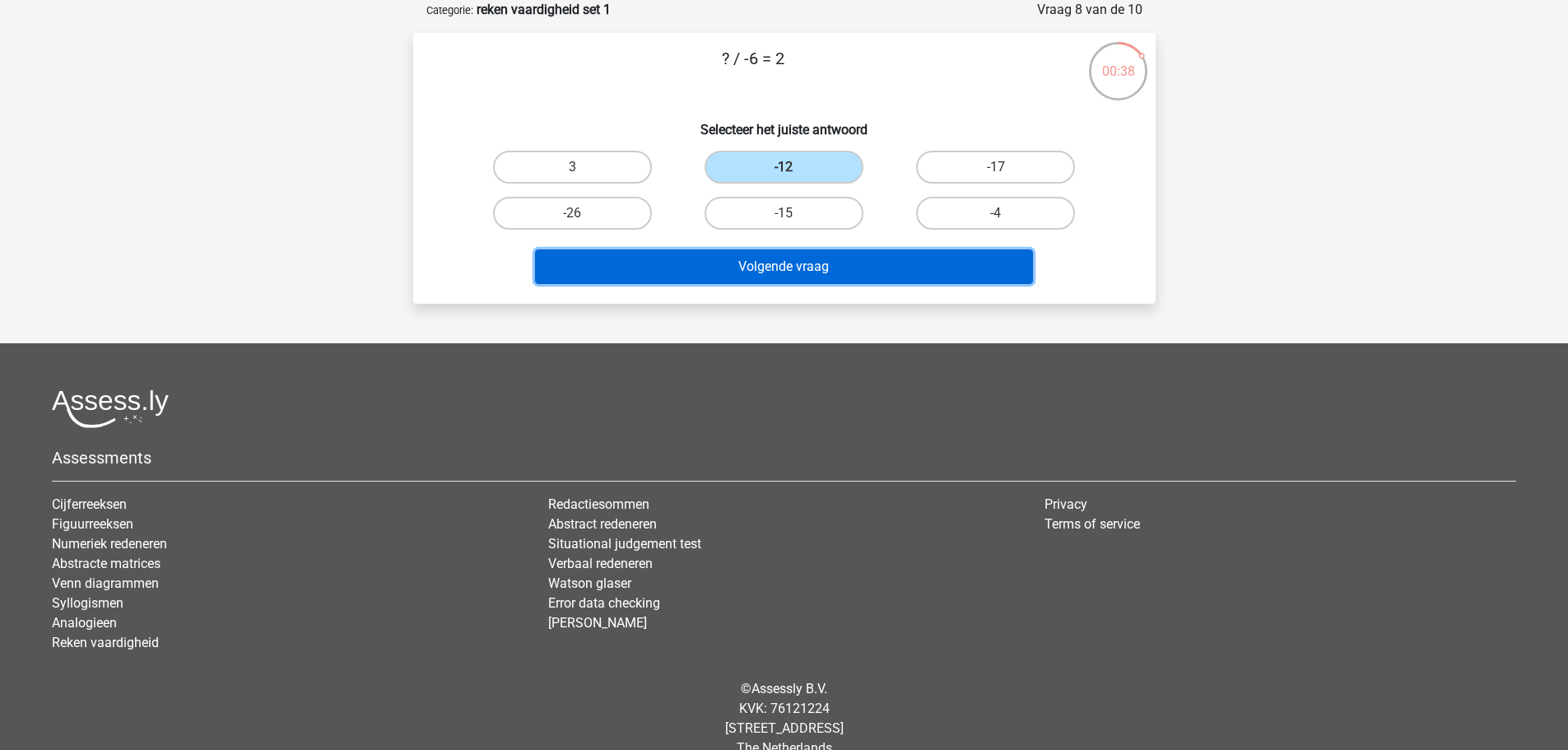
click at [771, 265] on button "Volgende vraag" at bounding box center [784, 266] width 498 height 34
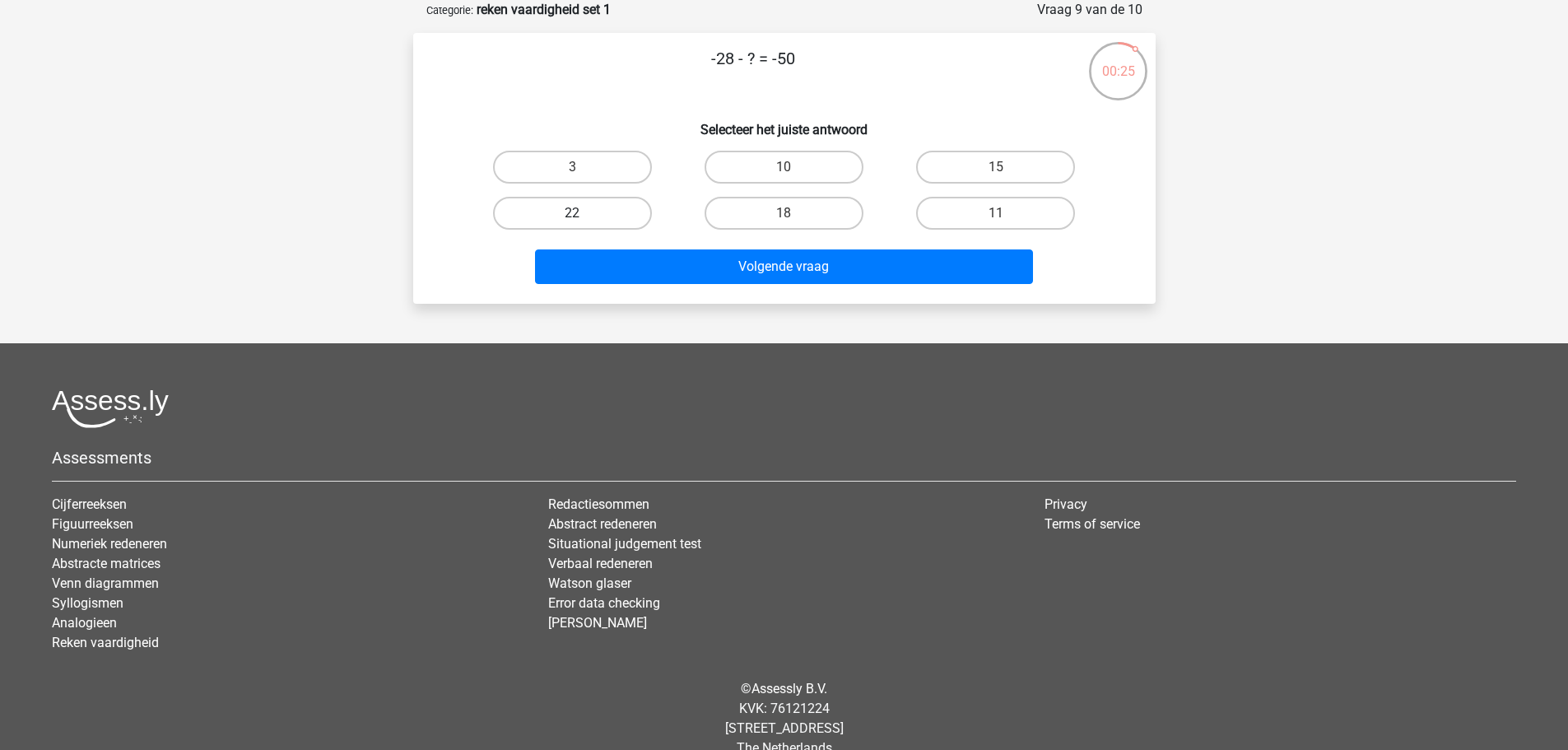
click at [616, 214] on label "22" at bounding box center [572, 212] width 159 height 33
click at [583, 214] on input "22" at bounding box center [577, 219] width 11 height 11
radio input "true"
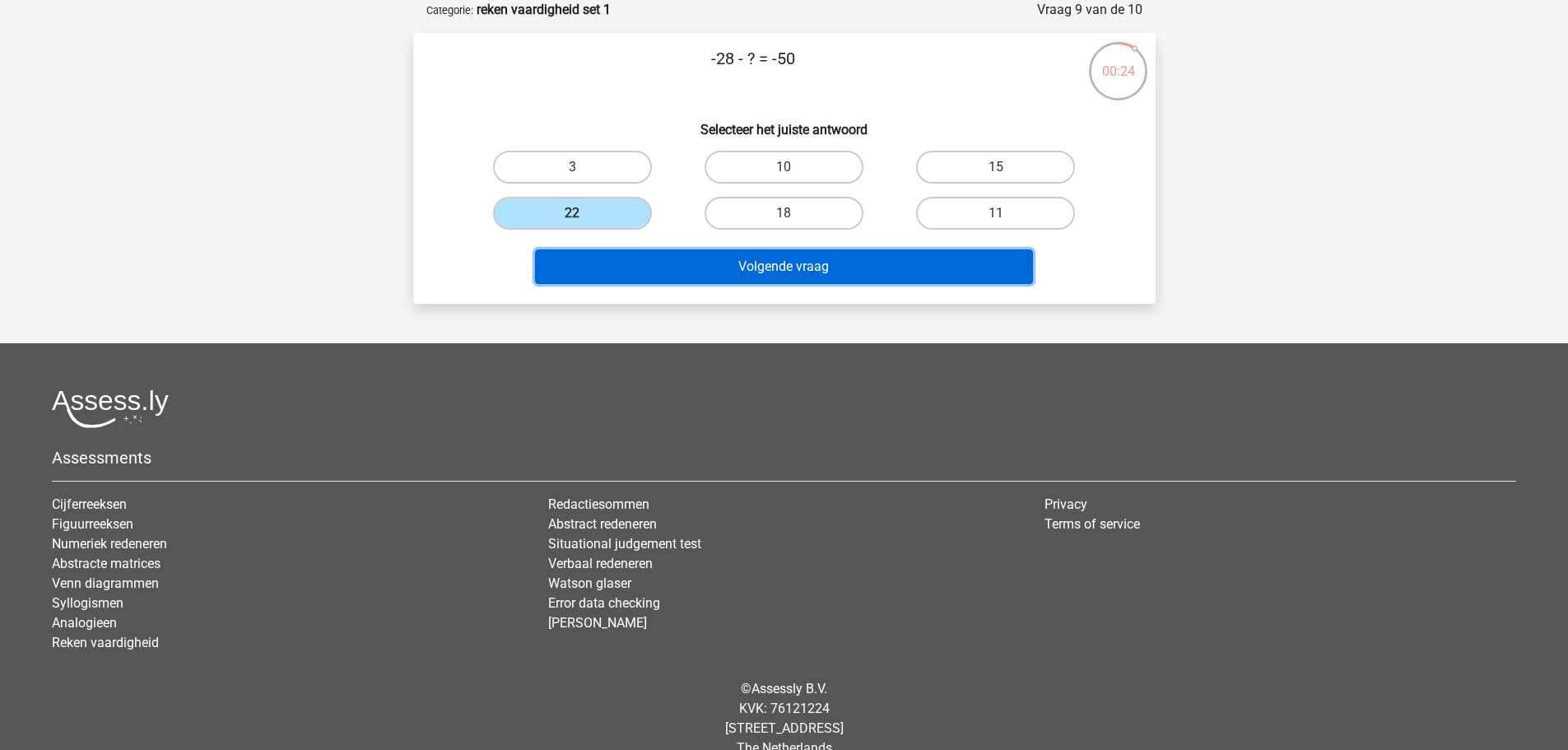
click at [778, 264] on button "Volgende vraag" at bounding box center [784, 266] width 498 height 34
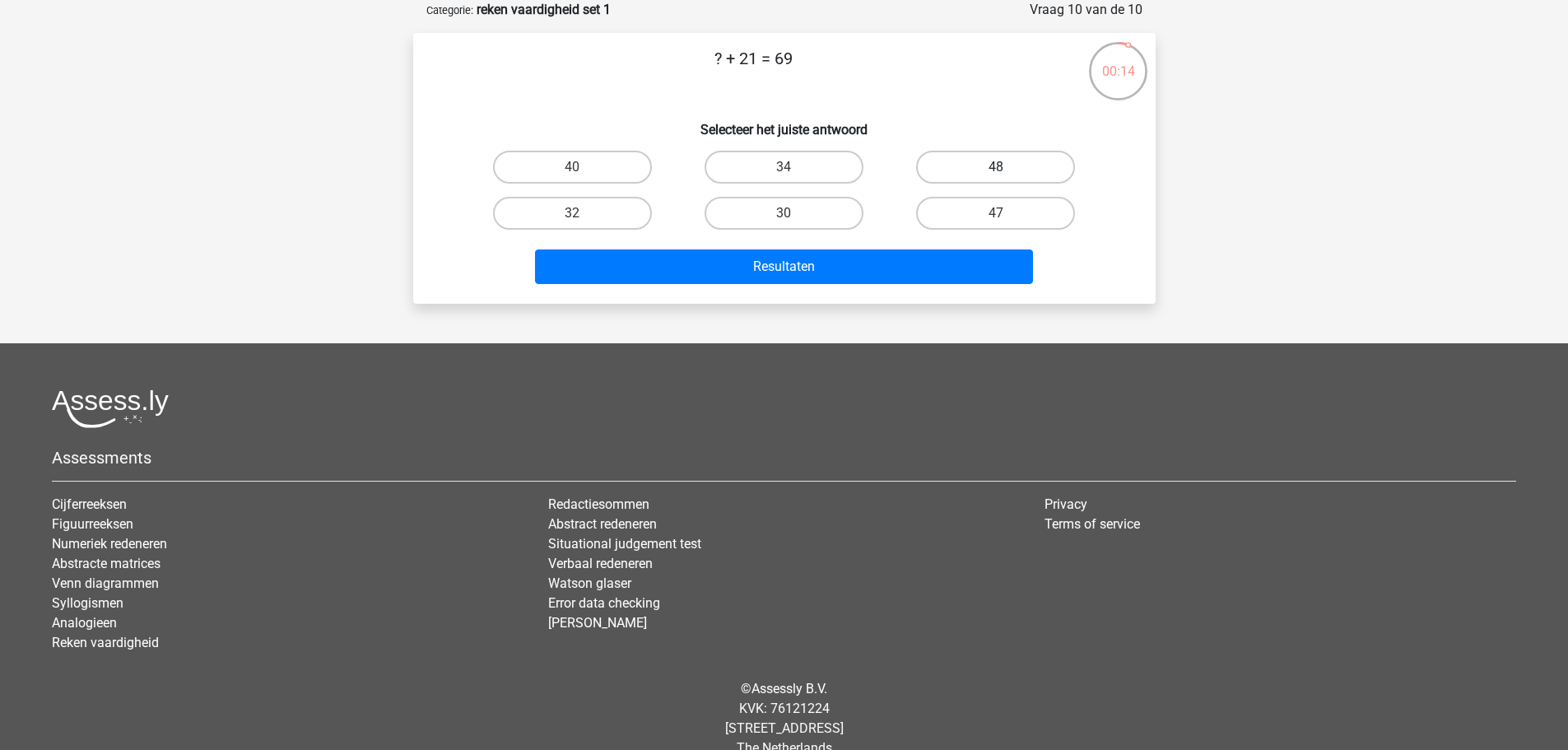
click at [974, 168] on label "48" at bounding box center [995, 167] width 159 height 33
click at [996, 168] on input "48" at bounding box center [1001, 173] width 11 height 11
radio input "true"
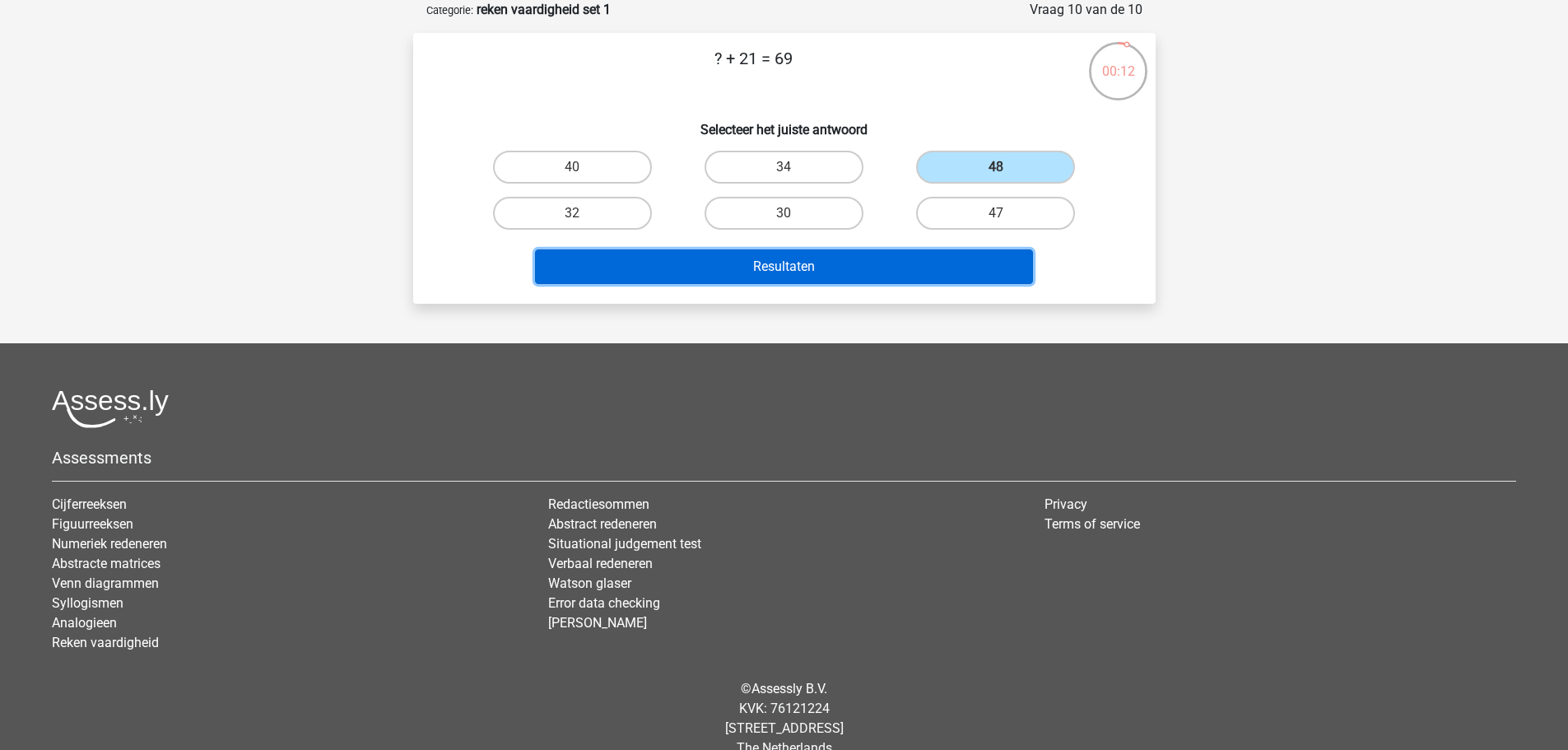
click at [852, 267] on button "Resultaten" at bounding box center [784, 266] width 498 height 34
